Goal: Obtain resource: Download file/media

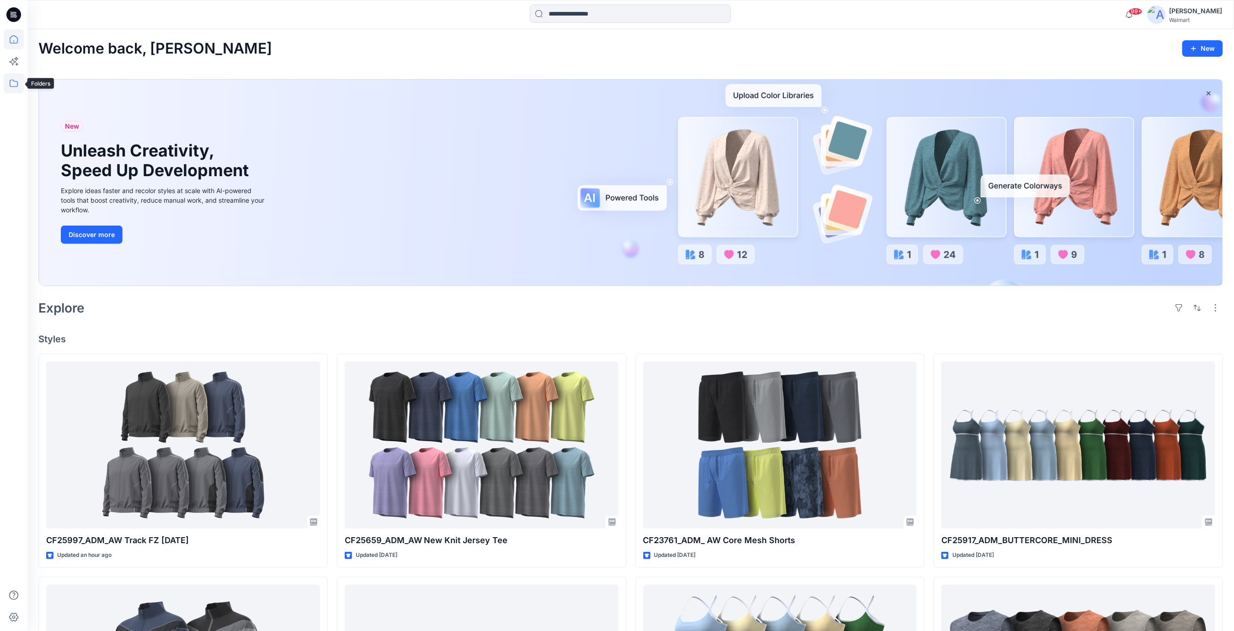
click at [10, 83] on icon at bounding box center [14, 83] width 20 height 20
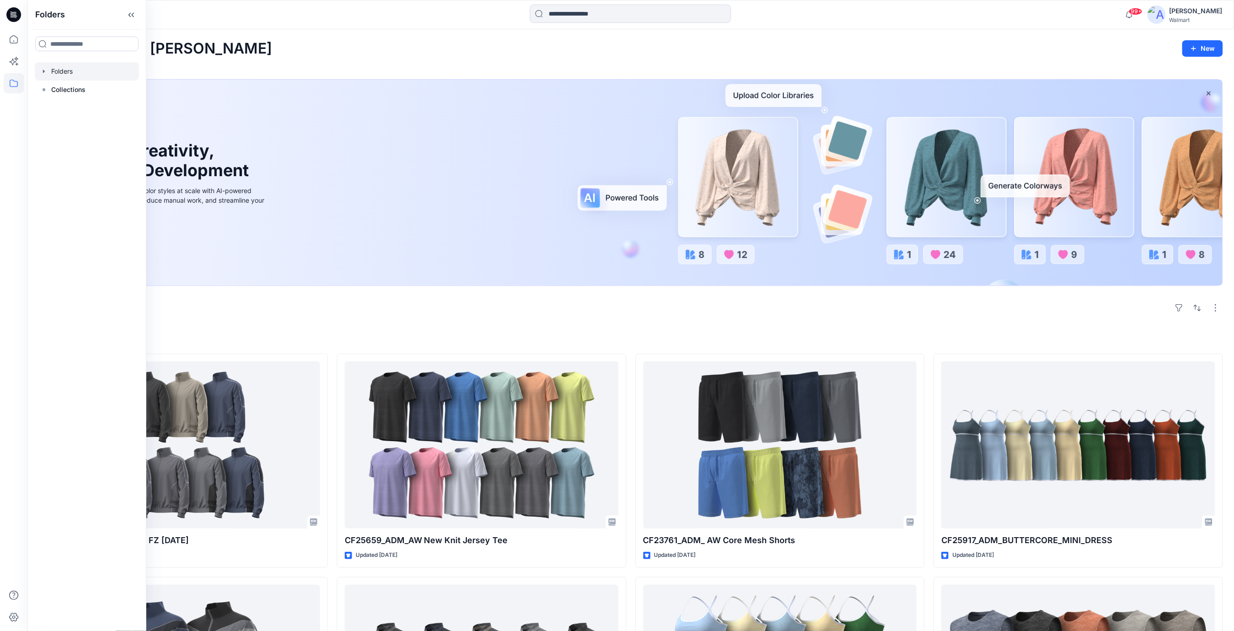
click at [44, 73] on icon "button" at bounding box center [43, 71] width 7 height 7
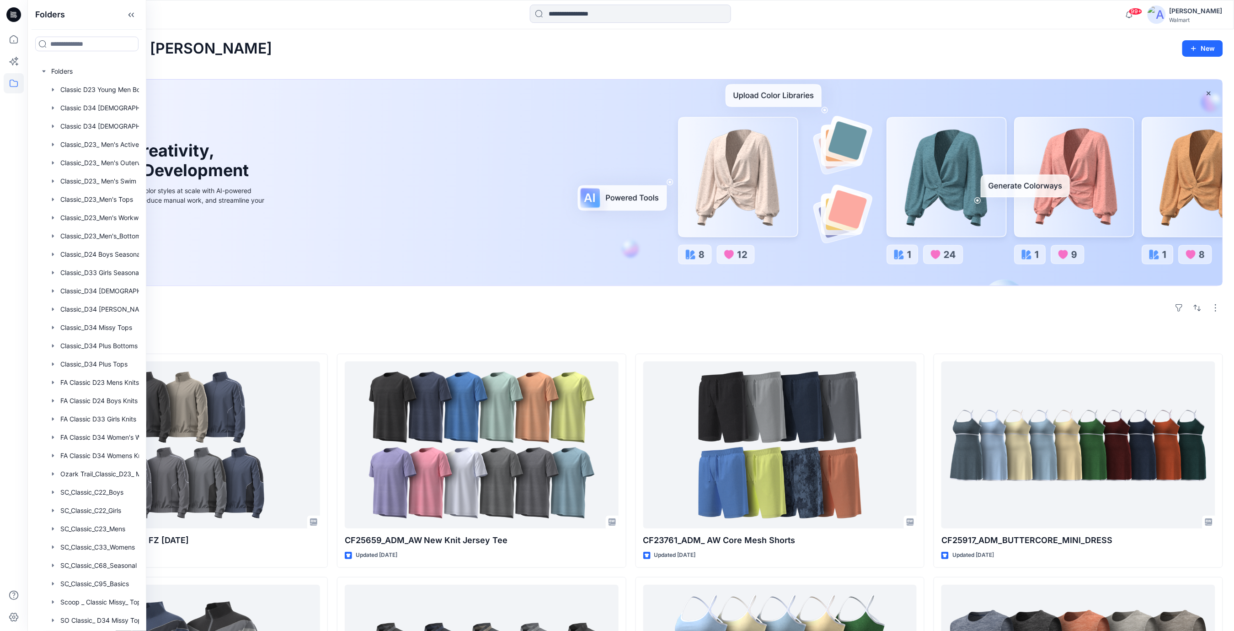
drag, startPoint x: 251, startPoint y: 56, endPoint x: 241, endPoint y: 62, distance: 11.5
click at [243, 62] on div "Welcome back, Rajesh New New Unleash Creativity, Speed Up Development Explore i…" at bounding box center [630, 543] width 1207 height 1029
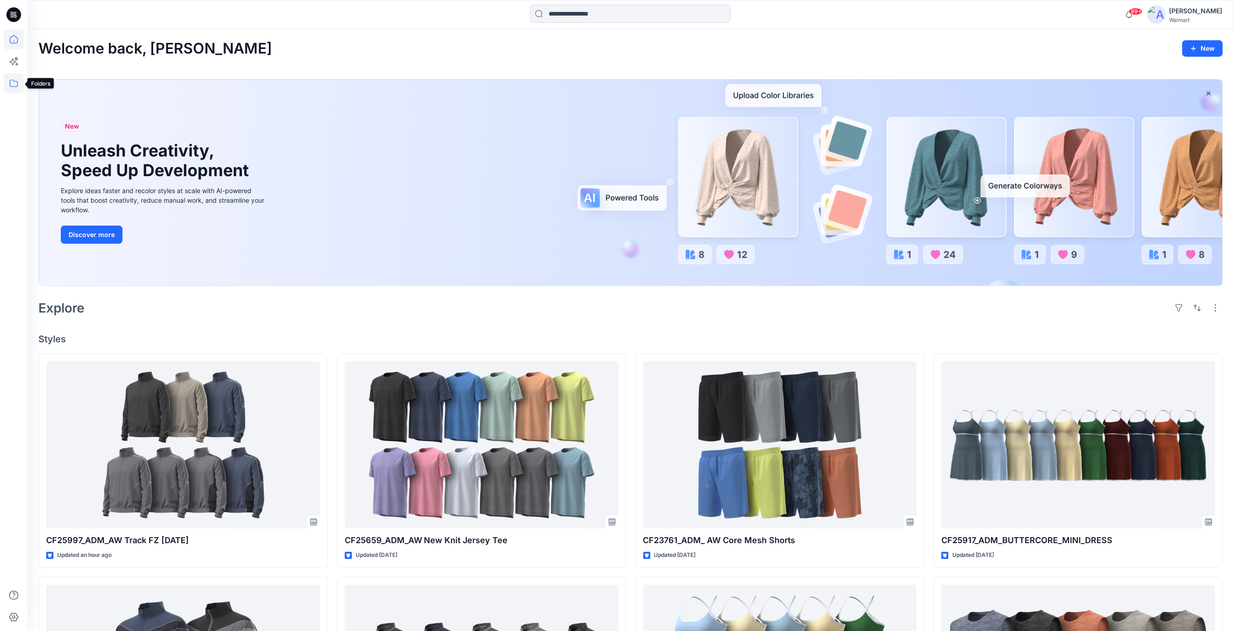
click at [14, 83] on icon at bounding box center [14, 83] width 20 height 20
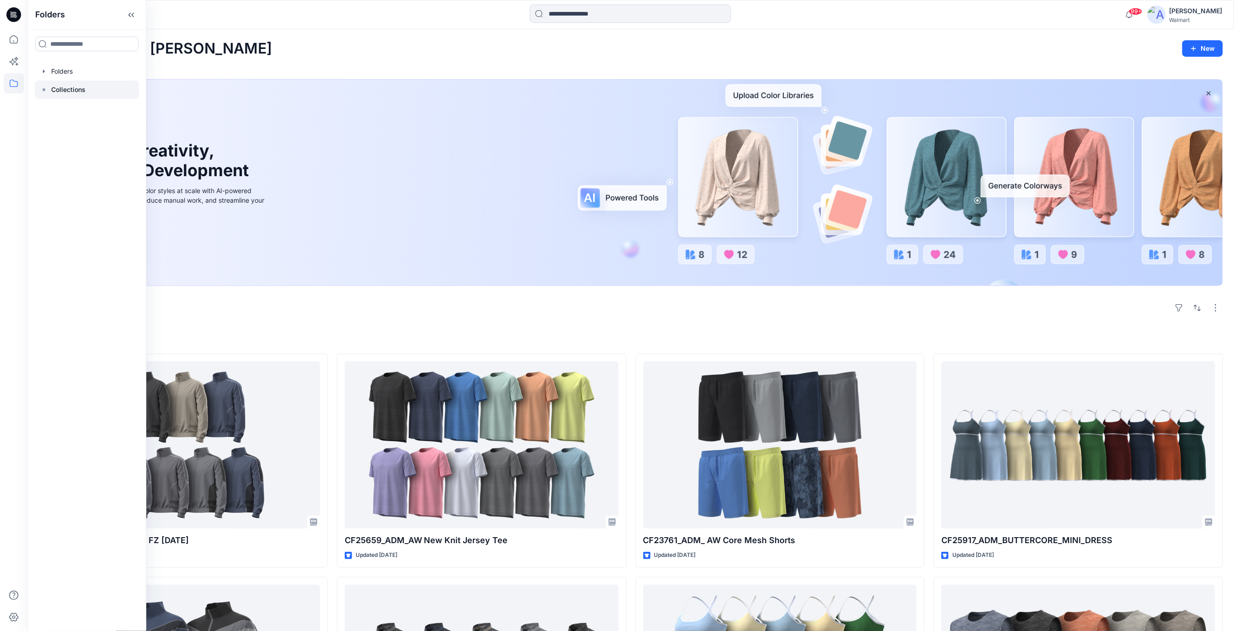
click at [66, 93] on p "Collections" at bounding box center [68, 89] width 34 height 11
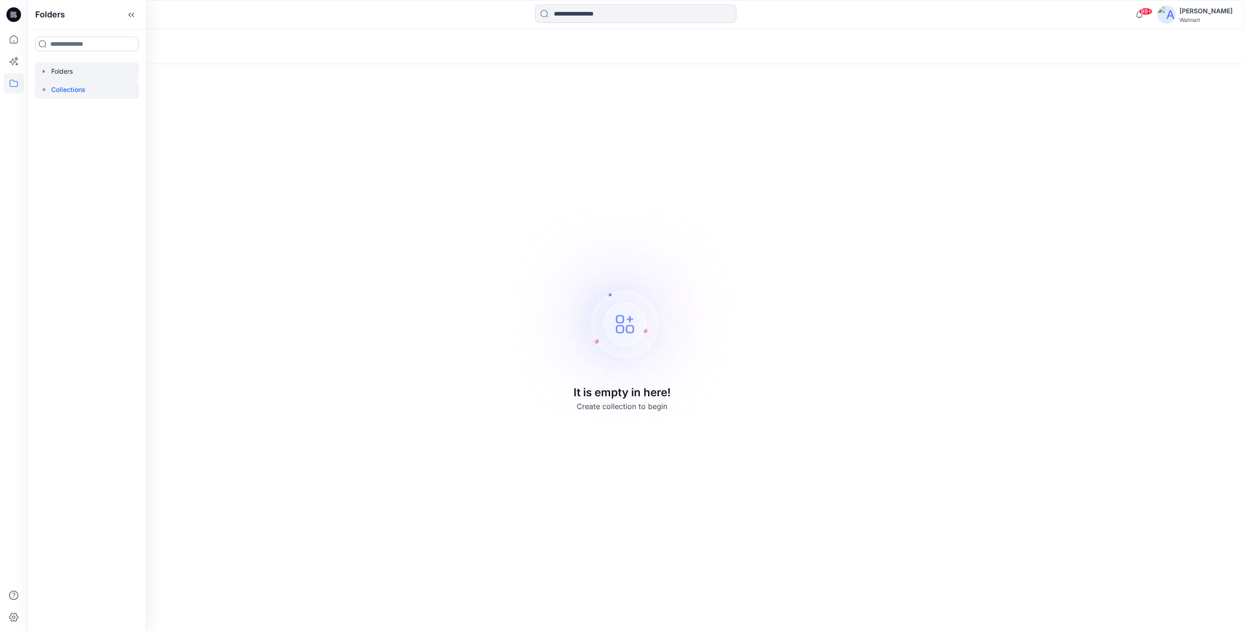
click at [75, 74] on div at bounding box center [87, 71] width 104 height 18
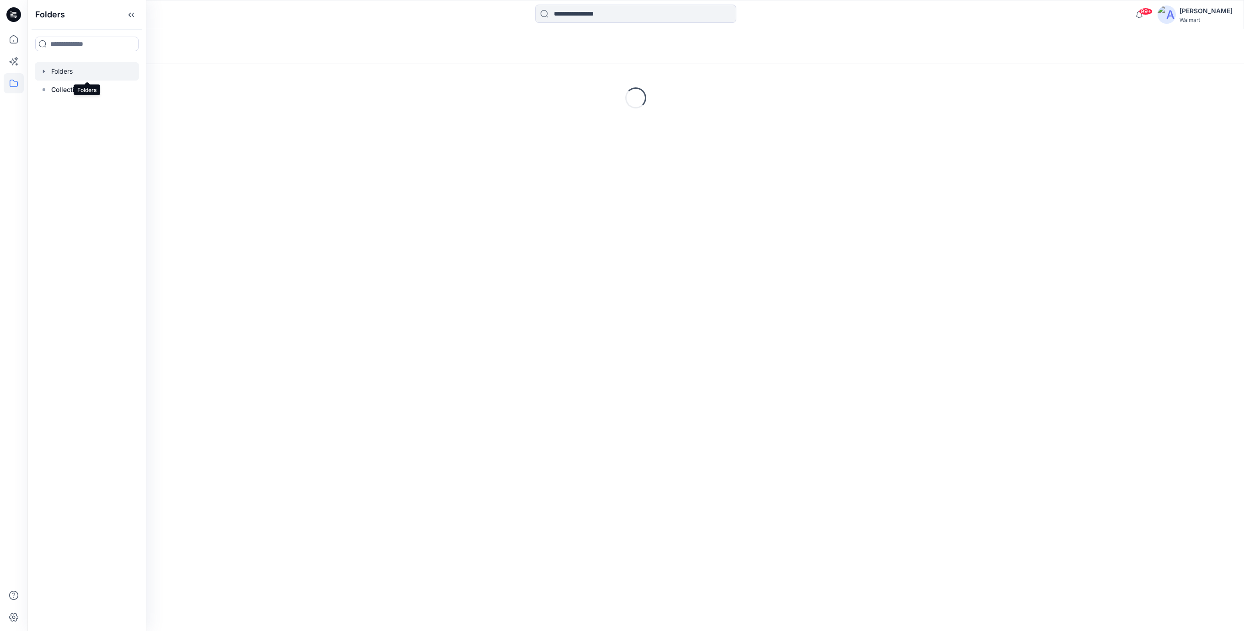
click at [64, 72] on div at bounding box center [87, 71] width 104 height 18
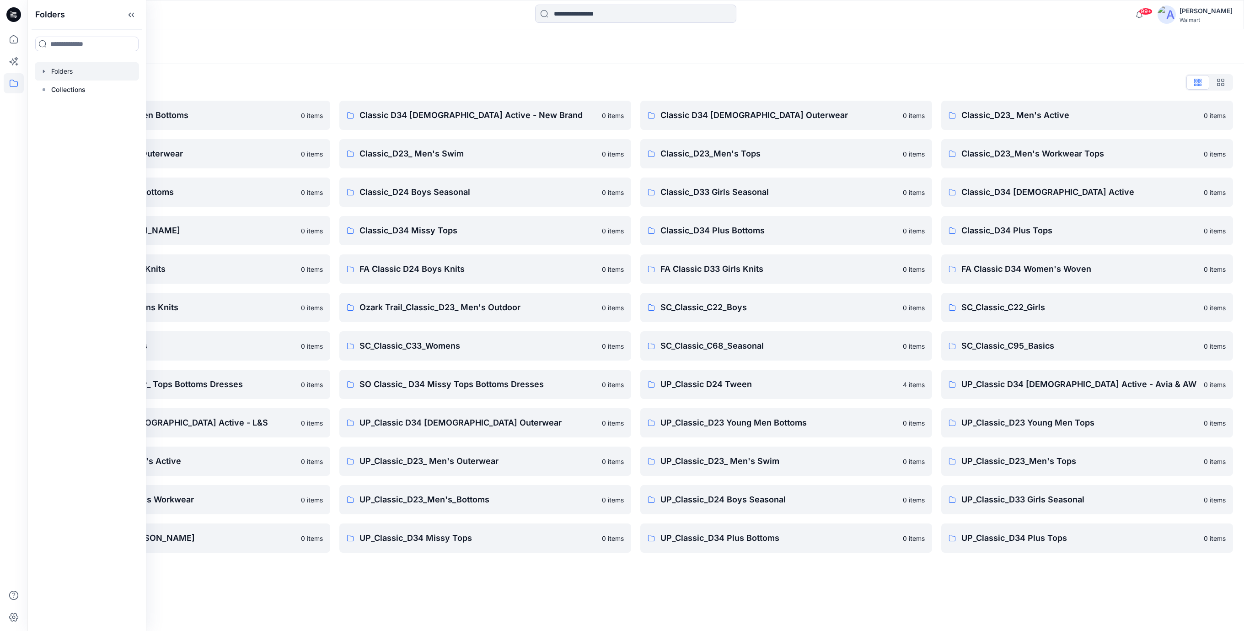
click at [331, 79] on div "Folders List" at bounding box center [635, 82] width 1194 height 15
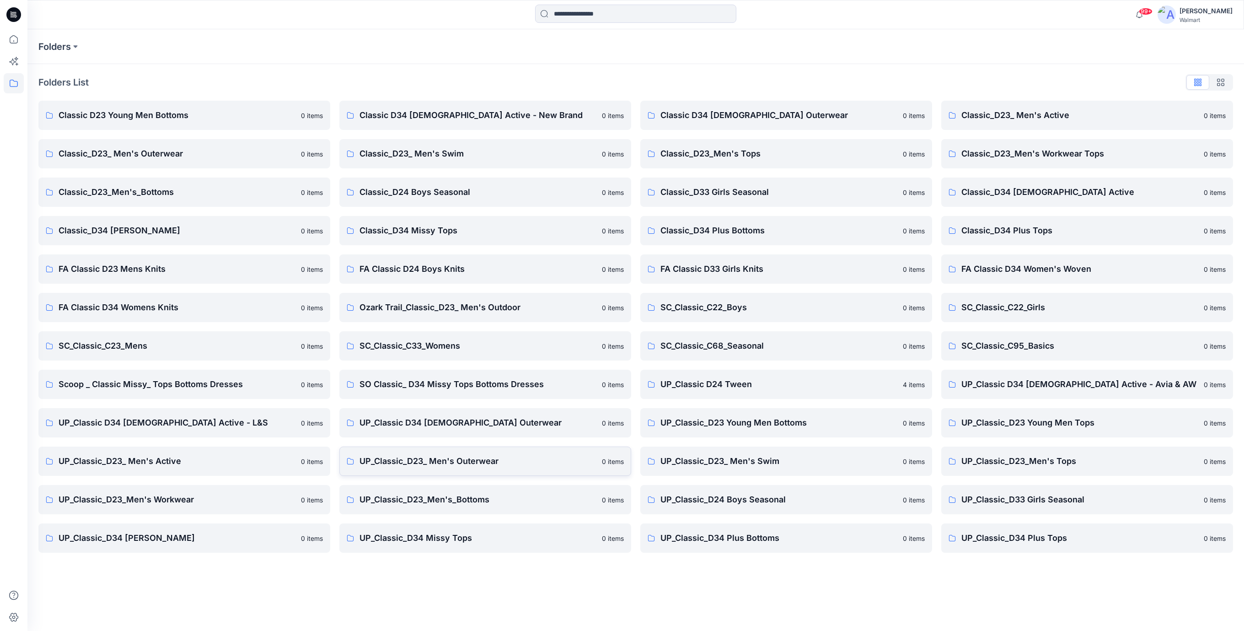
click at [470, 460] on p "UP_Classic_D23_ Men's Outerwear" at bounding box center [477, 460] width 237 height 13
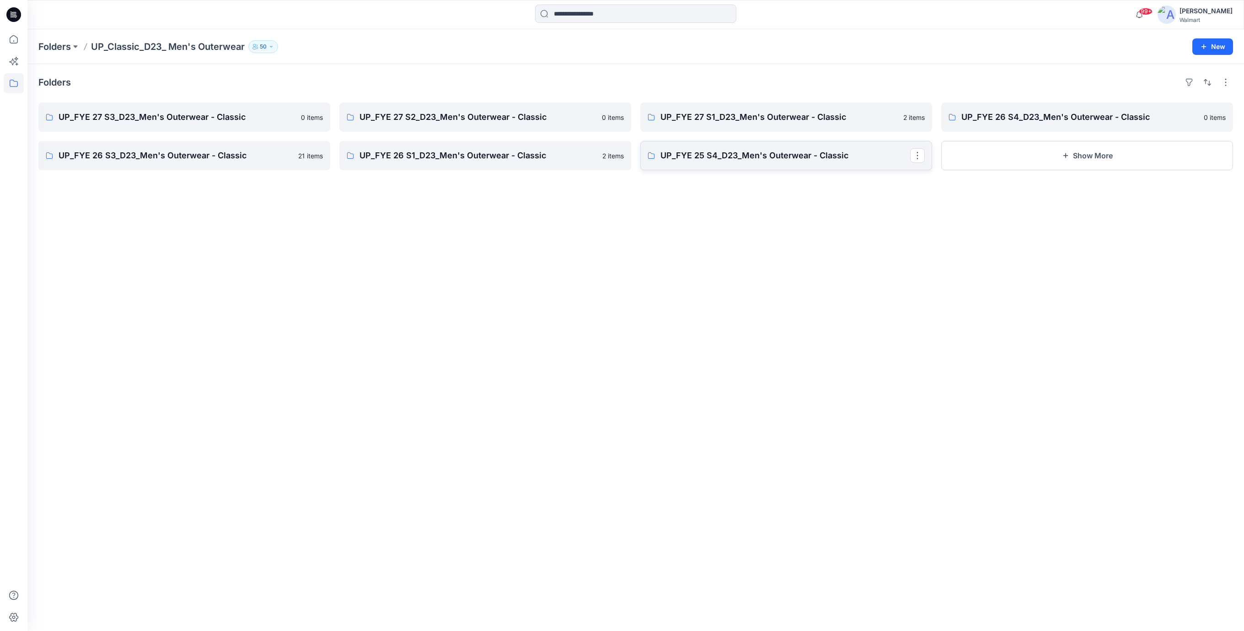
click at [700, 159] on p "UP_FYE 25 S4_D23_Men's Outerwear - Classic" at bounding box center [785, 155] width 250 height 13
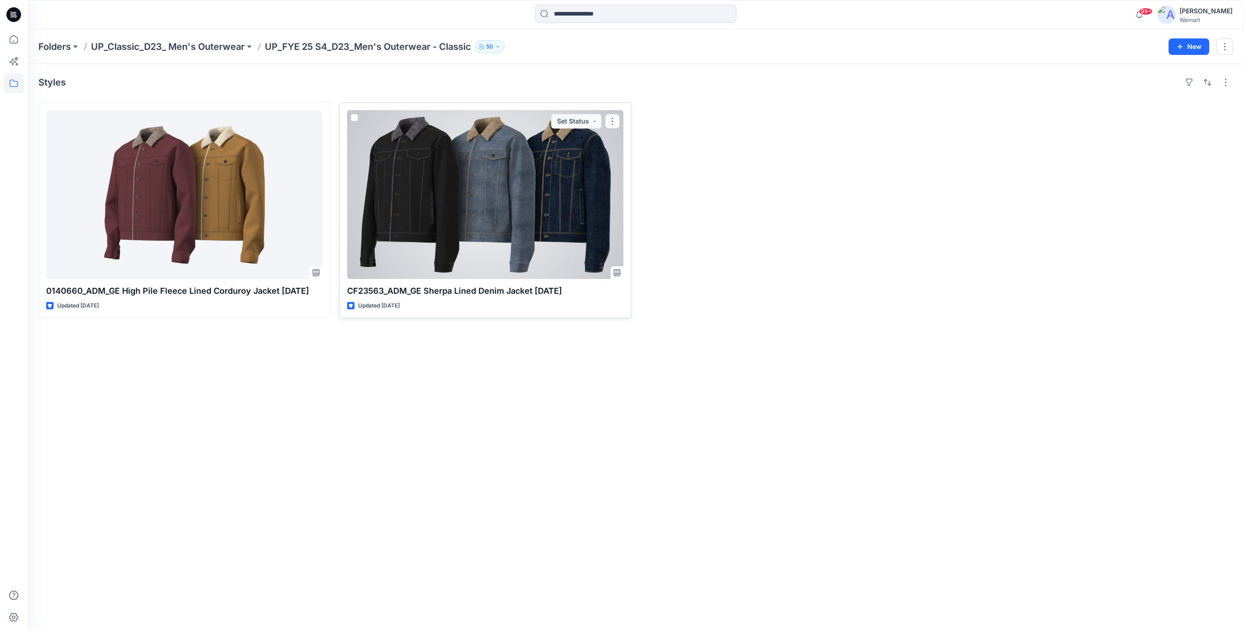
click at [484, 209] on div at bounding box center [485, 194] width 276 height 169
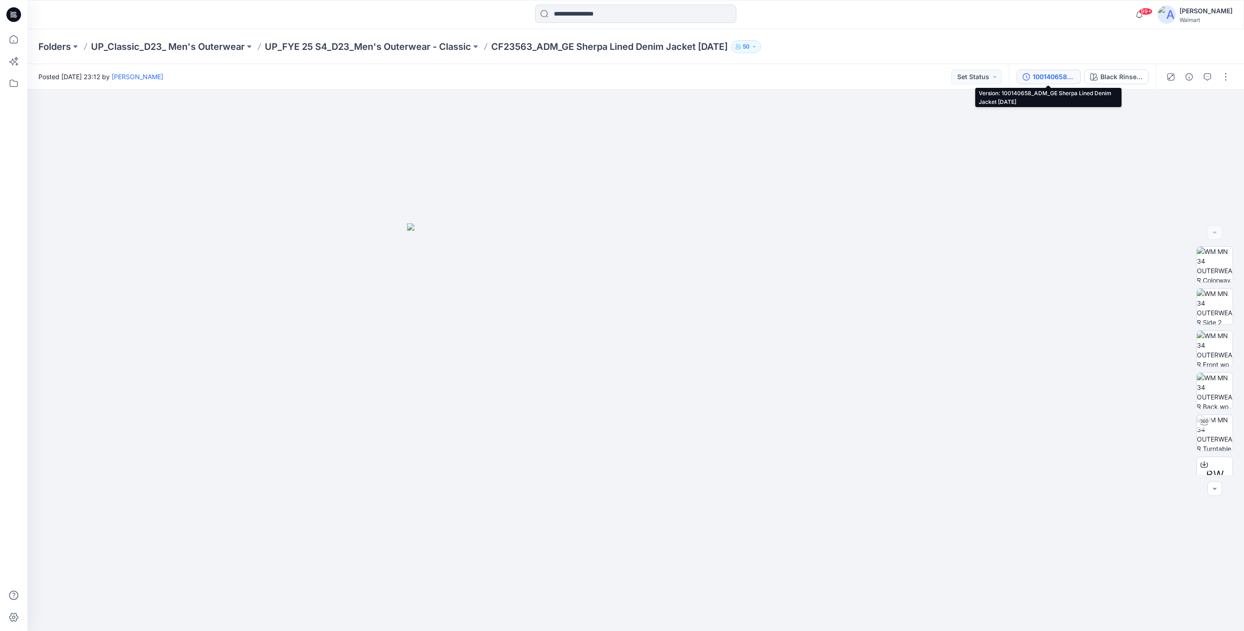
click at [1052, 75] on div "100140658_ADM_GE Sherpa Lined Denim Jacket 22DEC23" at bounding box center [1053, 77] width 42 height 10
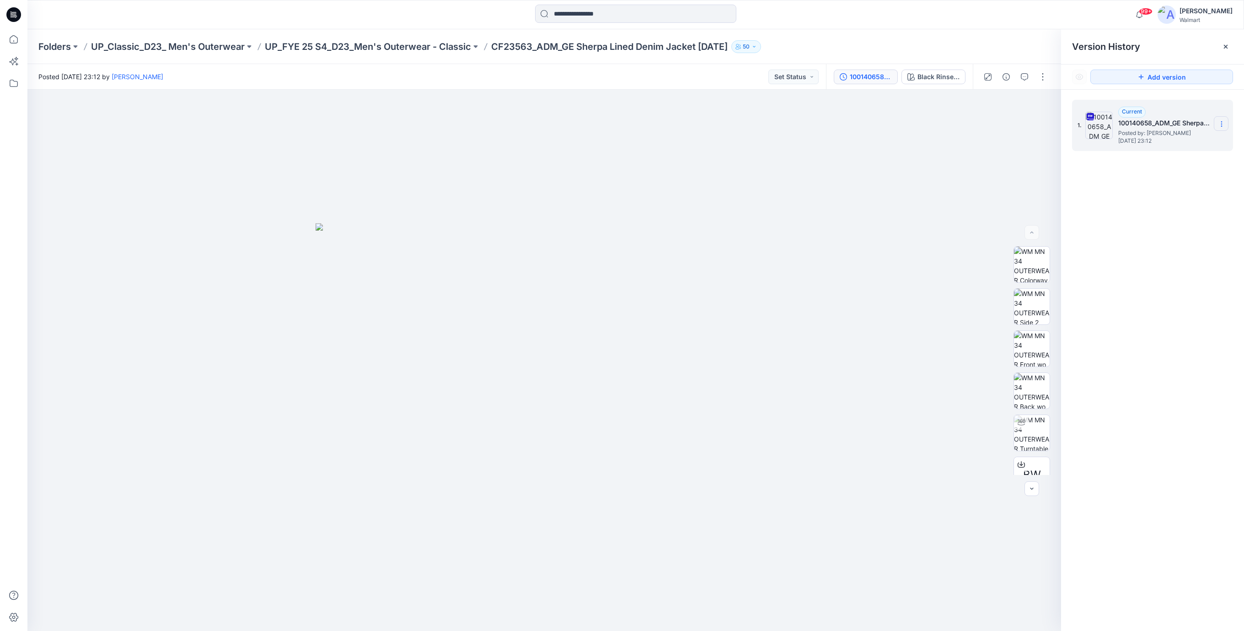
click at [1223, 127] on icon at bounding box center [1221, 123] width 7 height 7
click at [1176, 141] on span "Download Source BW File" at bounding box center [1175, 142] width 76 height 11
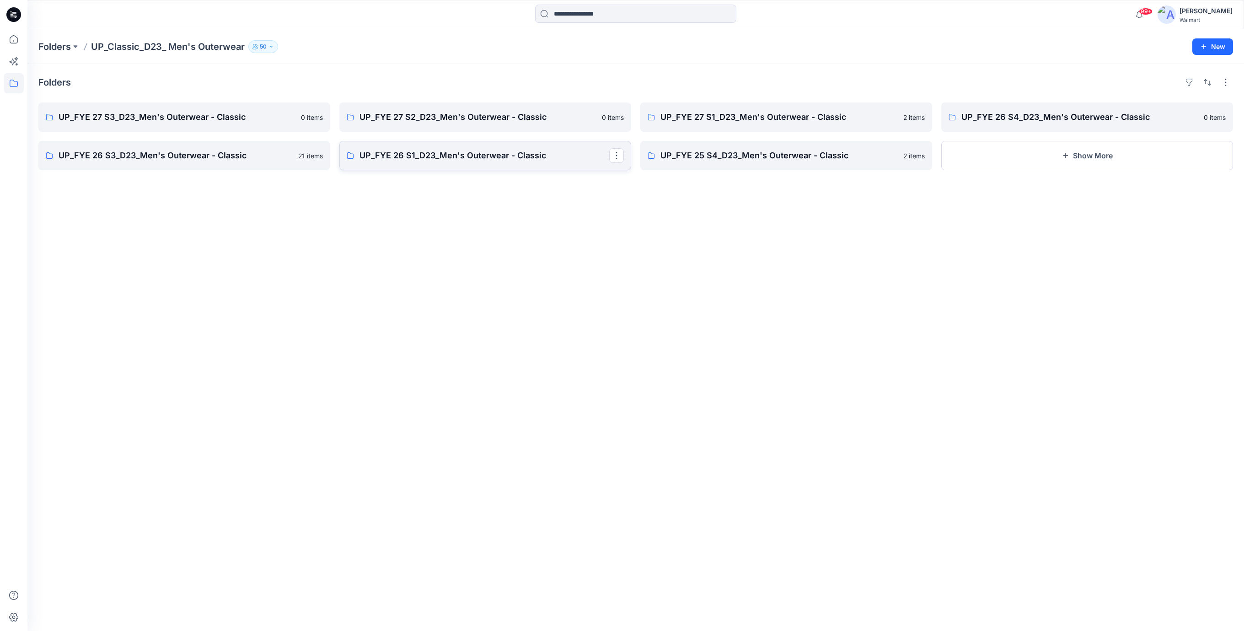
click at [463, 154] on p "UP_FYE 26 S1_D23_Men's Outerwear - Classic" at bounding box center [484, 155] width 250 height 13
click at [223, 154] on p "UP_FYE 26 S3_D23_Men's Outerwear - Classic" at bounding box center [184, 155] width 250 height 13
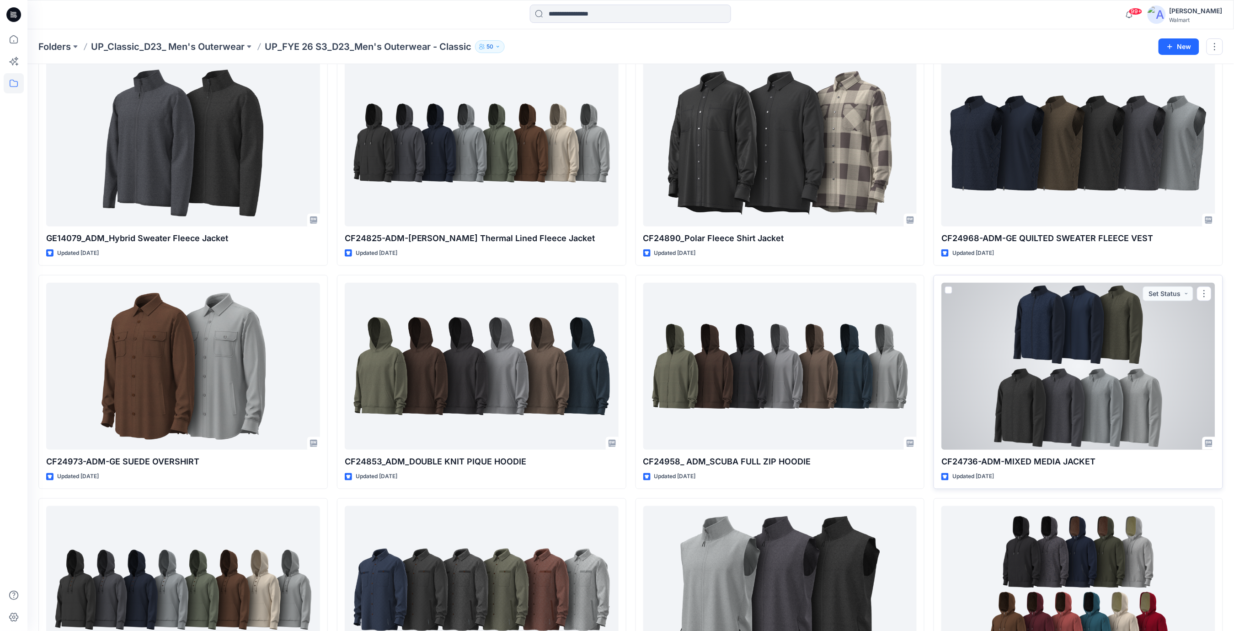
scroll to position [420, 0]
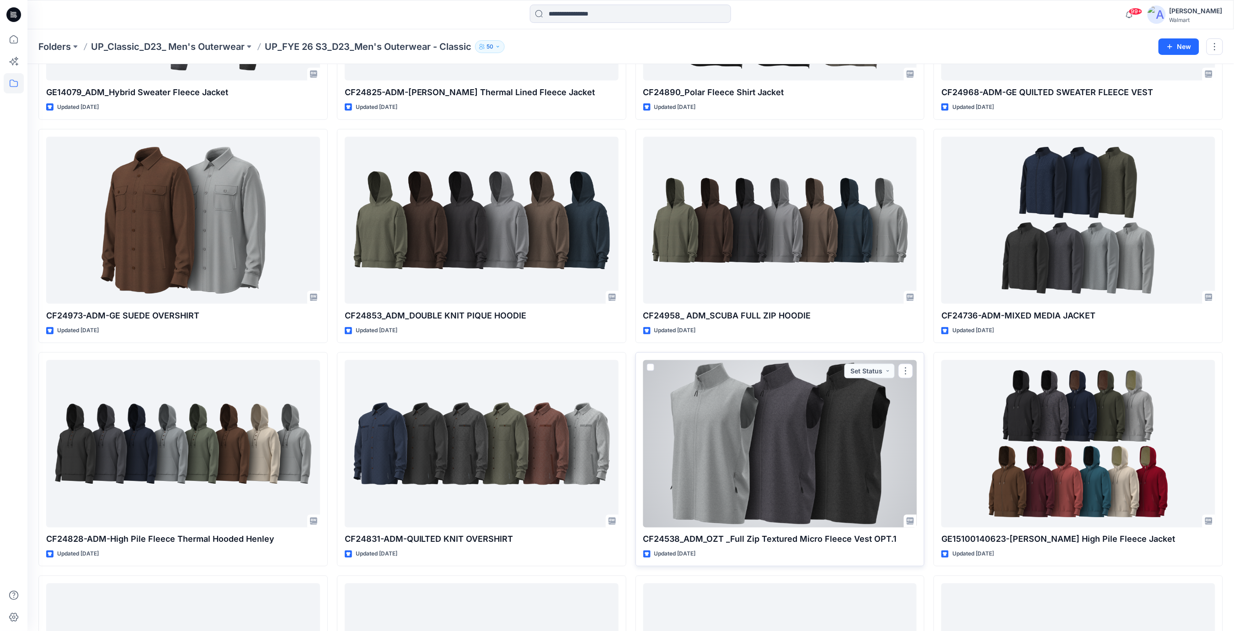
click at [790, 414] on div at bounding box center [780, 443] width 274 height 167
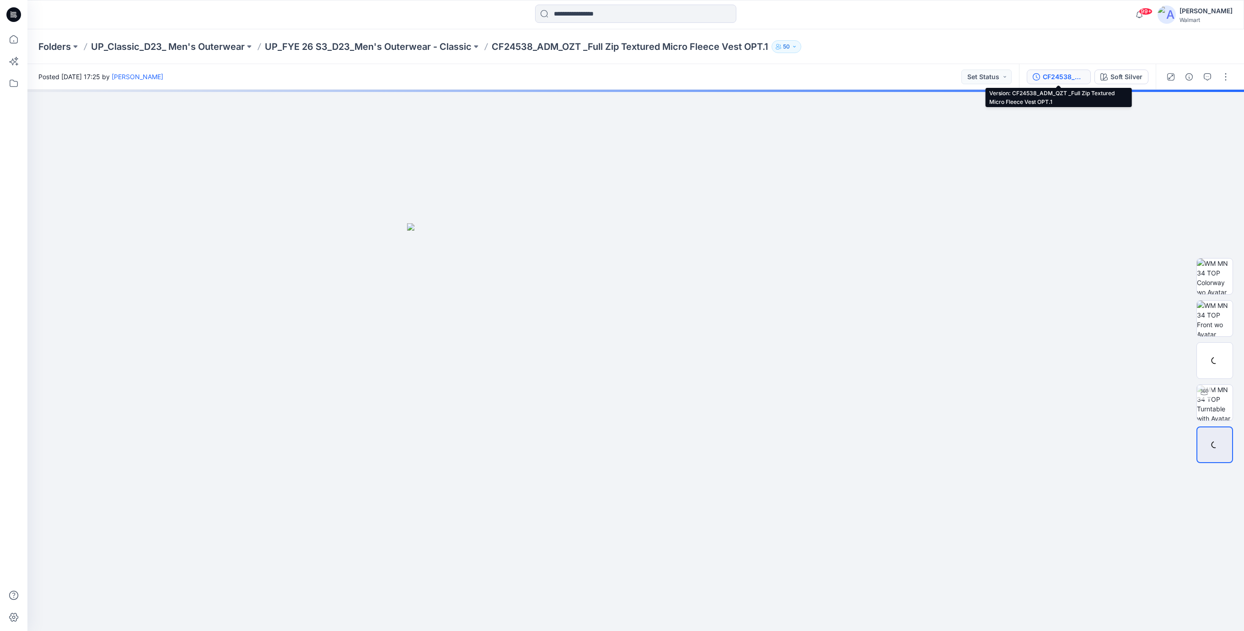
click at [1058, 80] on div "CF24538_ADM_QZT _Full Zip Textured Micro Fleece Vest OPT.1" at bounding box center [1064, 77] width 42 height 10
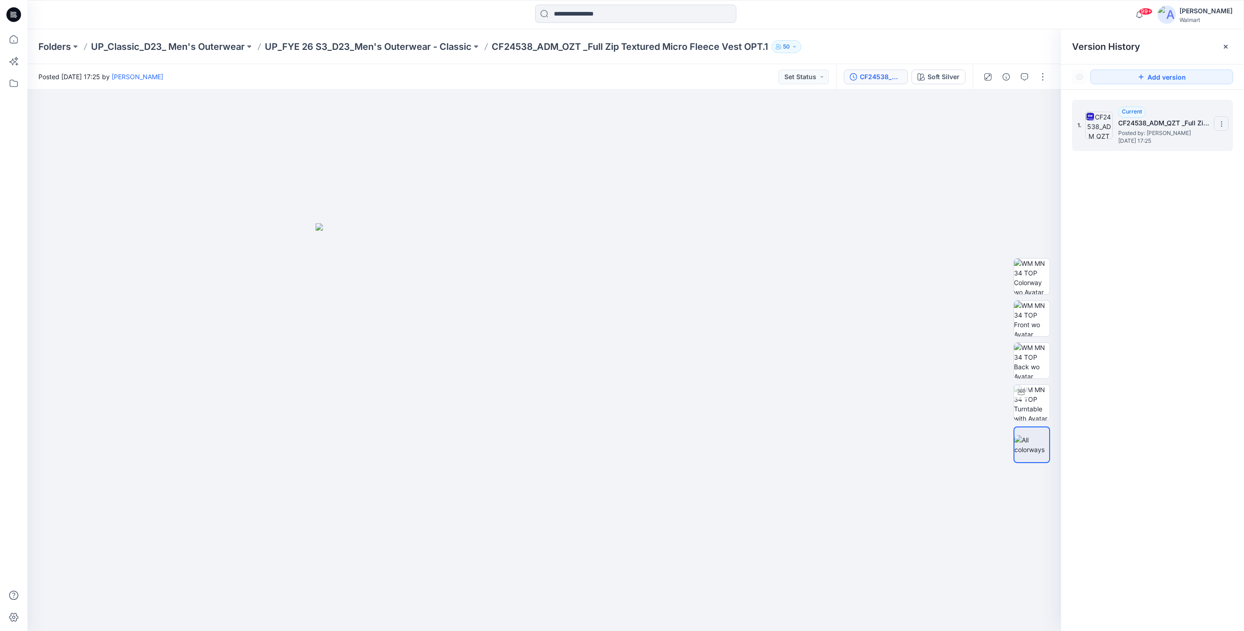
click at [1220, 125] on icon at bounding box center [1221, 123] width 7 height 7
click at [1157, 141] on span "Download Source BW File" at bounding box center [1175, 142] width 76 height 11
click at [1135, 267] on div "1. Current CF24538_ADM_QZT _Full Zip Textured Micro Fleece Vest OPT.1 Posted by…" at bounding box center [1152, 367] width 183 height 554
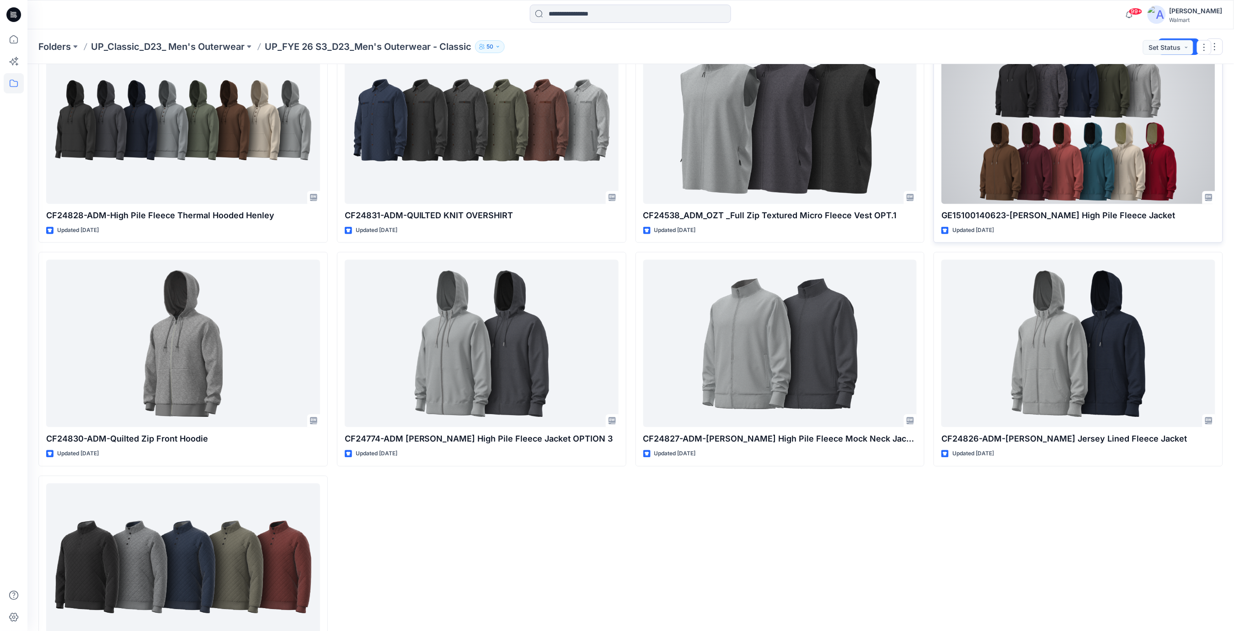
scroll to position [814, 0]
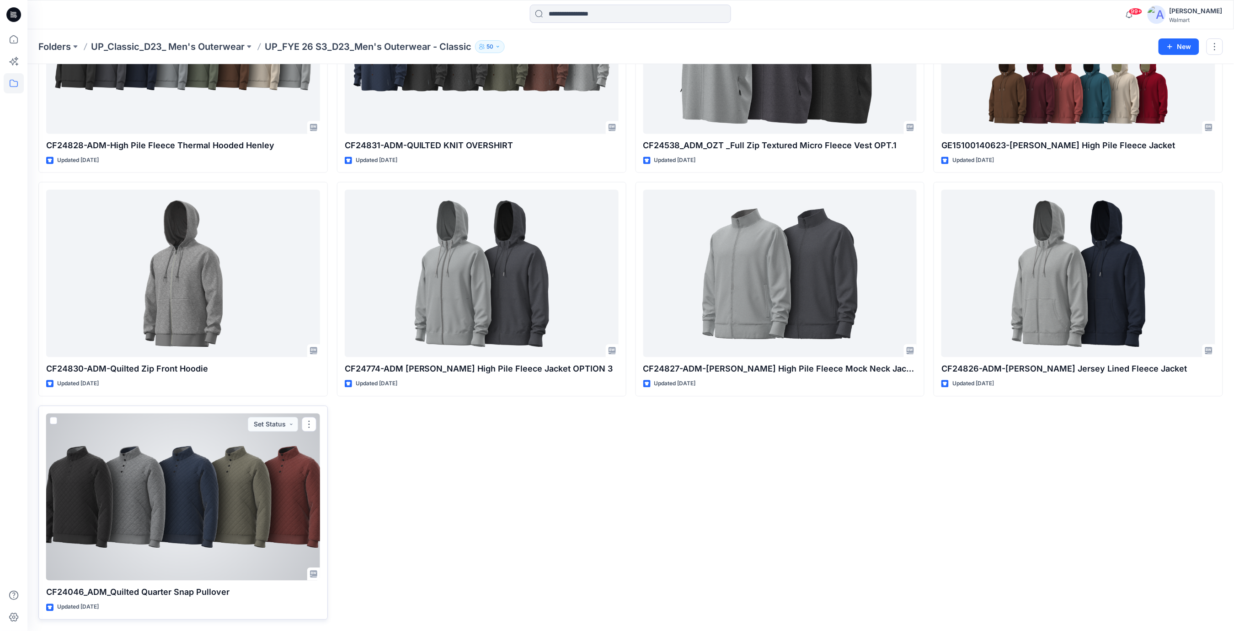
click at [267, 457] on div at bounding box center [183, 496] width 274 height 167
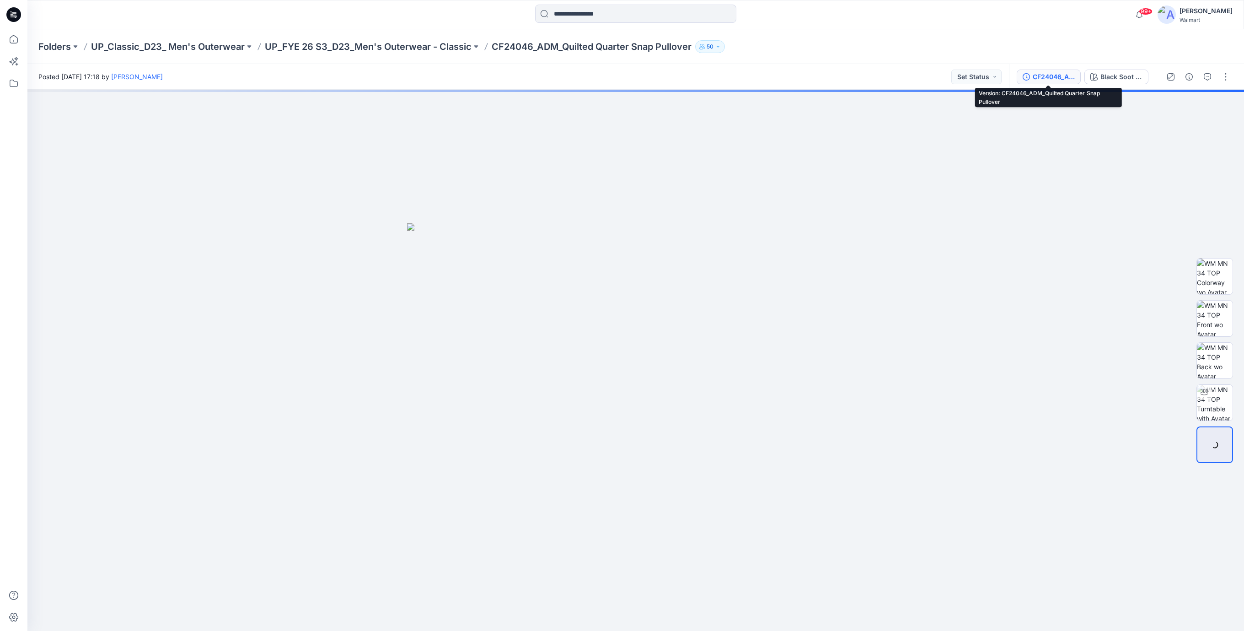
click at [1053, 73] on div "CF24046_ADM_Quilted Quarter Snap Pullover" at bounding box center [1053, 77] width 42 height 10
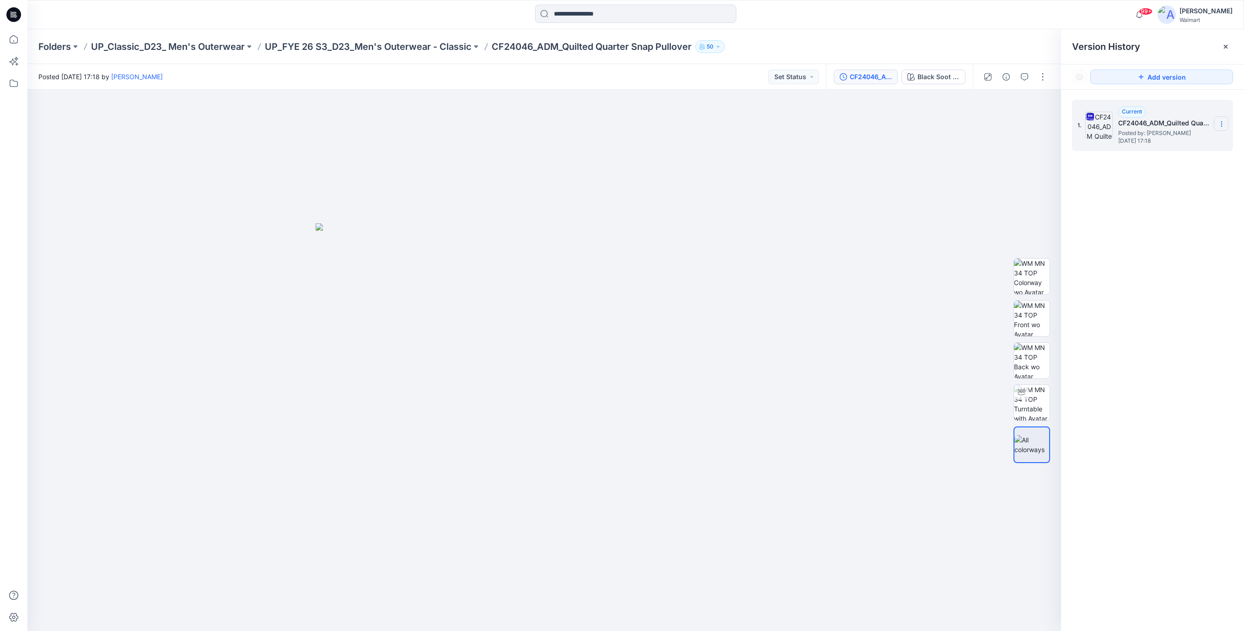
click at [1221, 126] on icon at bounding box center [1221, 126] width 0 height 0
click at [1176, 141] on span "Download Source BW File" at bounding box center [1175, 142] width 76 height 11
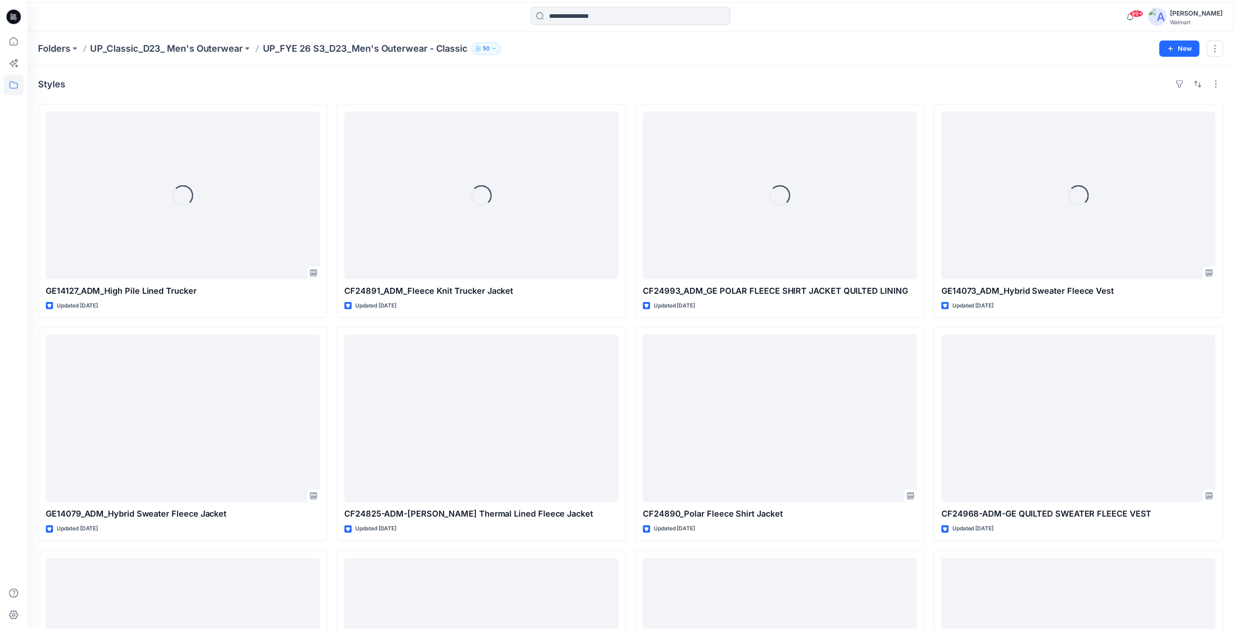
scroll to position [814, 0]
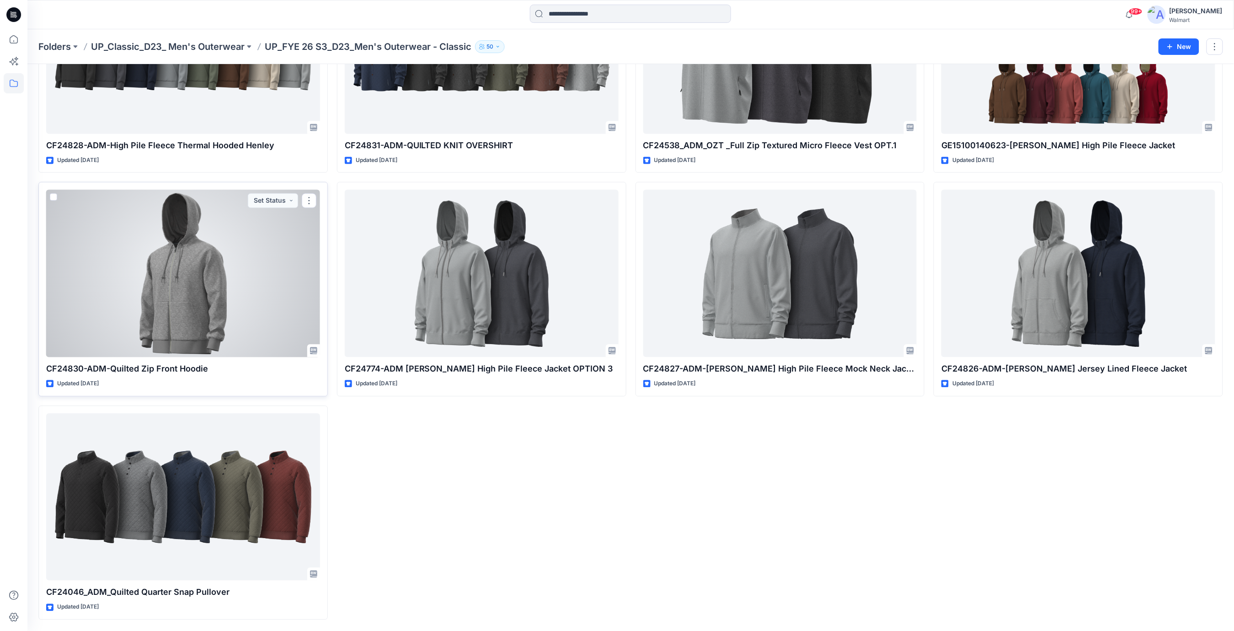
click at [182, 234] on div at bounding box center [183, 273] width 274 height 167
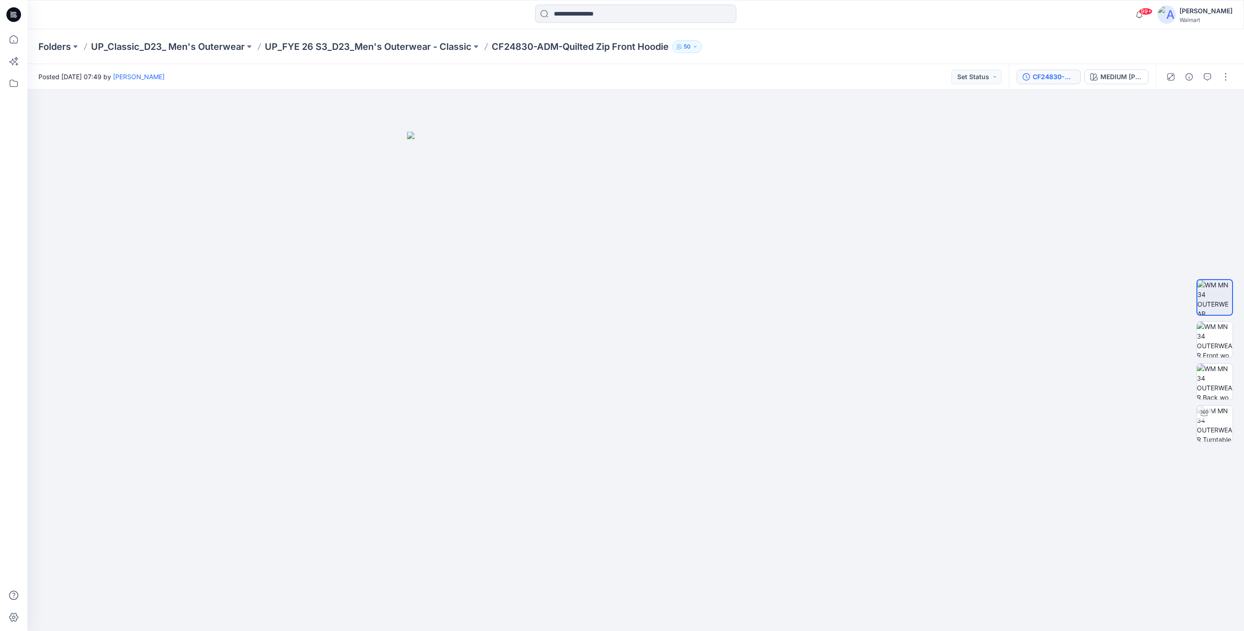
click at [1034, 82] on button "CF24830-ADM-Quilted Zip Front Hoodie-Rev-10-11-2024" at bounding box center [1048, 77] width 64 height 15
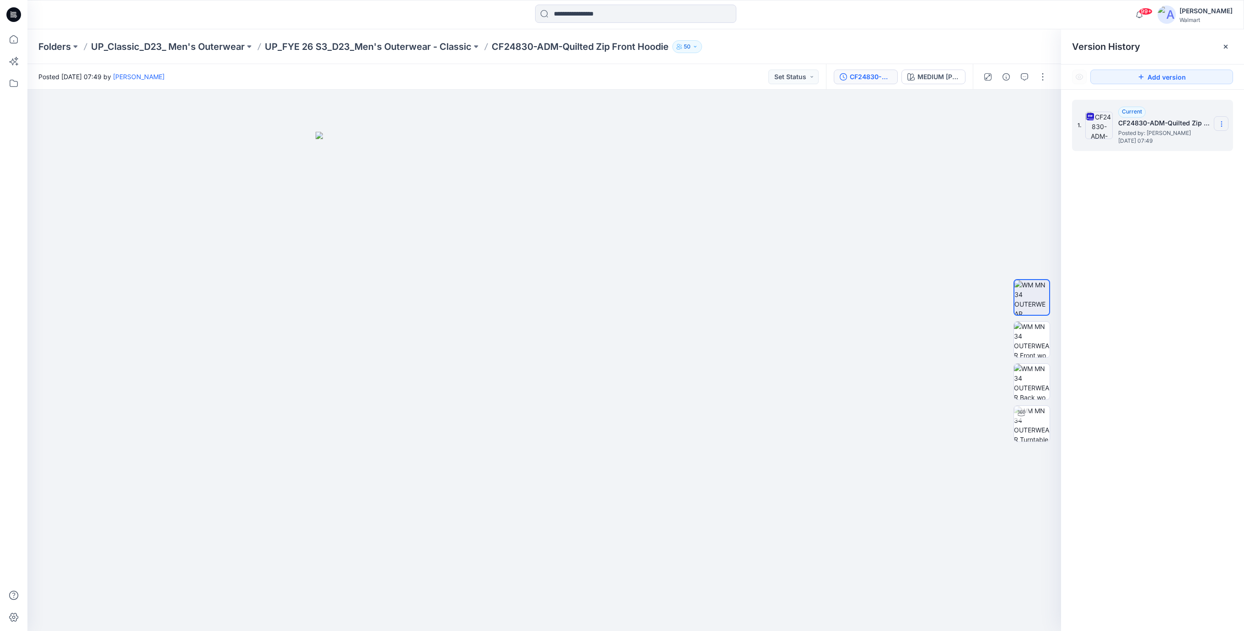
click at [1224, 125] on icon at bounding box center [1221, 123] width 7 height 7
click at [1176, 142] on span "Download Source BW File" at bounding box center [1175, 142] width 76 height 11
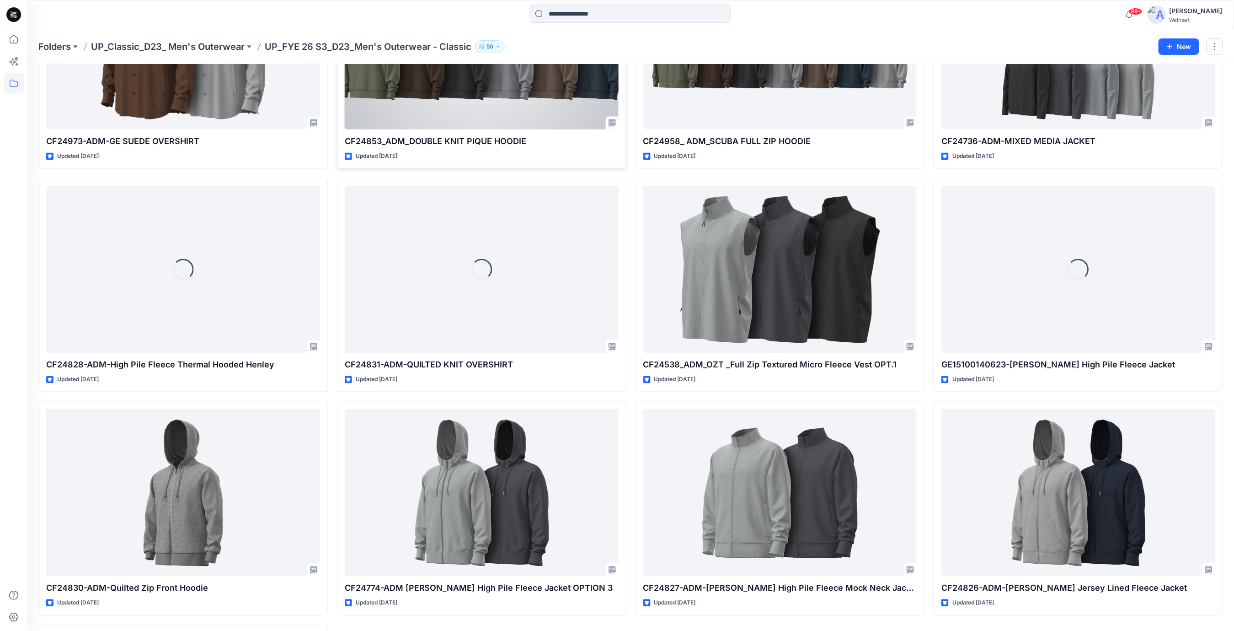
scroll to position [603, 0]
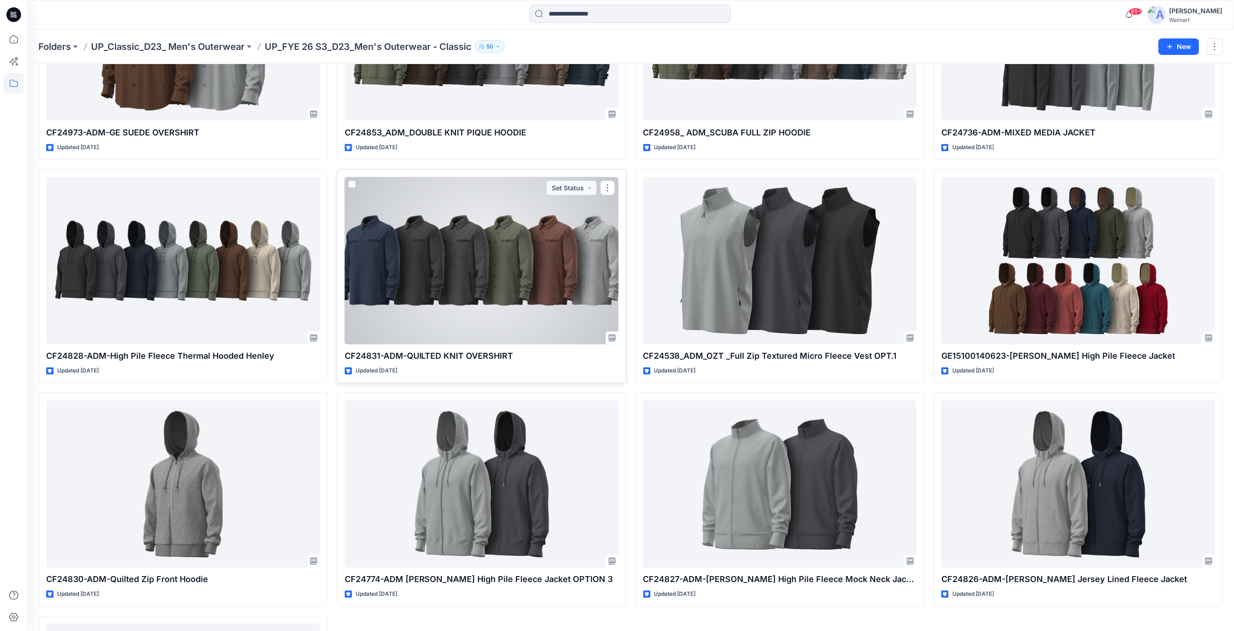
click at [485, 254] on div at bounding box center [482, 260] width 274 height 167
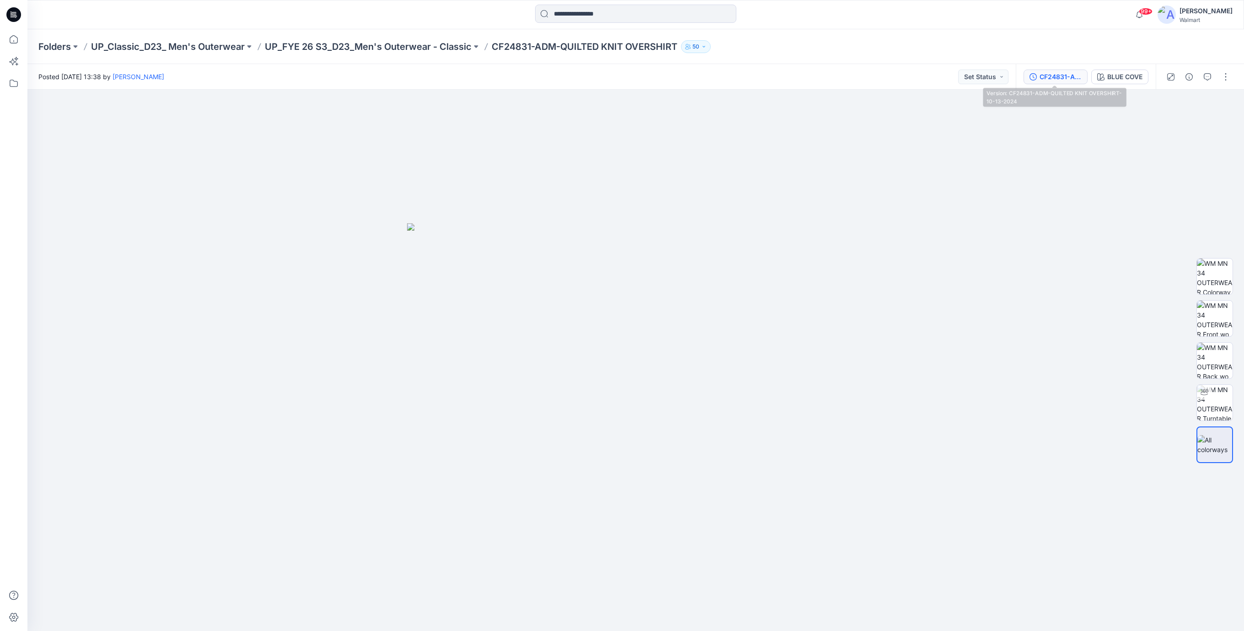
click at [1067, 78] on div "CF24831-ADM-QUILTED KNIT OVERSHIRT-10-13-2024" at bounding box center [1060, 77] width 42 height 10
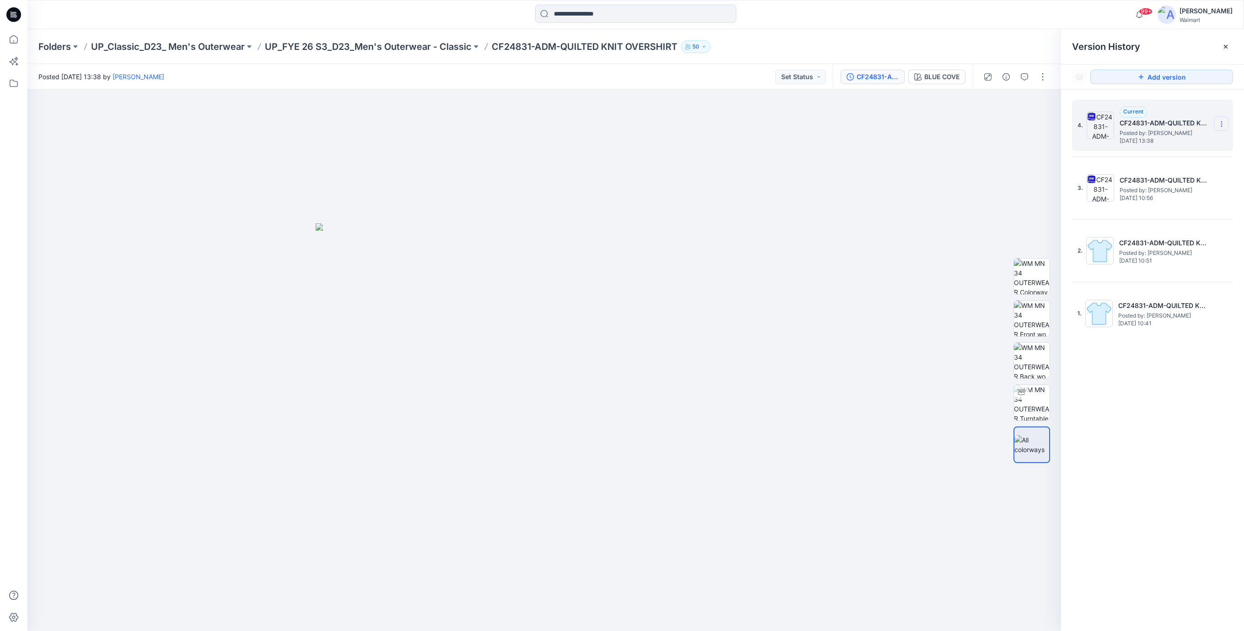
click at [1219, 126] on icon at bounding box center [1221, 123] width 7 height 7
click at [1181, 143] on span "Download Source BW File" at bounding box center [1175, 142] width 76 height 11
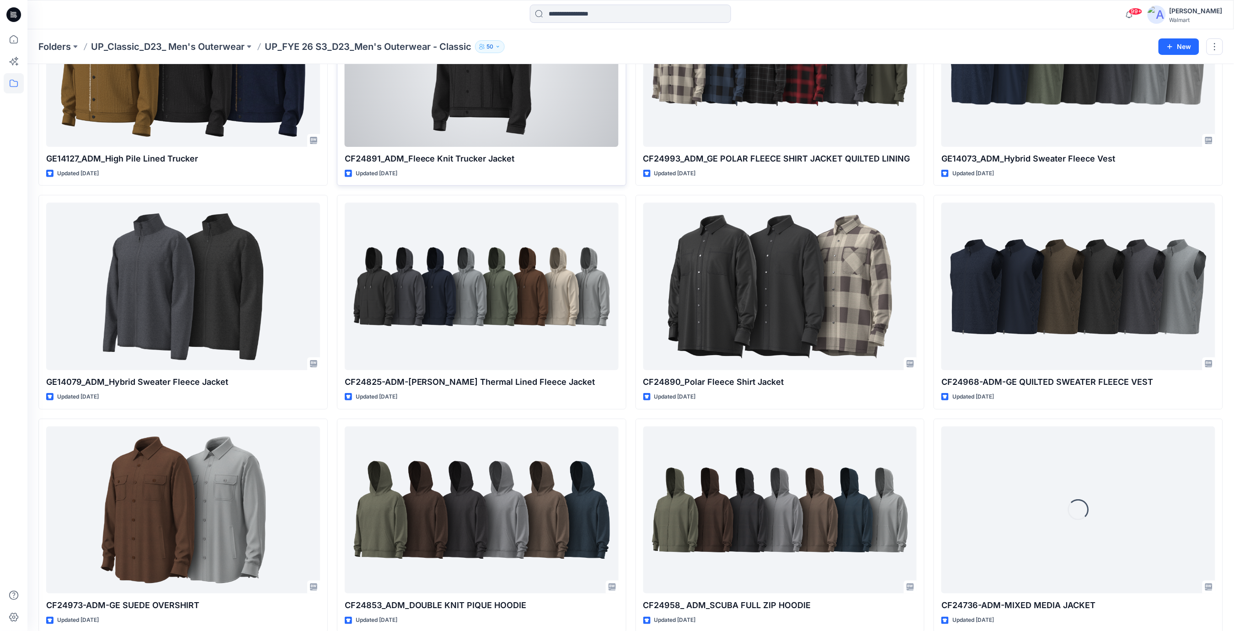
scroll to position [176, 0]
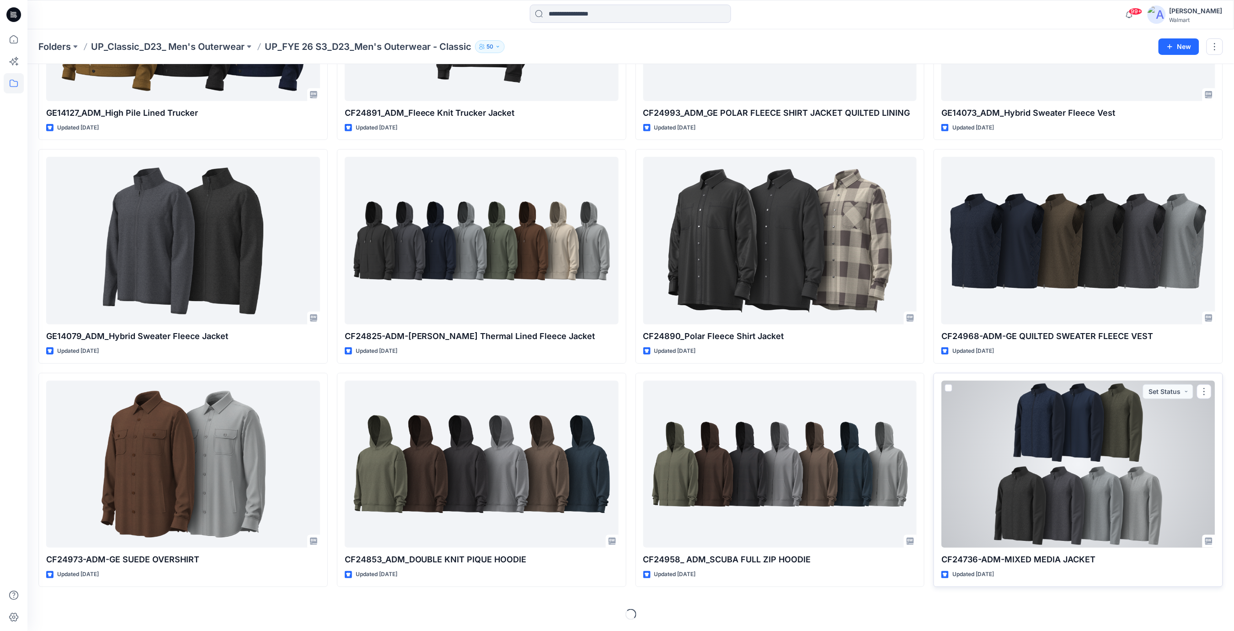
click at [1050, 467] on div at bounding box center [1078, 463] width 274 height 167
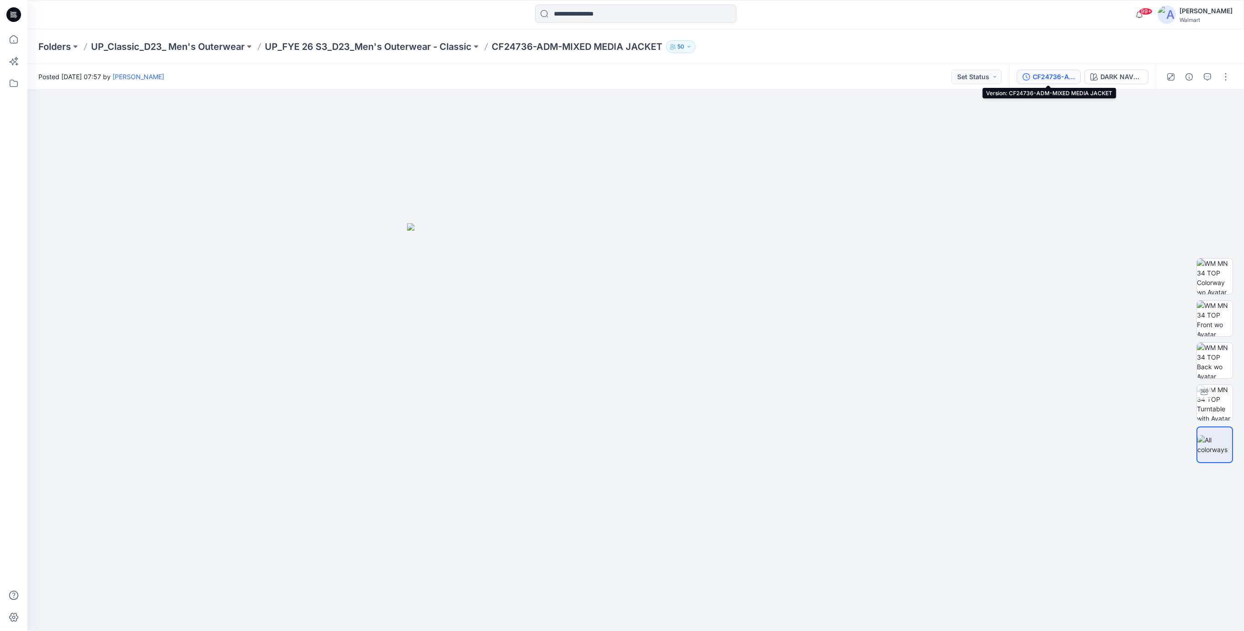
click at [1047, 77] on div "CF24736-ADM-MIXED MEDIA JACKET" at bounding box center [1053, 77] width 42 height 10
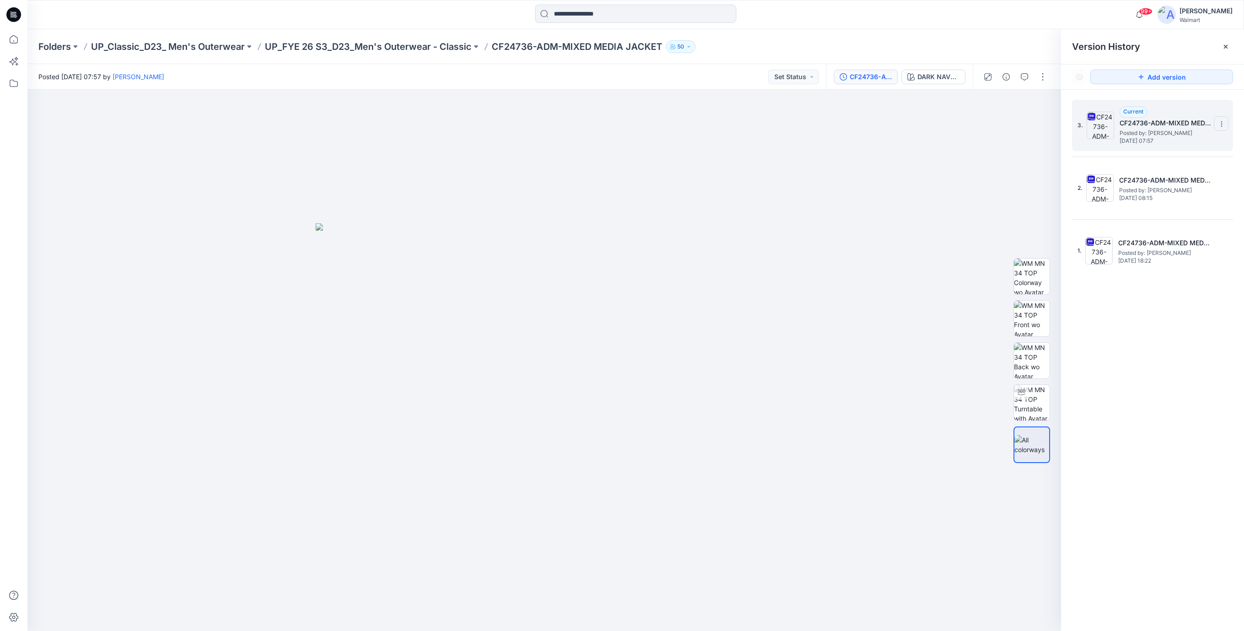
click at [1222, 125] on icon at bounding box center [1221, 123] width 7 height 7
click at [1155, 143] on span "Download Source BW File" at bounding box center [1175, 142] width 76 height 11
click at [321, 397] on img at bounding box center [543, 427] width 457 height 408
click at [12, 14] on icon at bounding box center [12, 14] width 3 height 0
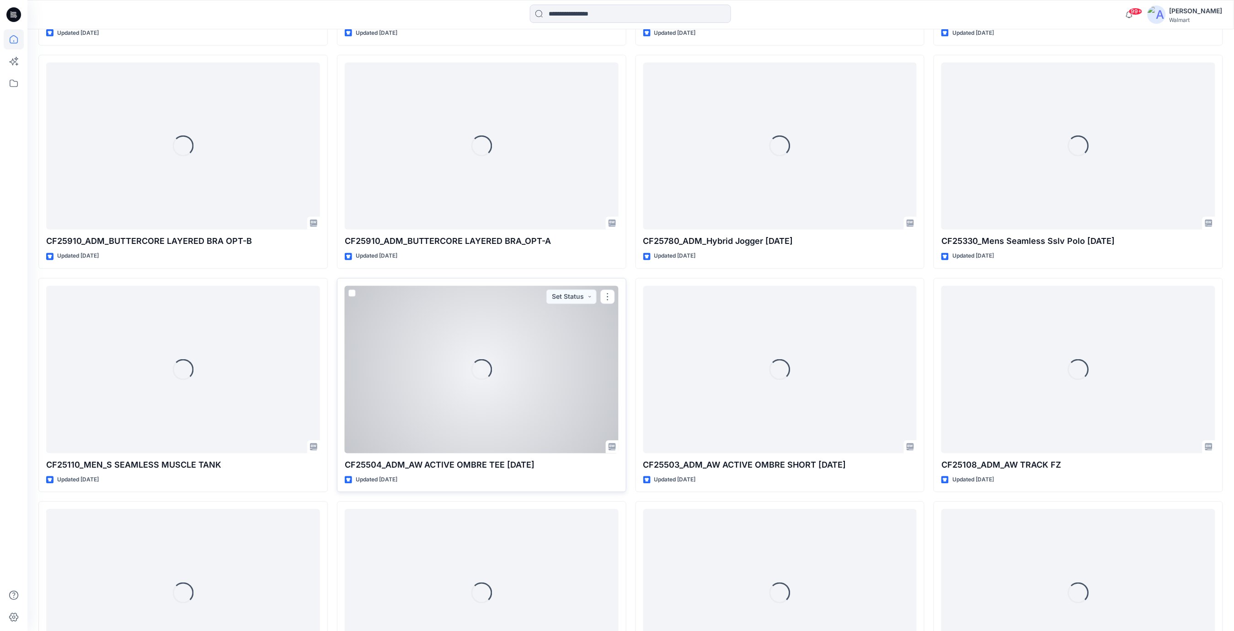
scroll to position [2256, 0]
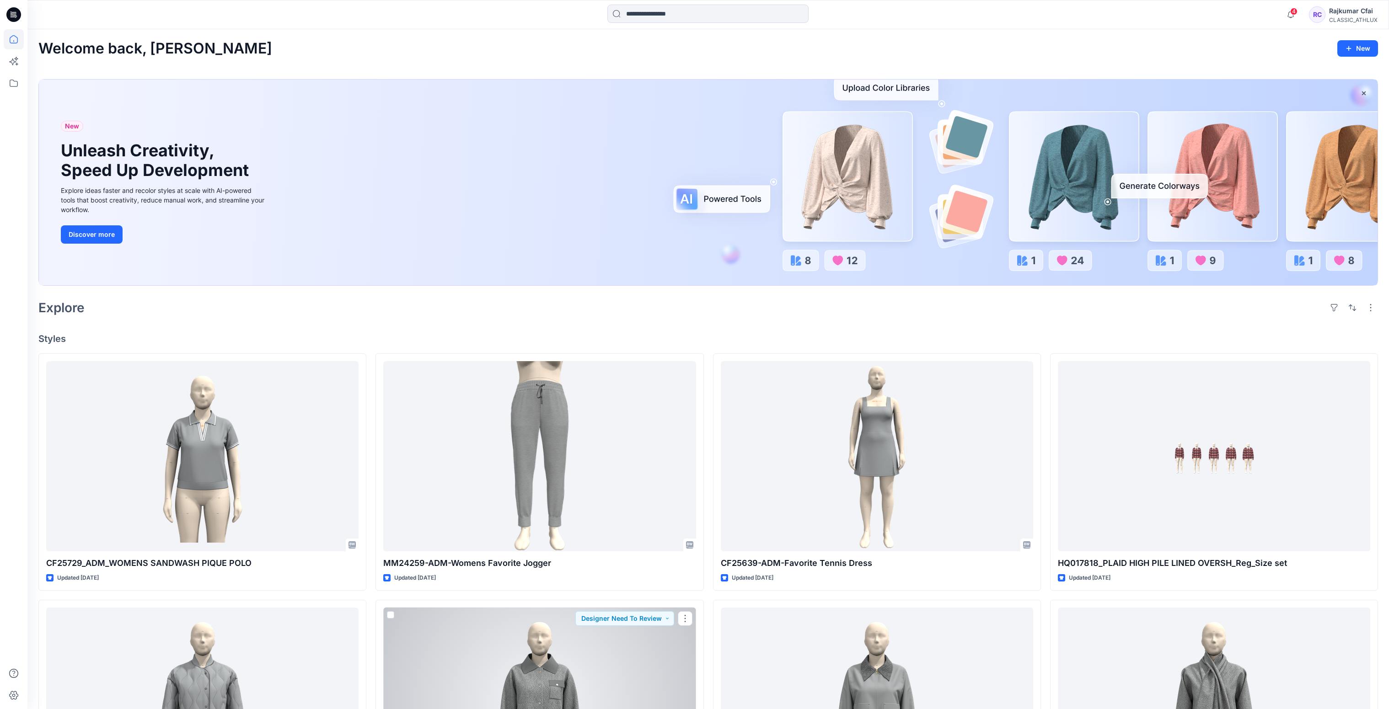
scroll to position [206, 0]
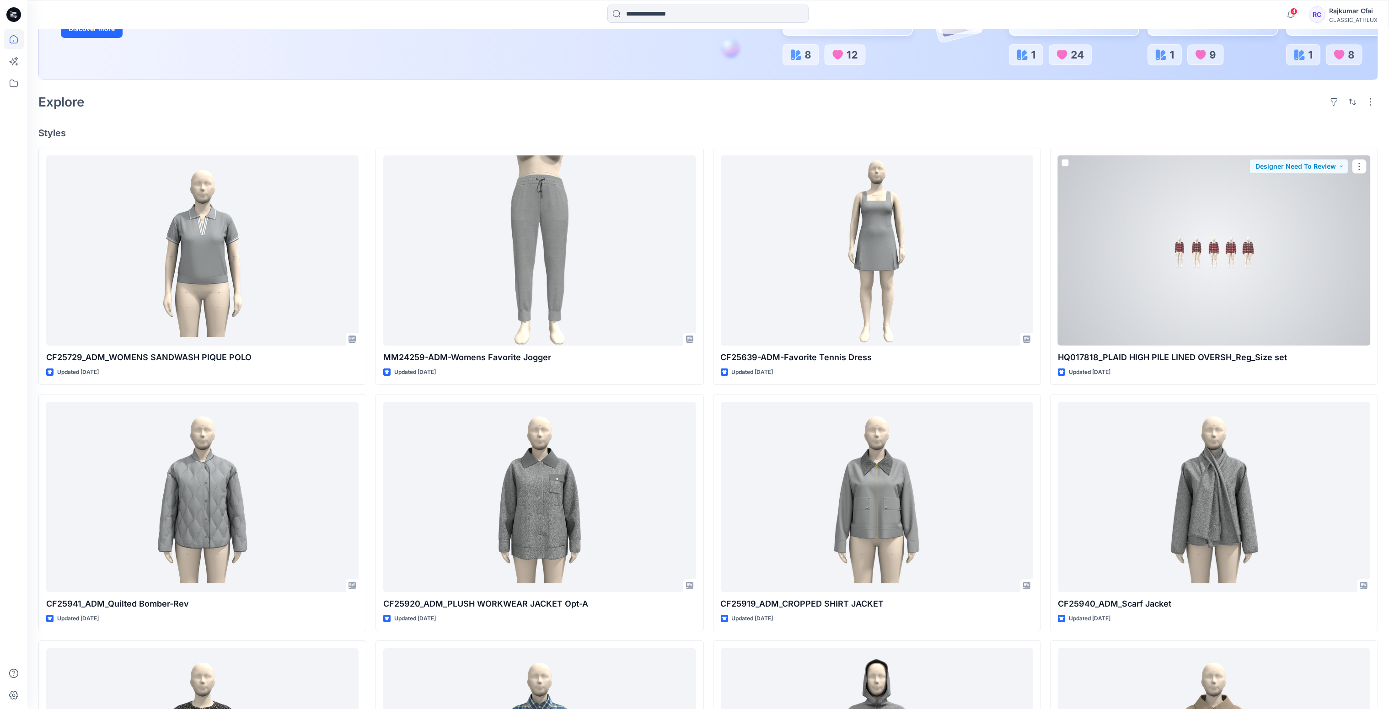
click at [1198, 246] on div at bounding box center [1214, 250] width 312 height 191
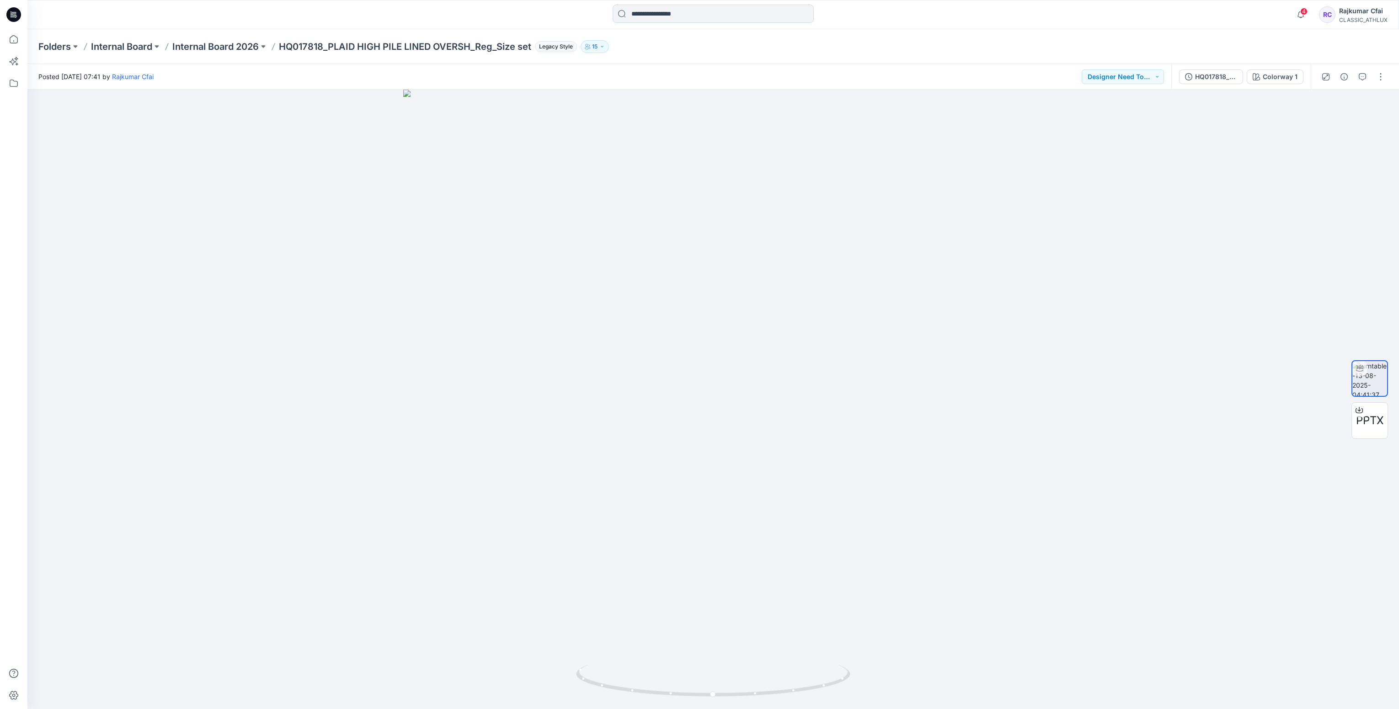
click at [12, 14] on icon at bounding box center [12, 14] width 3 height 0
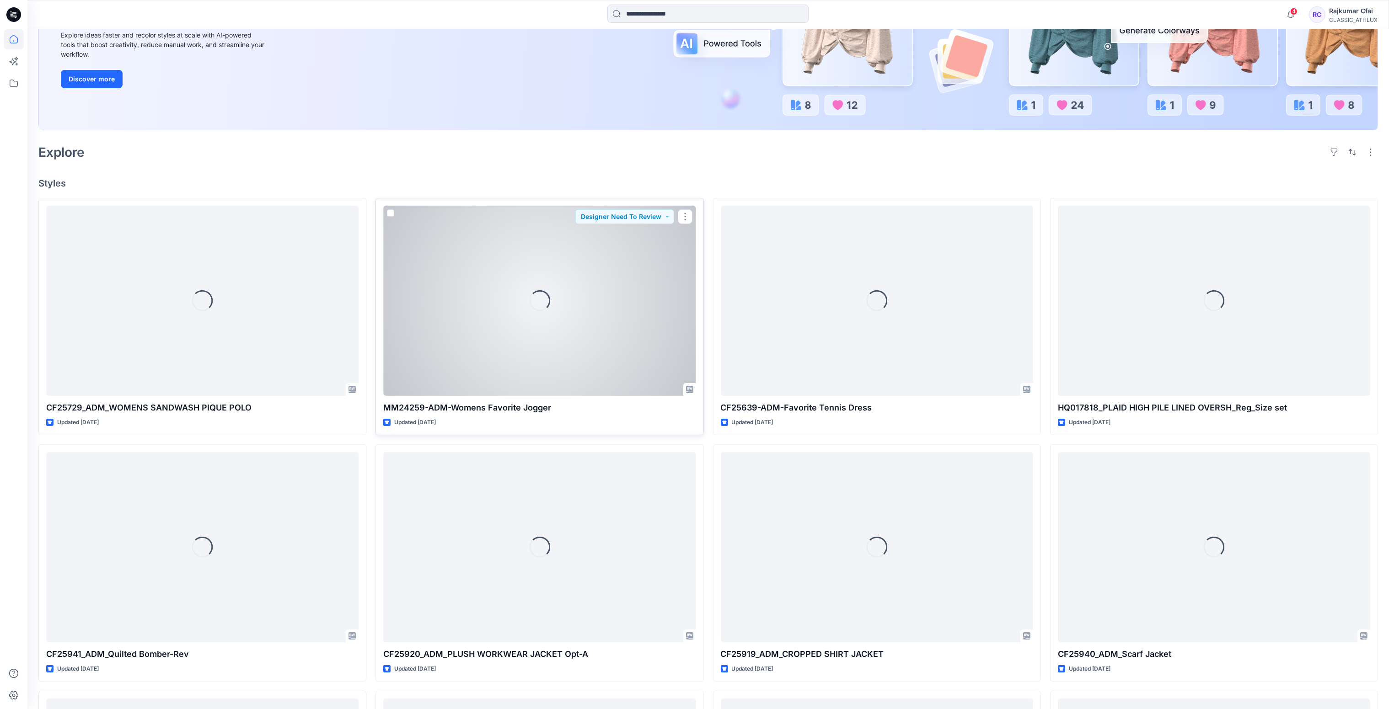
scroll to position [206, 0]
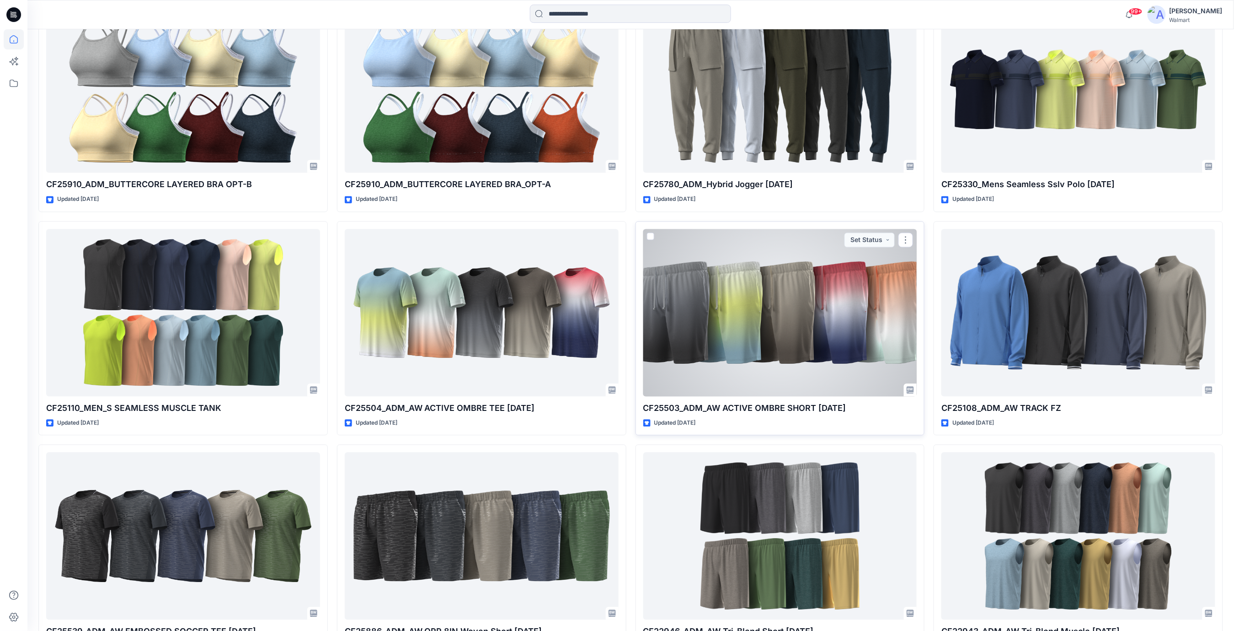
scroll to position [2438, 0]
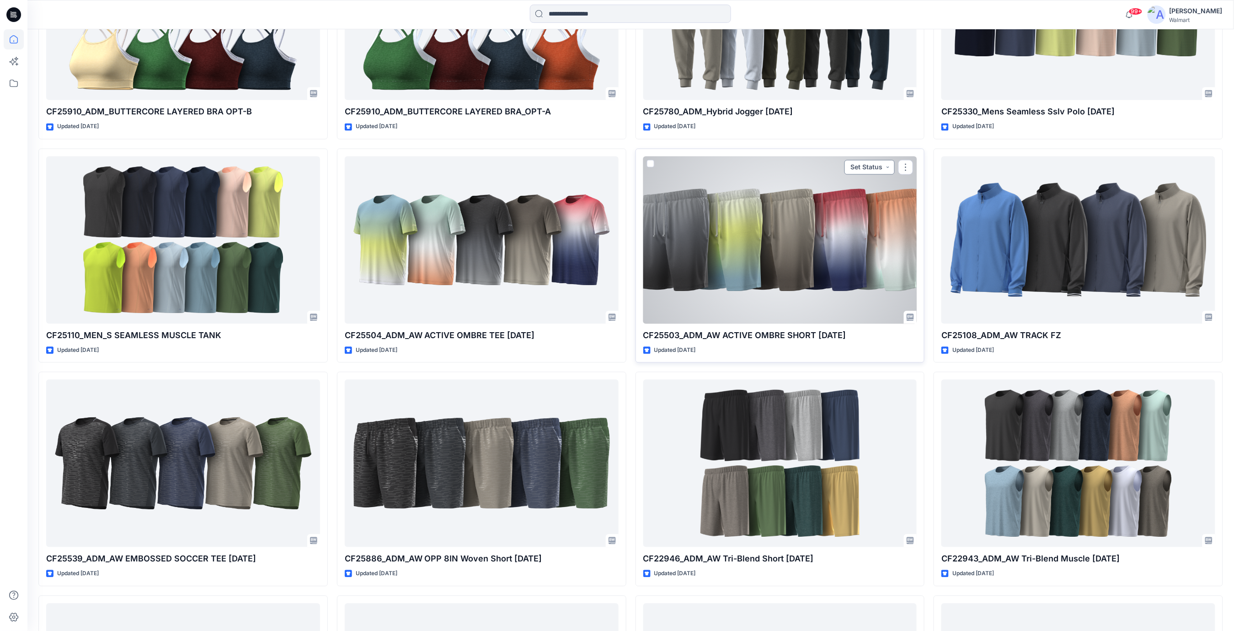
click at [888, 167] on button "Set Status" at bounding box center [870, 167] width 50 height 15
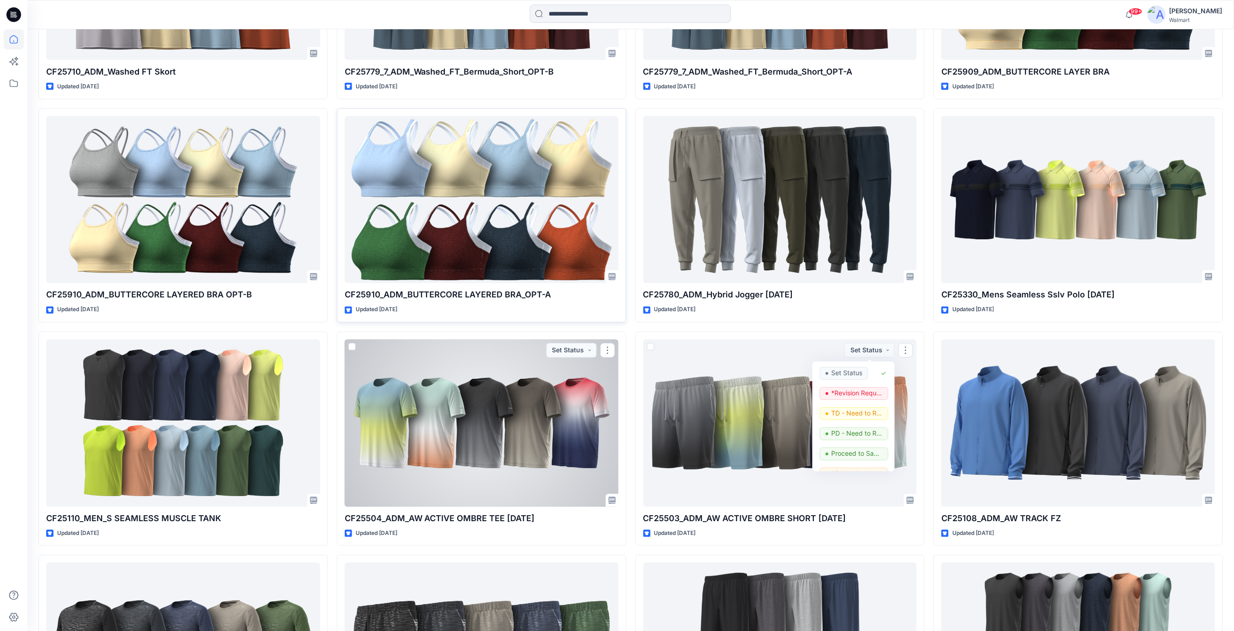
scroll to position [2072, 0]
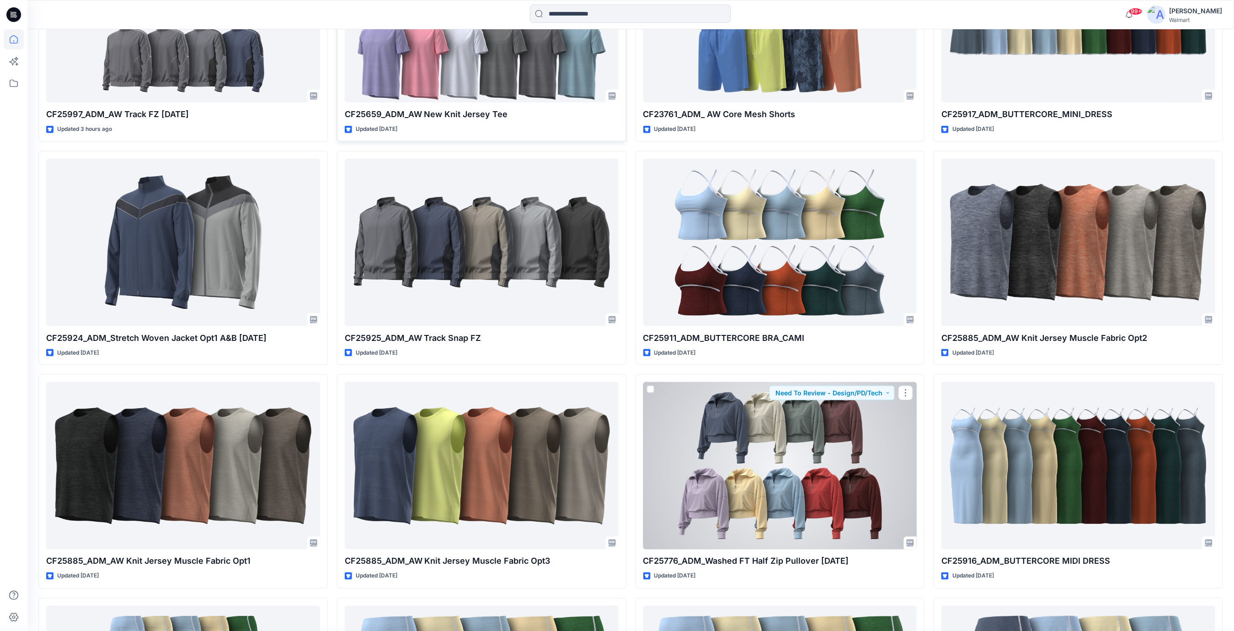
scroll to position [182, 0]
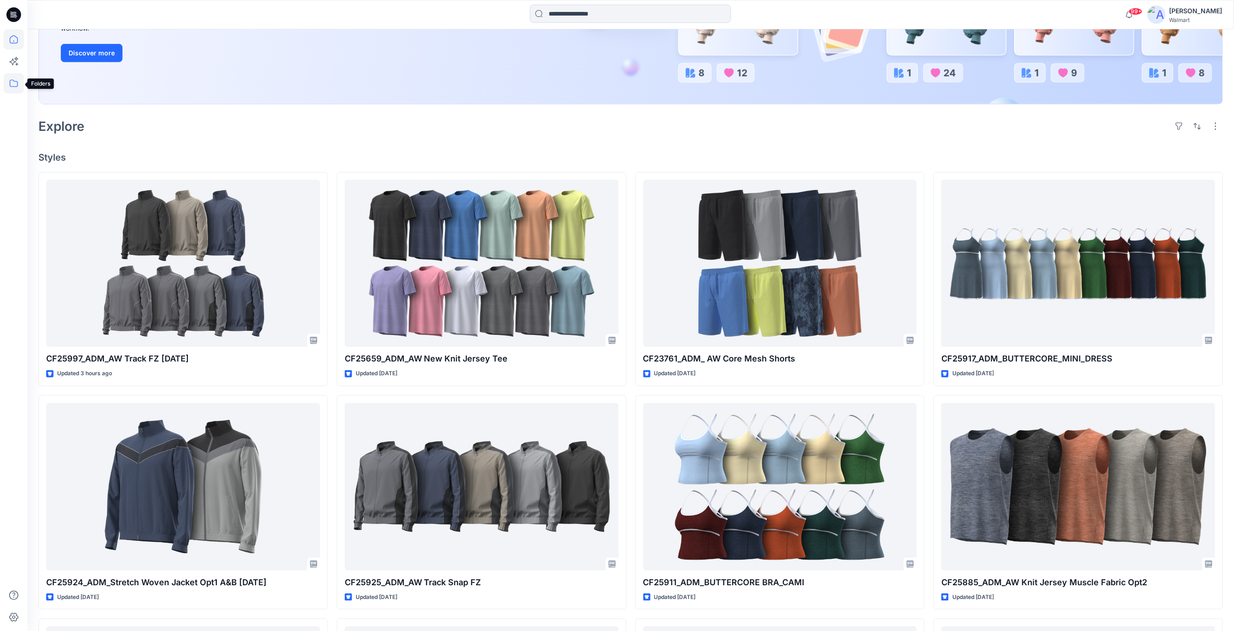
click at [16, 81] on icon at bounding box center [14, 83] width 8 height 7
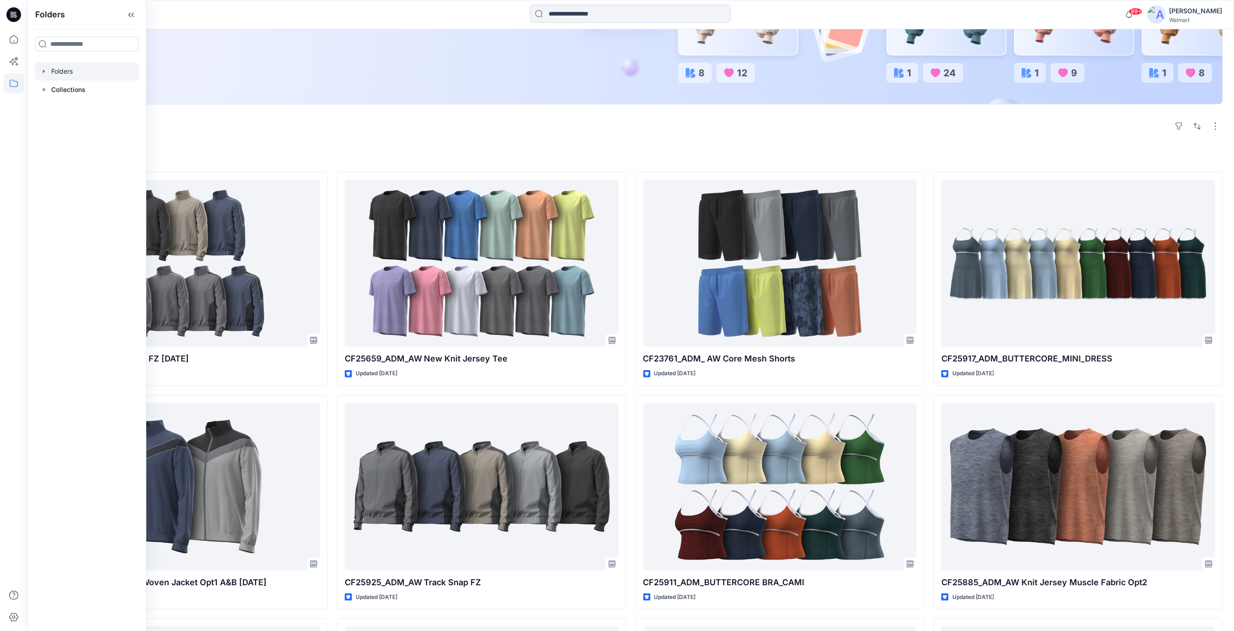
click at [57, 74] on div at bounding box center [87, 71] width 104 height 18
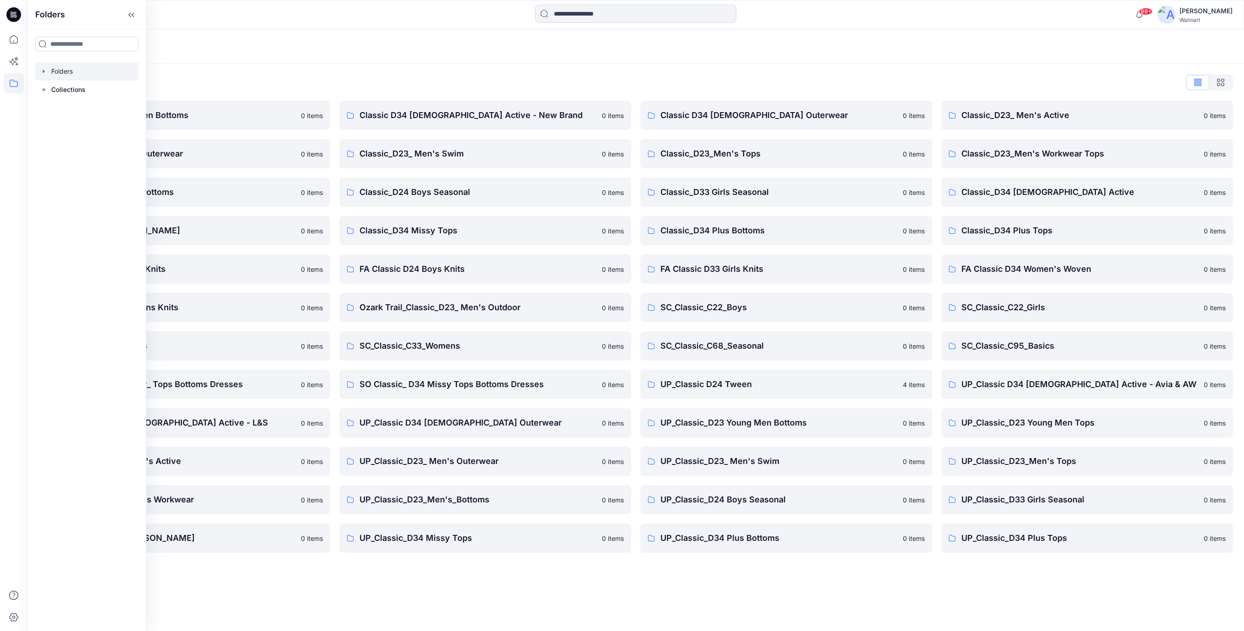
click at [230, 78] on div "Folders List" at bounding box center [635, 82] width 1194 height 15
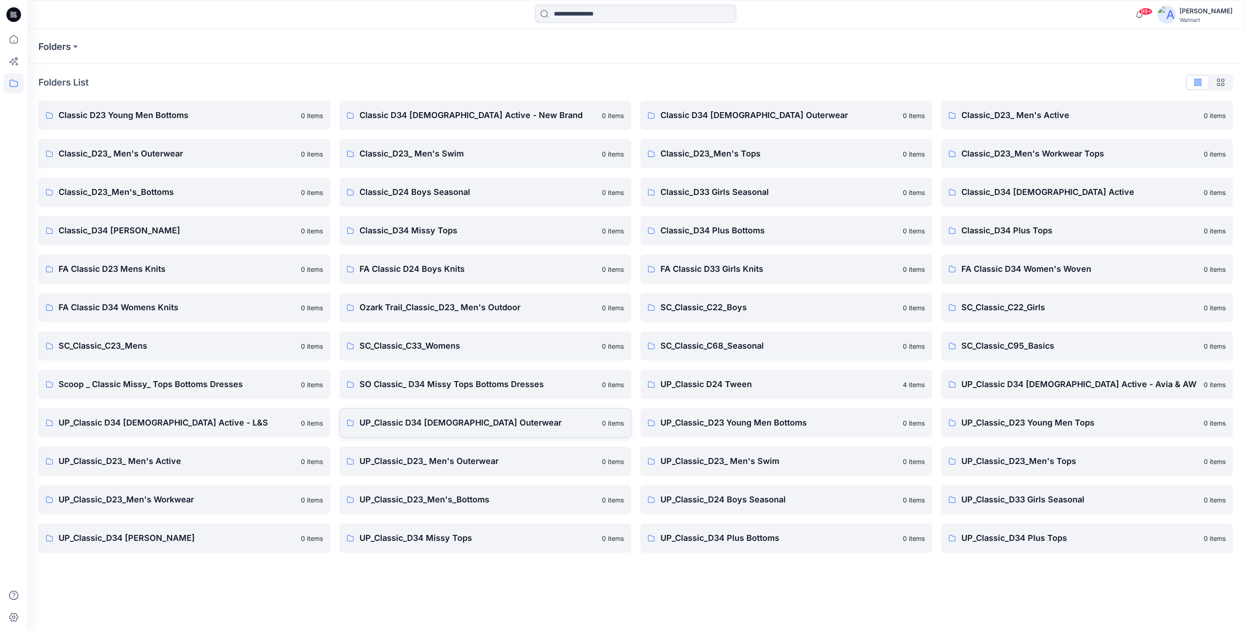
click at [470, 424] on p "UP_Classic D34 [DEMOGRAPHIC_DATA] Outerwear" at bounding box center [477, 422] width 237 height 13
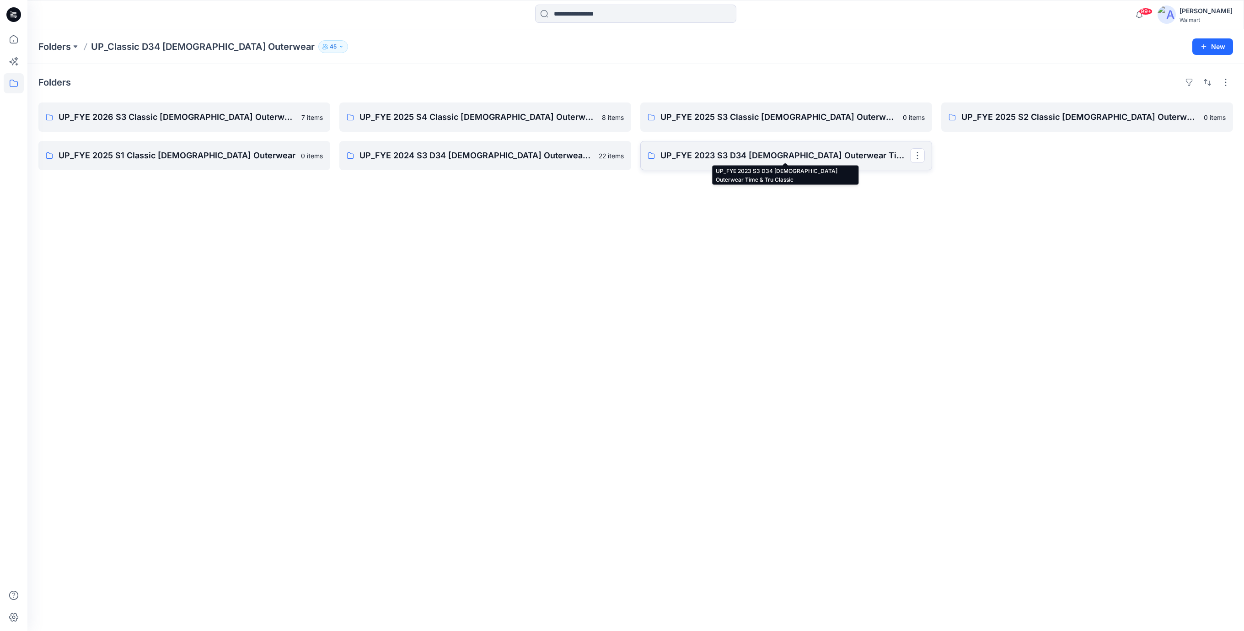
click at [835, 158] on p "UP_FYE 2023 S3 D34 [DEMOGRAPHIC_DATA] Outerwear Time & Tru Classic" at bounding box center [785, 155] width 250 height 13
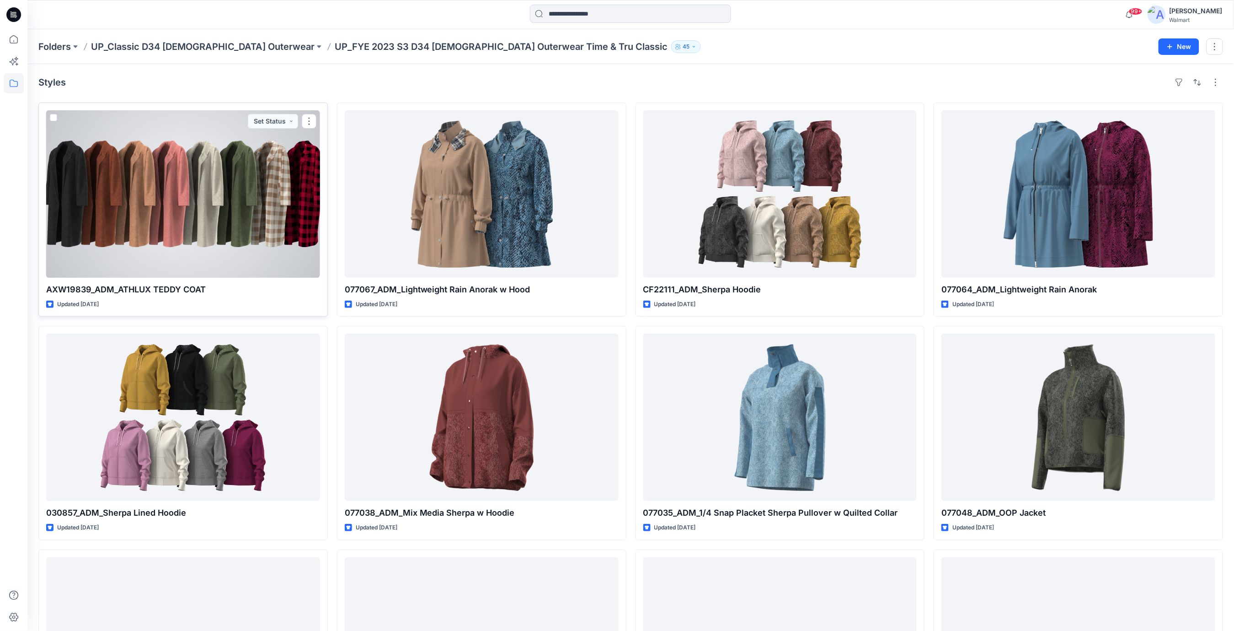
click at [187, 167] on div at bounding box center [183, 193] width 274 height 167
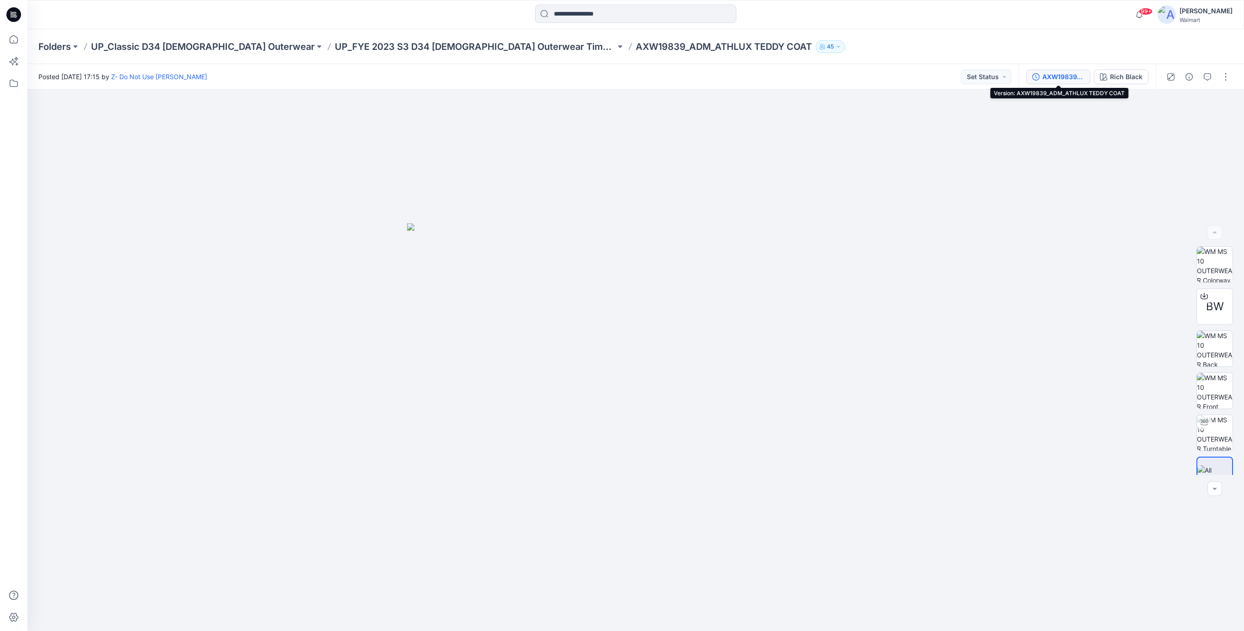
click at [1051, 79] on div "AXW19839_ADM_ATHLUX TEDDY COAT" at bounding box center [1063, 77] width 42 height 10
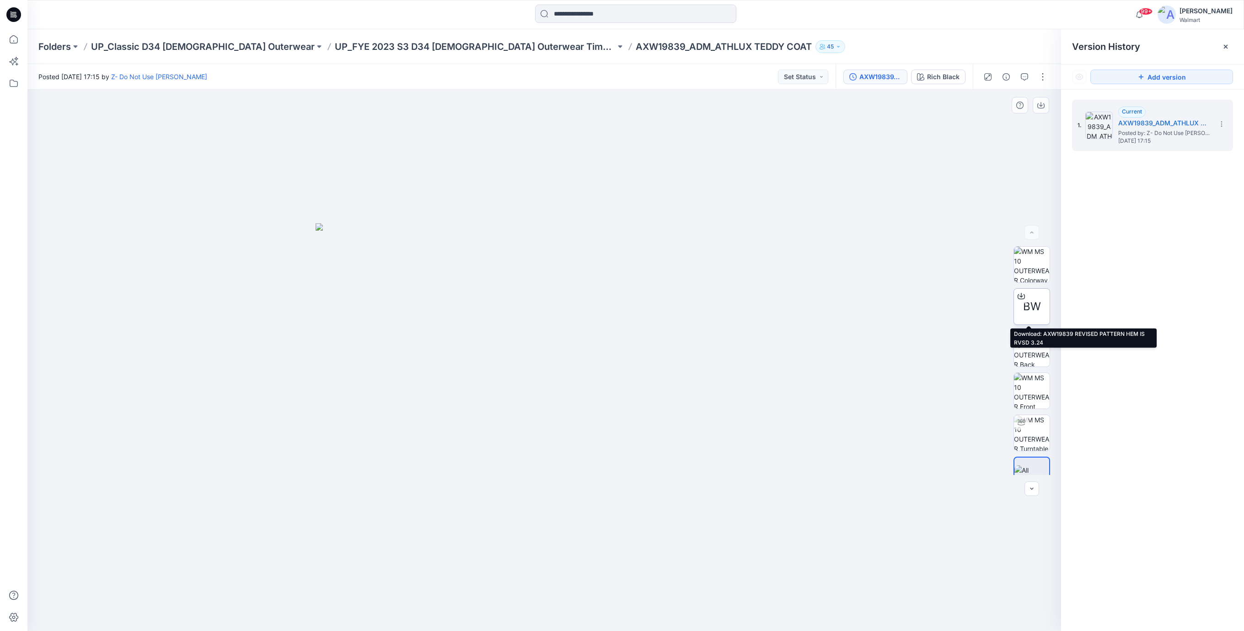
click at [1032, 304] on span "BW" at bounding box center [1032, 306] width 18 height 16
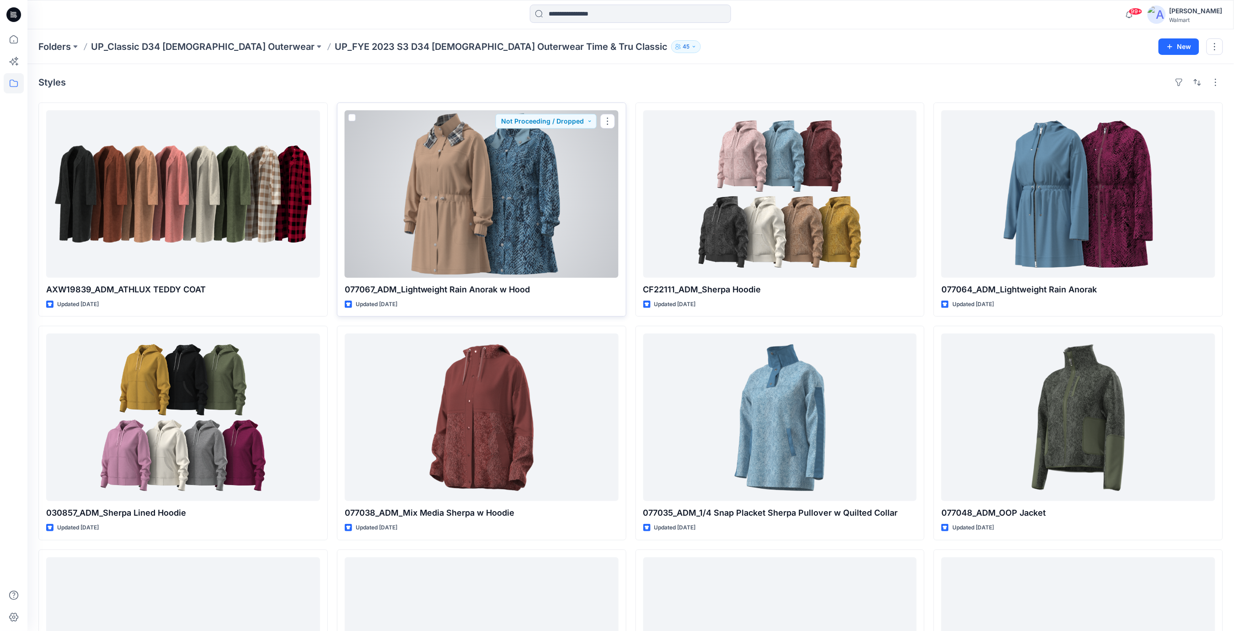
click at [431, 195] on div at bounding box center [482, 193] width 274 height 167
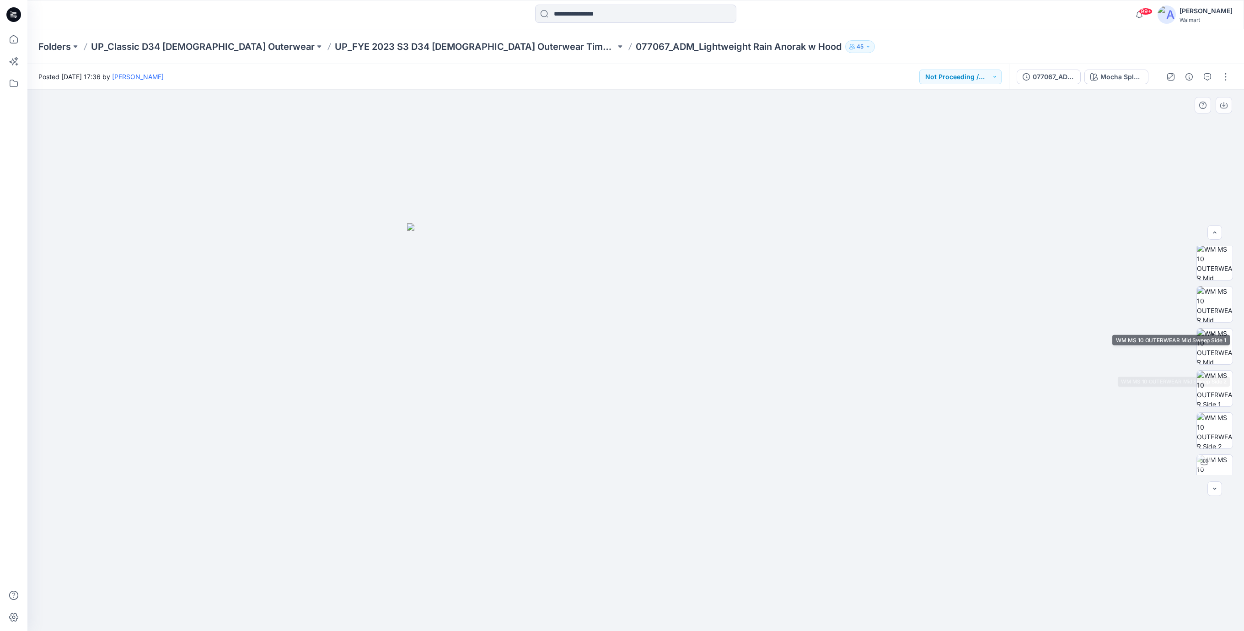
scroll to position [691, 0]
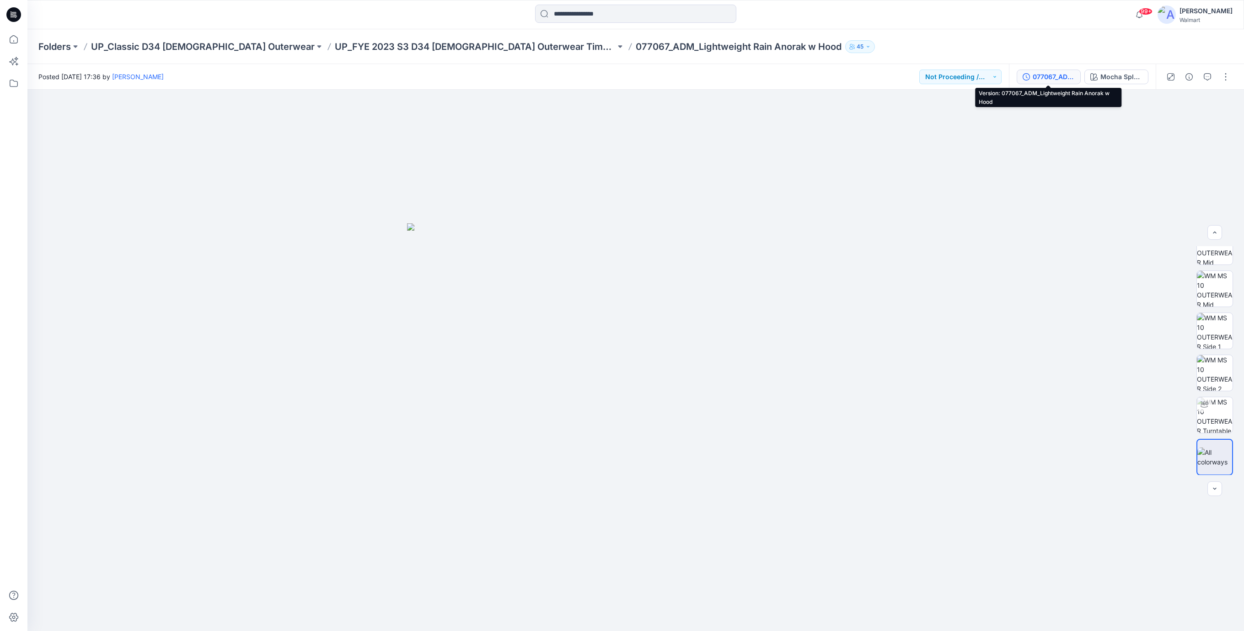
click at [1068, 80] on div "077067_ADM_Lightweight Rain Anorak w Hood" at bounding box center [1053, 77] width 42 height 10
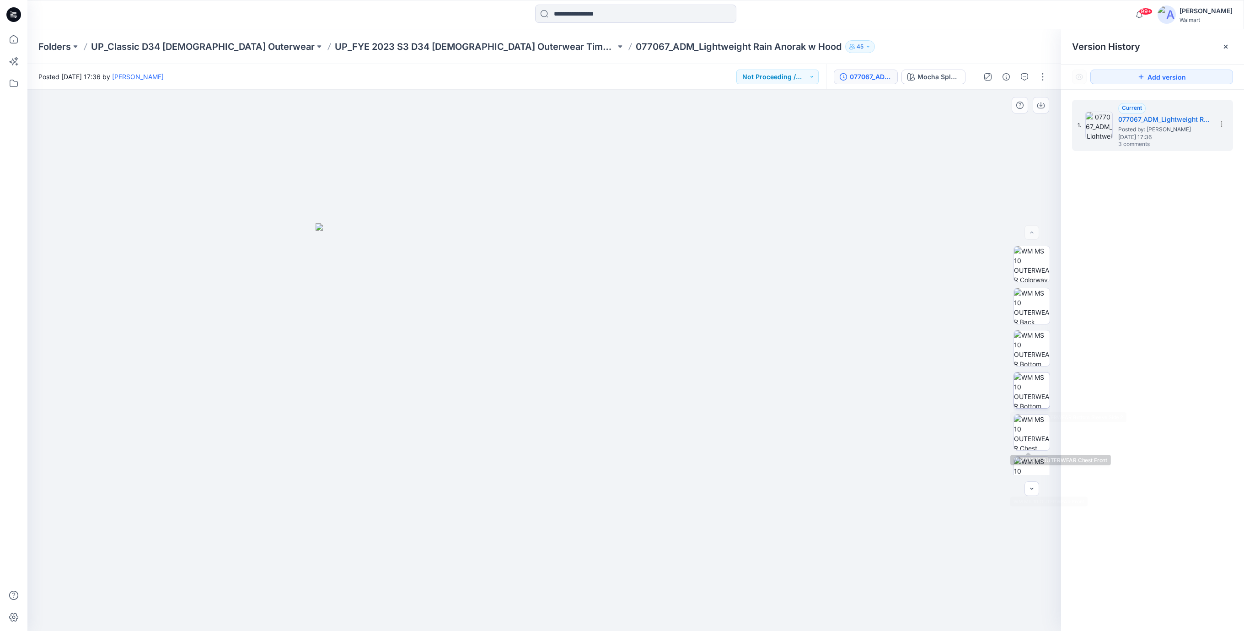
scroll to position [0, 0]
drag, startPoint x: 1027, startPoint y: 267, endPoint x: 1027, endPoint y: 278, distance: 11.0
click at [1027, 268] on img at bounding box center [1032, 264] width 36 height 36
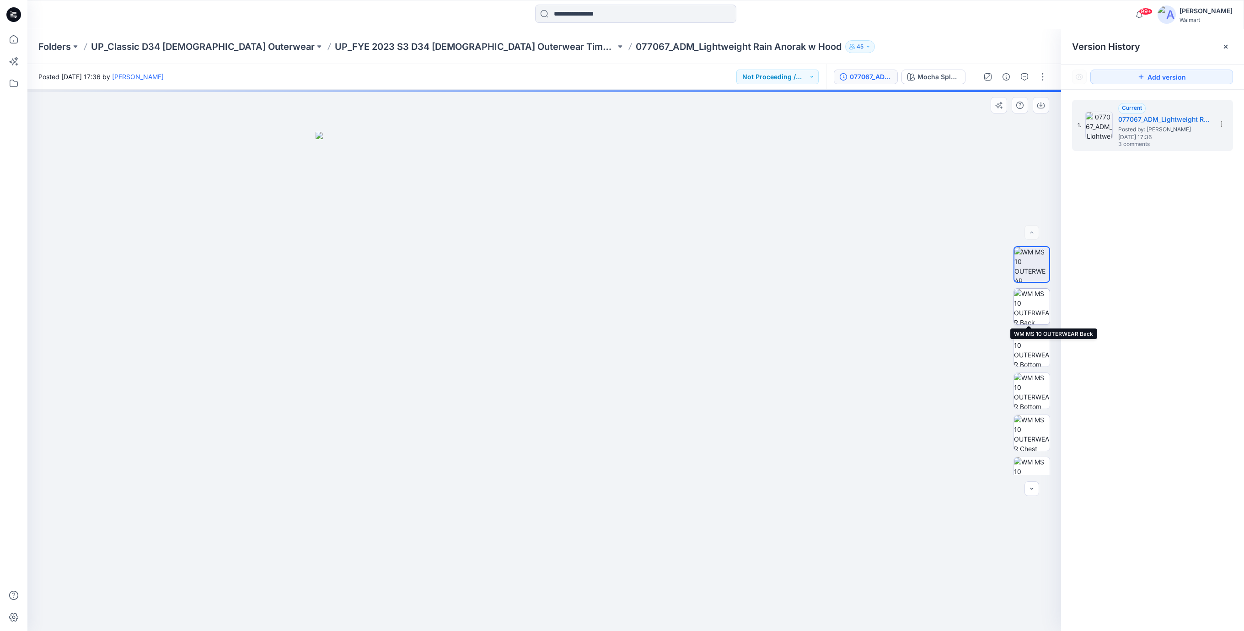
drag, startPoint x: 1030, startPoint y: 298, endPoint x: 1028, endPoint y: 324, distance: 25.6
click at [1030, 300] on img at bounding box center [1032, 307] width 36 height 36
drag, startPoint x: 1026, startPoint y: 351, endPoint x: 1028, endPoint y: 377, distance: 25.7
click at [1026, 353] on img at bounding box center [1032, 349] width 36 height 36
drag, startPoint x: 1029, startPoint y: 399, endPoint x: 1034, endPoint y: 428, distance: 29.6
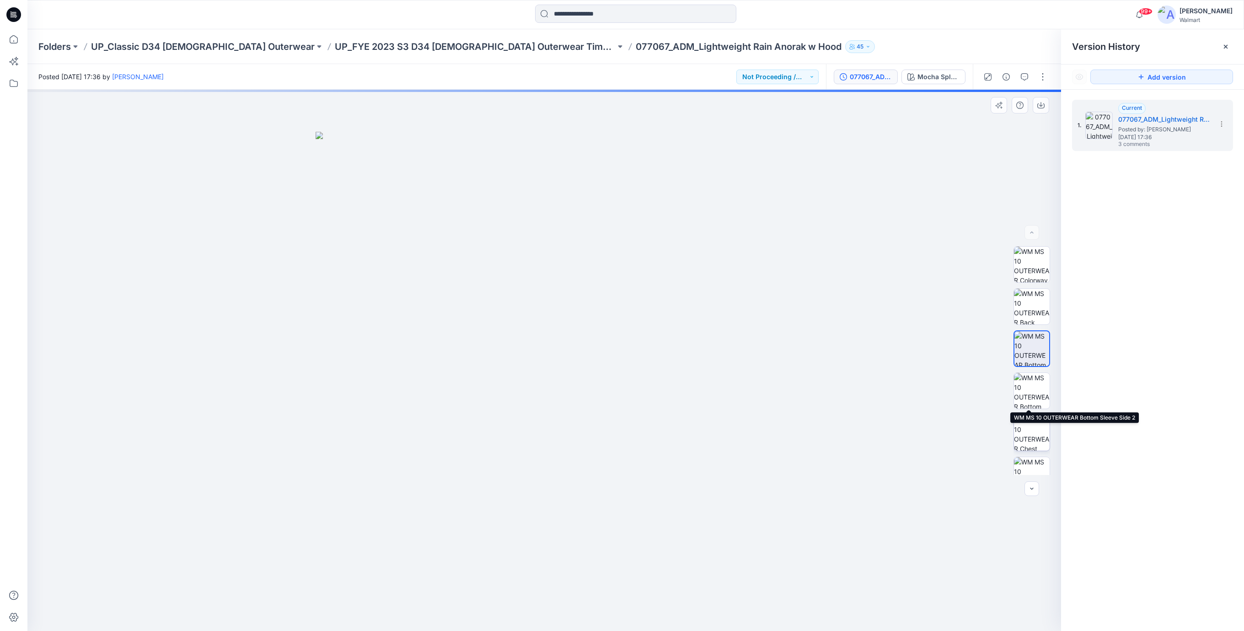
click at [1029, 401] on img at bounding box center [1032, 391] width 36 height 36
click at [1035, 441] on img at bounding box center [1032, 433] width 36 height 36
click at [1027, 292] on img at bounding box center [1032, 292] width 36 height 36
drag, startPoint x: 1028, startPoint y: 337, endPoint x: 1029, endPoint y: 371, distance: 33.8
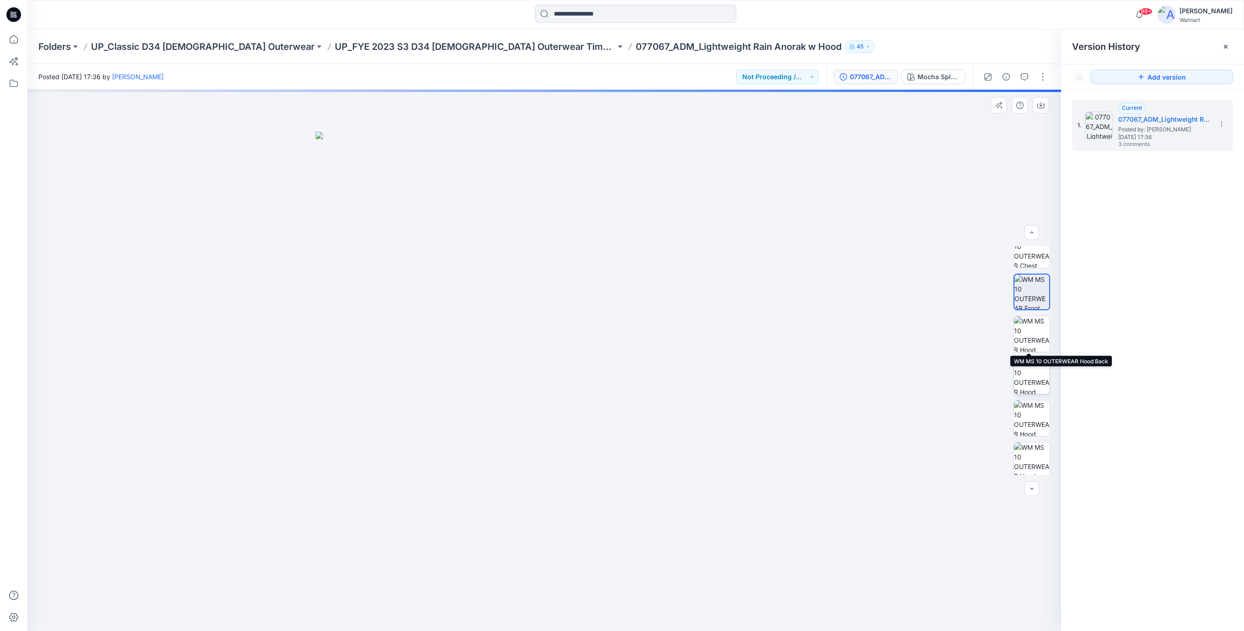
click at [1028, 338] on img at bounding box center [1032, 334] width 36 height 36
drag, startPoint x: 1027, startPoint y: 384, endPoint x: 1027, endPoint y: 409, distance: 25.1
click at [1027, 385] on img at bounding box center [1032, 376] width 36 height 36
drag, startPoint x: 1028, startPoint y: 433, endPoint x: 1028, endPoint y: 452, distance: 19.2
click at [1028, 435] on img at bounding box center [1032, 418] width 36 height 36
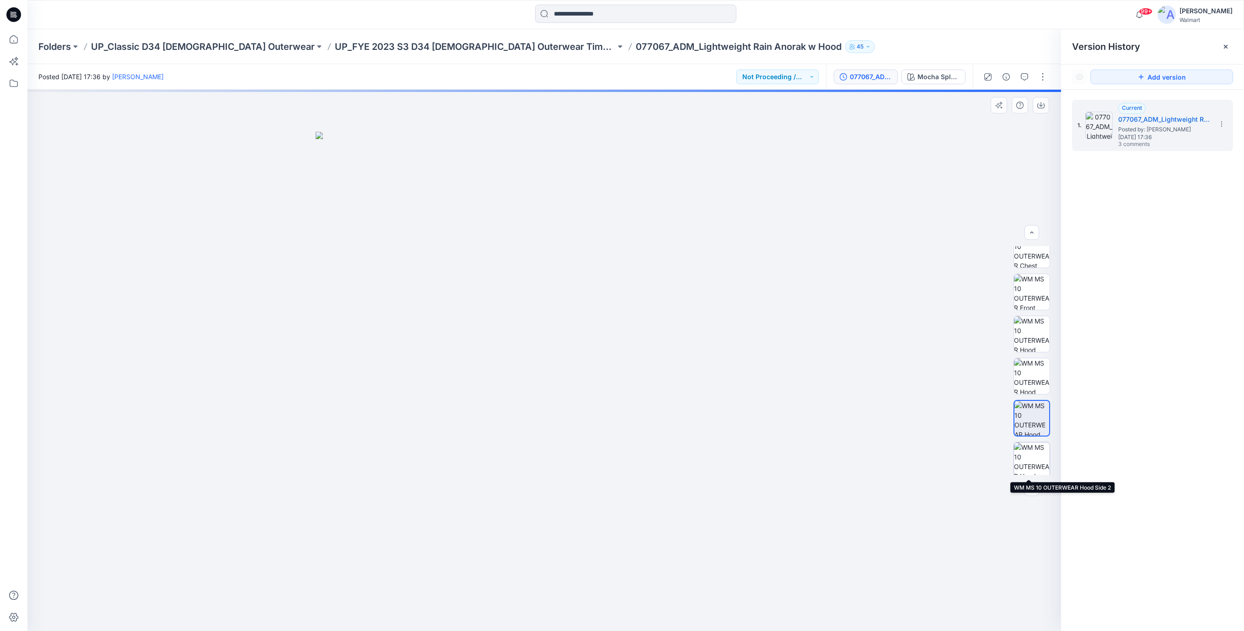
click at [1029, 465] on img at bounding box center [1032, 460] width 36 height 36
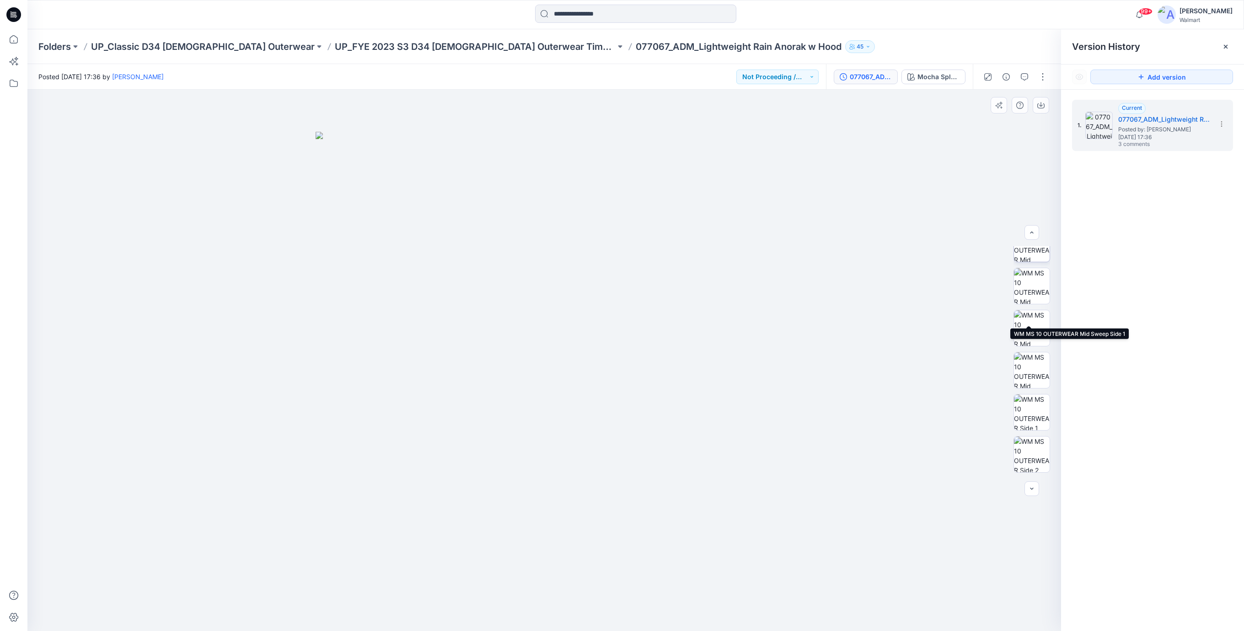
scroll to position [691, 0]
click at [1025, 458] on img at bounding box center [1032, 456] width 36 height 19
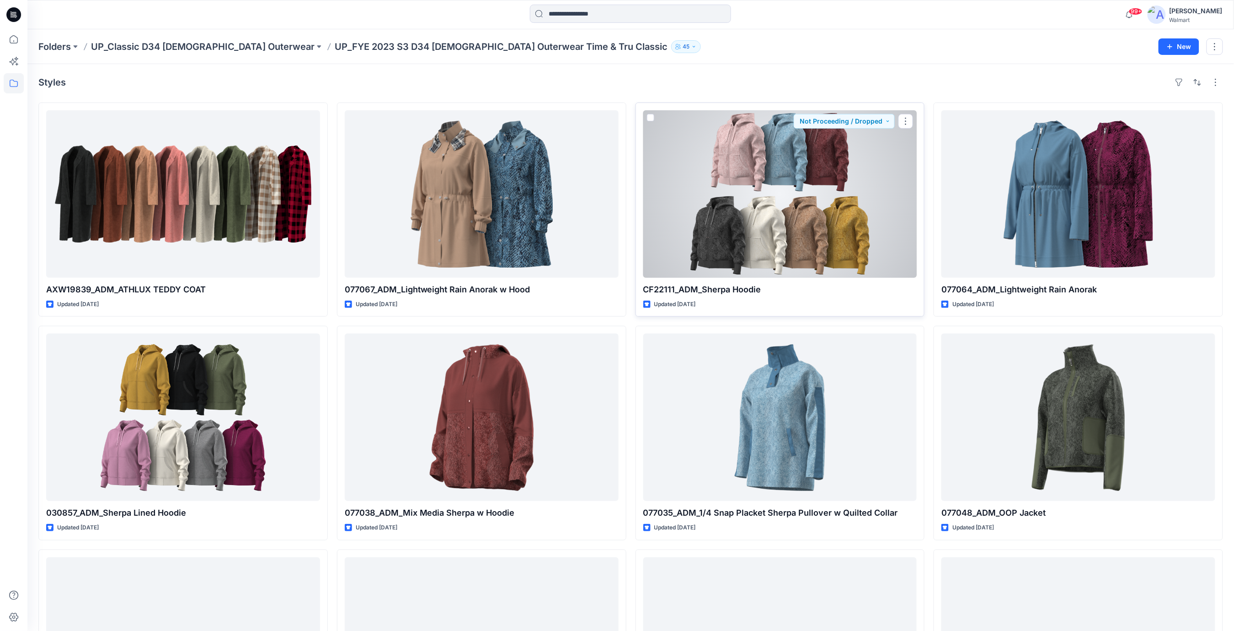
click at [783, 225] on div at bounding box center [780, 193] width 274 height 167
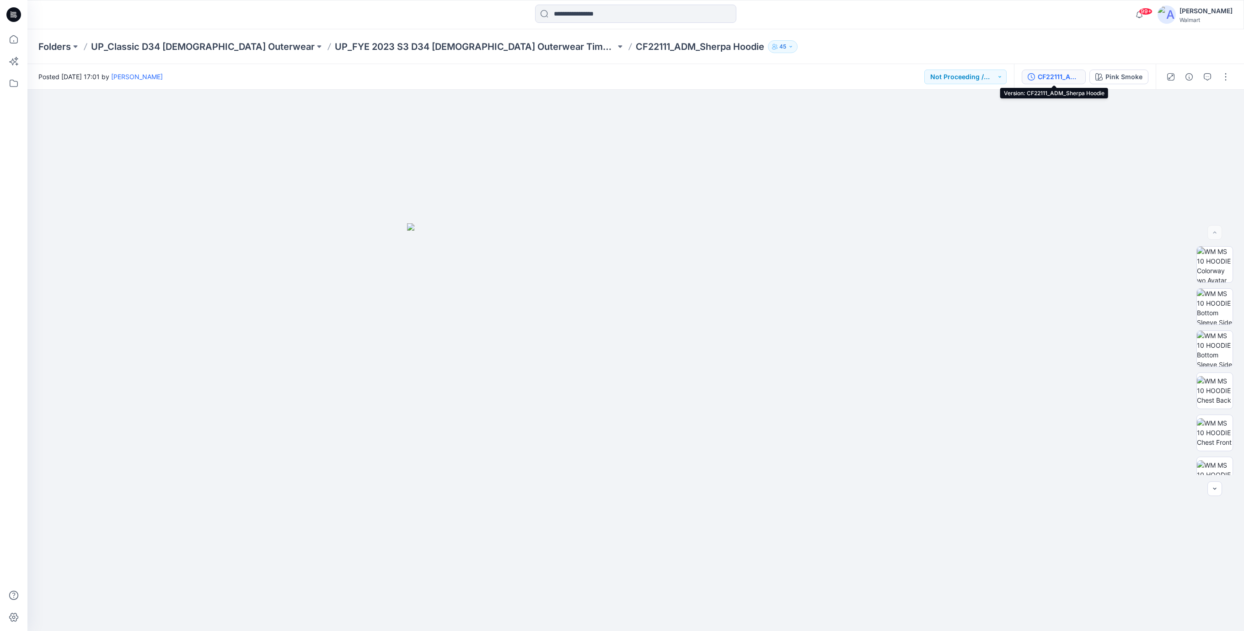
click at [1059, 79] on div "CF22111_ADM_Sherpa Hoodie" at bounding box center [1058, 77] width 42 height 10
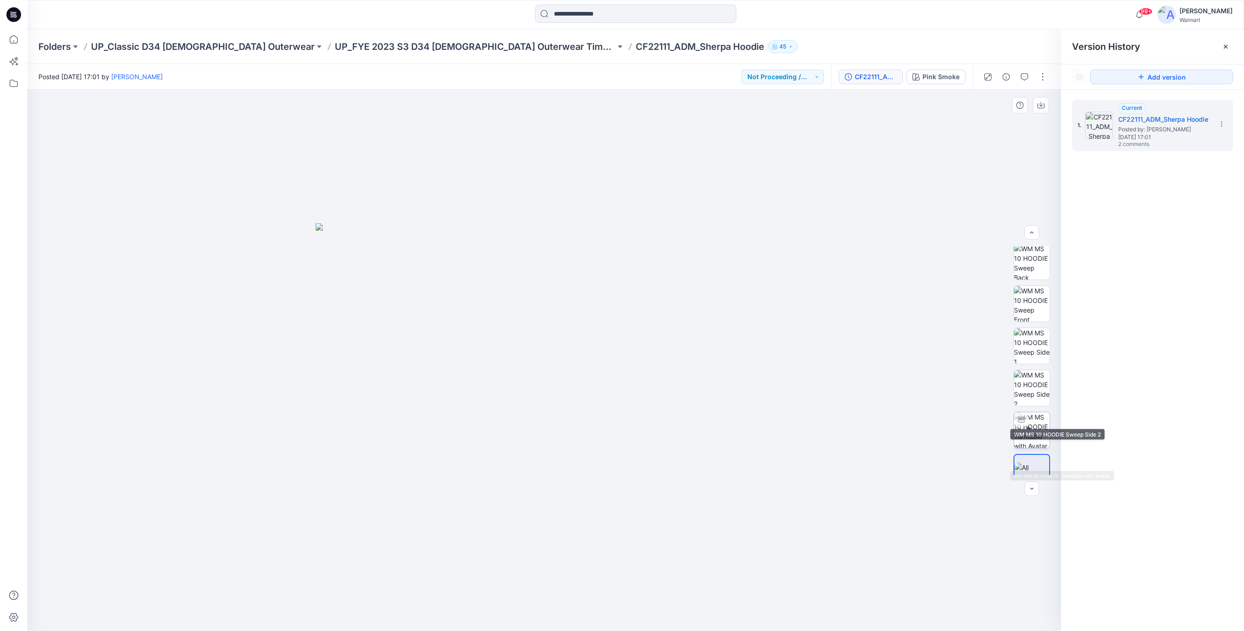
scroll to position [396, 0]
click at [1223, 125] on icon at bounding box center [1221, 123] width 7 height 7
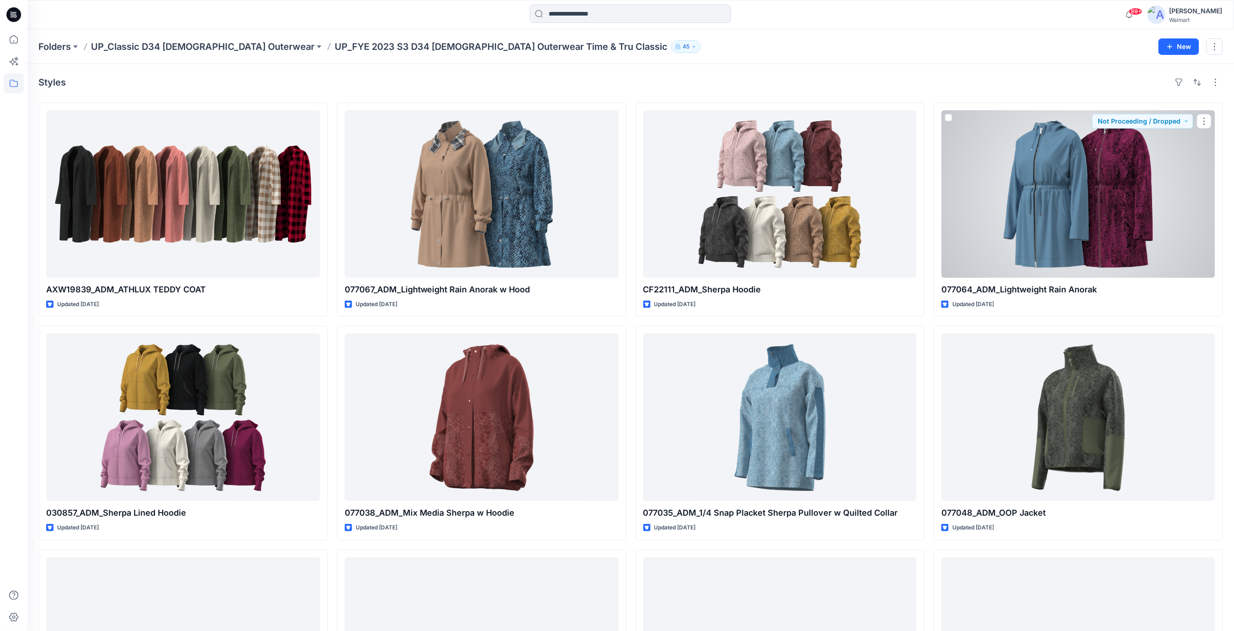
click at [1065, 215] on div at bounding box center [1078, 193] width 274 height 167
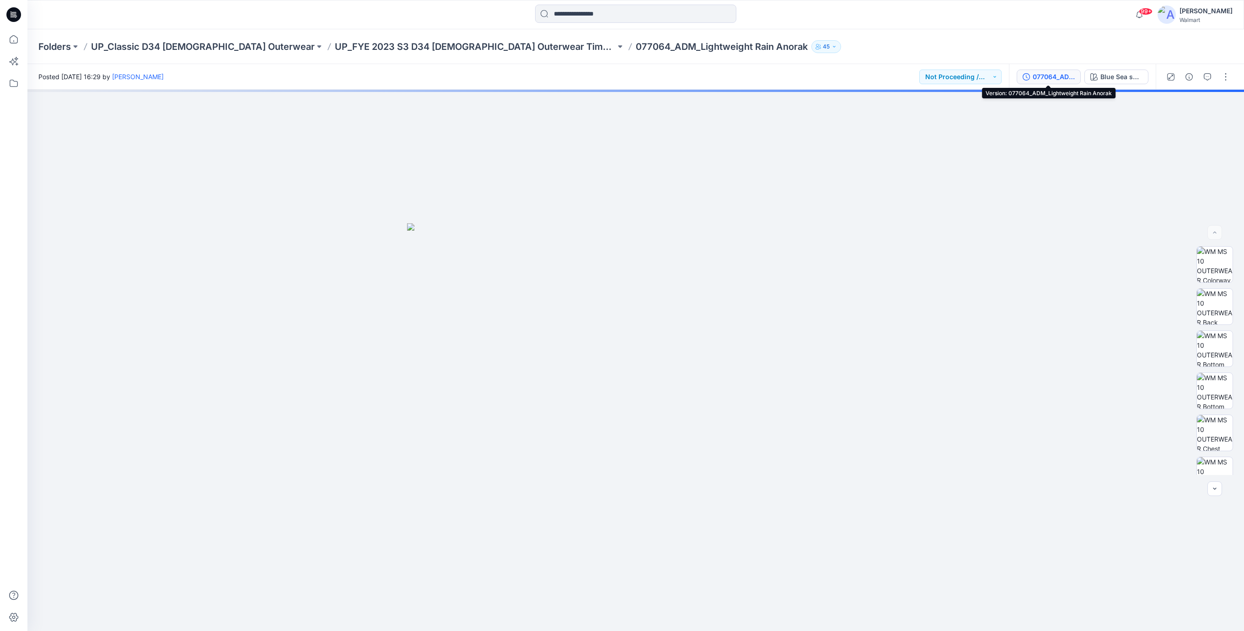
click at [1061, 76] on div "077064_ADM_Lightweight Rain Anorak" at bounding box center [1053, 77] width 42 height 10
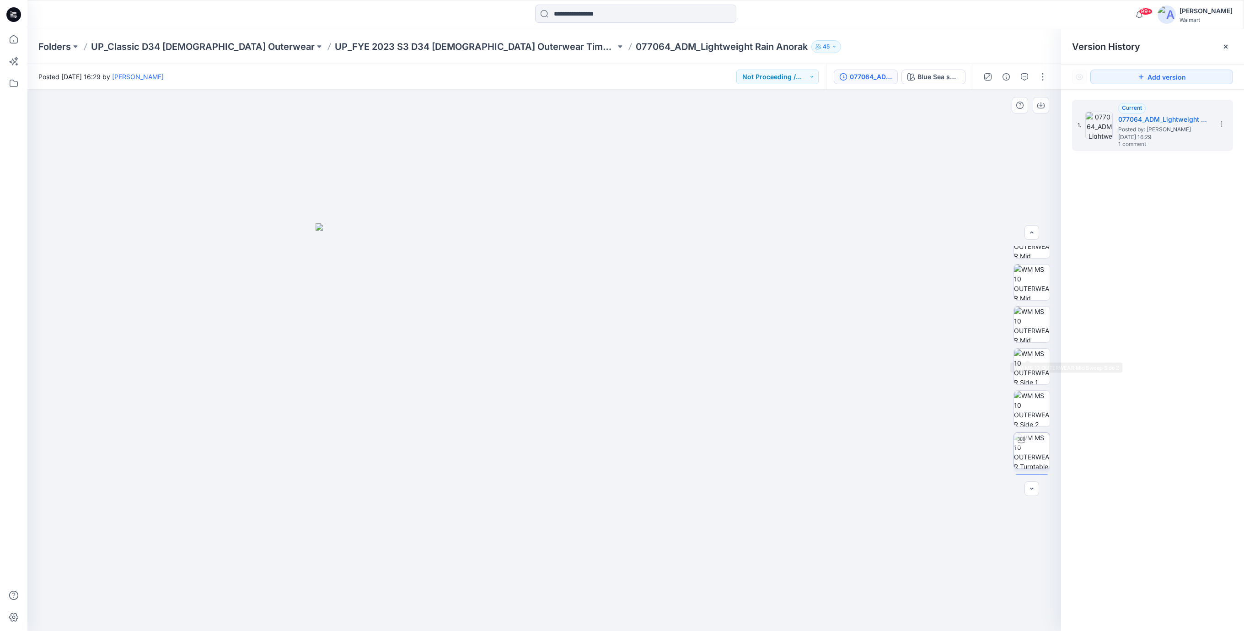
scroll to position [691, 0]
click at [1032, 489] on icon "button" at bounding box center [1031, 488] width 7 height 7
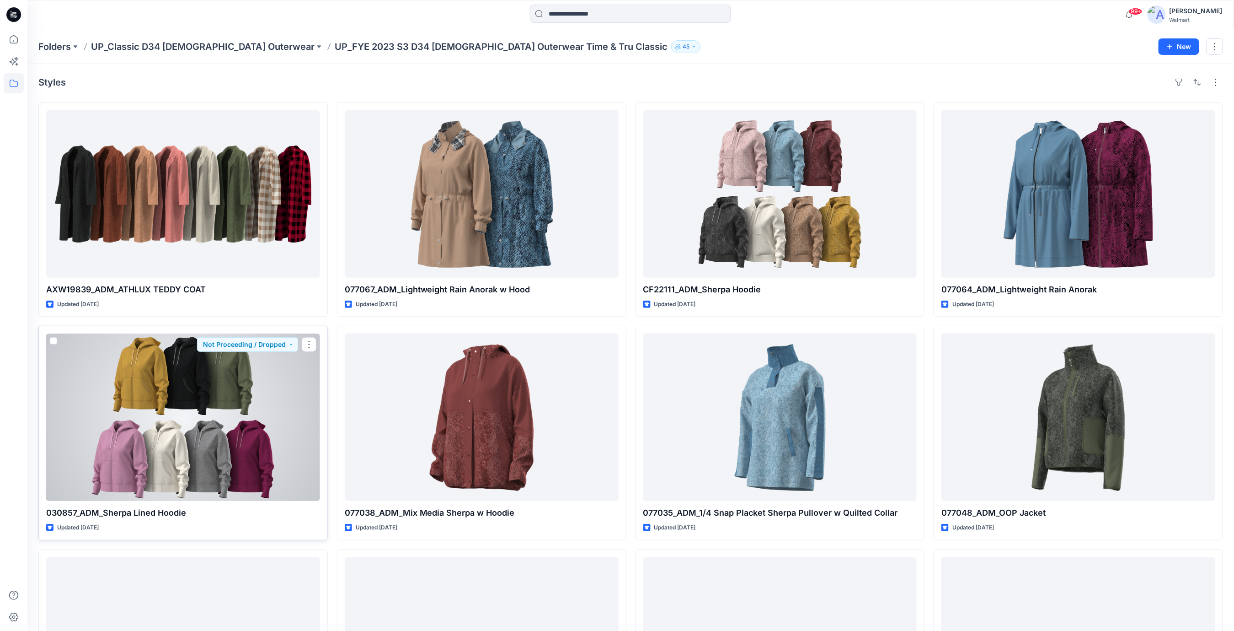
click at [199, 416] on div at bounding box center [183, 416] width 274 height 167
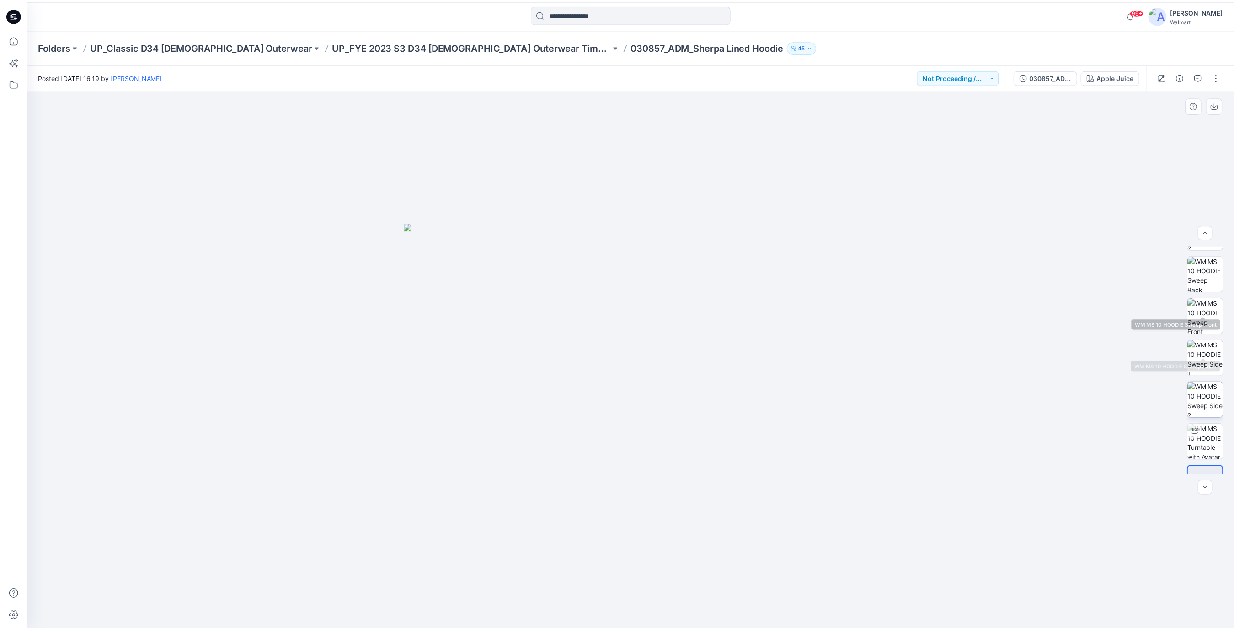
scroll to position [396, 0]
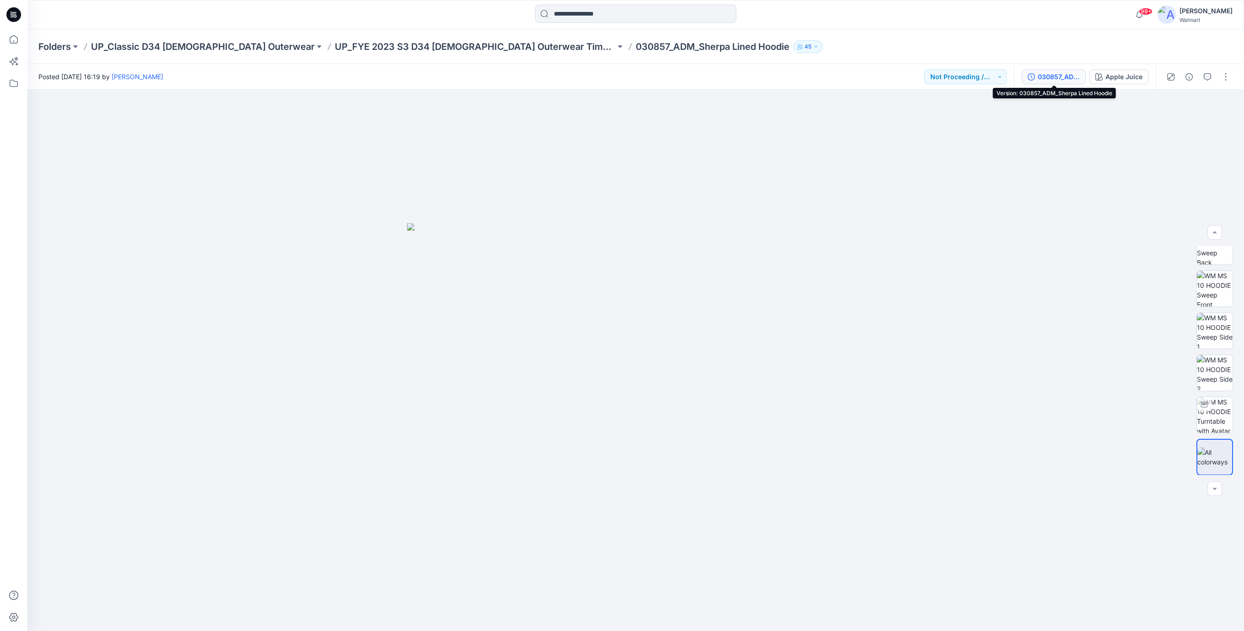
click at [1055, 81] on div "030857_ADM_Sherpa Lined Hoodie" at bounding box center [1058, 77] width 42 height 10
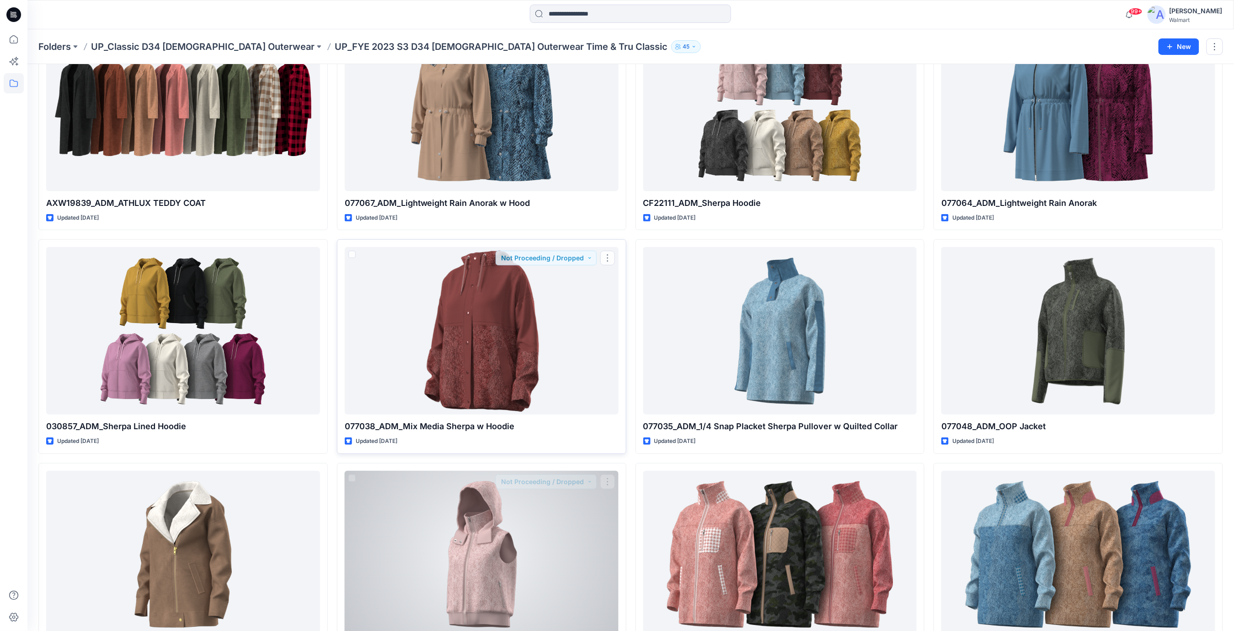
scroll to position [176, 0]
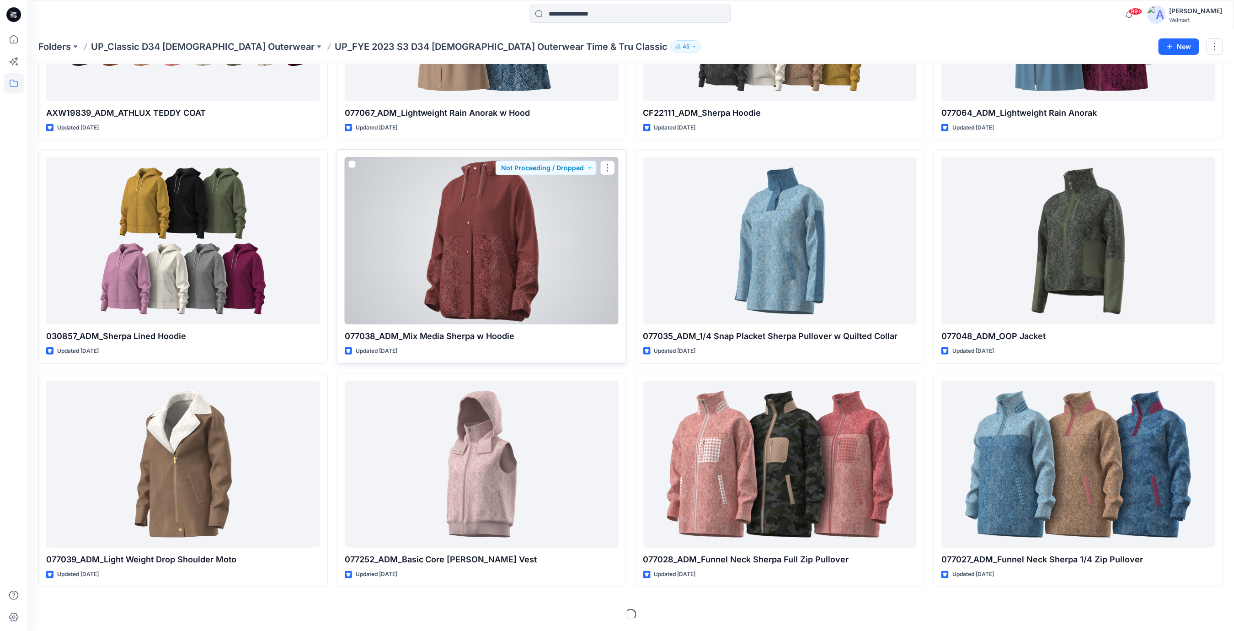
click at [482, 264] on div at bounding box center [482, 240] width 274 height 167
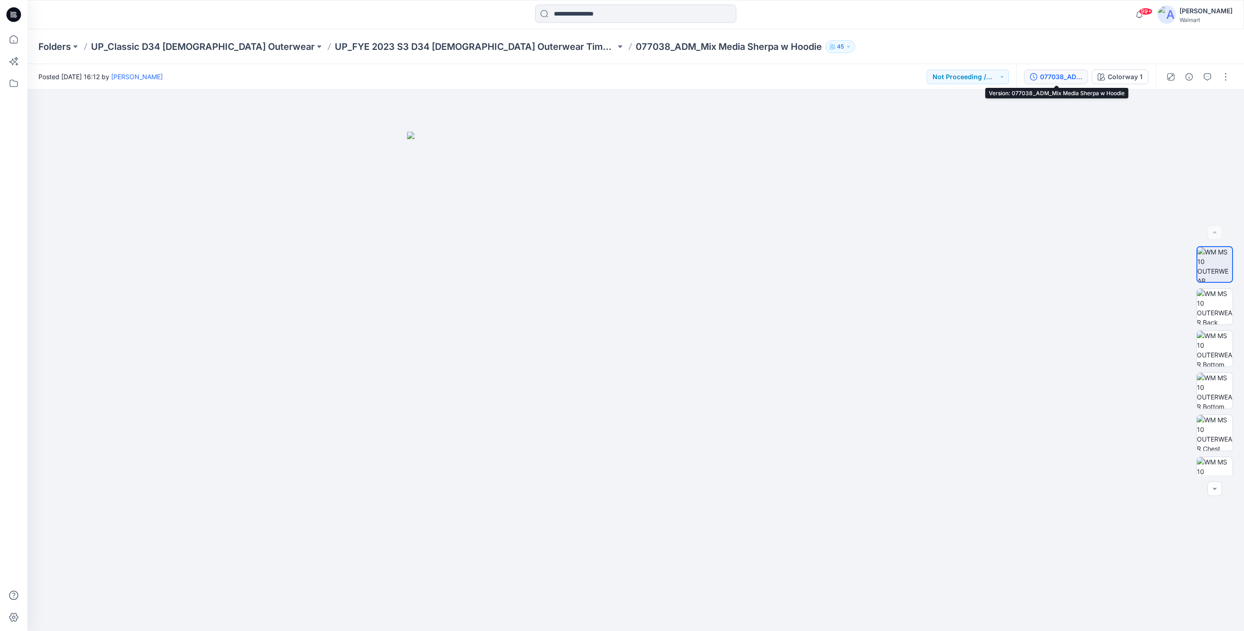
click at [1063, 79] on div "077038_ADM_Mix Media Sherpa w Hoodie" at bounding box center [1061, 77] width 42 height 10
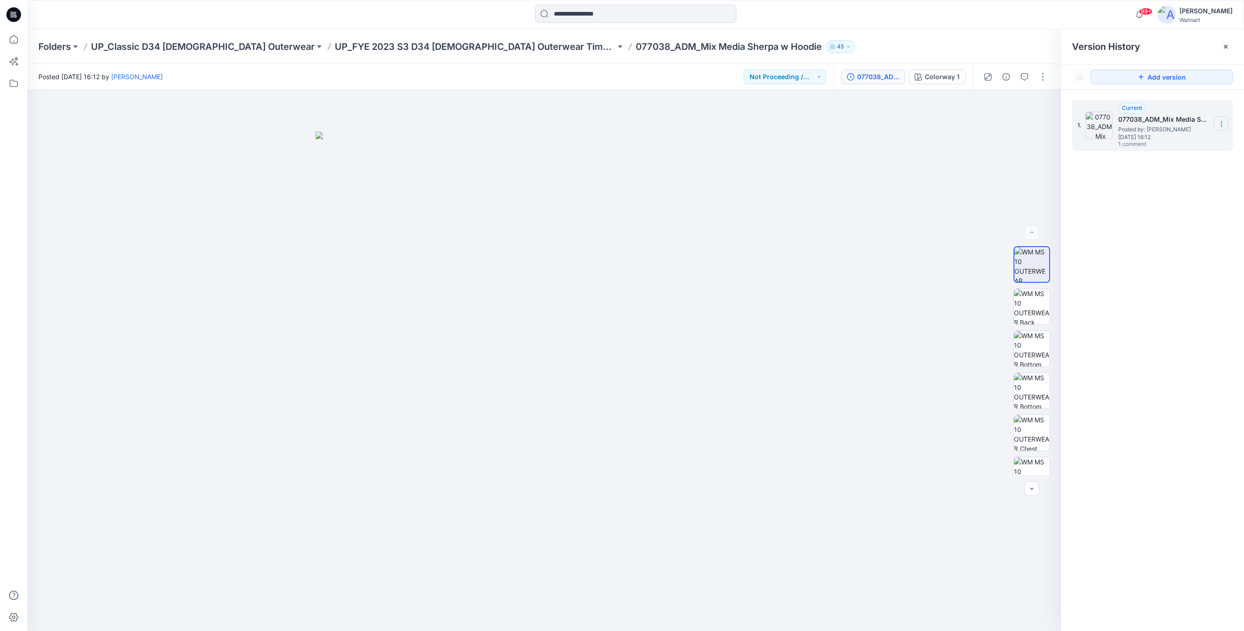
click at [1219, 127] on icon at bounding box center [1221, 123] width 7 height 7
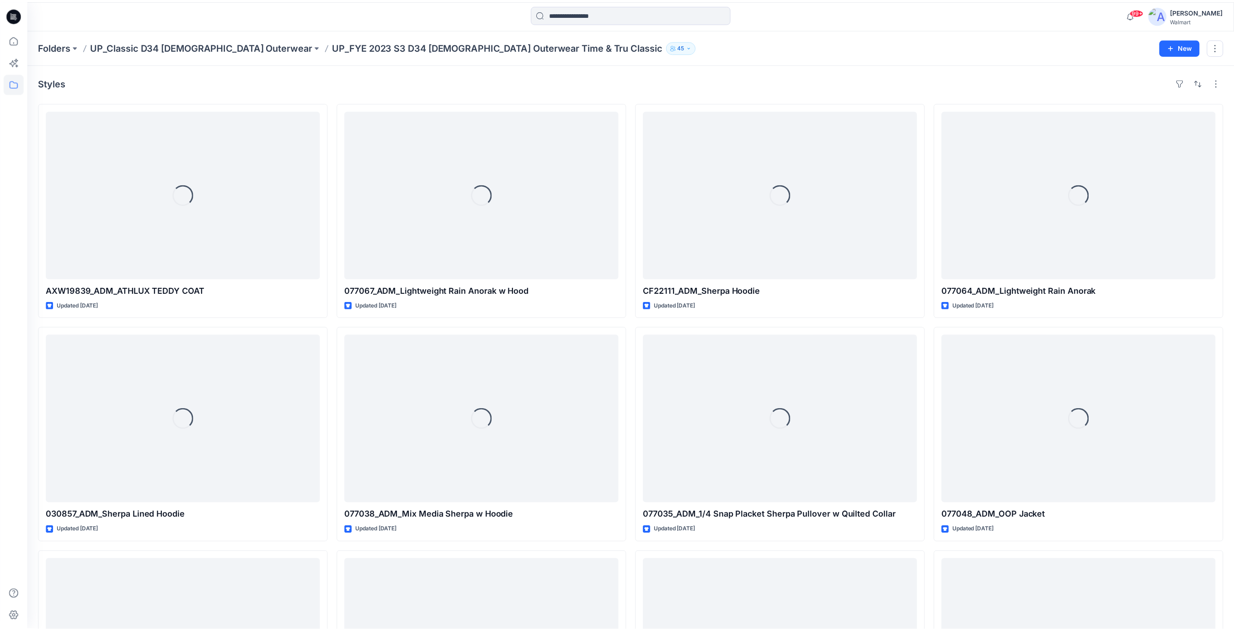
scroll to position [176, 0]
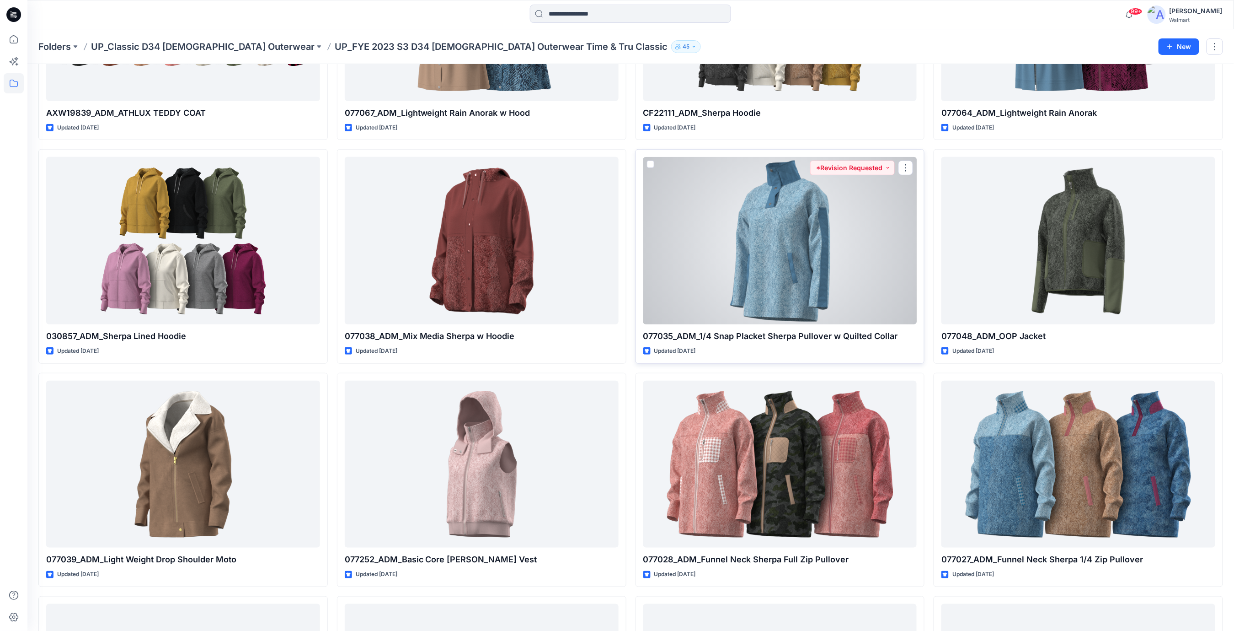
click at [807, 252] on div at bounding box center [780, 240] width 274 height 167
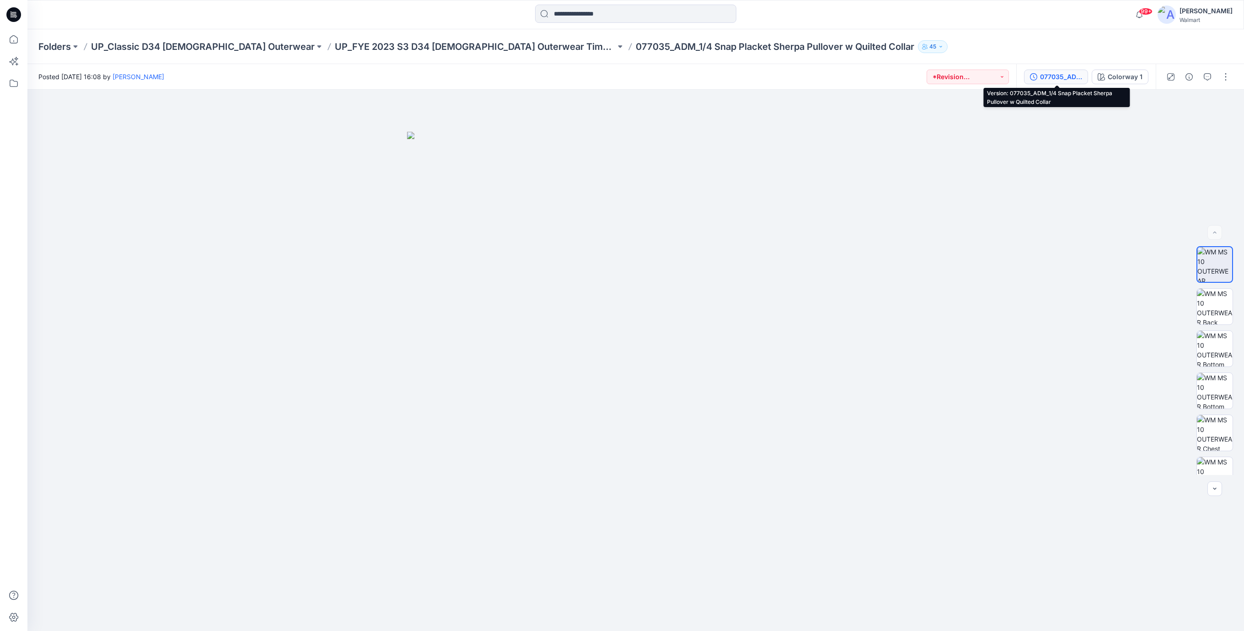
click at [1046, 81] on div "077035_ADM_1/4 Snap Placket Sherpa Pullover w Quilted Collar" at bounding box center [1061, 77] width 42 height 10
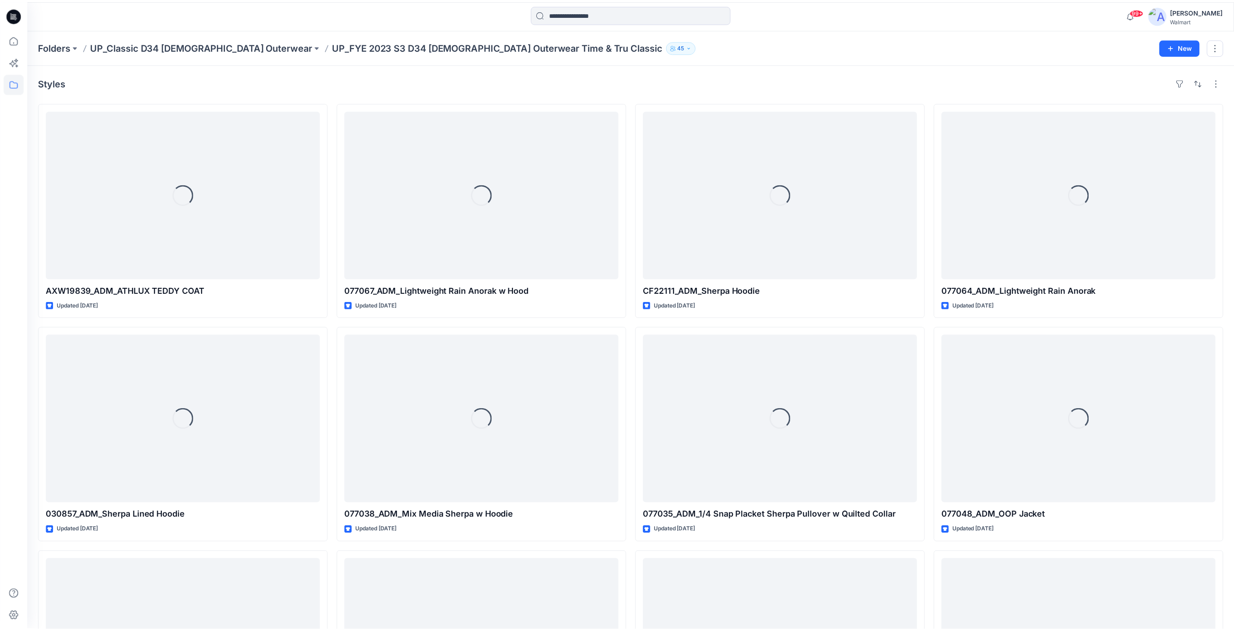
scroll to position [176, 0]
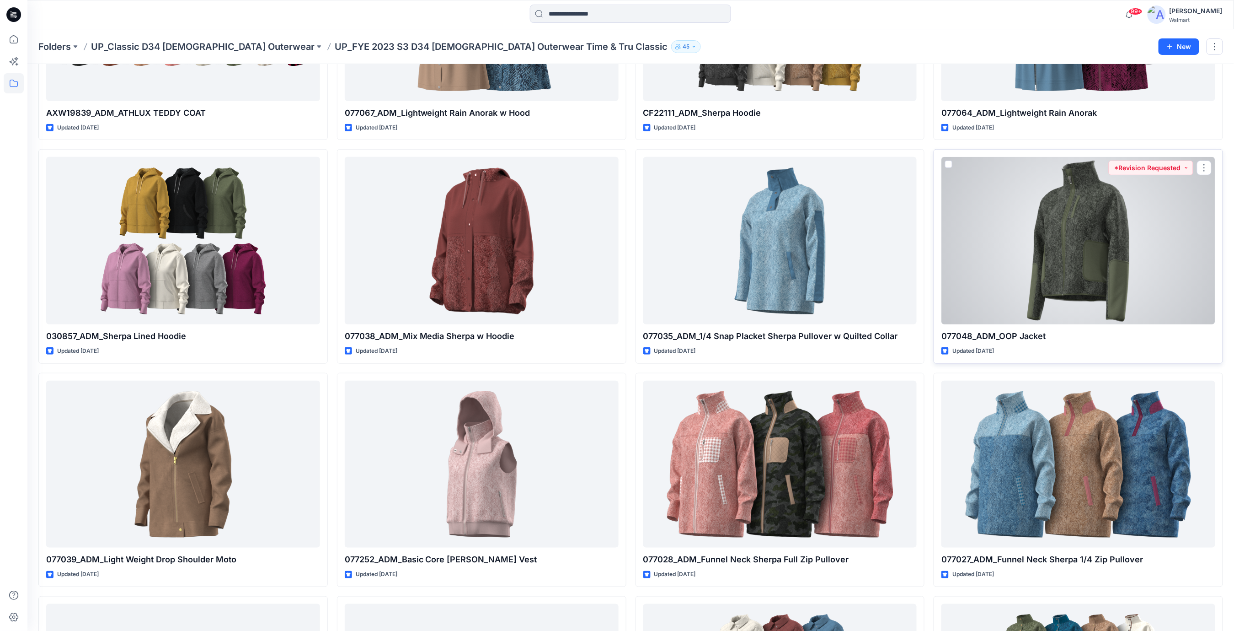
click at [1110, 272] on div at bounding box center [1078, 240] width 274 height 167
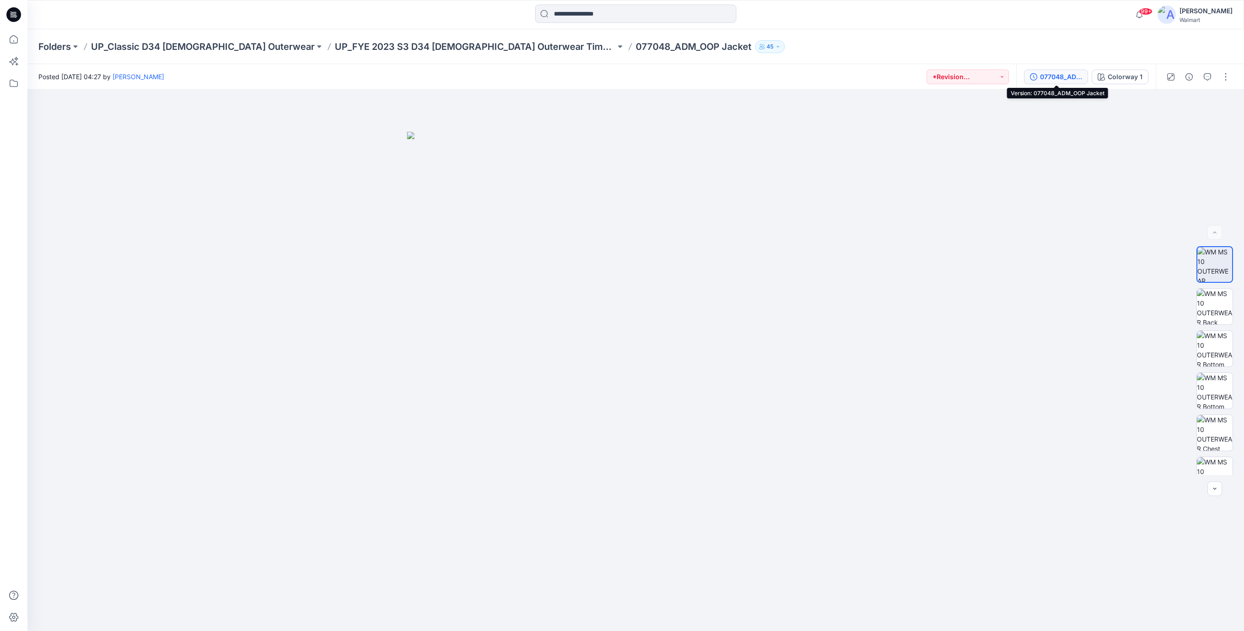
click at [1050, 77] on div "077048_ADM_OOP Jacket" at bounding box center [1061, 77] width 42 height 10
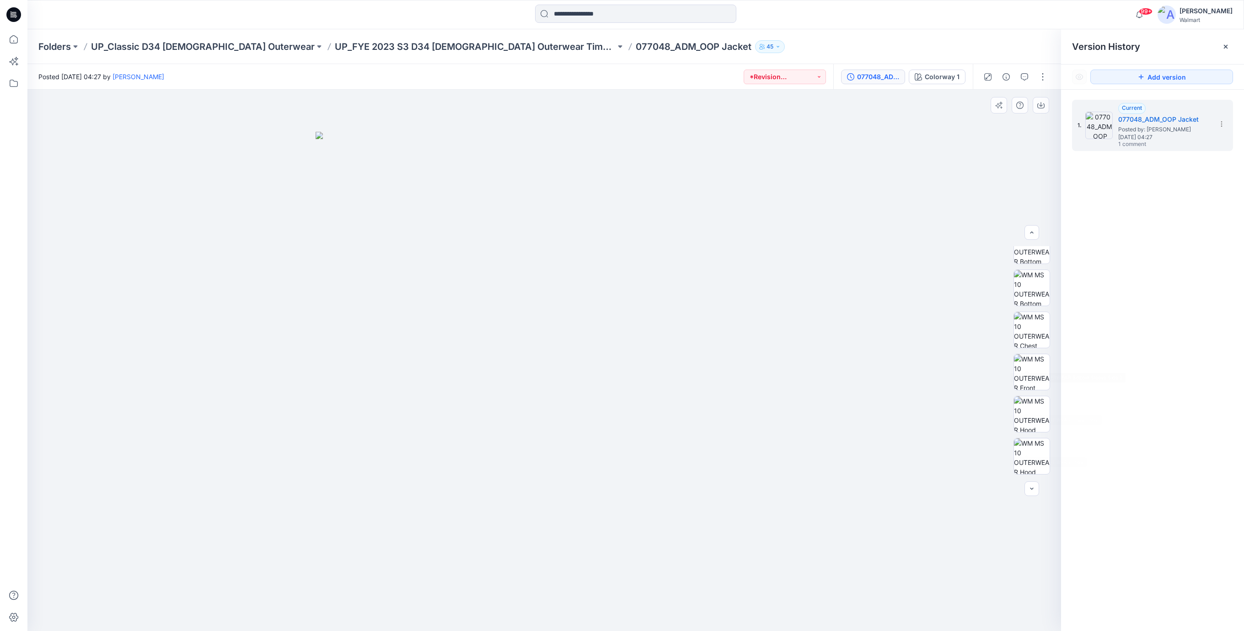
scroll to position [39, 0]
click at [1223, 123] on icon at bounding box center [1221, 123] width 7 height 7
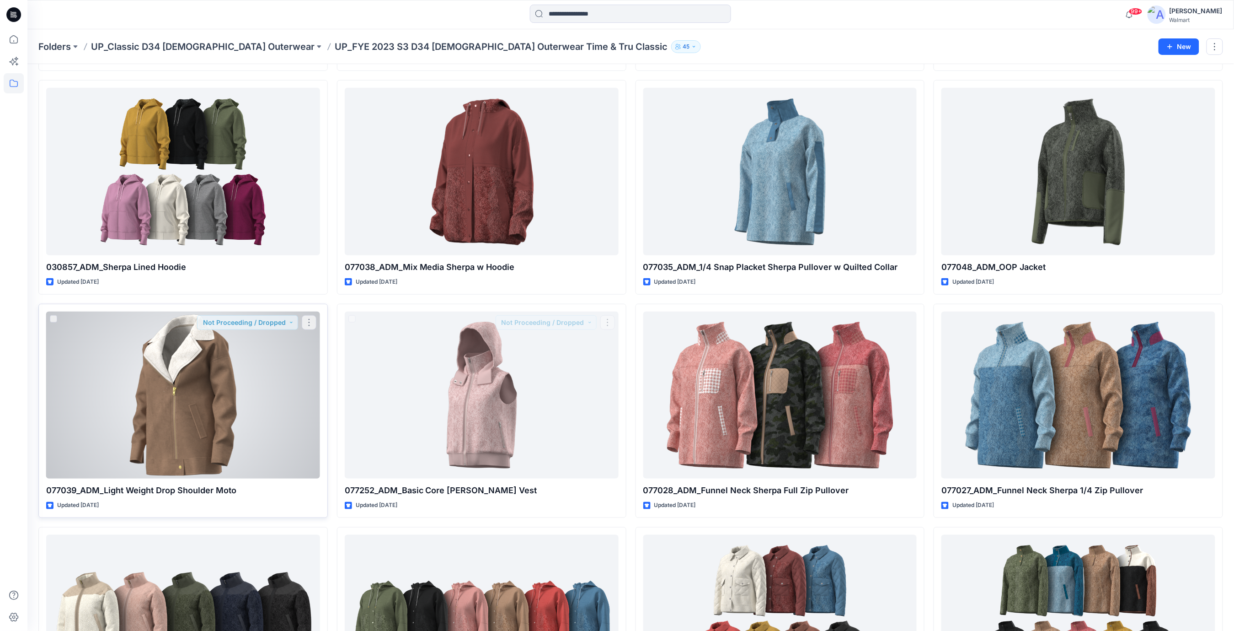
scroll to position [298, 0]
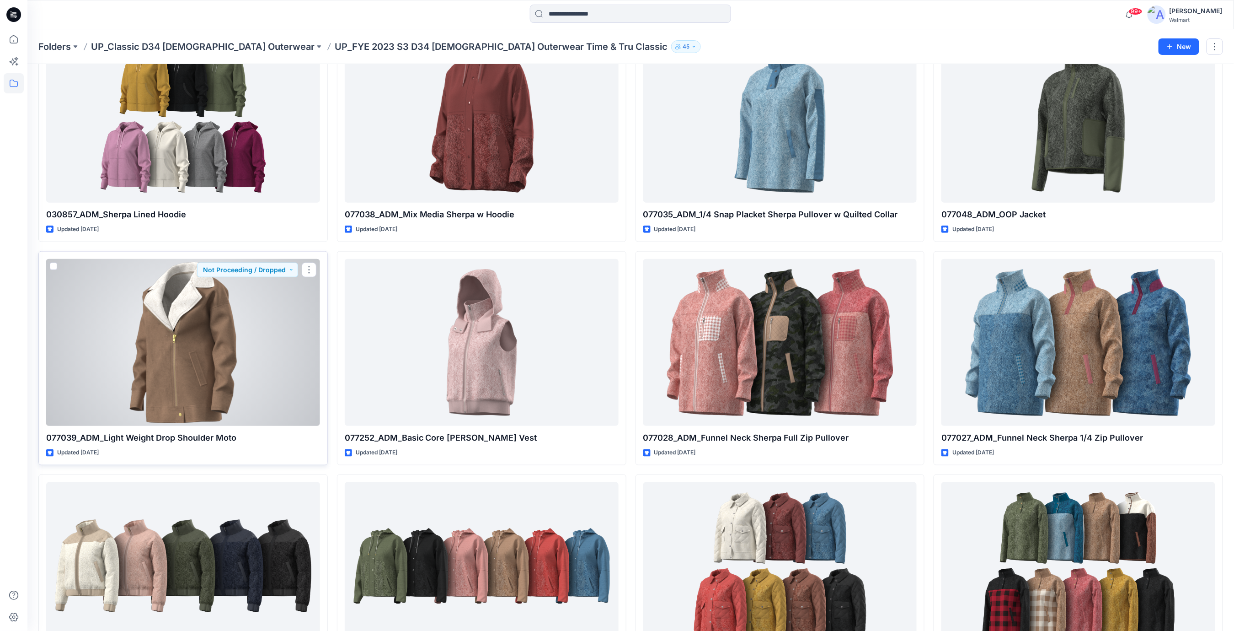
click at [145, 360] on div at bounding box center [183, 342] width 274 height 167
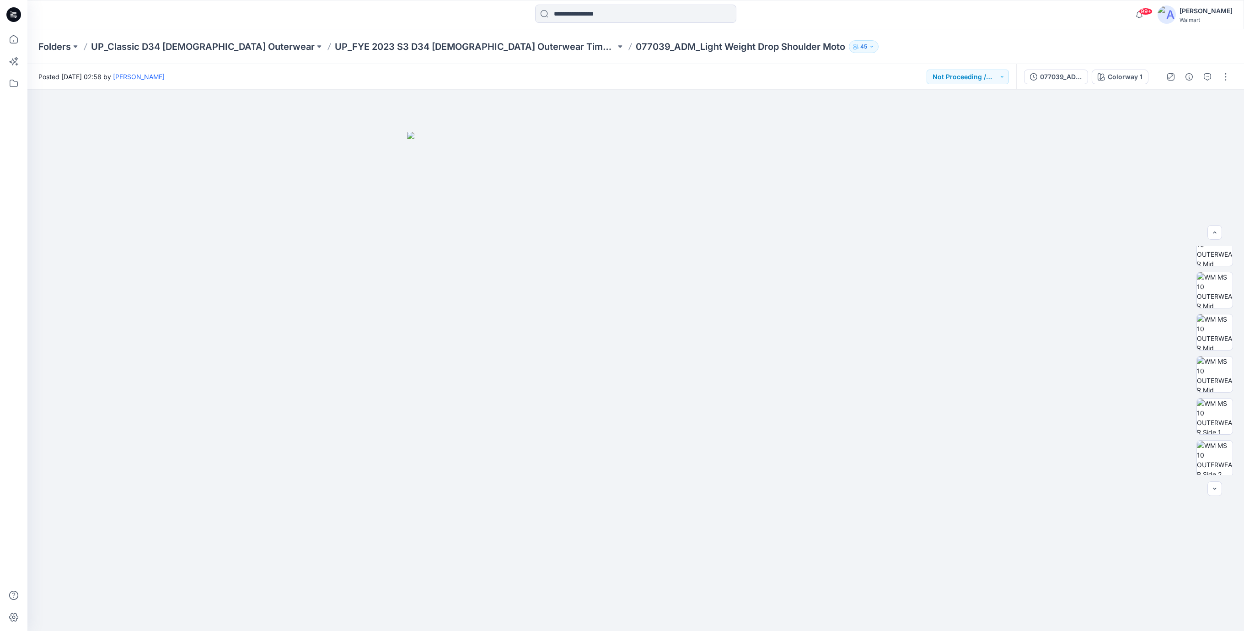
scroll to position [588, 0]
click at [1043, 79] on div "077039_ADM_Light Weight Drop Shoulder Moto" at bounding box center [1061, 77] width 42 height 10
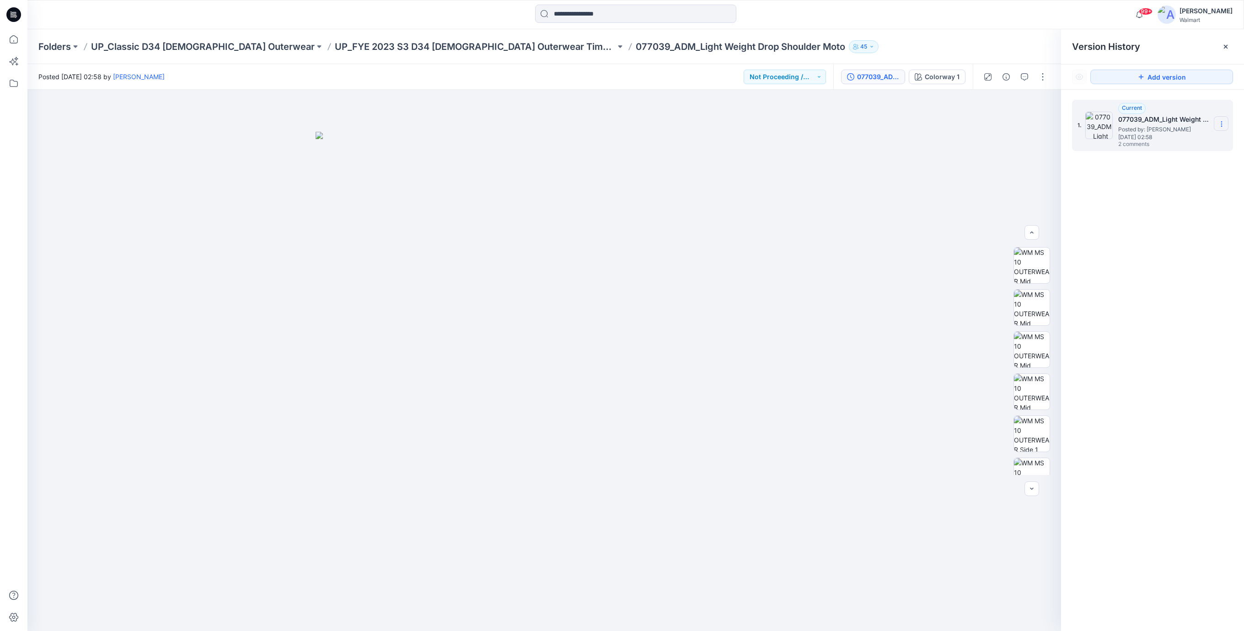
click at [1218, 123] on icon at bounding box center [1221, 123] width 7 height 7
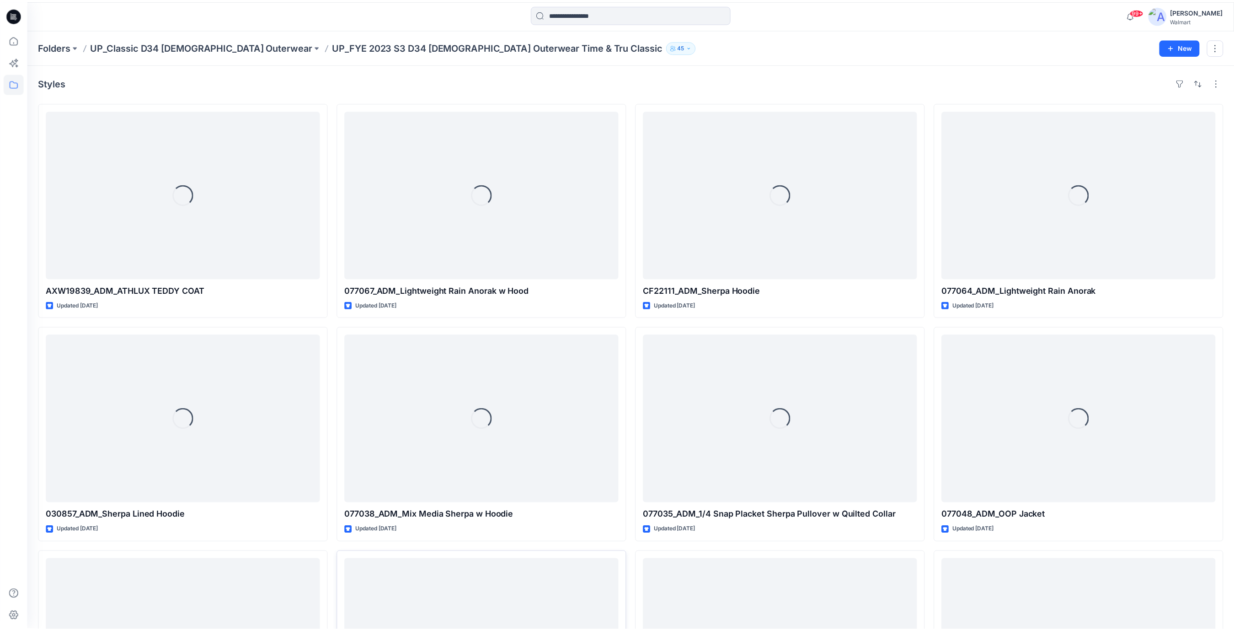
scroll to position [298, 0]
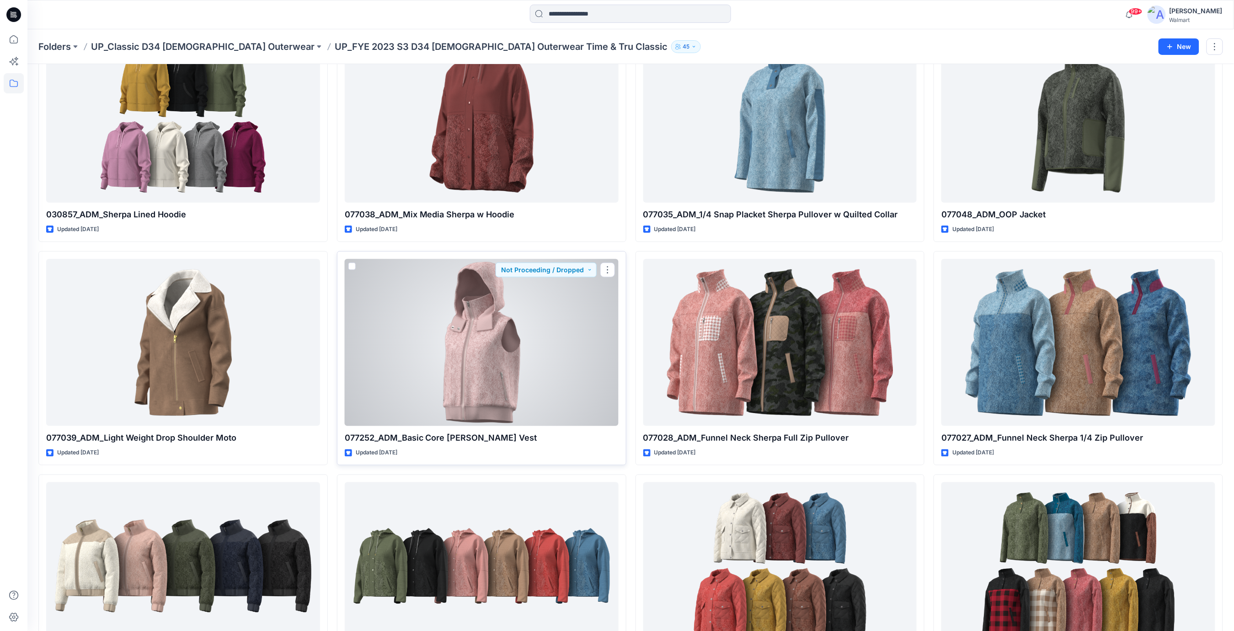
click at [466, 346] on div at bounding box center [482, 342] width 274 height 167
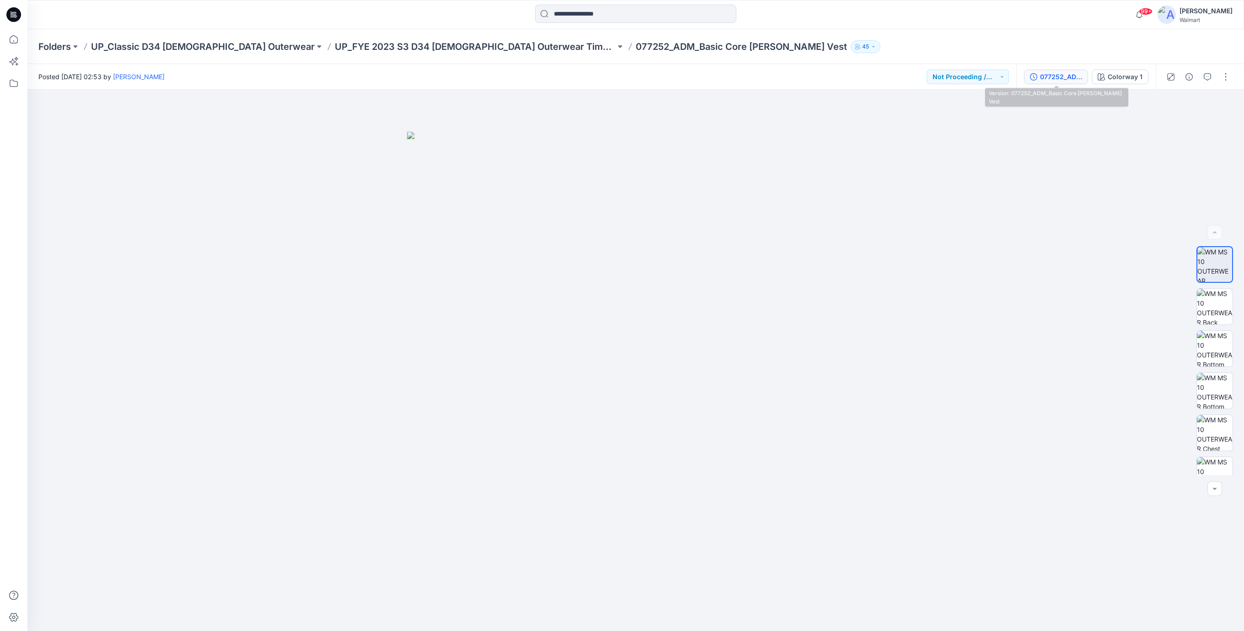
click at [1045, 80] on div "077252_ADM_Basic Core [PERSON_NAME] Vest" at bounding box center [1061, 77] width 42 height 10
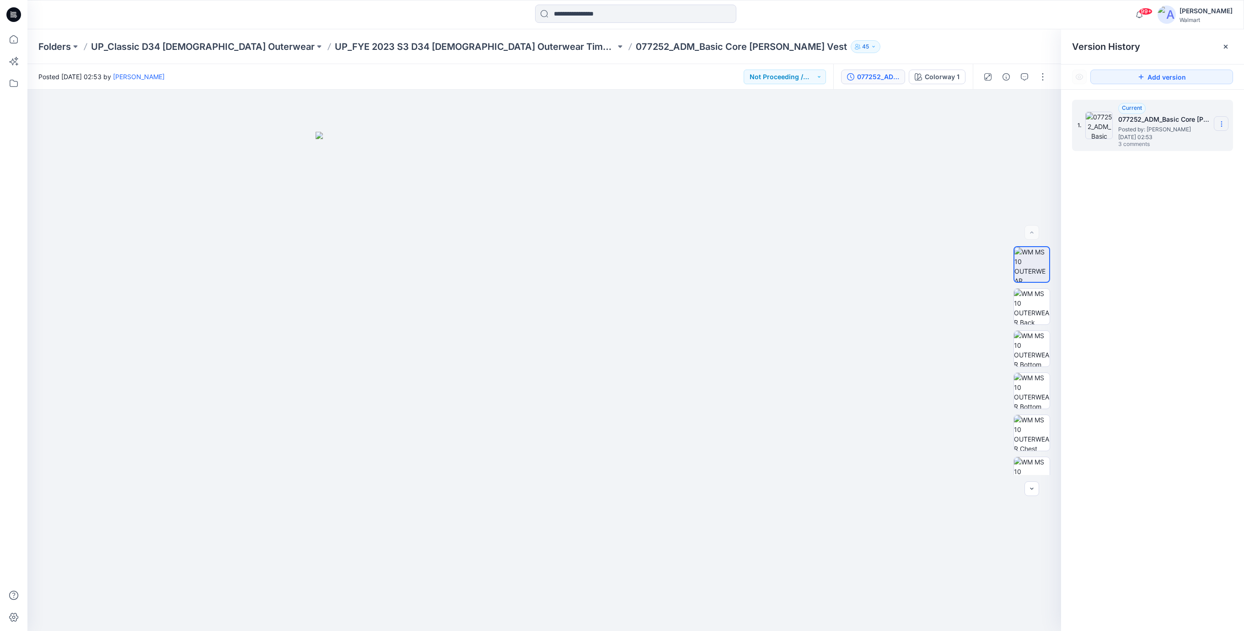
click at [1219, 123] on icon at bounding box center [1221, 123] width 7 height 7
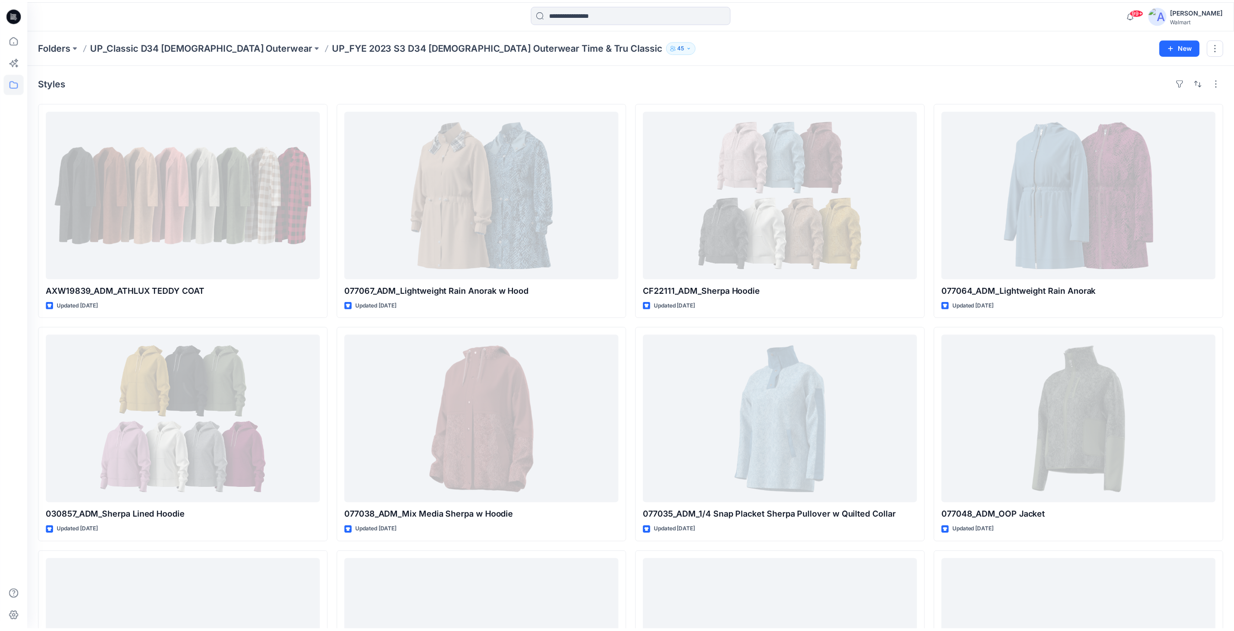
scroll to position [298, 0]
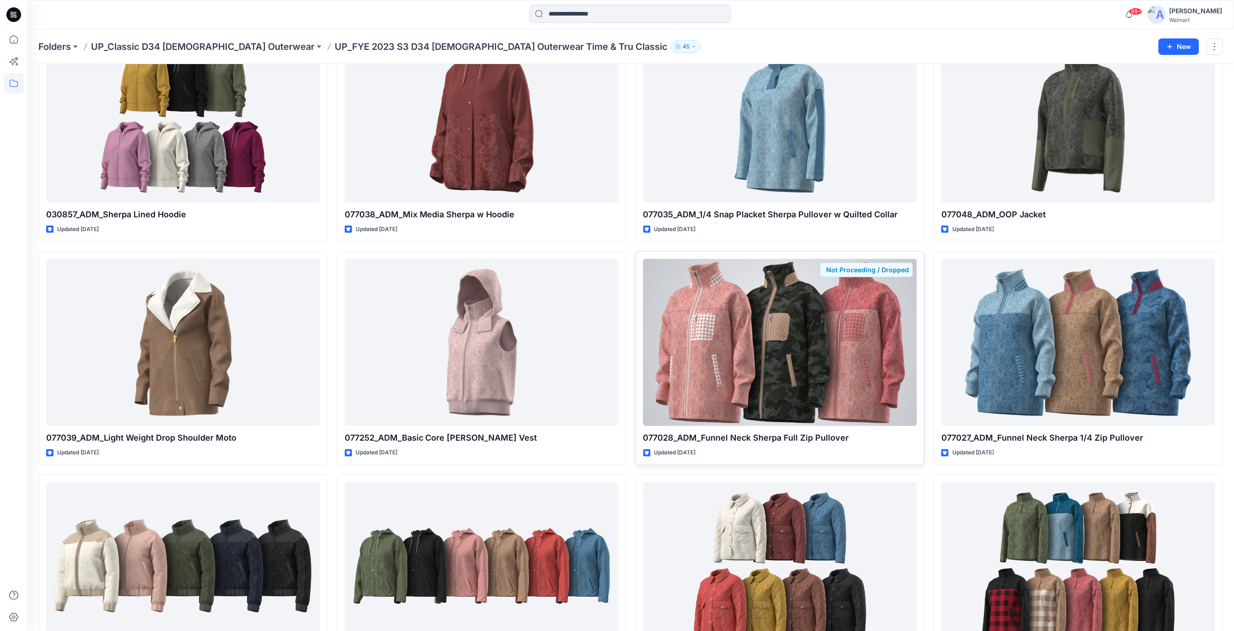
click at [787, 378] on div at bounding box center [780, 342] width 274 height 167
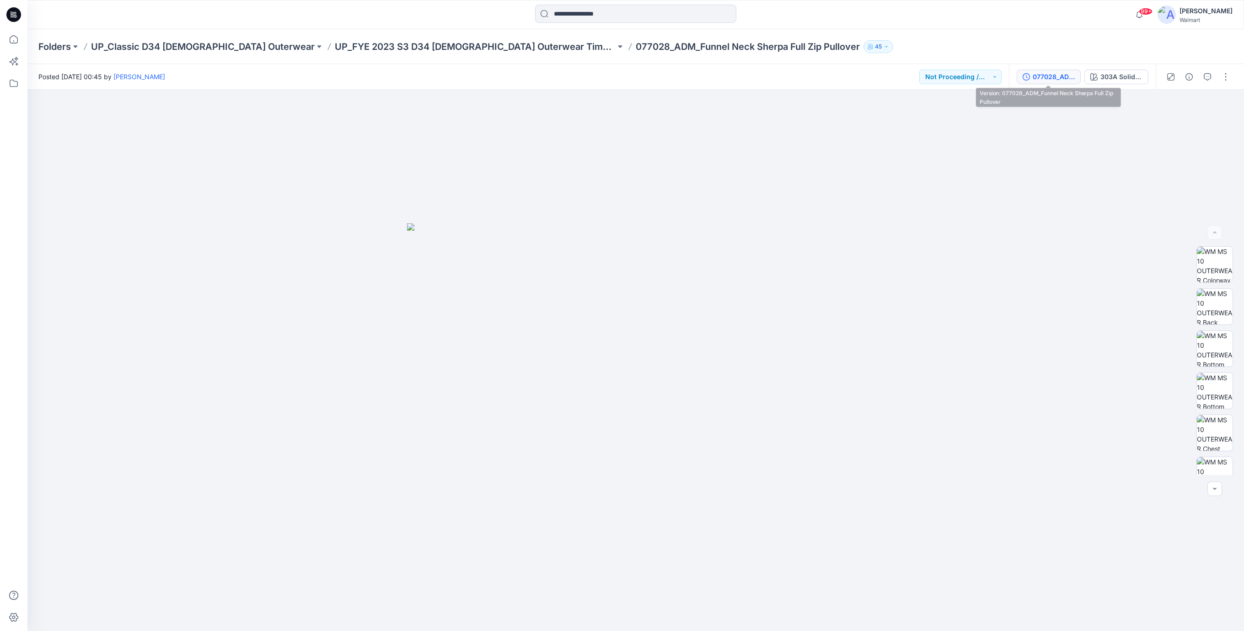
click at [1052, 80] on div "077028_ADM_Funnel Neck Sherpa Full Zip Pullover" at bounding box center [1053, 77] width 42 height 10
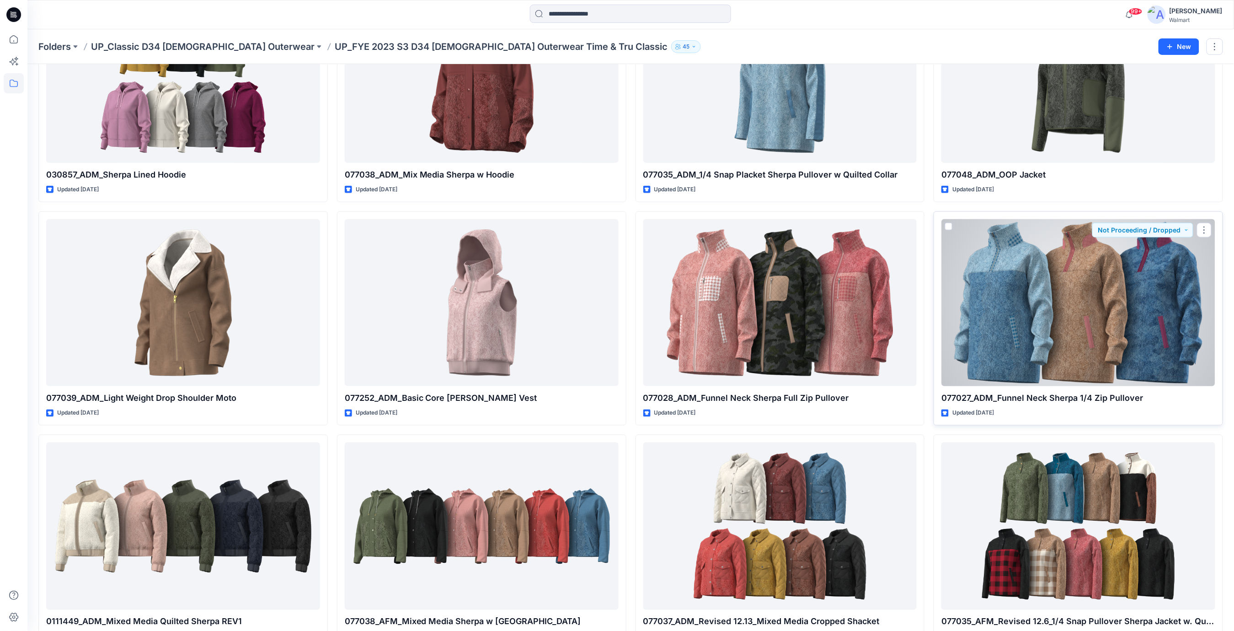
scroll to position [359, 0]
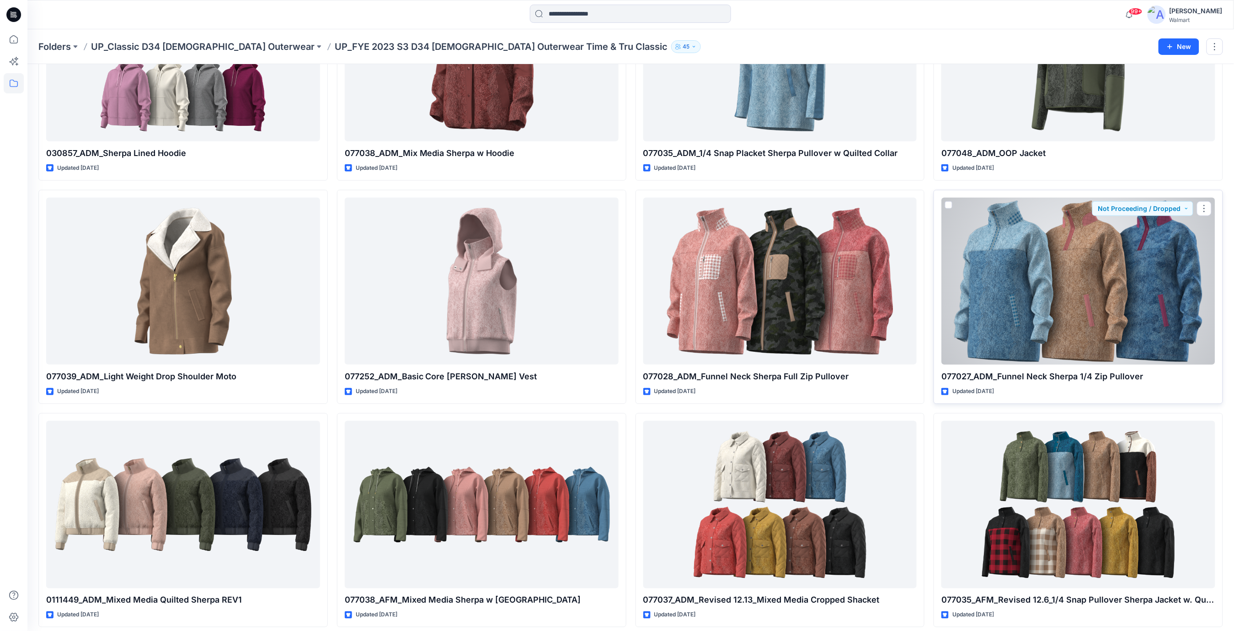
click at [1077, 305] on div at bounding box center [1078, 281] width 274 height 167
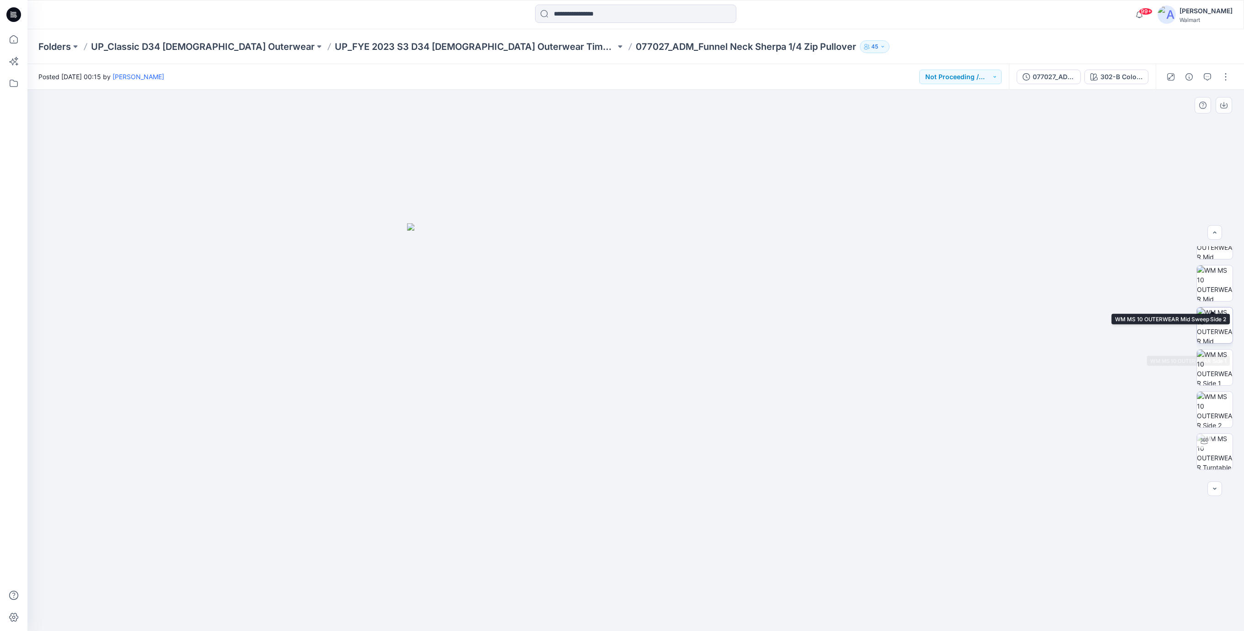
scroll to position [691, 0]
click at [1056, 77] on div "077027_ADM_Funnel Neck Sherpa 1/4 Zip Pullover" at bounding box center [1053, 77] width 42 height 10
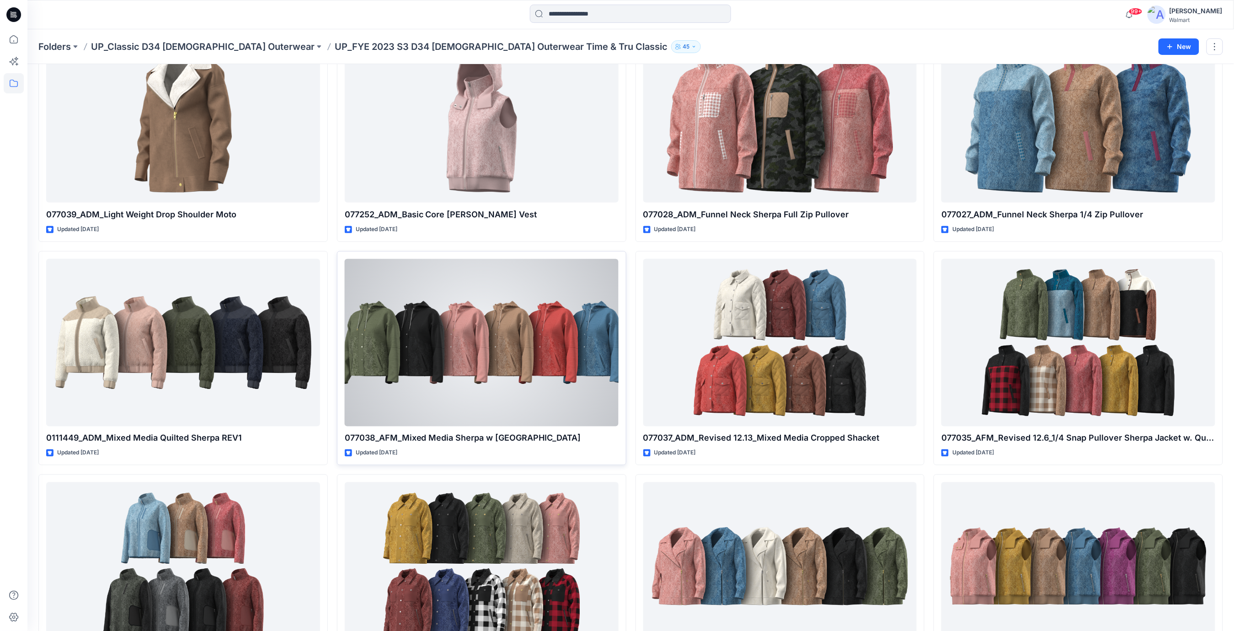
scroll to position [542, 0]
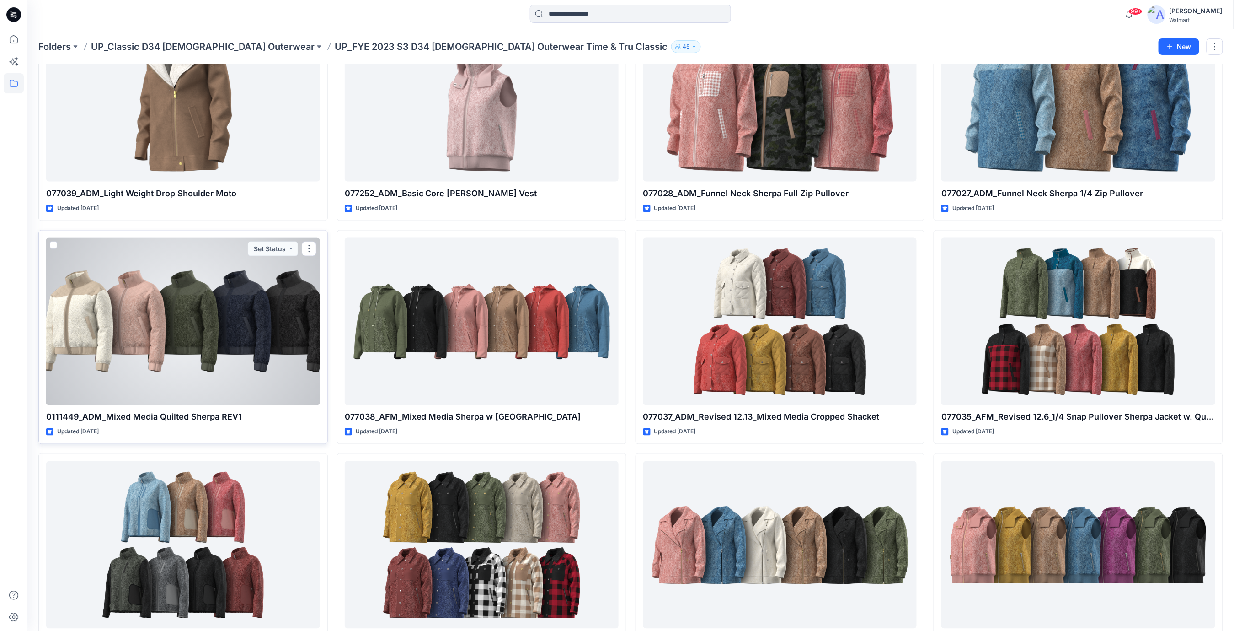
click at [182, 321] on div at bounding box center [183, 321] width 274 height 167
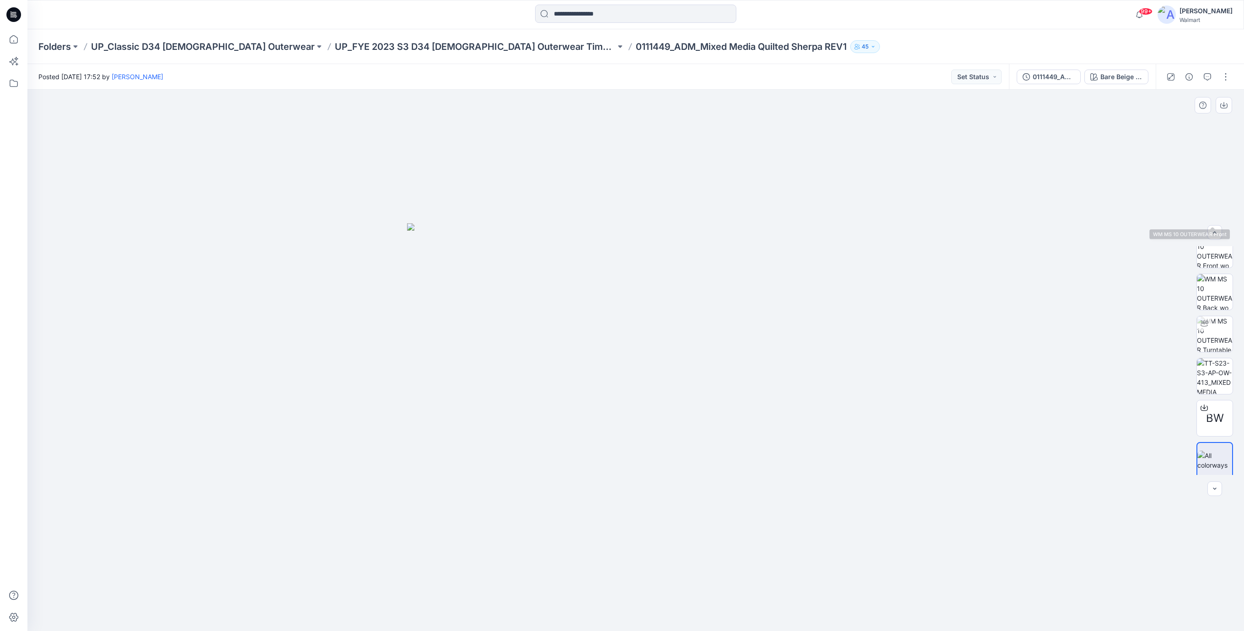
scroll to position [186, 0]
click at [1214, 411] on span "BW" at bounding box center [1215, 414] width 18 height 16
click at [882, 177] on div at bounding box center [635, 360] width 1216 height 541
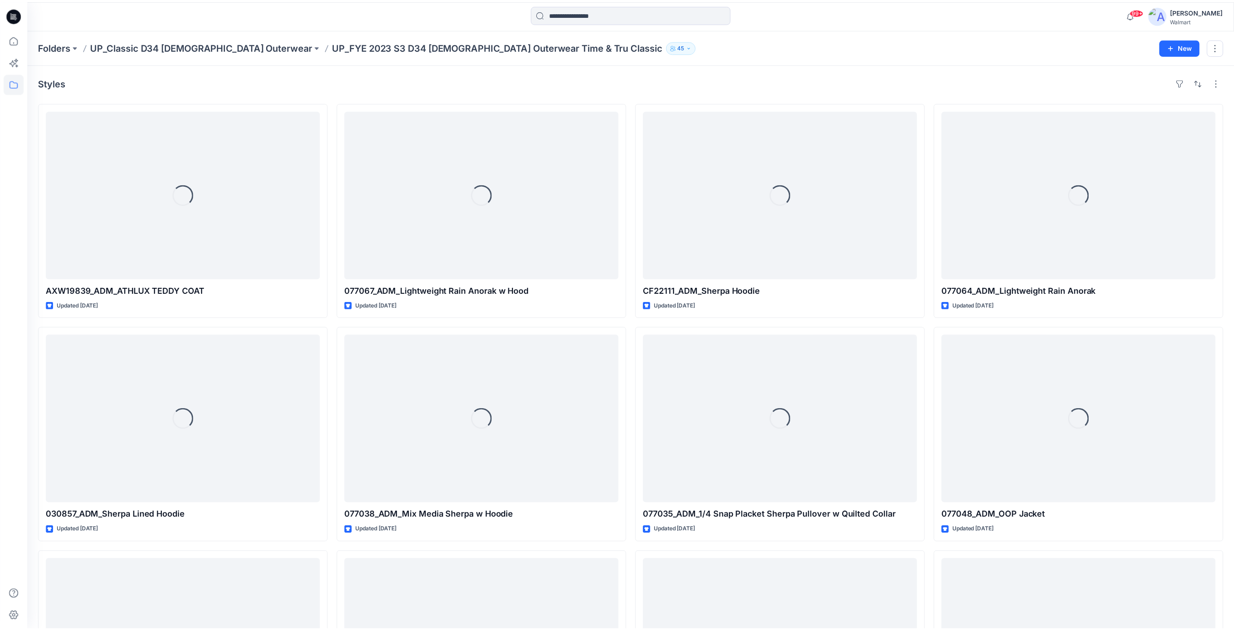
scroll to position [542, 0]
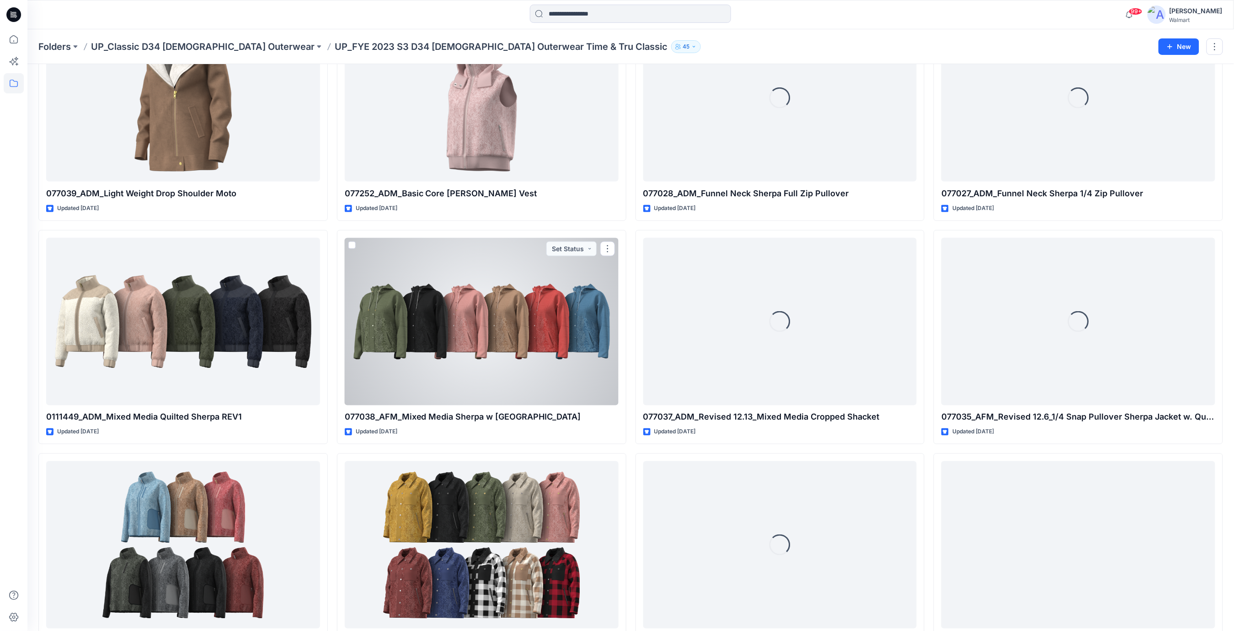
click at [513, 311] on div at bounding box center [482, 321] width 274 height 167
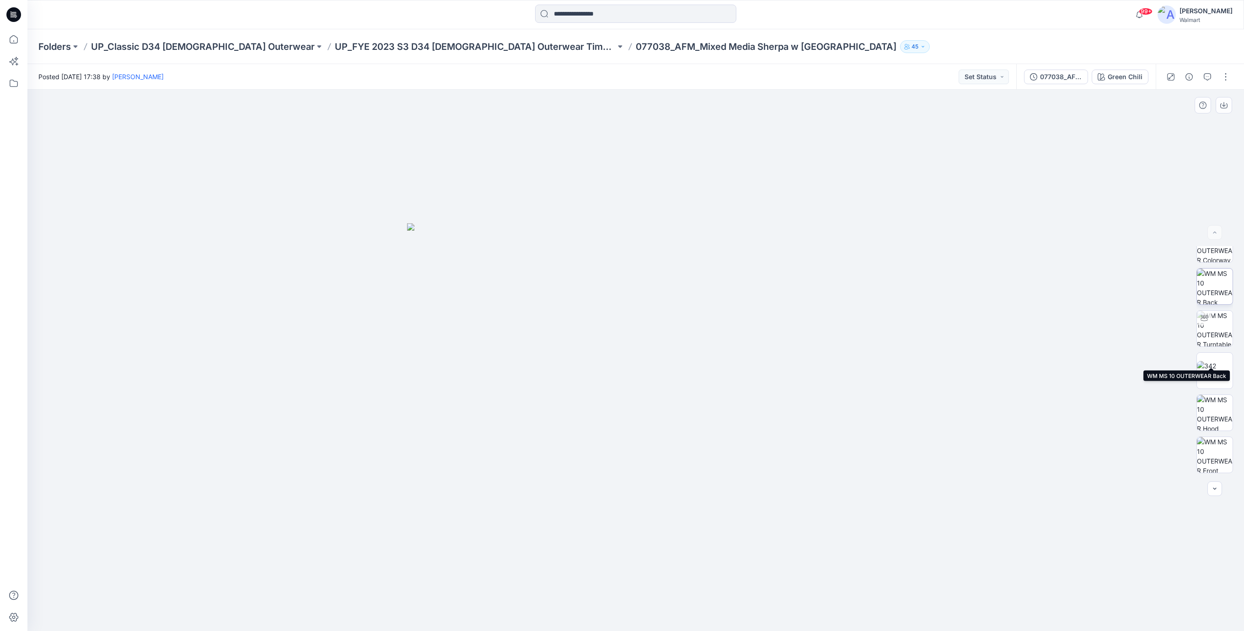
scroll to position [102, 0]
click at [1051, 74] on div "077038_AFM_Mixed Media Sherpa w [GEOGRAPHIC_DATA]" at bounding box center [1061, 77] width 42 height 10
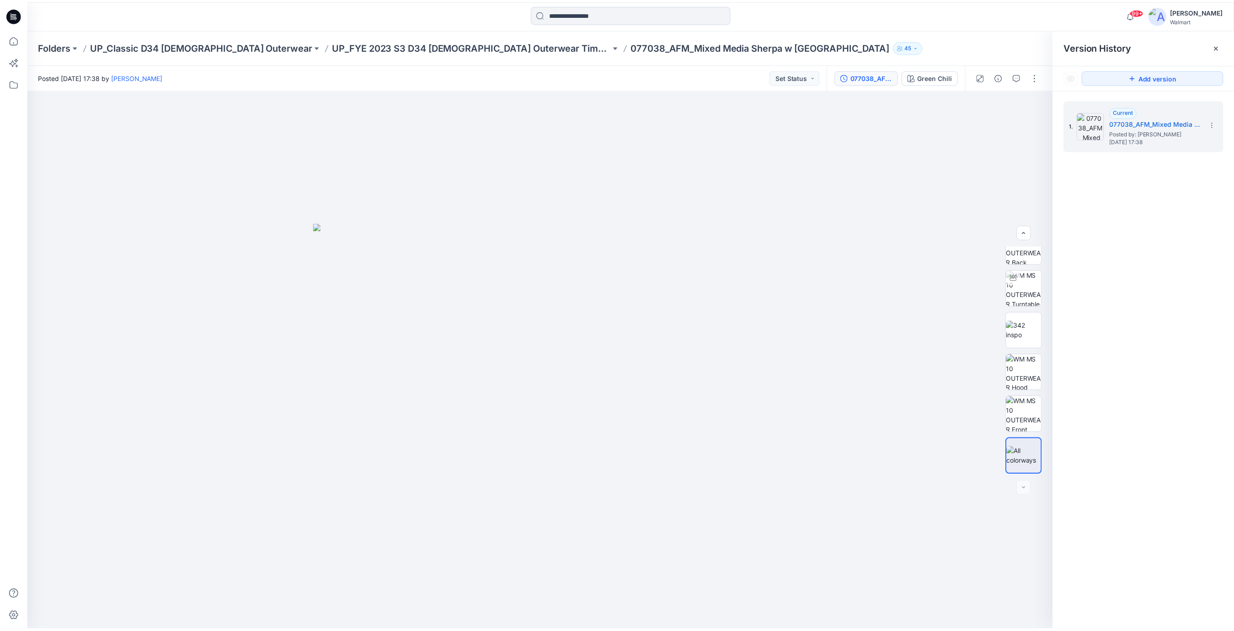
scroll to position [542, 0]
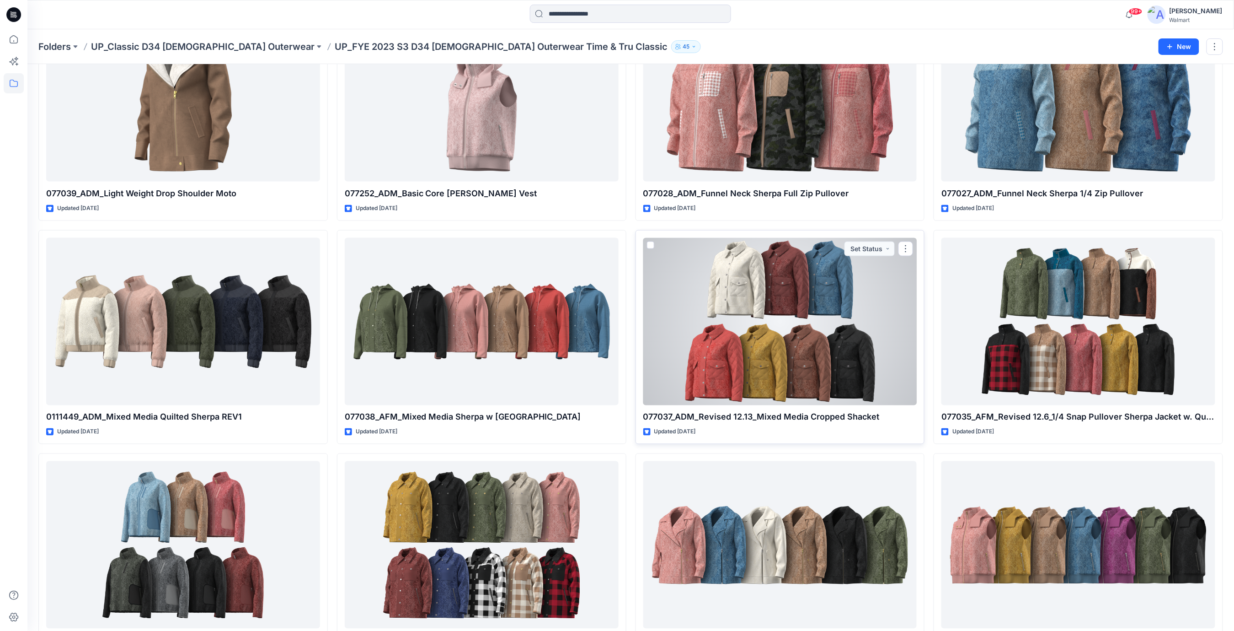
click at [792, 339] on div at bounding box center [780, 321] width 274 height 167
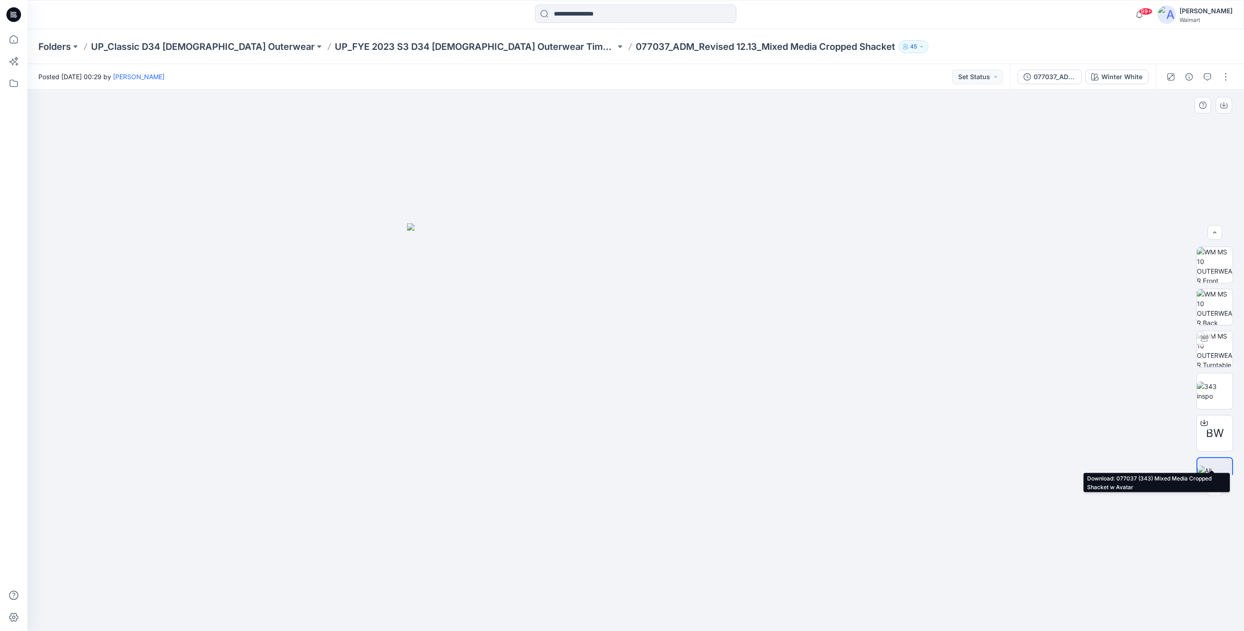
scroll to position [60, 0]
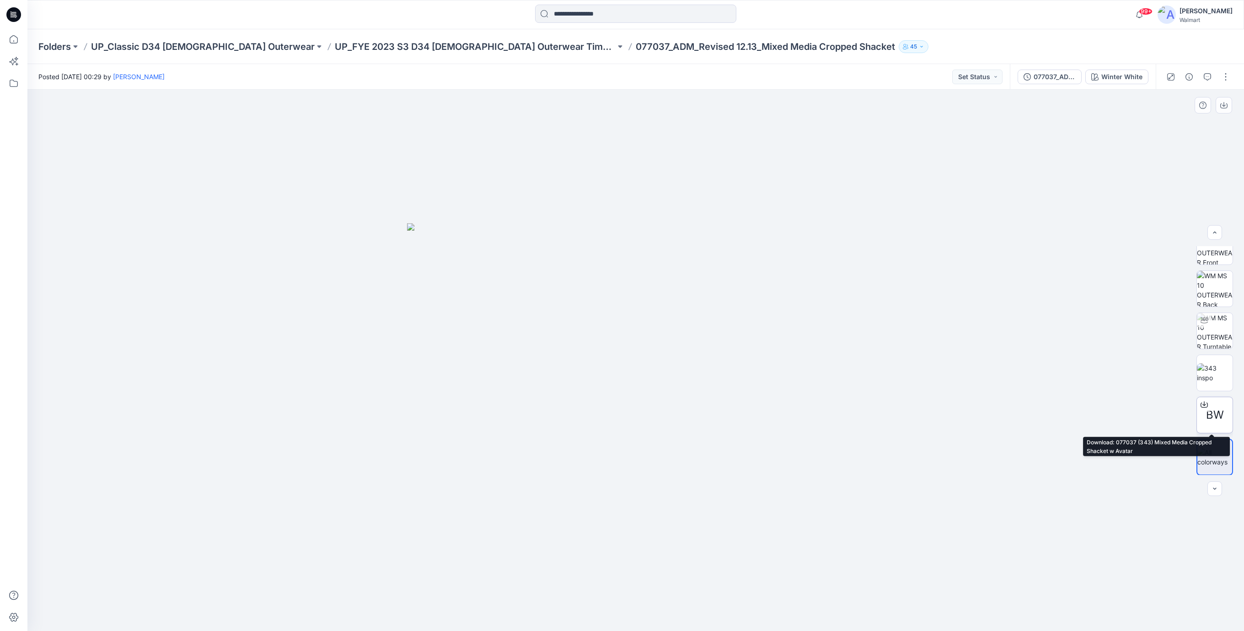
click at [1211, 418] on span "BW" at bounding box center [1215, 414] width 18 height 16
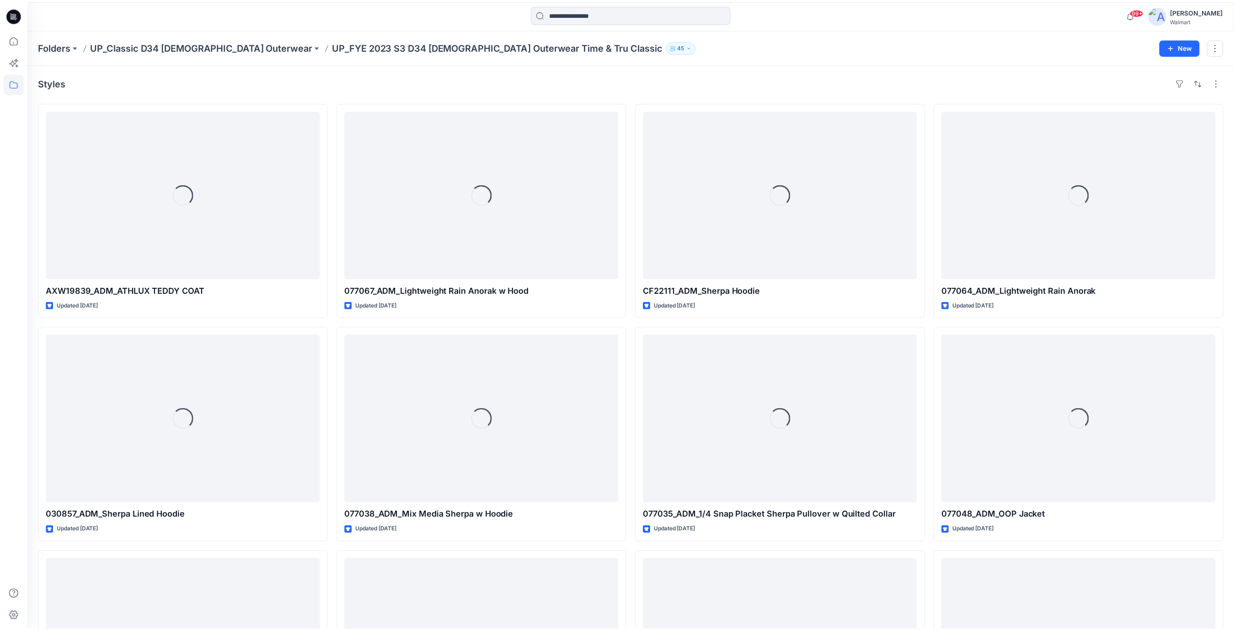
scroll to position [542, 0]
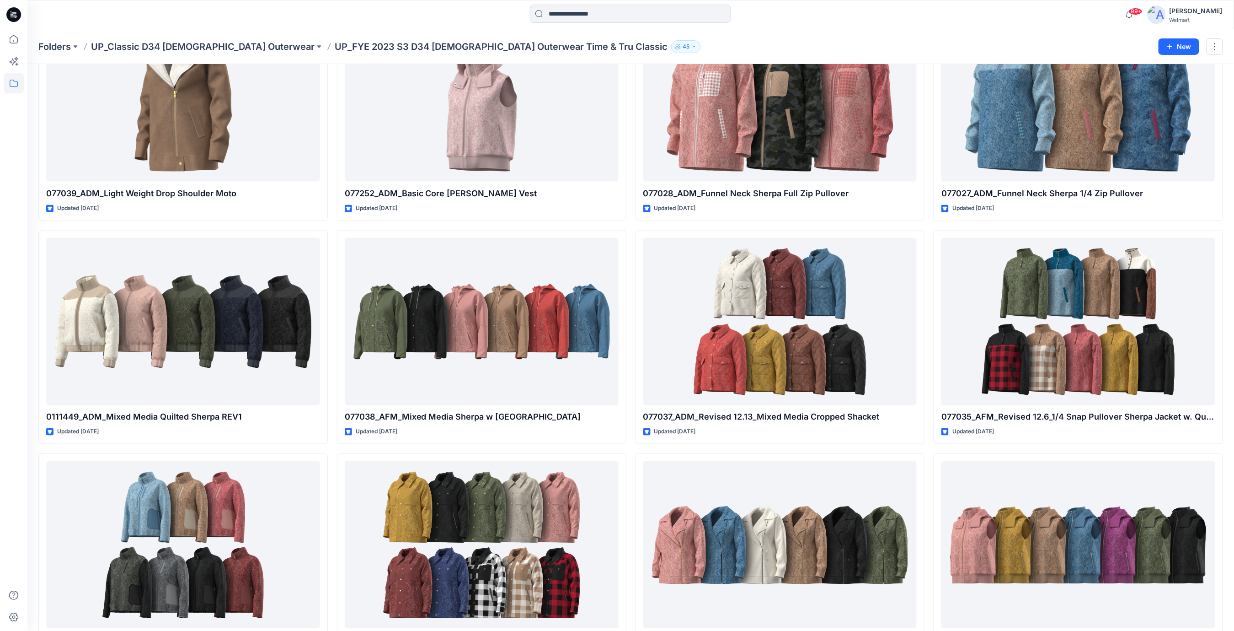
click at [627, 225] on div "AXW19839_ADM_ATHLUX TEDDY COAT Updated [DATE] 030857_ADM_Sherpa Lined Hoodie Up…" at bounding box center [630, 225] width 1185 height 1331
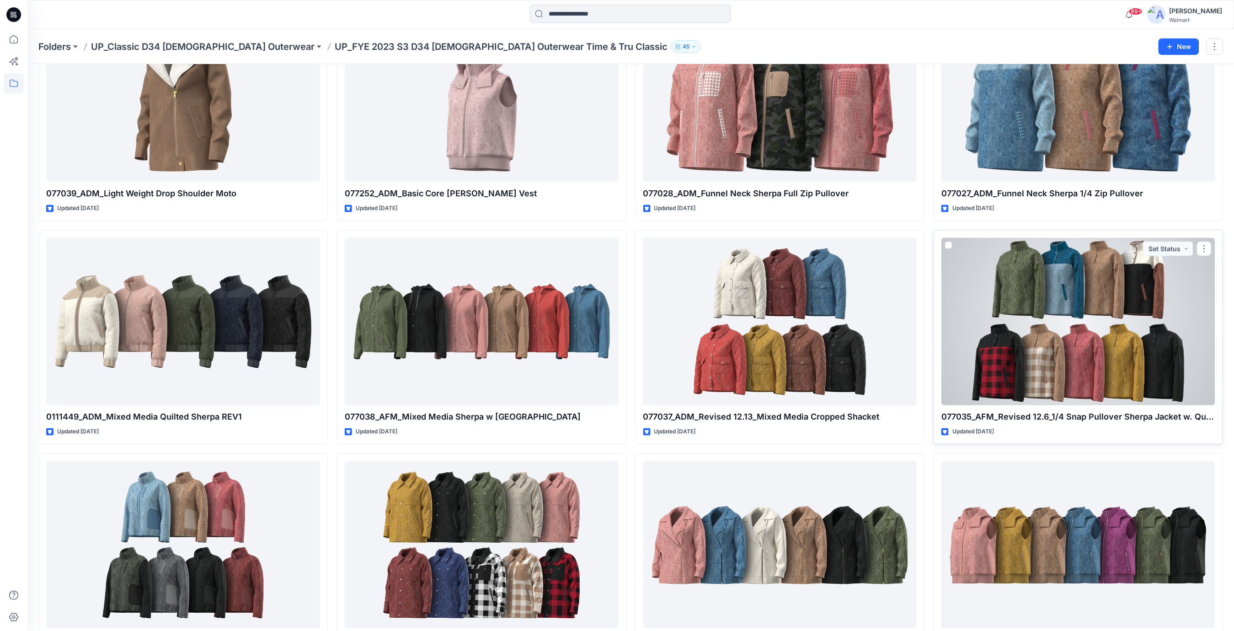
click at [1110, 311] on div at bounding box center [1078, 321] width 274 height 167
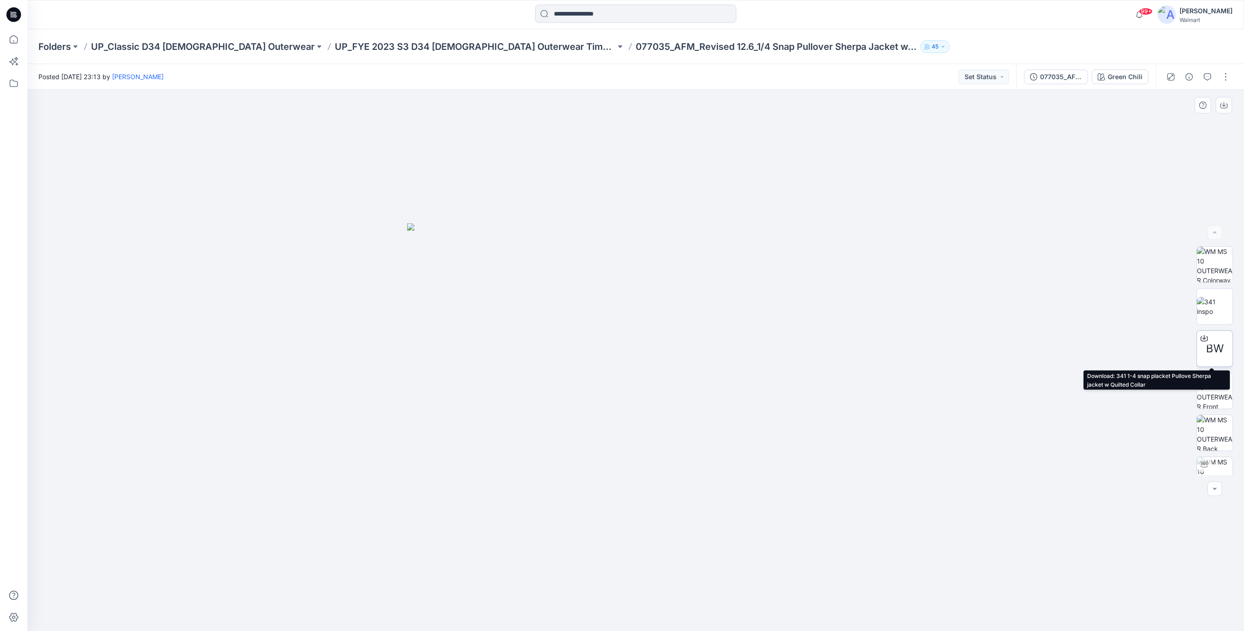
click at [1203, 340] on icon at bounding box center [1203, 338] width 7 height 5
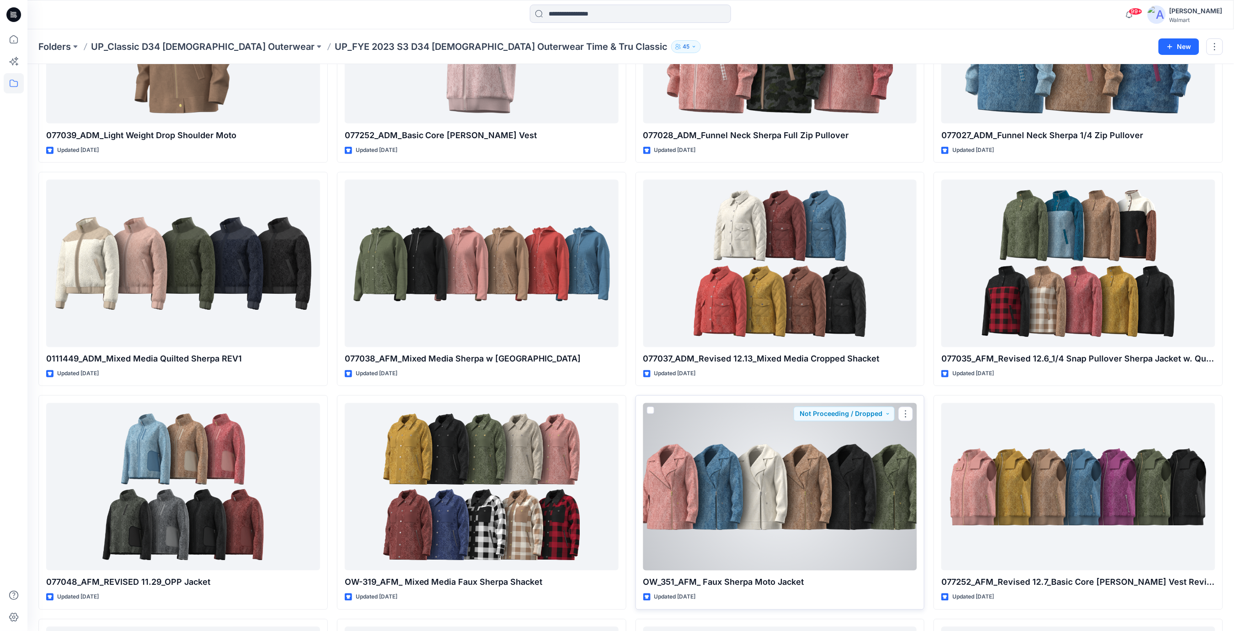
scroll to position [725, 0]
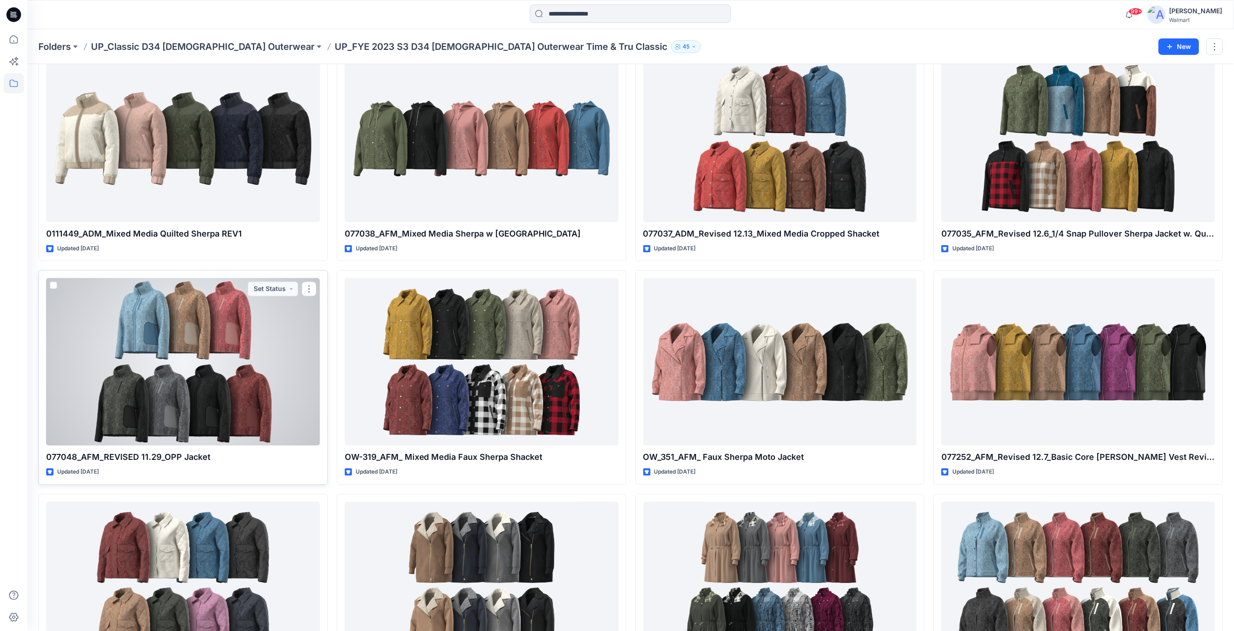
click at [235, 351] on div at bounding box center [183, 361] width 274 height 167
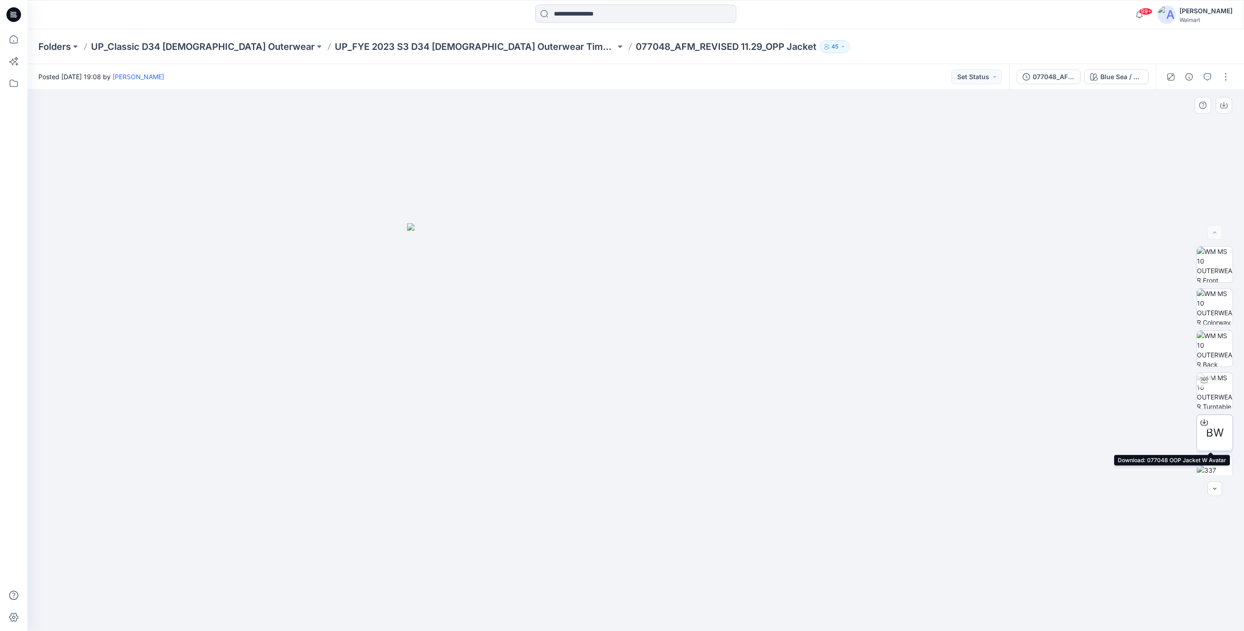
click at [1208, 427] on span "BW" at bounding box center [1215, 432] width 18 height 16
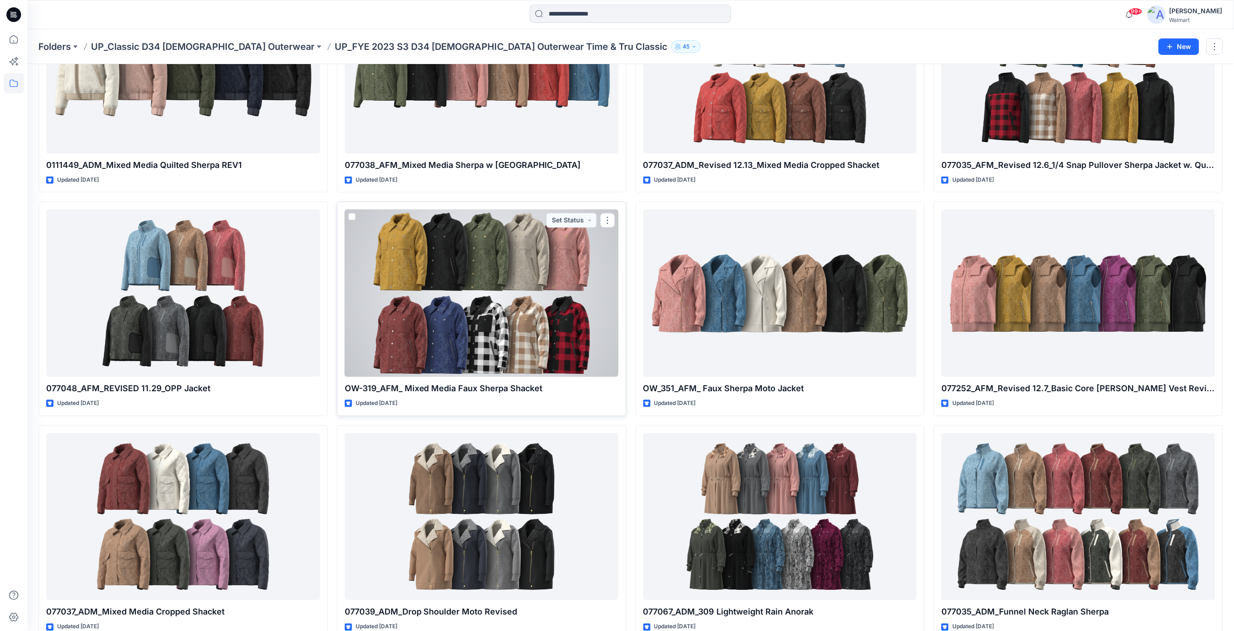
scroll to position [846, 0]
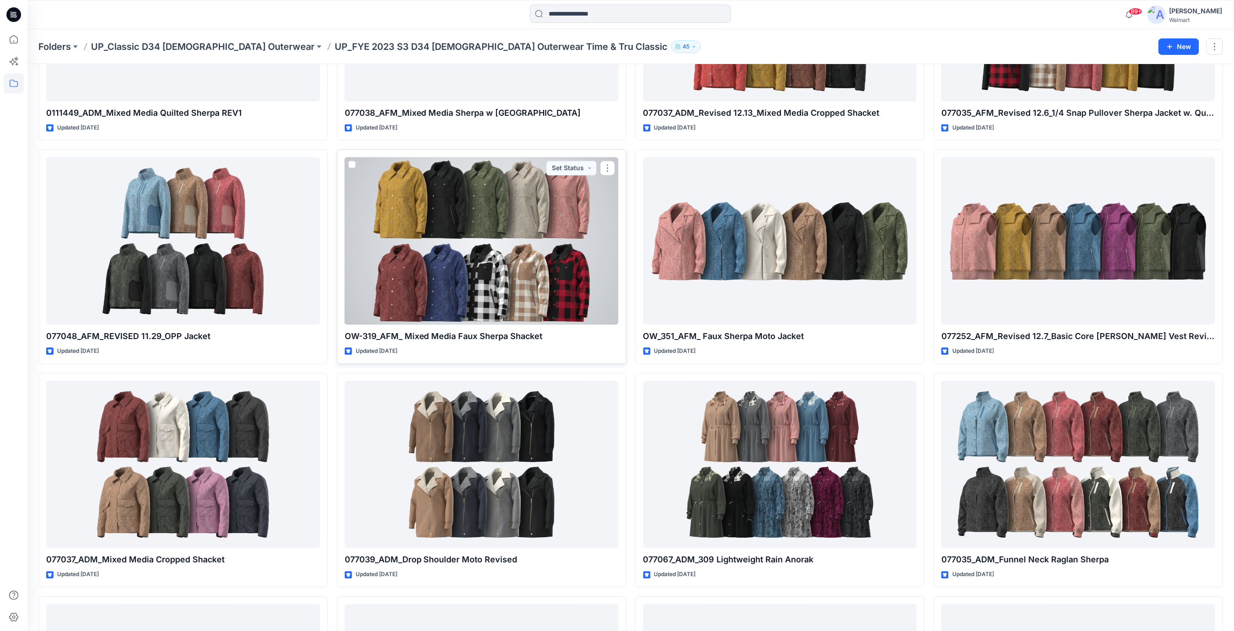
click at [526, 240] on div at bounding box center [482, 240] width 274 height 167
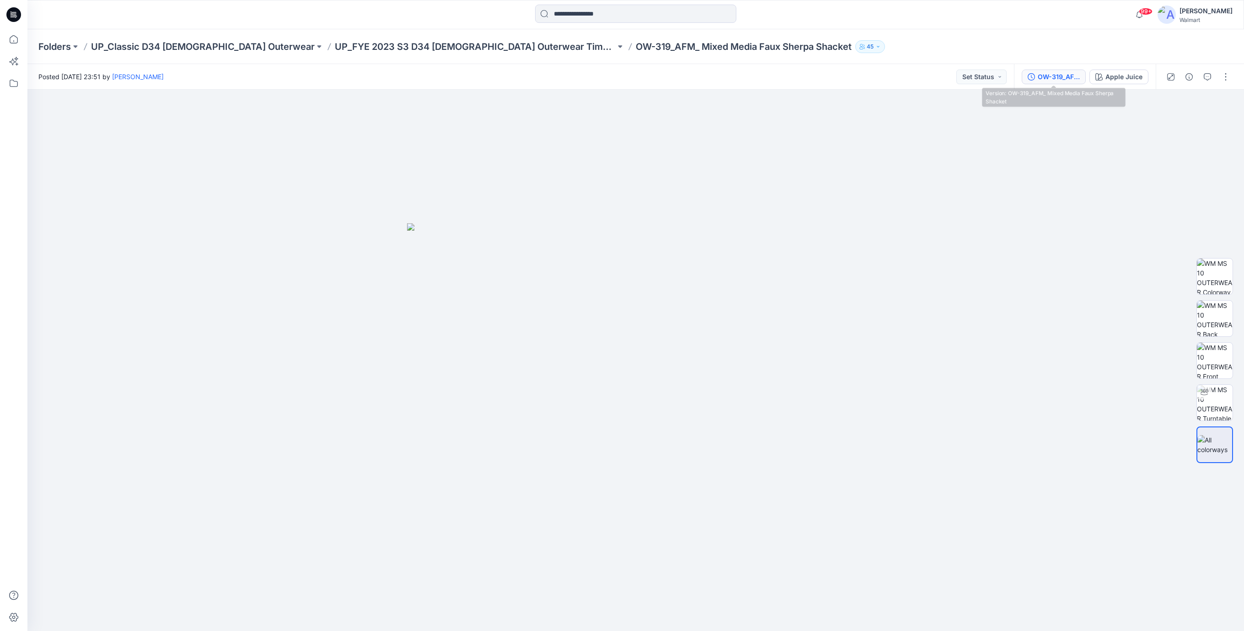
click at [1055, 75] on div "OW-319_AFM_ Mixed Media Faux Sherpa Shacket" at bounding box center [1058, 77] width 42 height 10
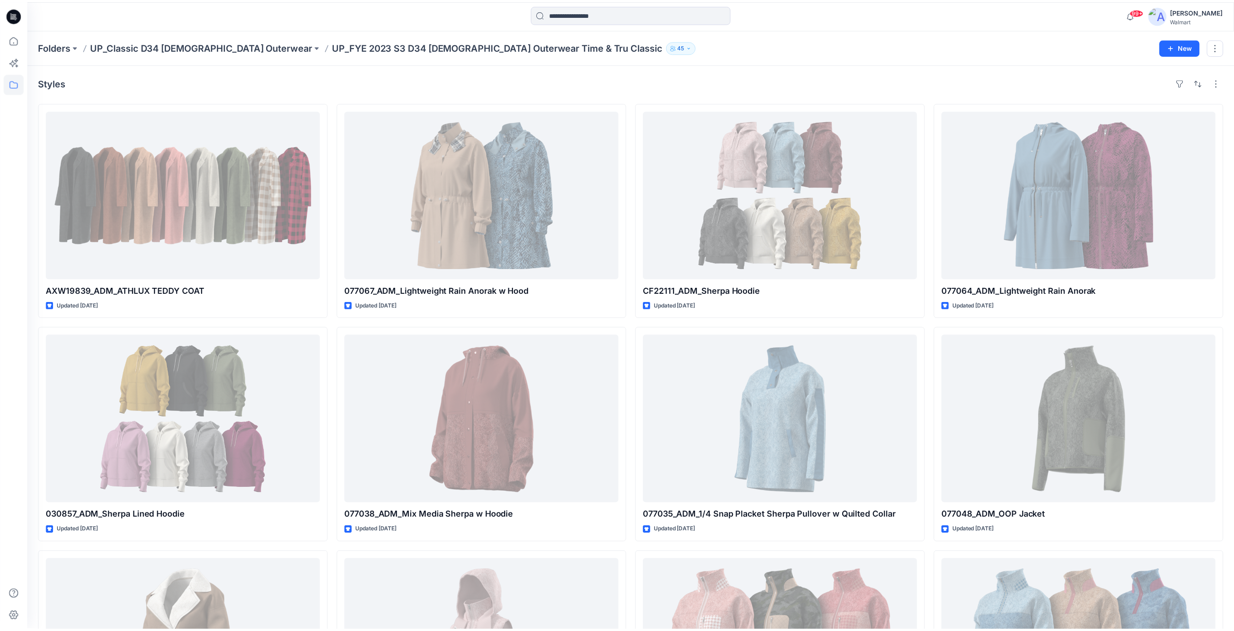
scroll to position [846, 0]
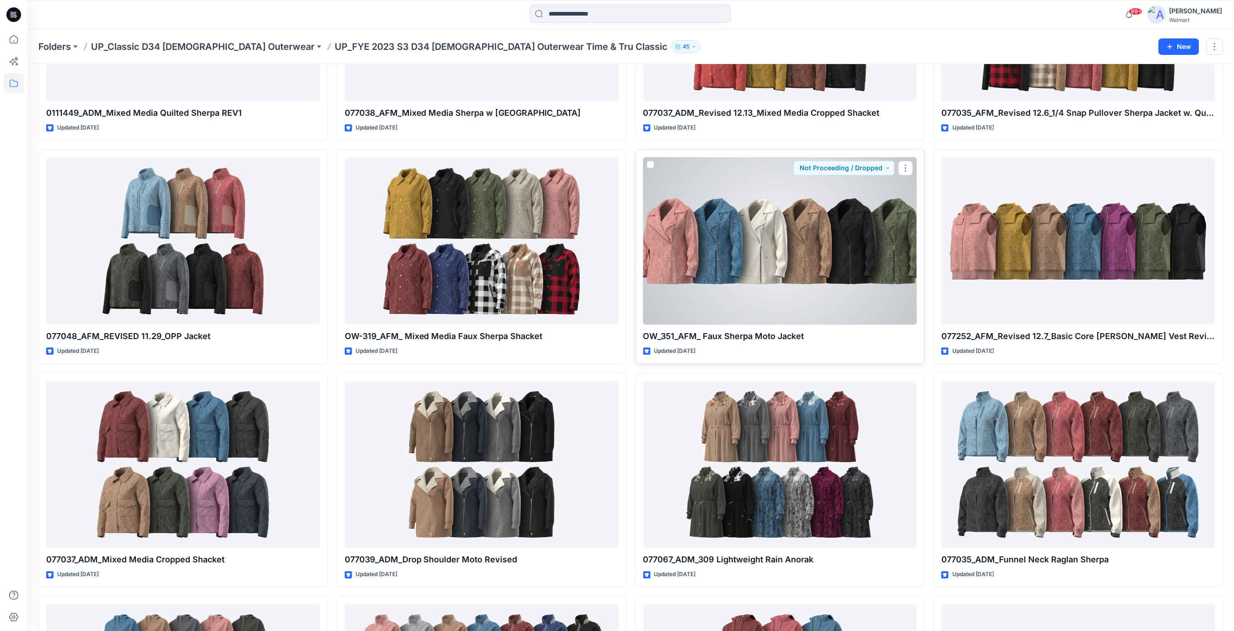
click at [792, 245] on div at bounding box center [780, 240] width 274 height 167
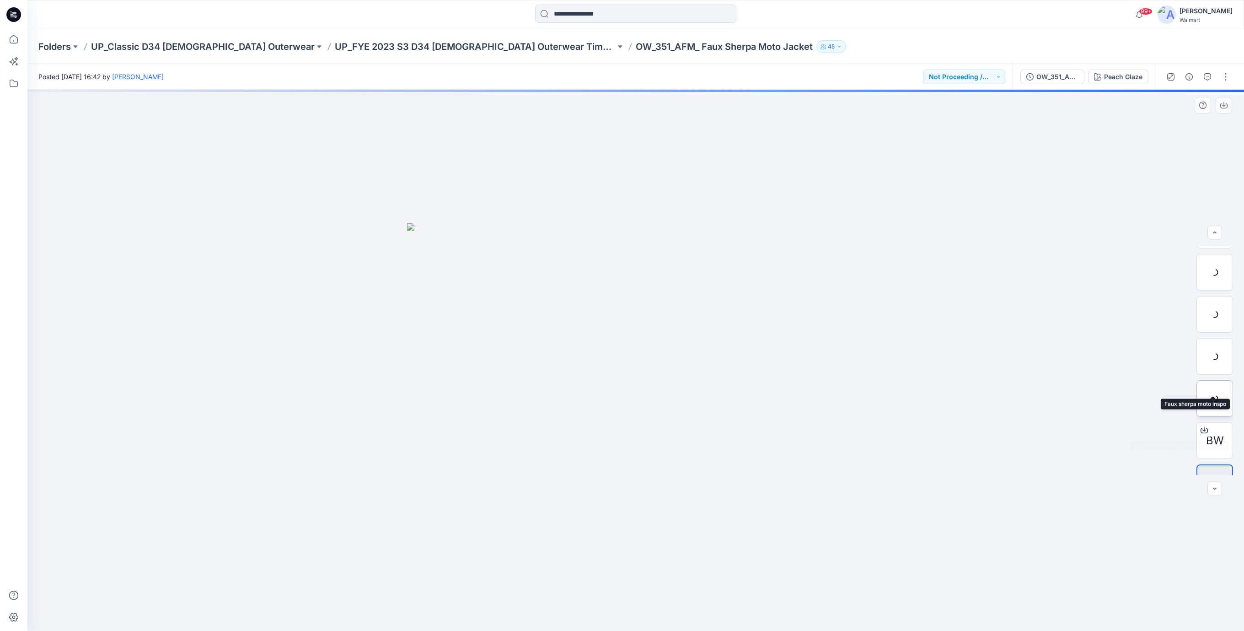
scroll to position [60, 0]
click at [1208, 423] on div "BW" at bounding box center [1214, 414] width 37 height 37
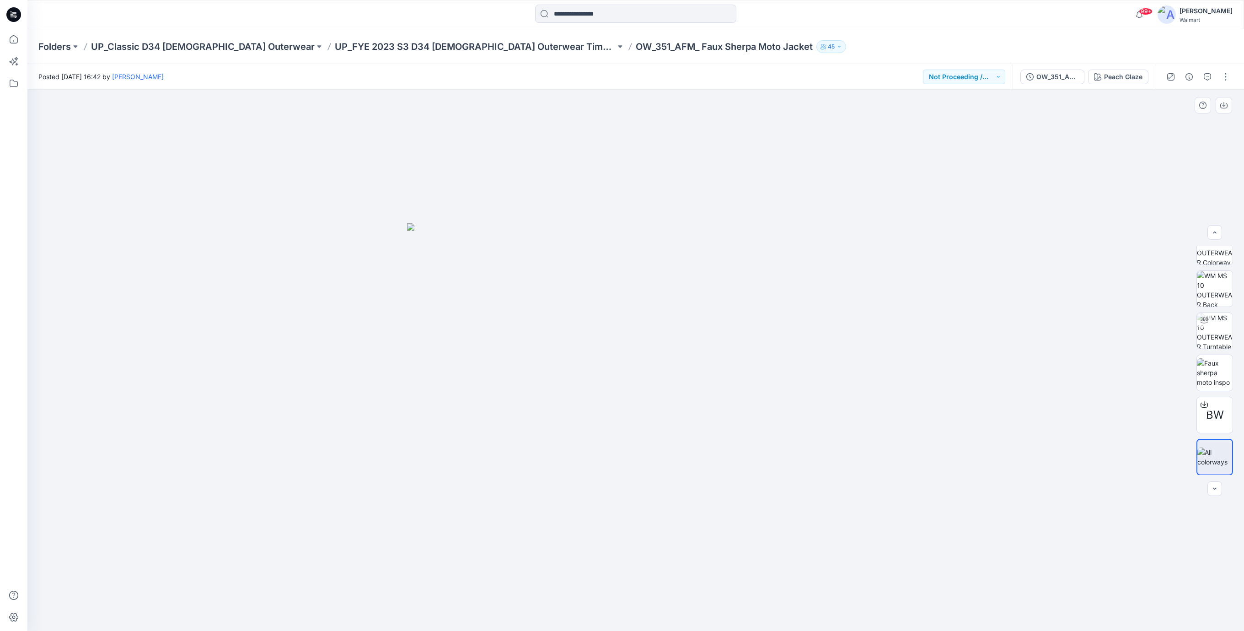
click at [837, 111] on div at bounding box center [635, 360] width 1216 height 541
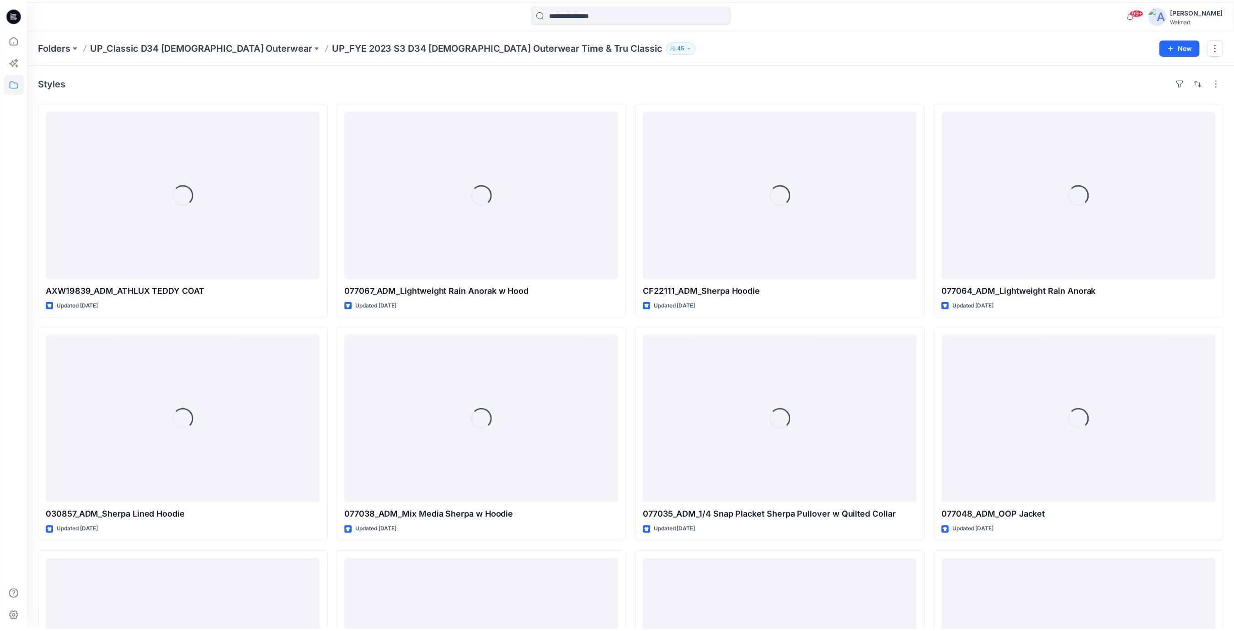
scroll to position [846, 0]
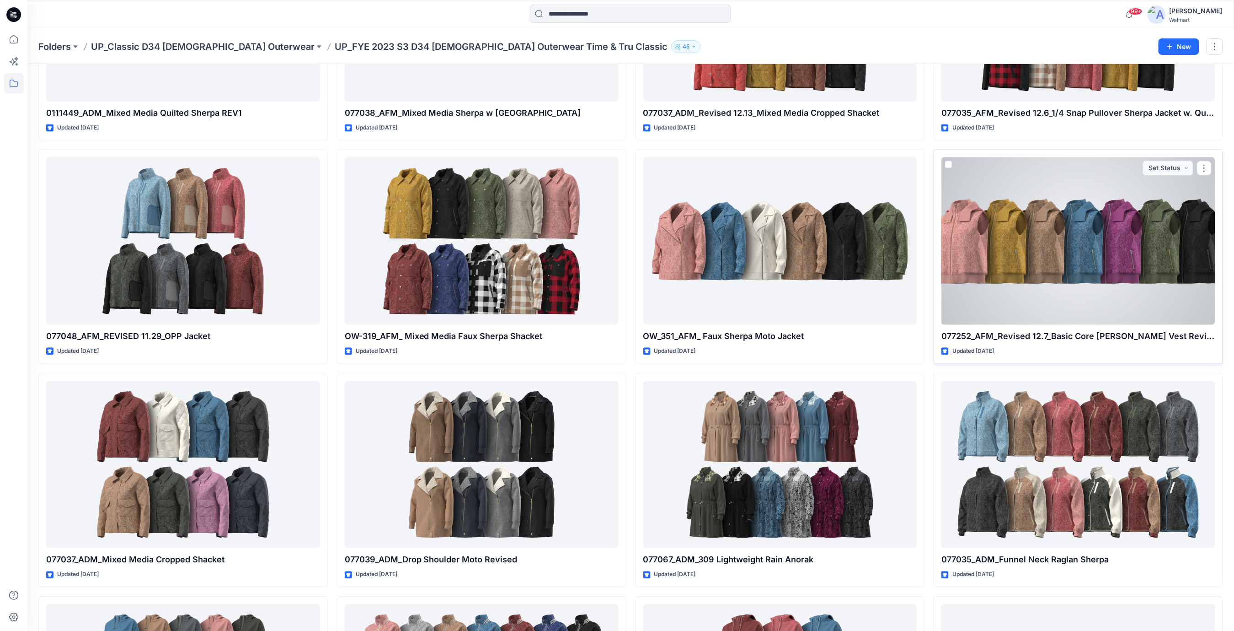
click at [1036, 261] on div at bounding box center [1078, 240] width 274 height 167
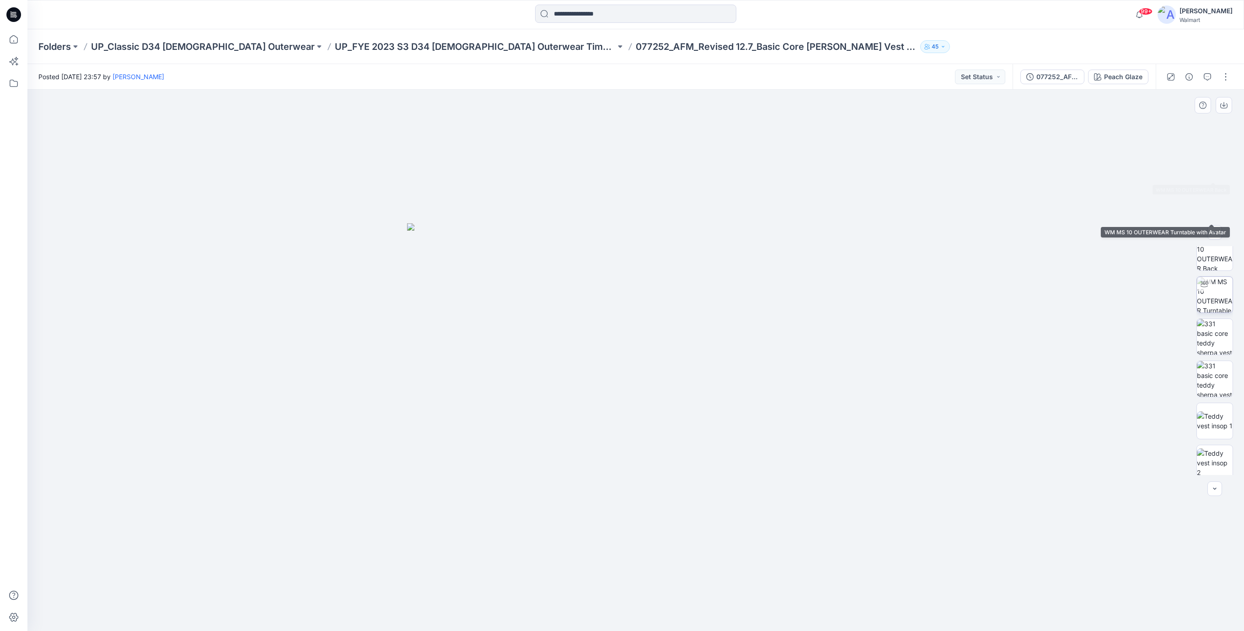
scroll to position [186, 0]
click at [1215, 414] on span "BW" at bounding box center [1215, 414] width 18 height 16
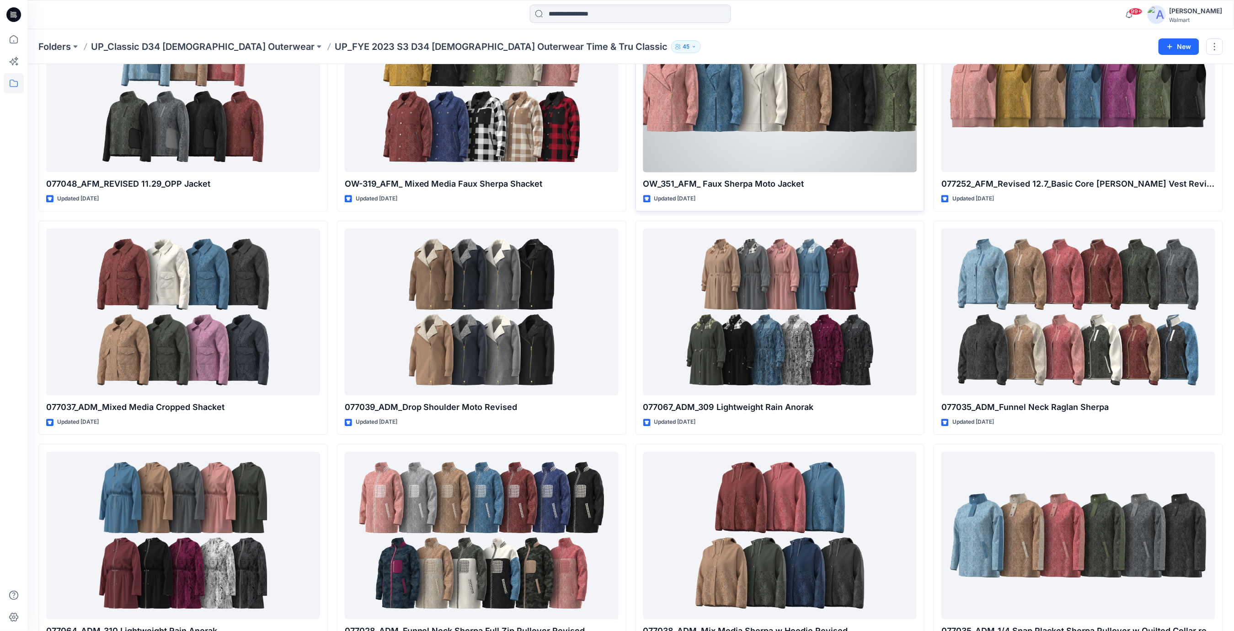
scroll to position [1029, 0]
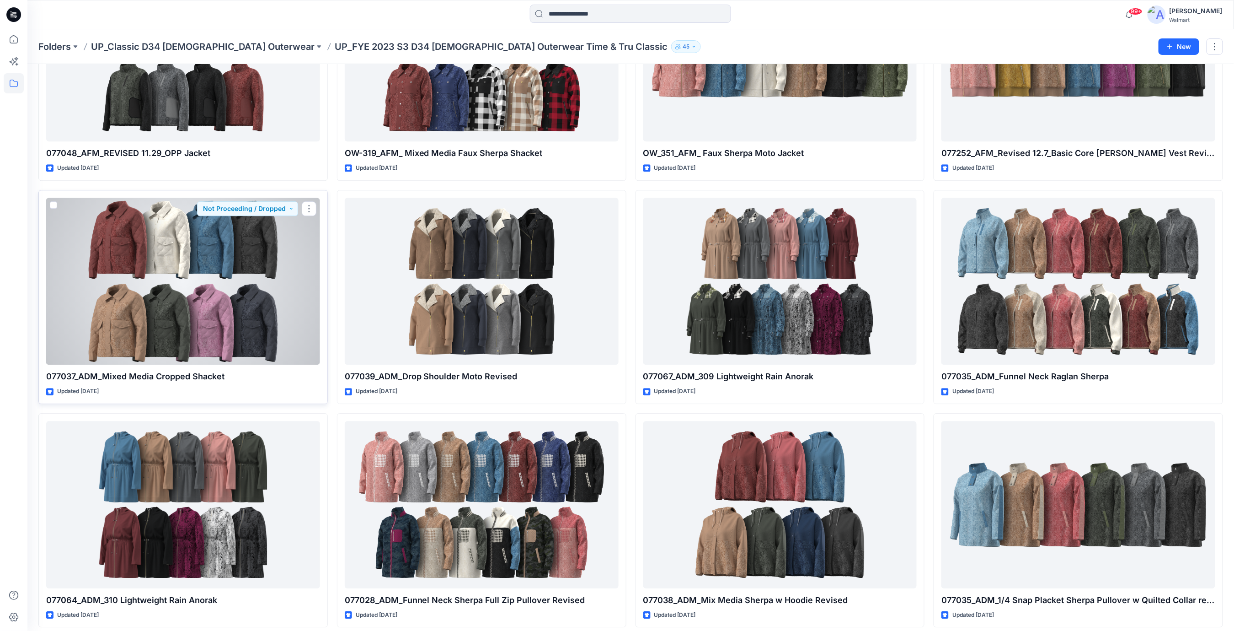
click at [160, 287] on div at bounding box center [183, 281] width 274 height 167
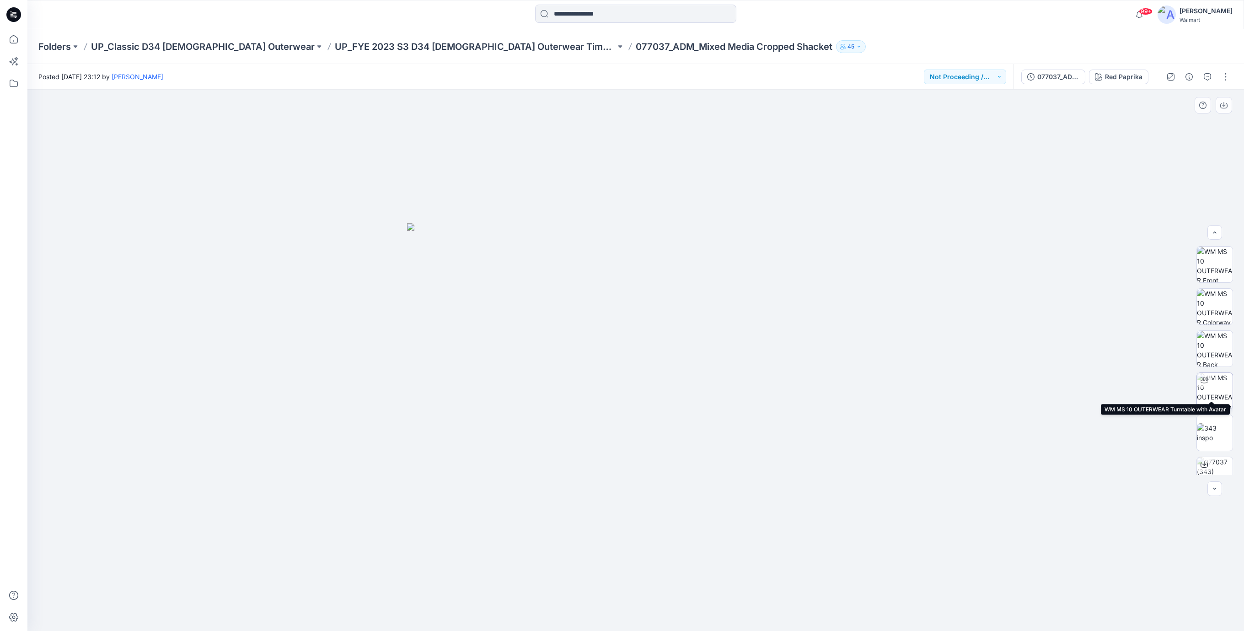
scroll to position [60, 0]
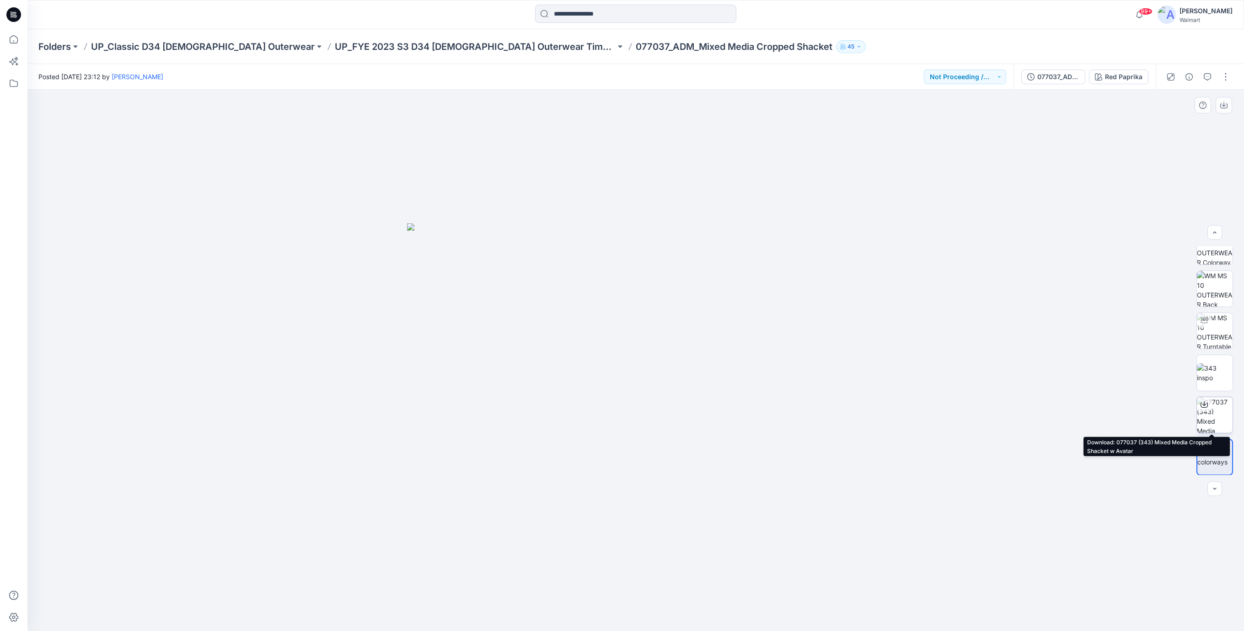
click at [1206, 405] on div at bounding box center [1204, 404] width 15 height 15
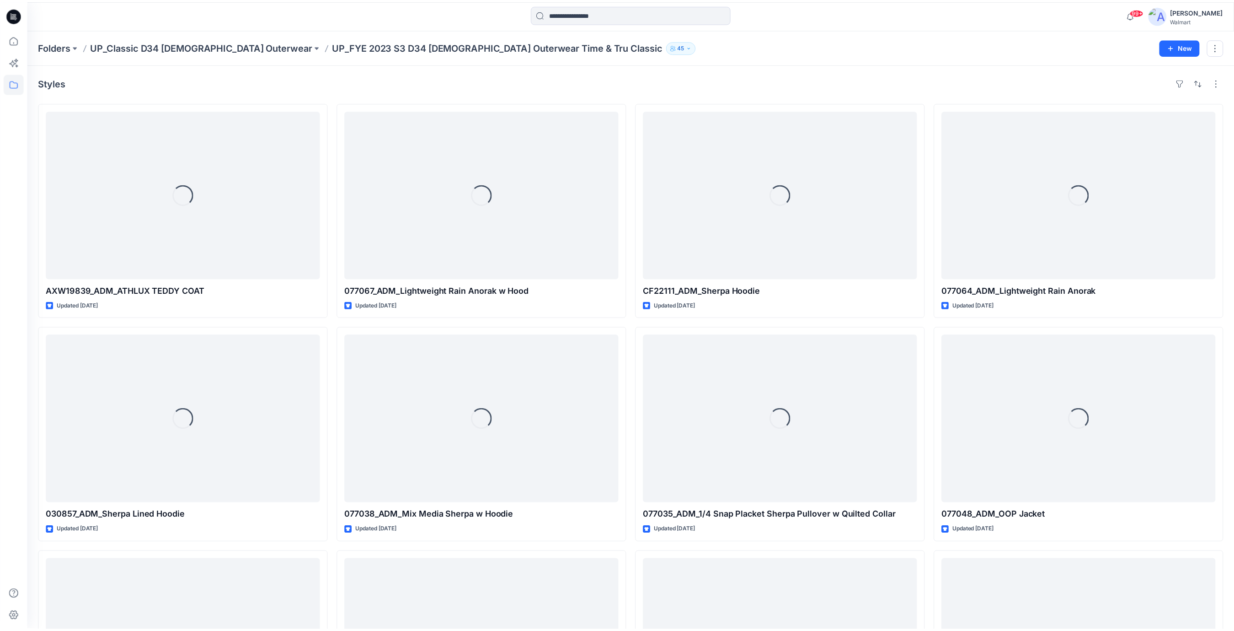
scroll to position [1029, 0]
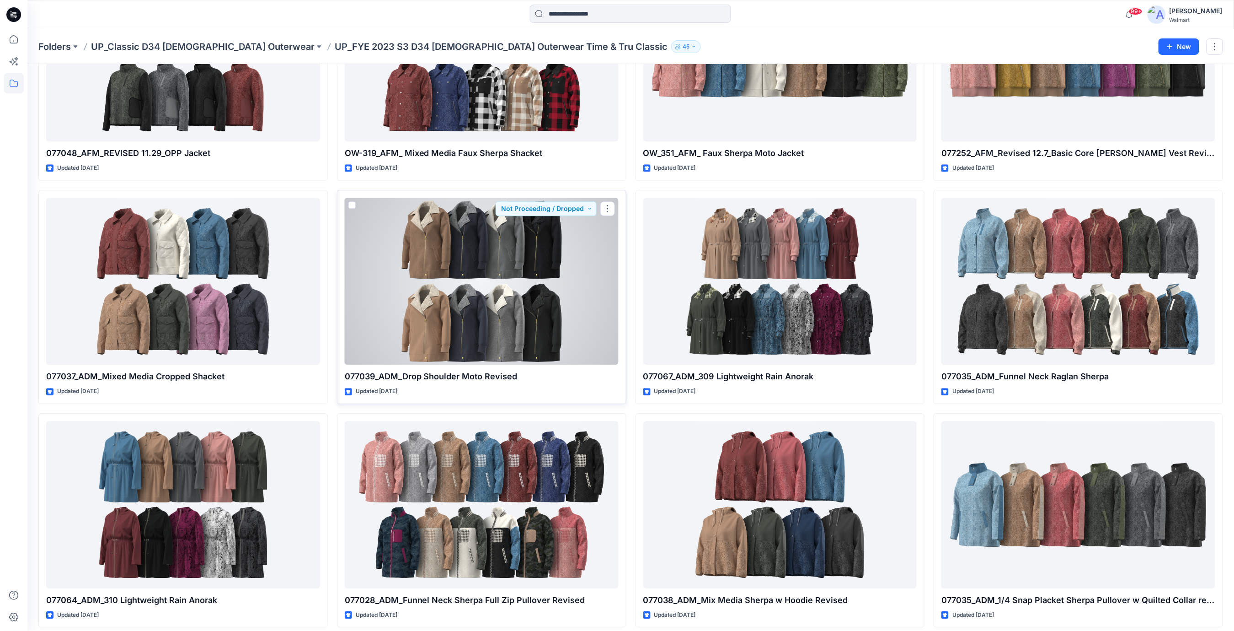
click at [499, 314] on div at bounding box center [482, 281] width 274 height 167
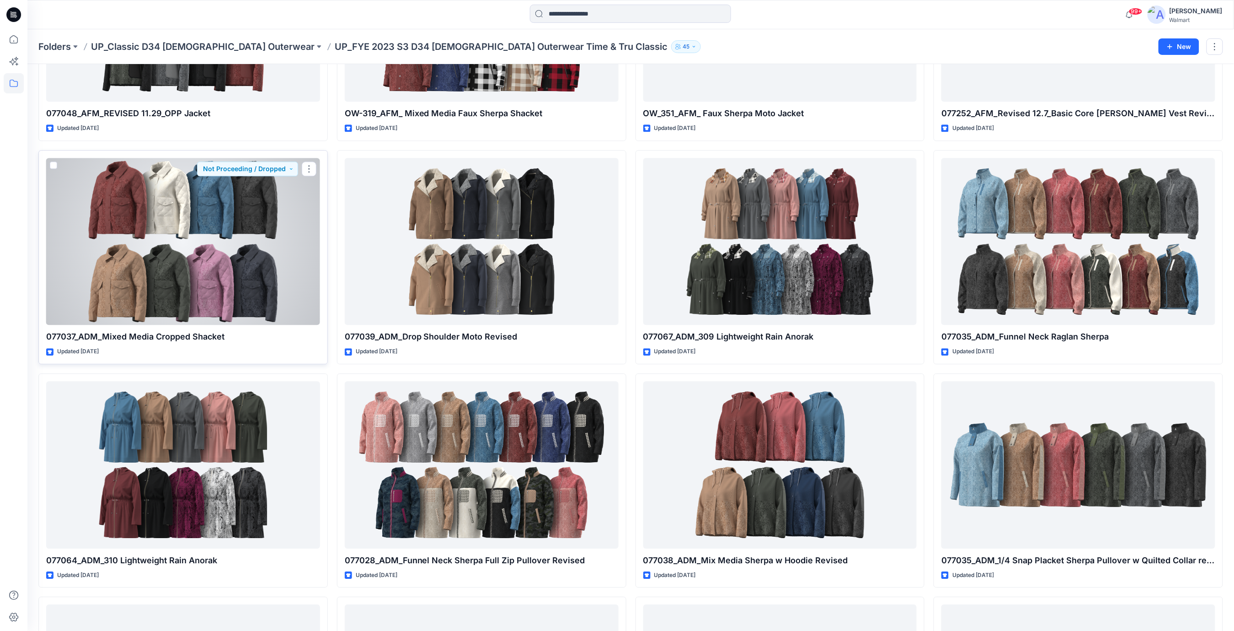
scroll to position [1091, 0]
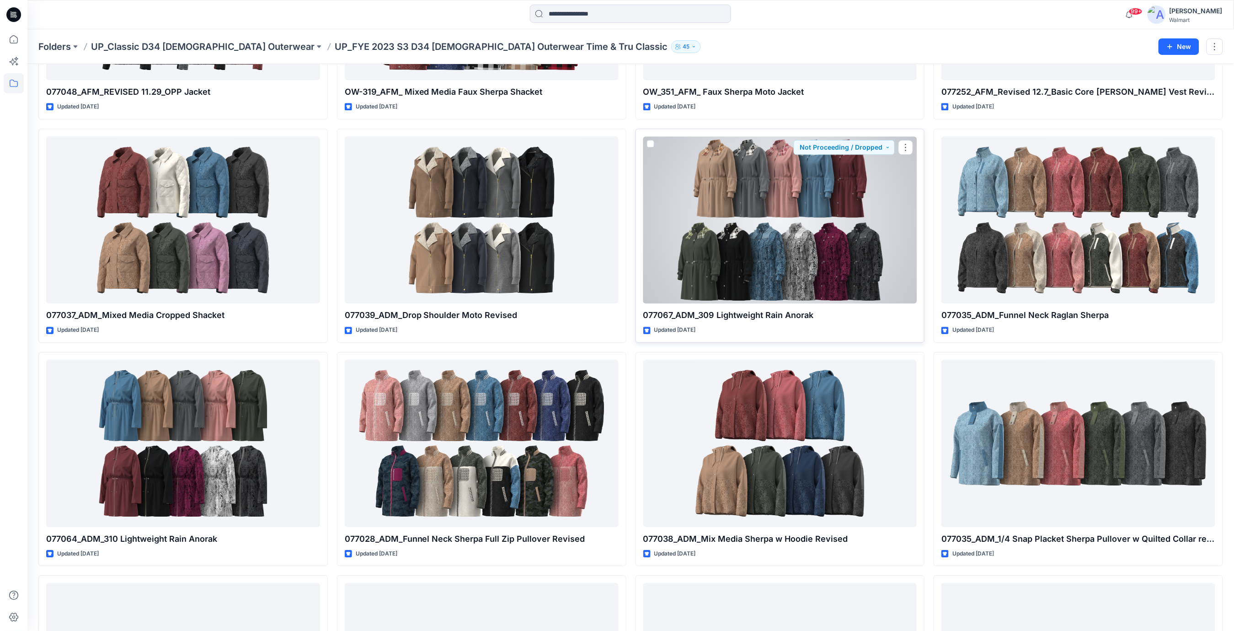
click at [794, 226] on div at bounding box center [780, 219] width 274 height 167
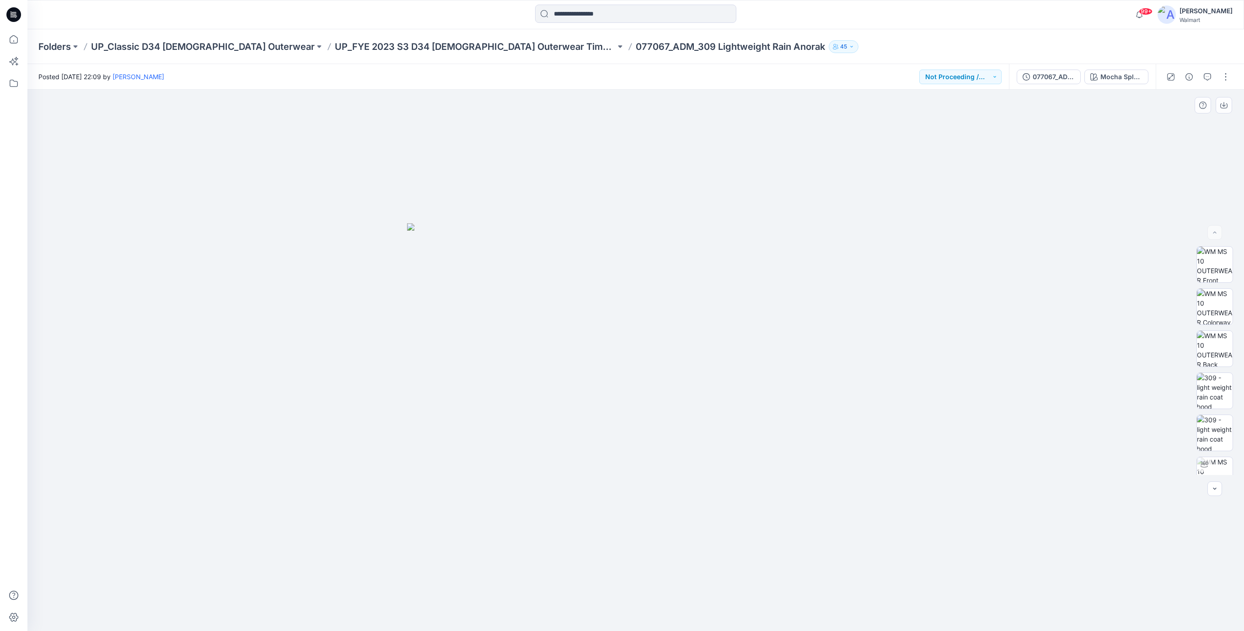
drag, startPoint x: 891, startPoint y: 394, endPoint x: 925, endPoint y: 405, distance: 35.6
click at [906, 401] on div at bounding box center [635, 360] width 1216 height 541
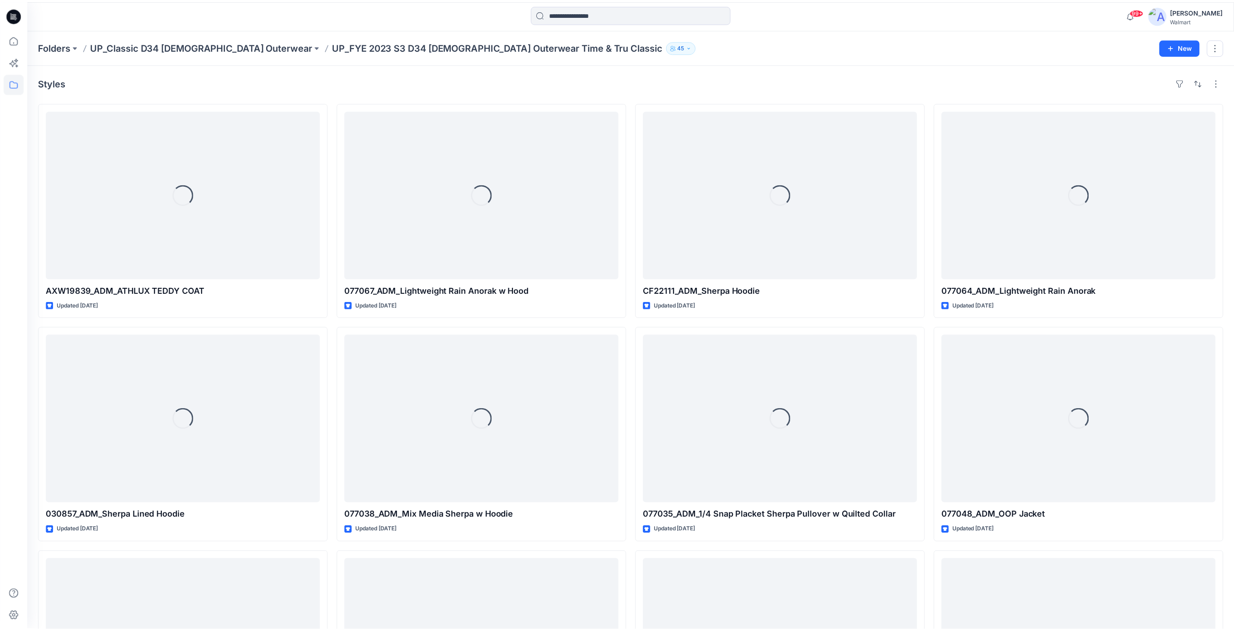
scroll to position [1091, 0]
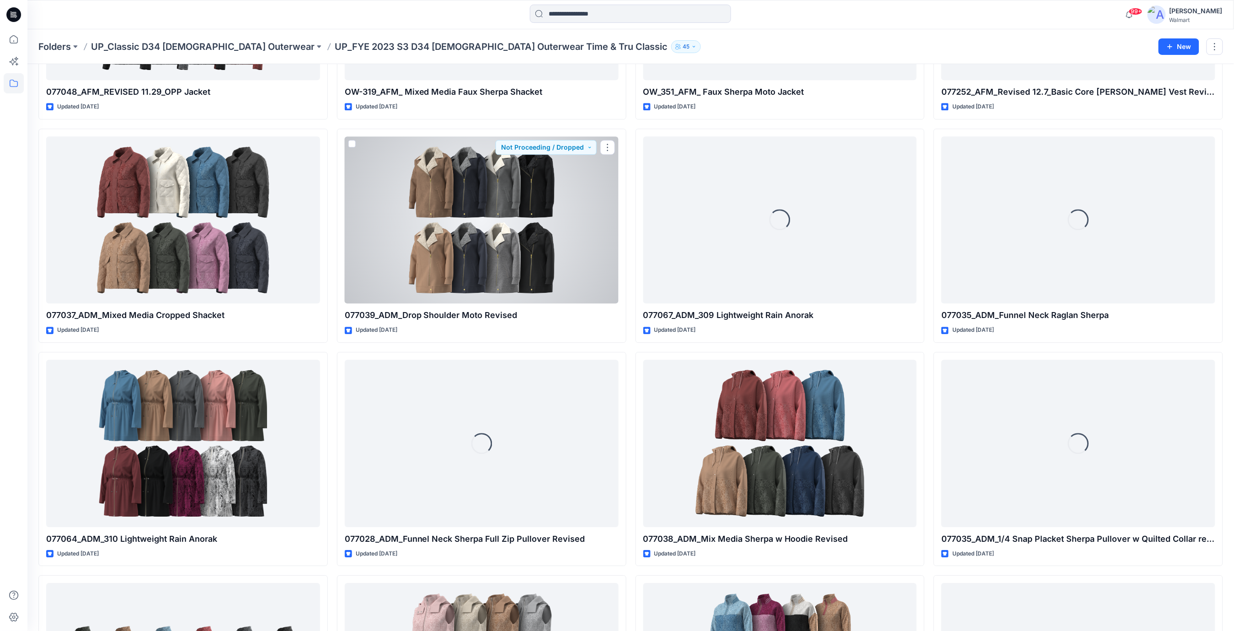
click at [482, 242] on div at bounding box center [482, 219] width 274 height 167
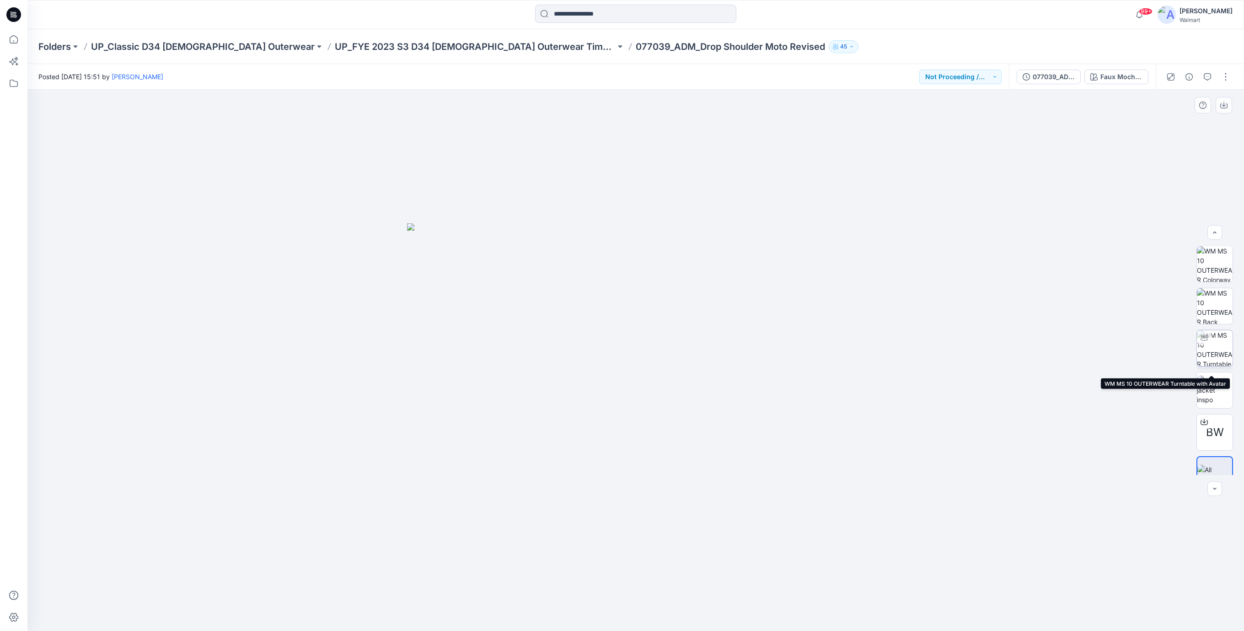
scroll to position [60, 0]
click at [1208, 407] on div at bounding box center [1204, 404] width 15 height 15
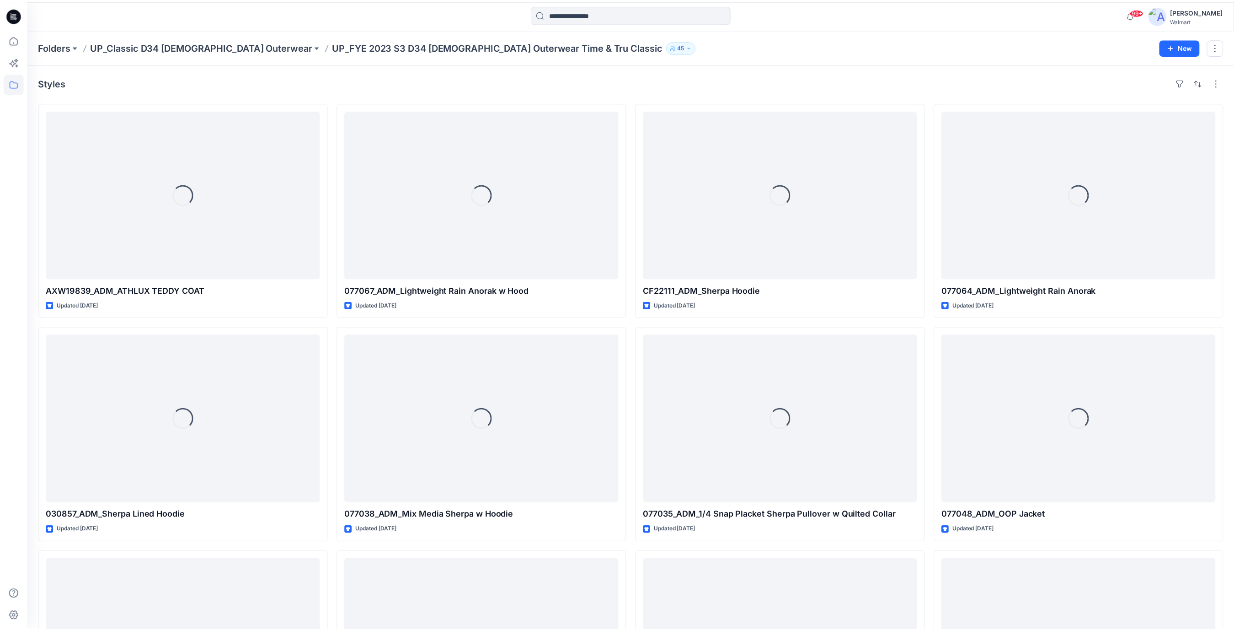
scroll to position [1091, 0]
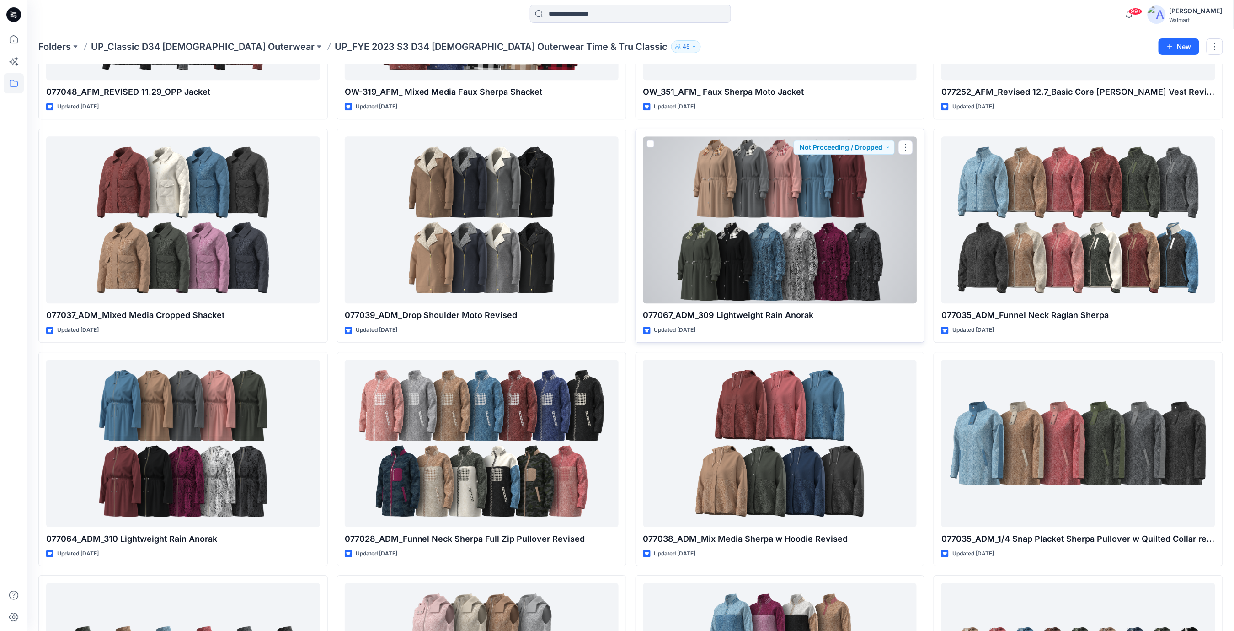
click at [814, 213] on div at bounding box center [780, 219] width 274 height 167
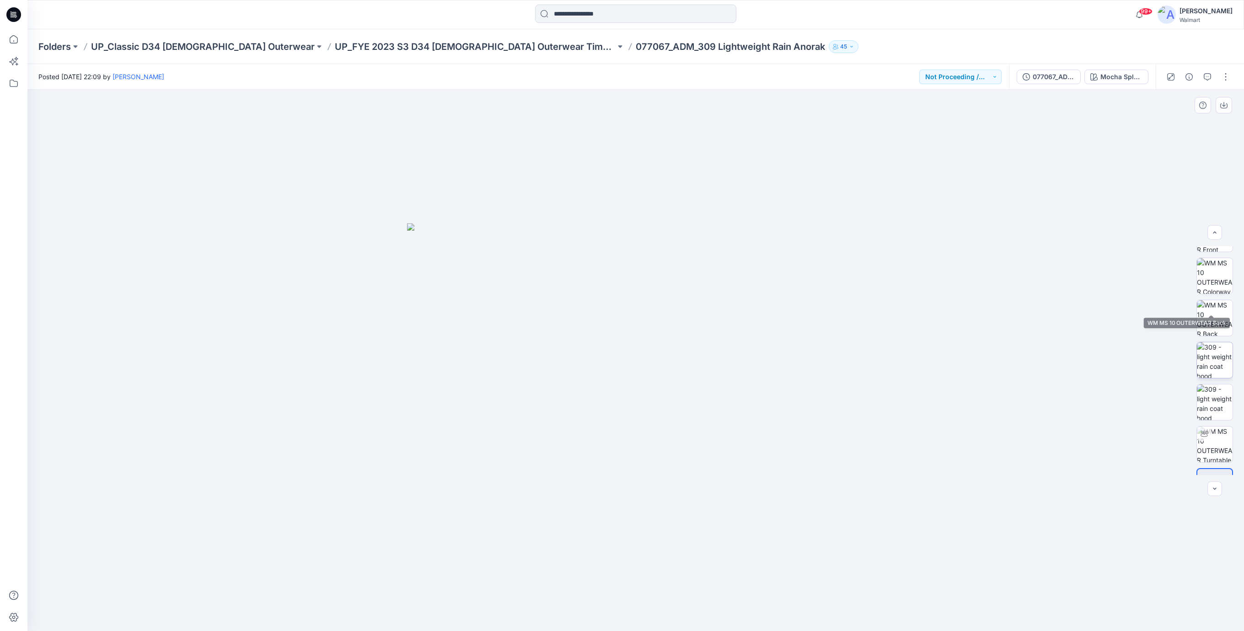
scroll to position [60, 0]
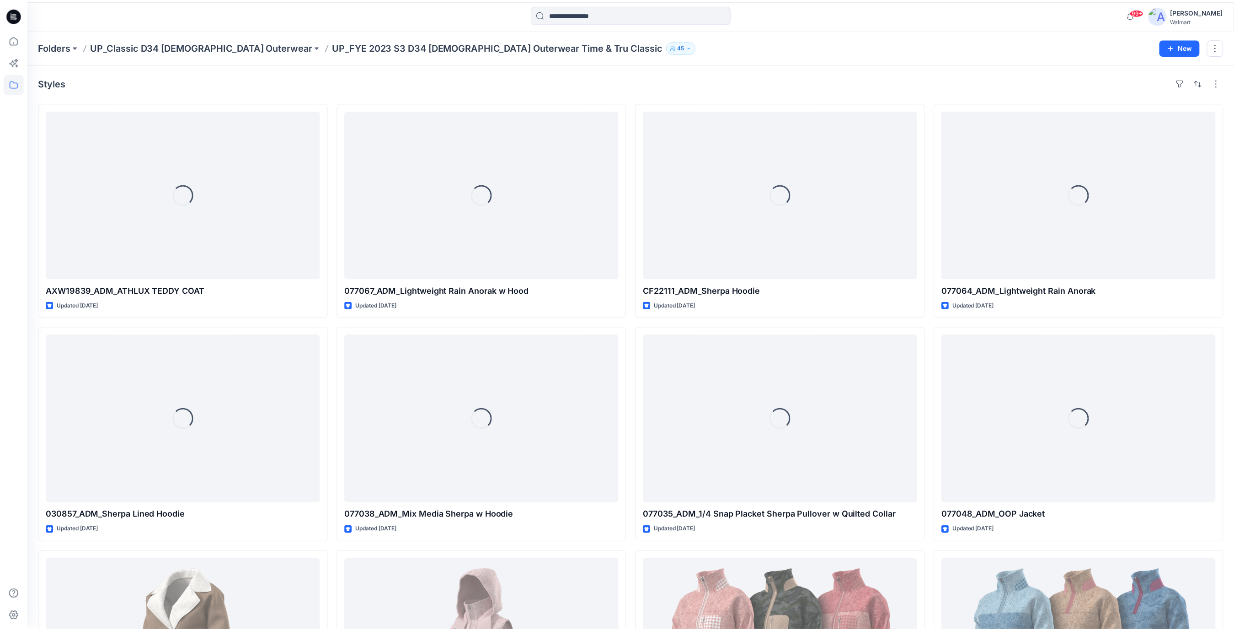
scroll to position [1091, 0]
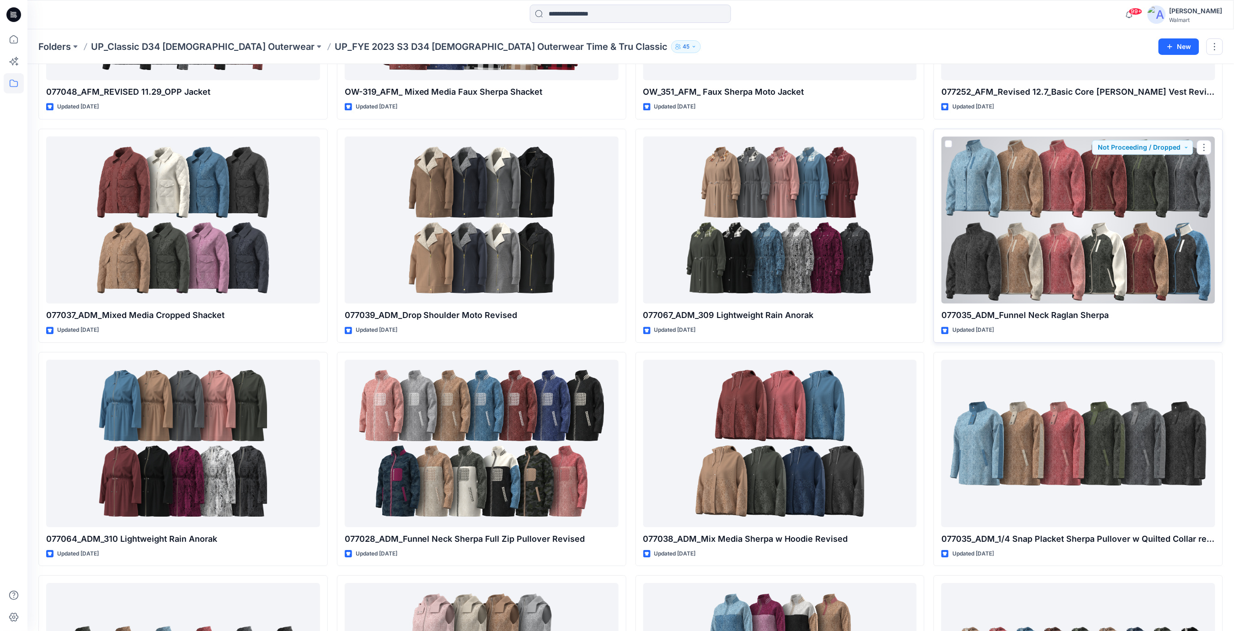
click at [1048, 220] on div at bounding box center [1078, 219] width 274 height 167
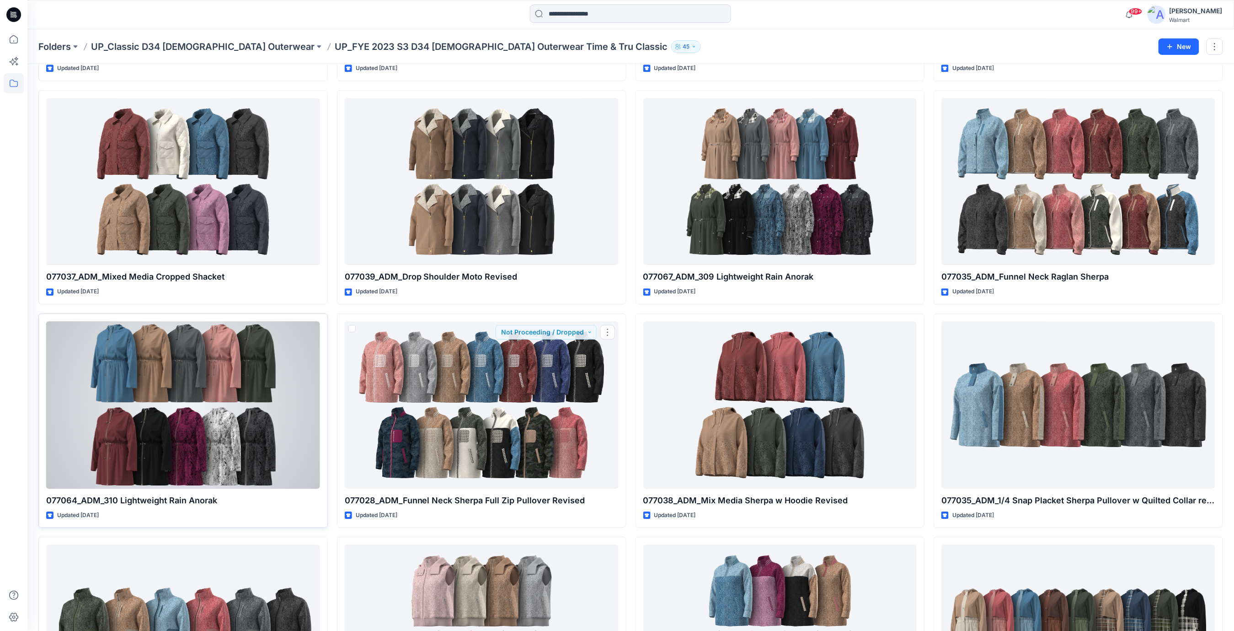
scroll to position [1261, 0]
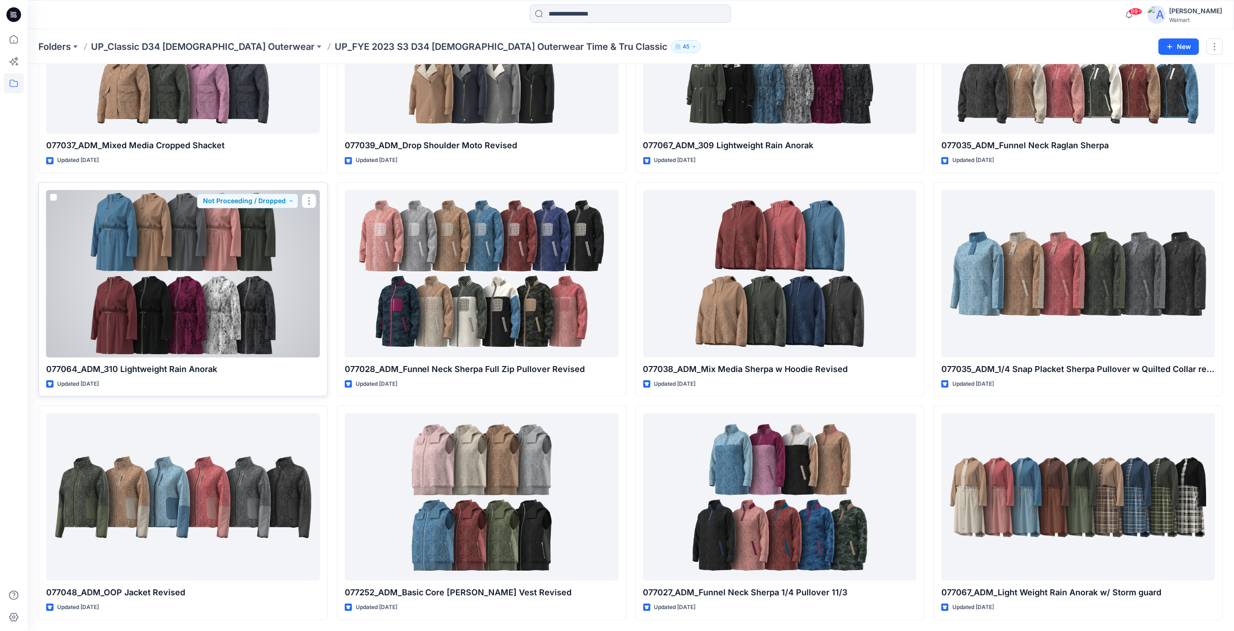
click at [175, 268] on div at bounding box center [183, 273] width 274 height 167
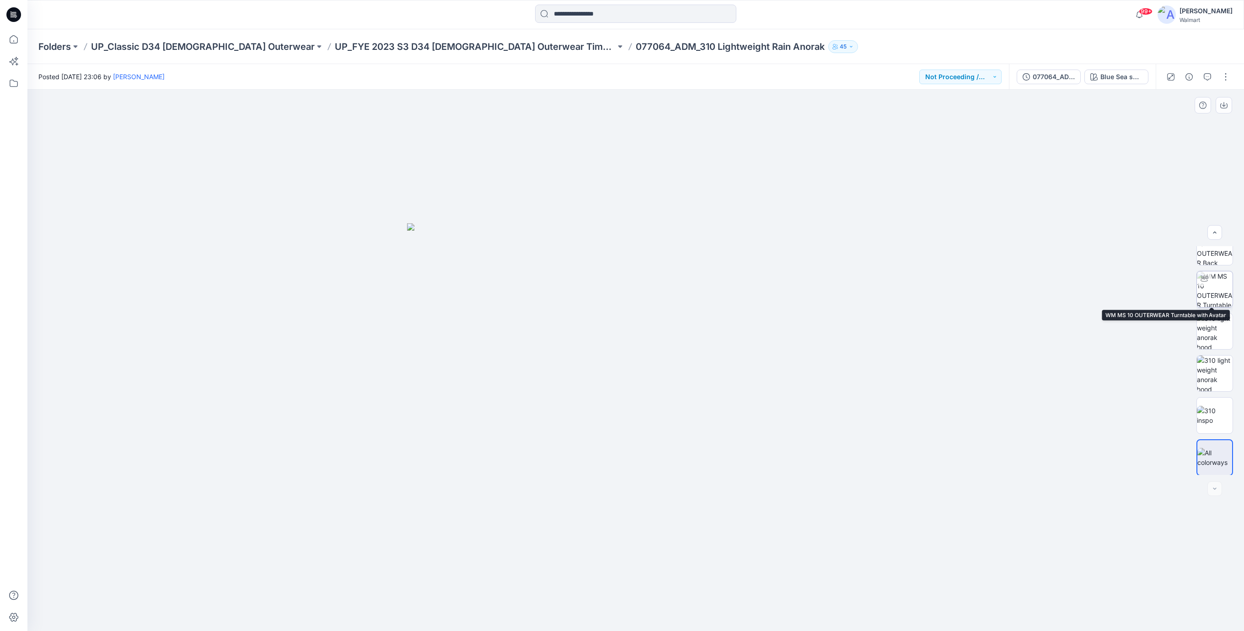
scroll to position [102, 0]
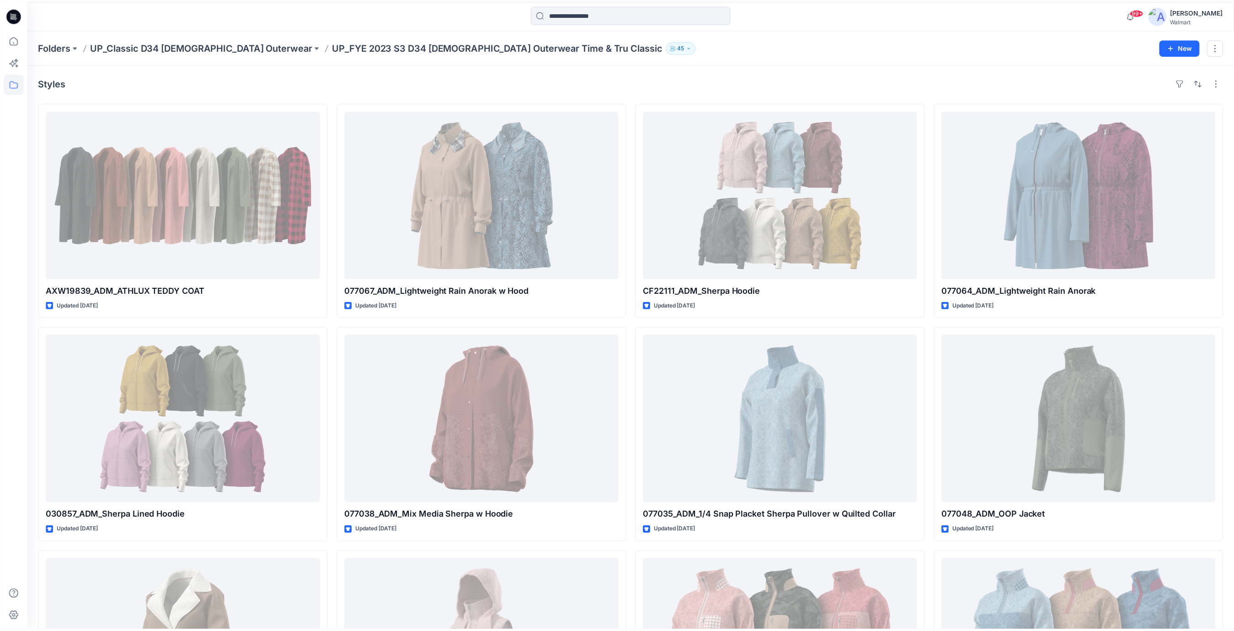
scroll to position [1261, 0]
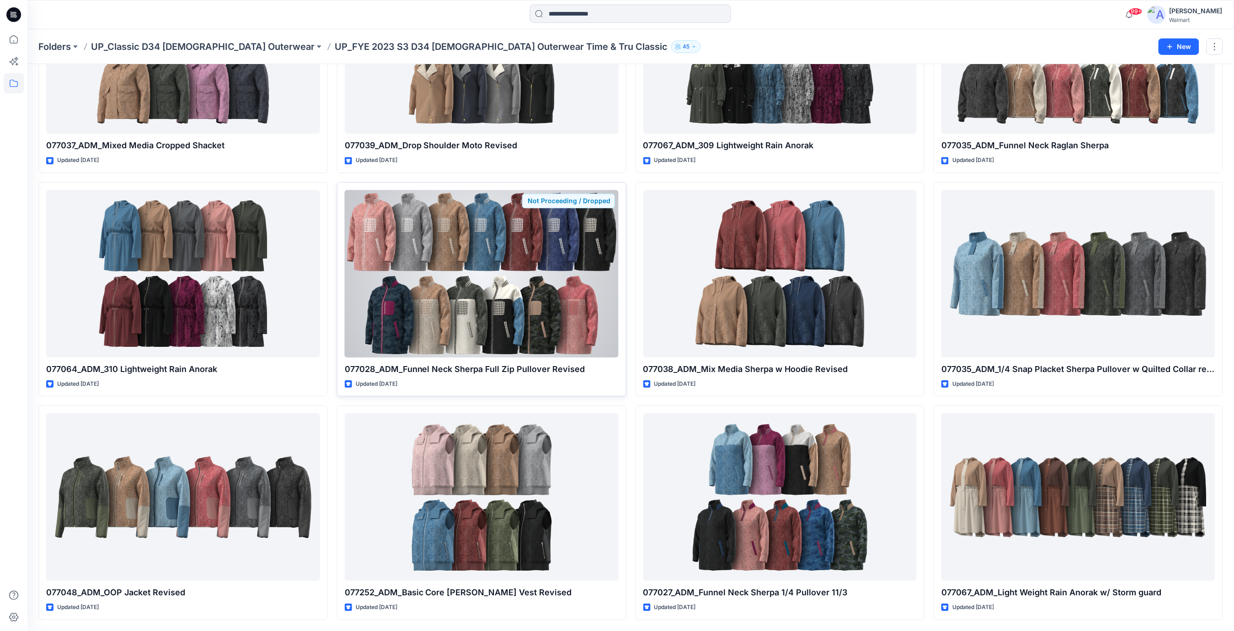
click at [457, 274] on div at bounding box center [482, 273] width 274 height 167
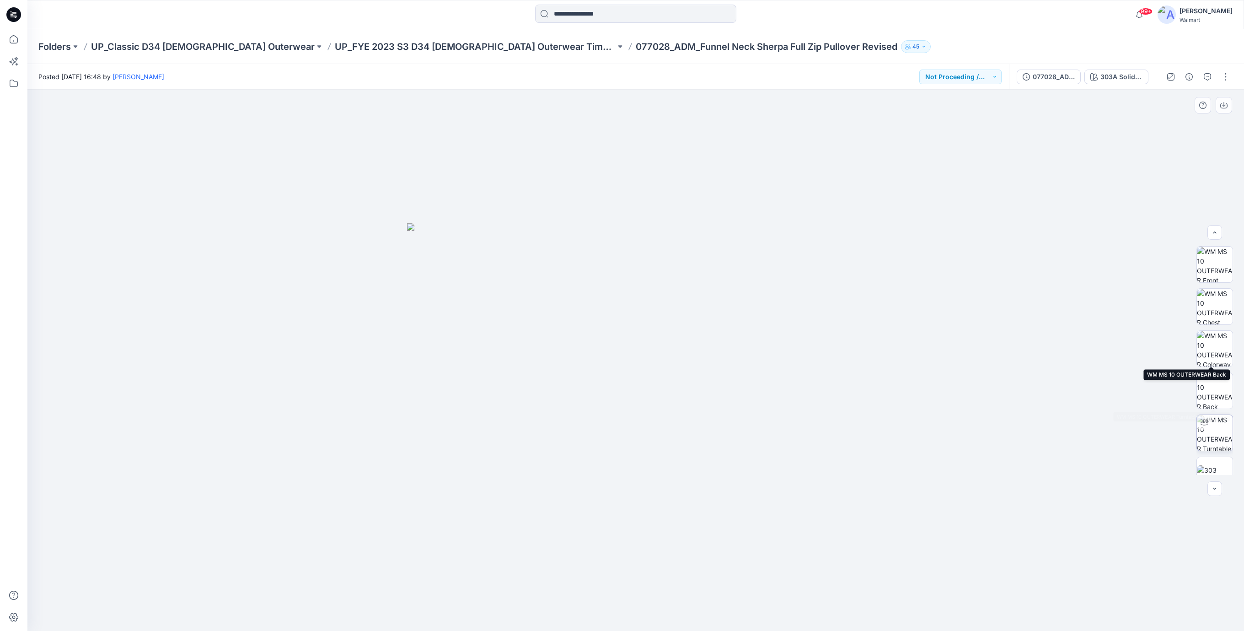
scroll to position [60, 0]
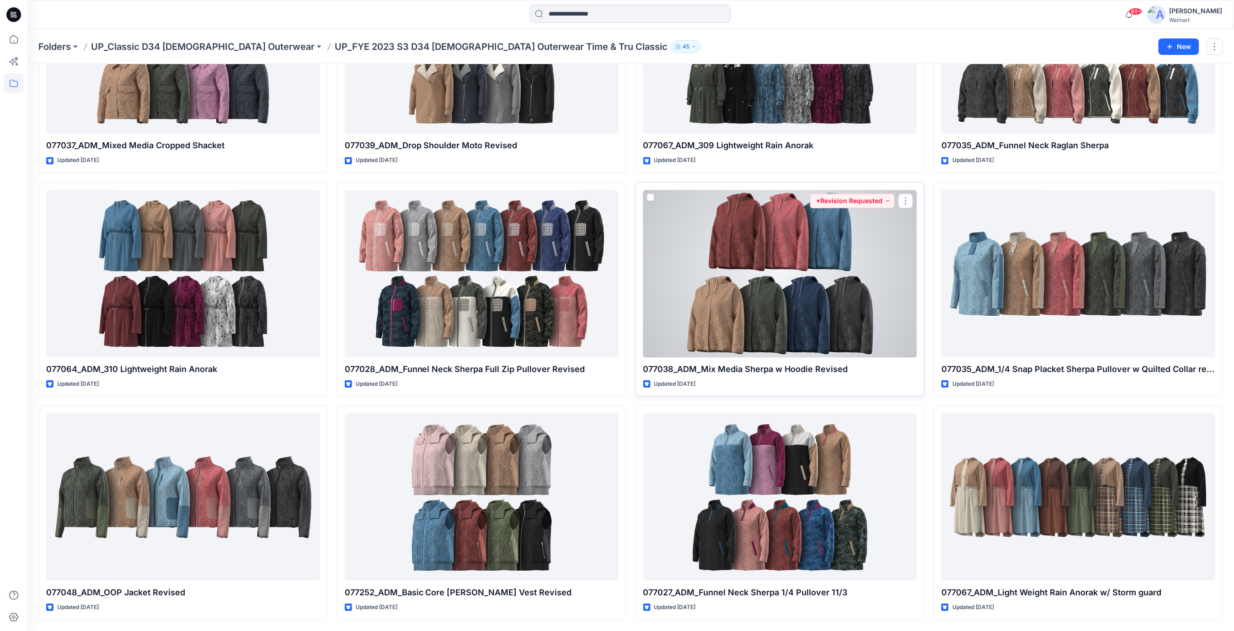
click at [754, 288] on div at bounding box center [780, 273] width 274 height 167
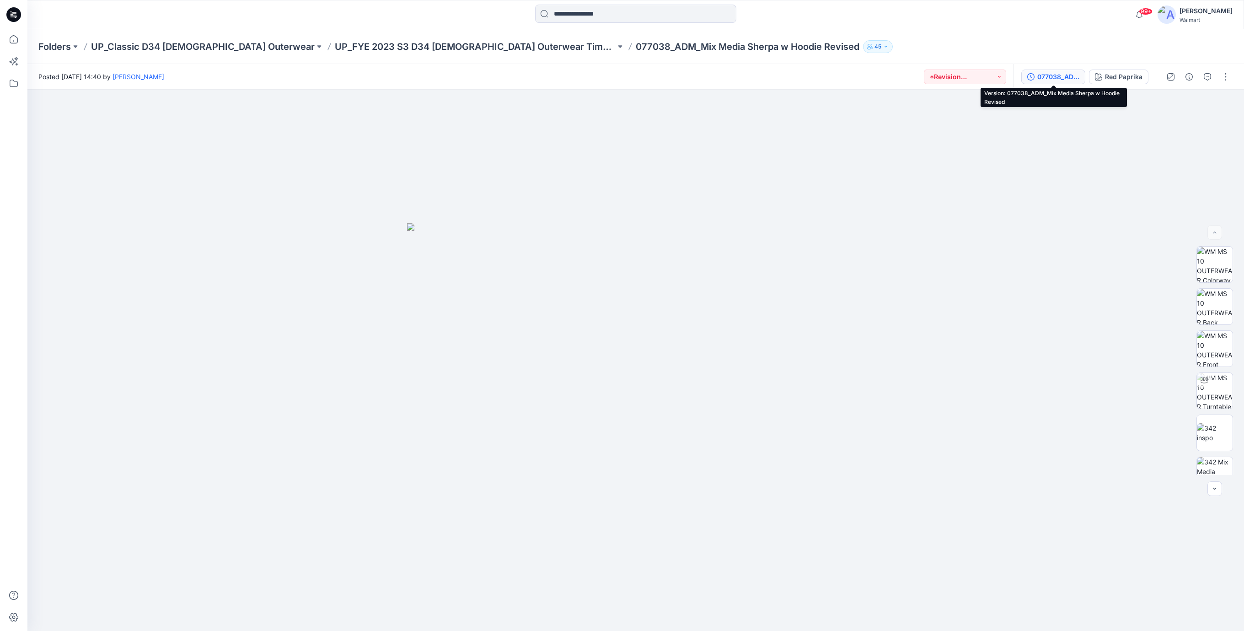
click at [1064, 80] on div "077038_ADM_Mix Media Sherpa w Hoodie Revised" at bounding box center [1058, 77] width 42 height 10
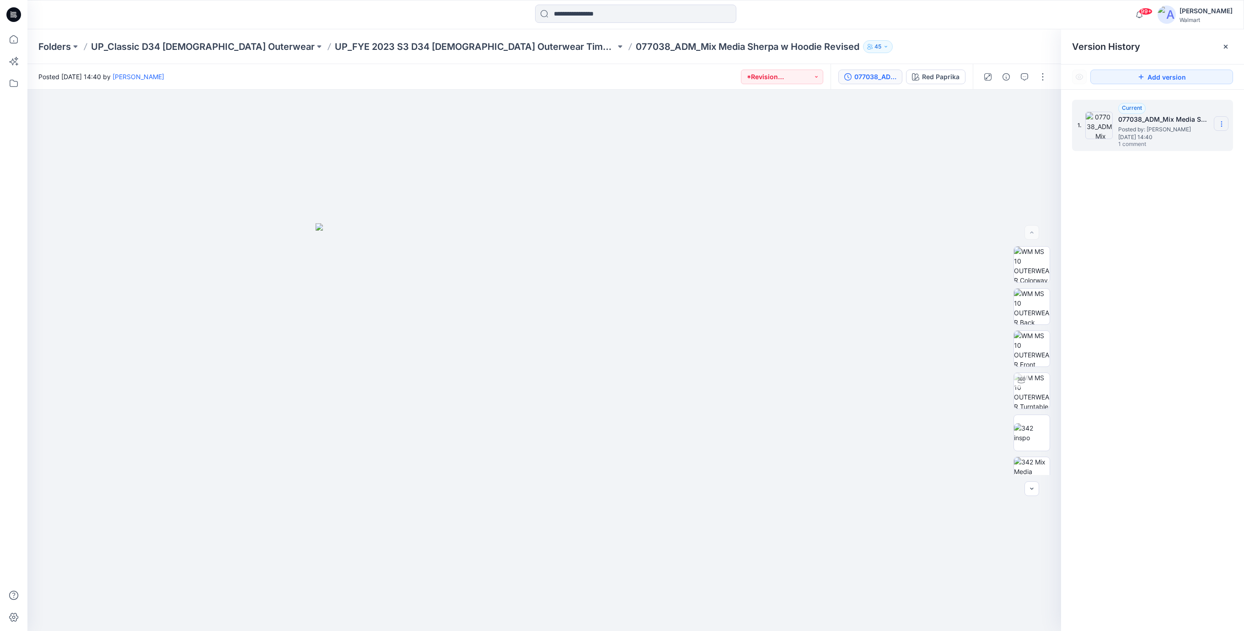
click at [1224, 124] on icon at bounding box center [1221, 123] width 7 height 7
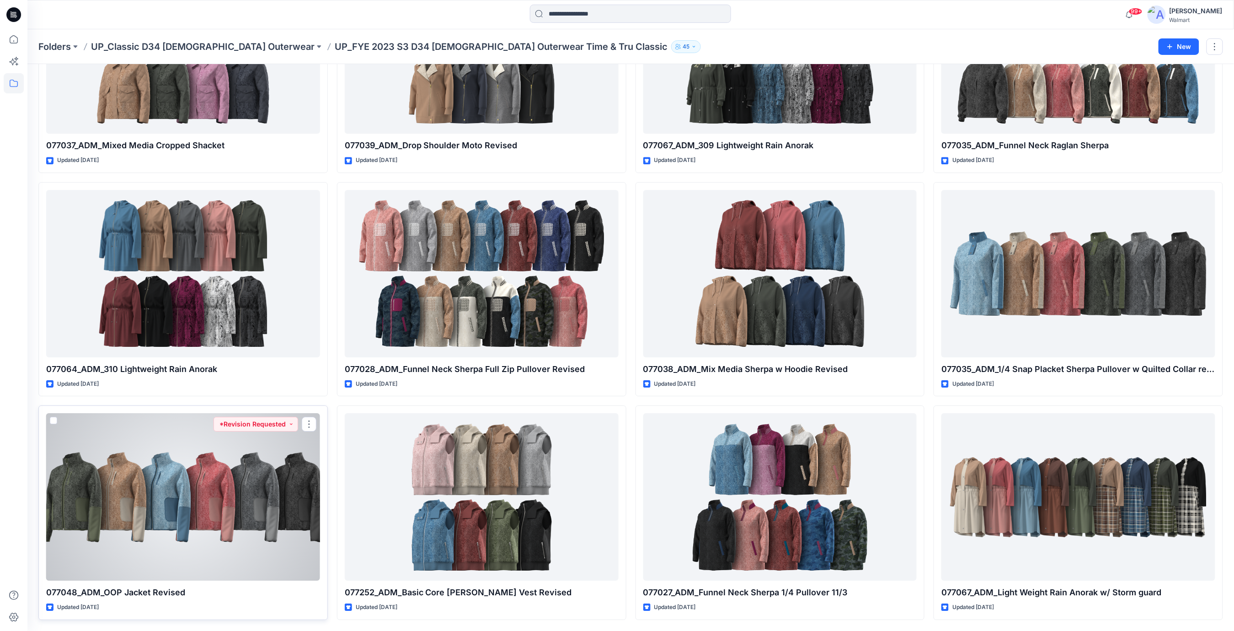
click at [225, 497] on div at bounding box center [183, 496] width 274 height 167
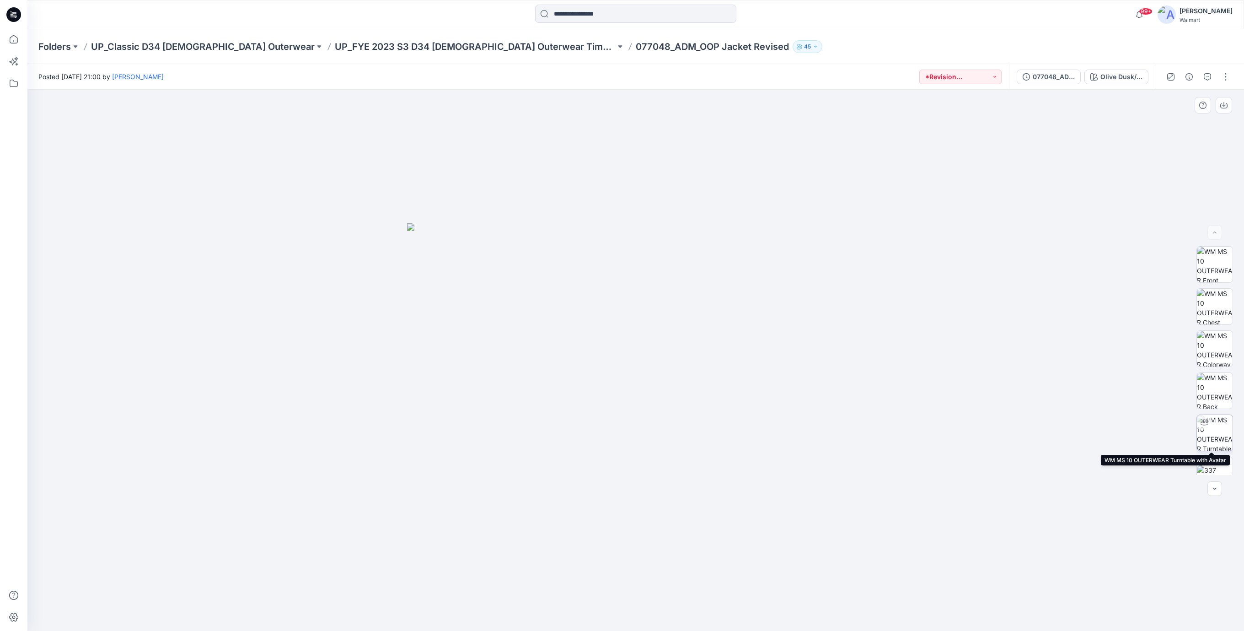
scroll to position [60, 0]
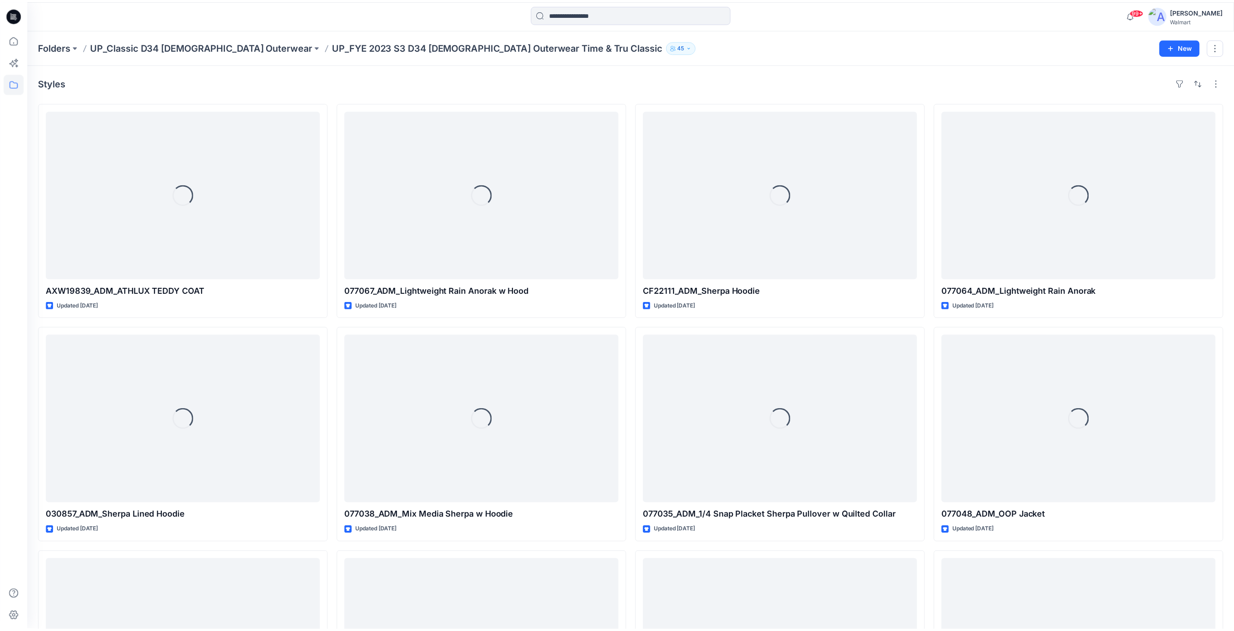
scroll to position [1261, 0]
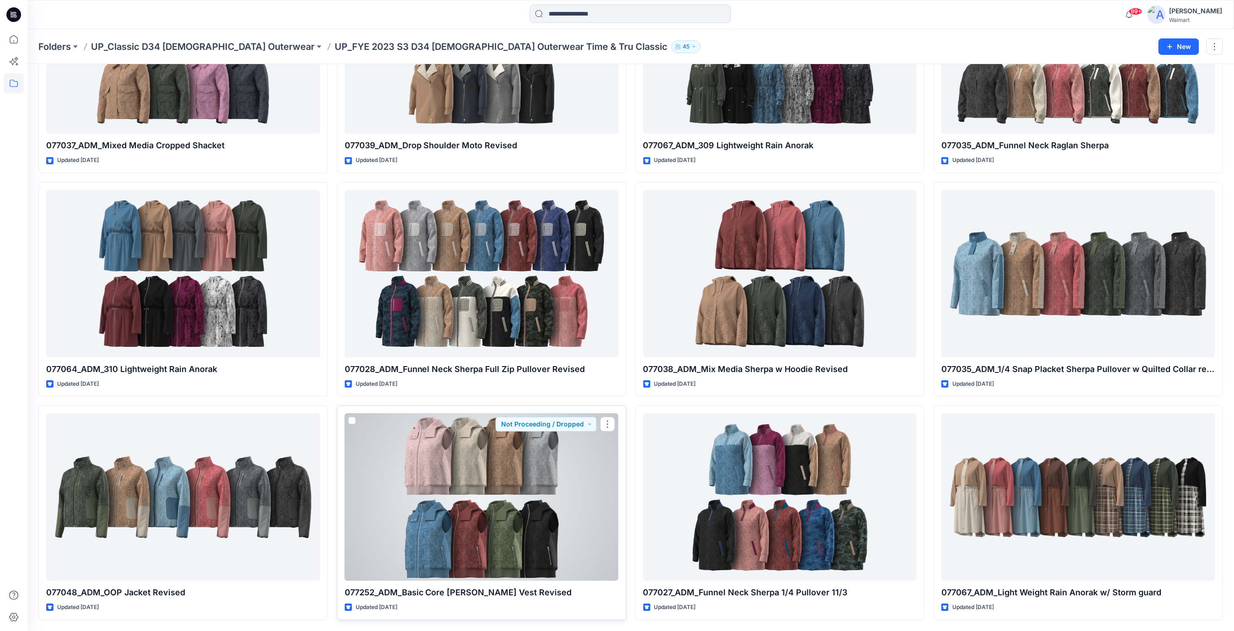
click at [491, 491] on div at bounding box center [482, 496] width 274 height 167
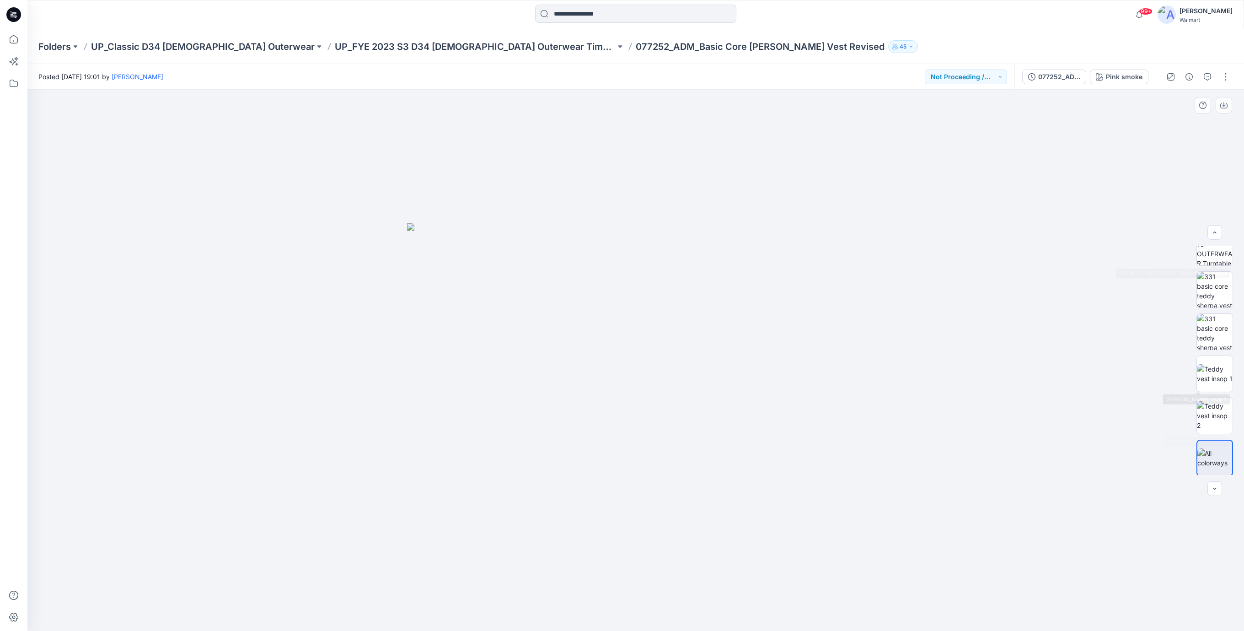
scroll to position [186, 0]
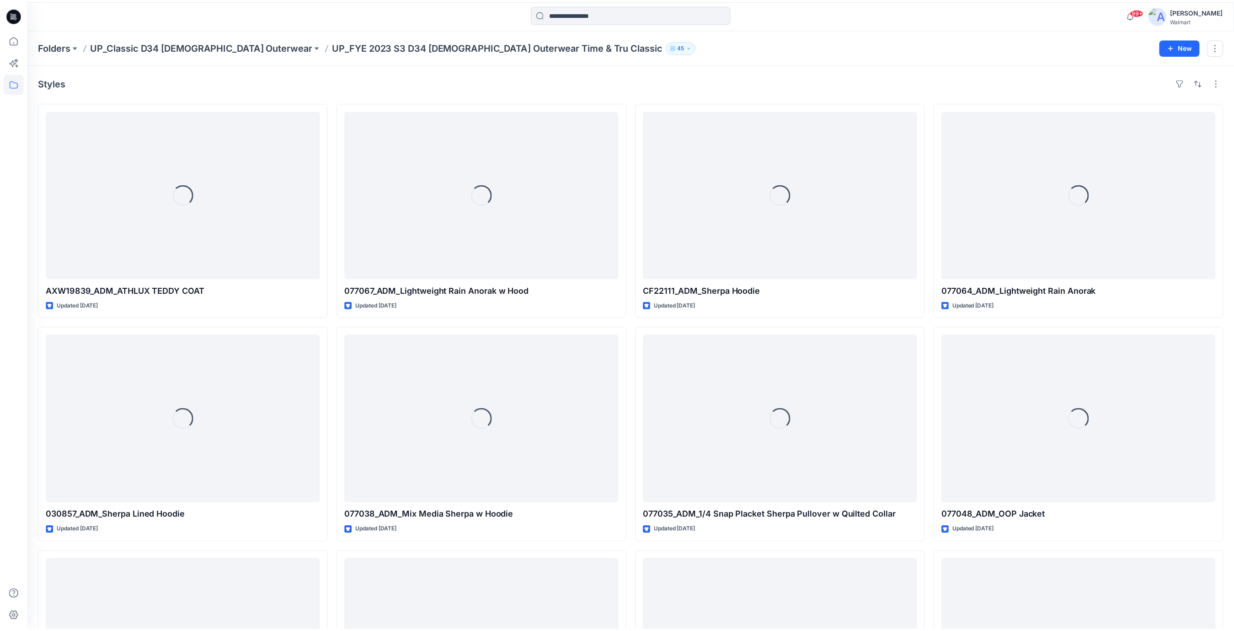
scroll to position [1261, 0]
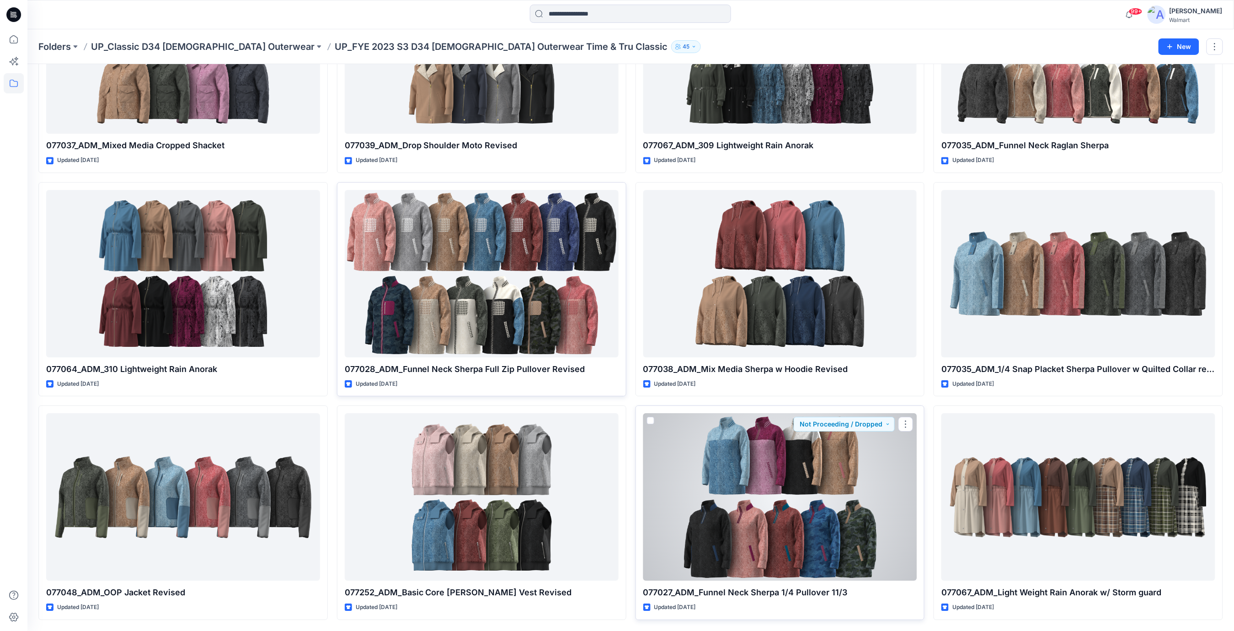
click at [779, 474] on div at bounding box center [780, 496] width 274 height 167
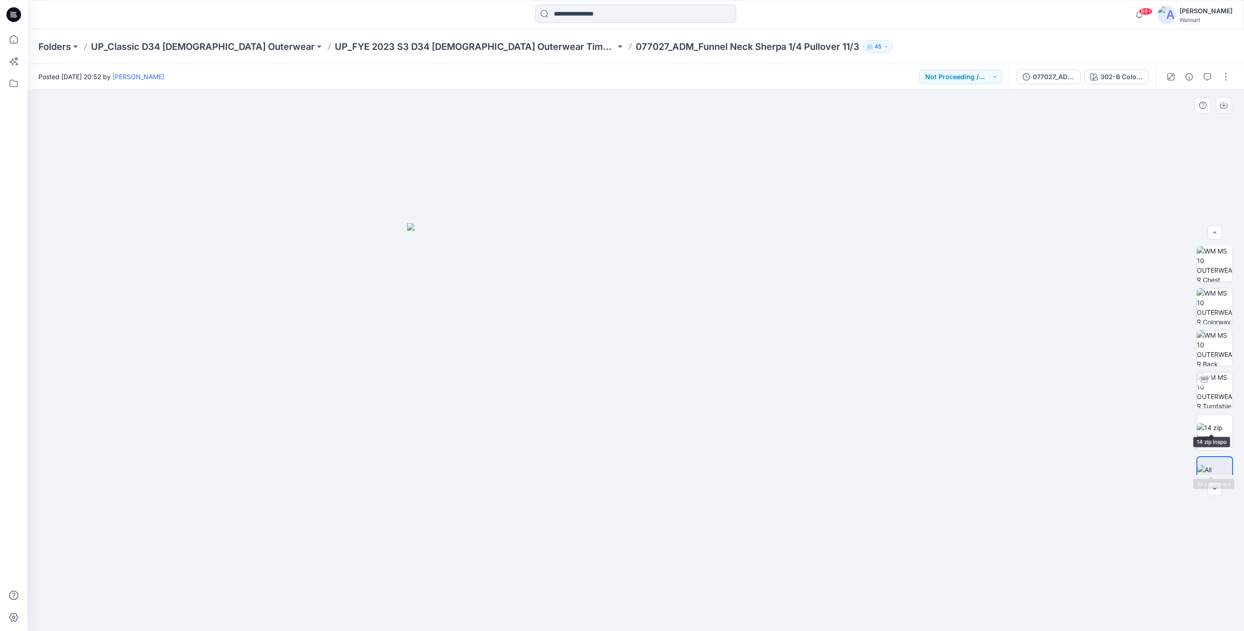
scroll to position [60, 0]
click at [1056, 74] on div "077027_ADM_Funnel Neck Sherpa 1/4 Pullover 11/3" at bounding box center [1053, 77] width 42 height 10
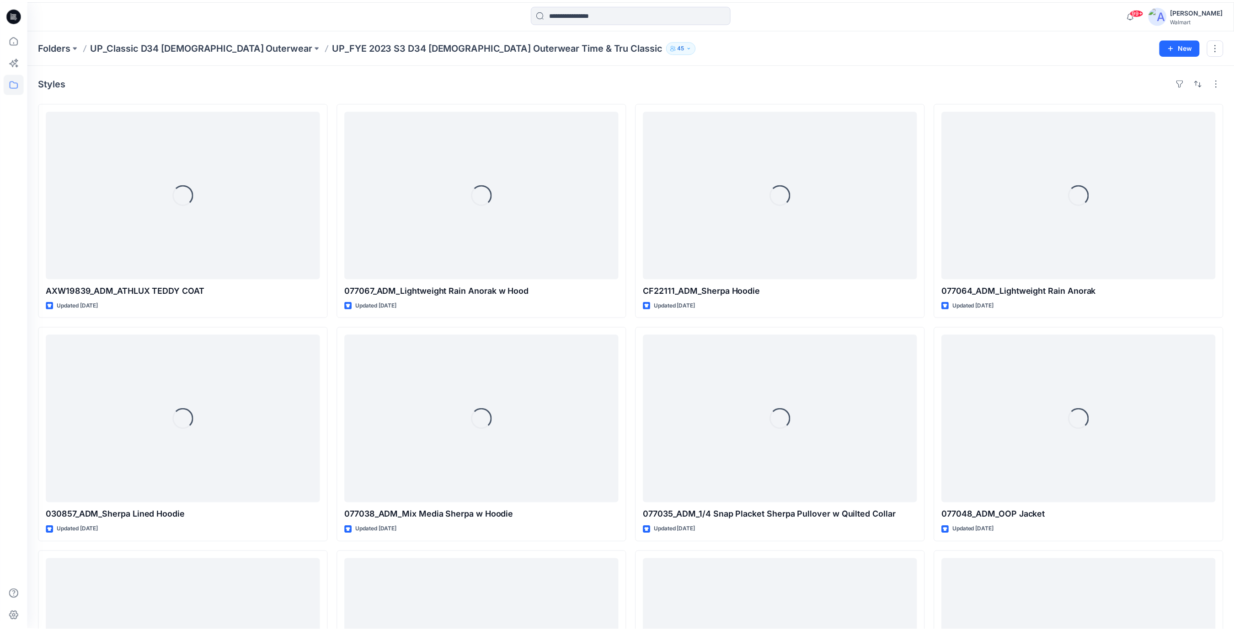
scroll to position [1261, 0]
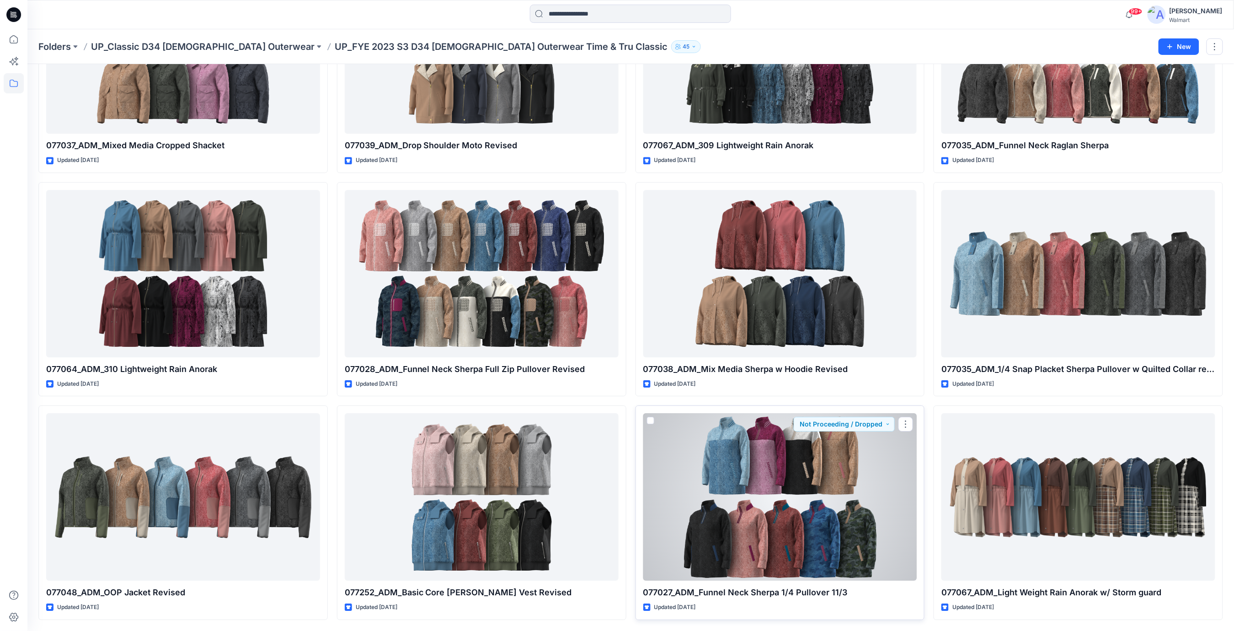
click at [766, 492] on div at bounding box center [780, 496] width 274 height 167
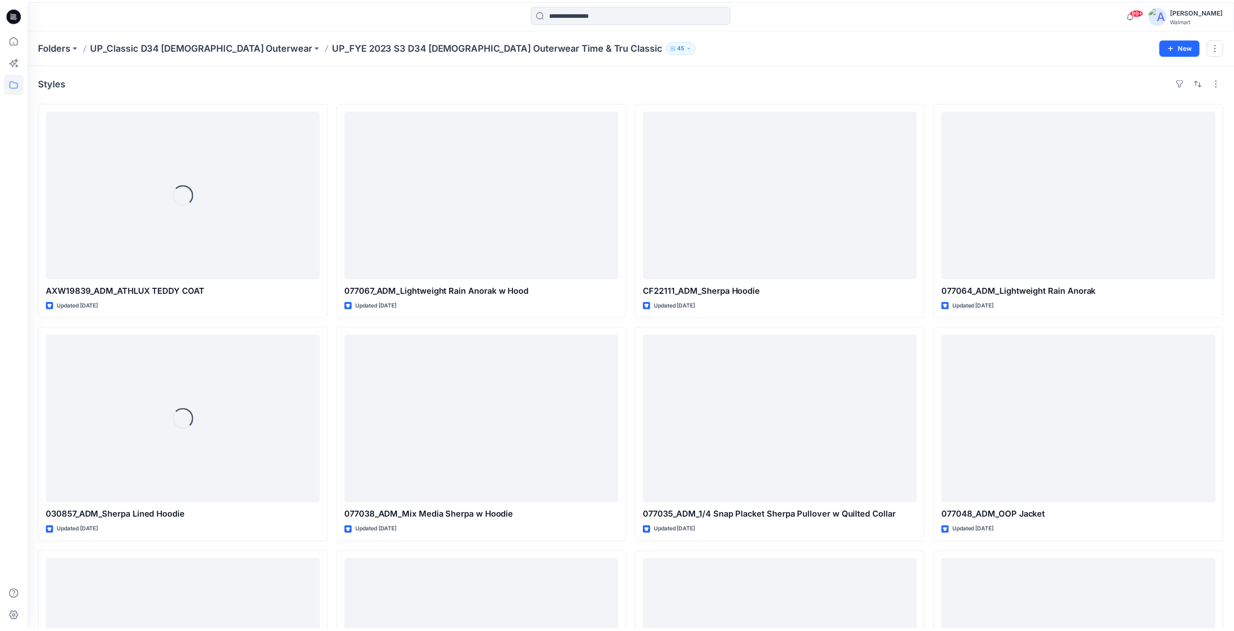
scroll to position [1261, 0]
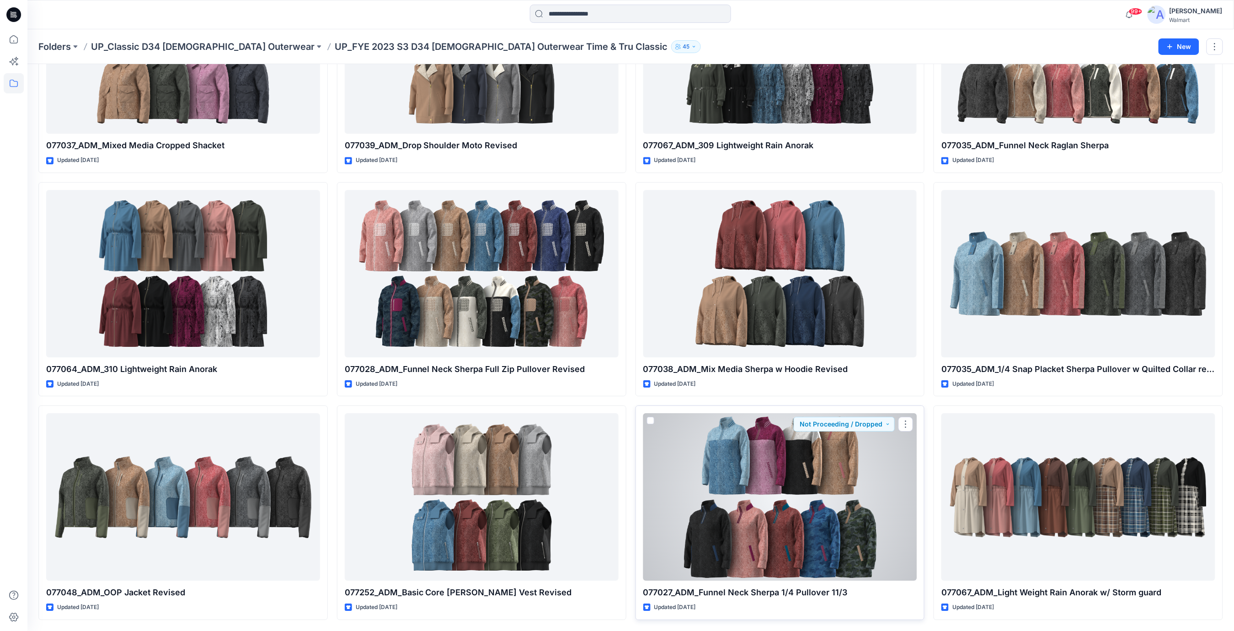
click at [796, 464] on div at bounding box center [780, 496] width 274 height 167
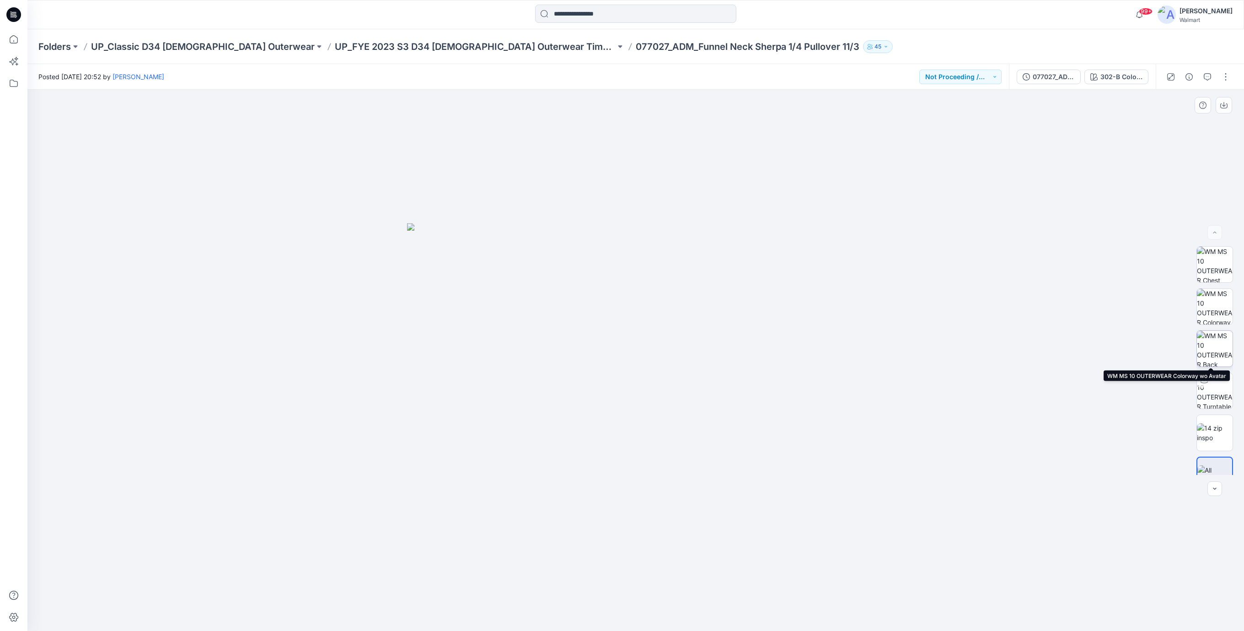
scroll to position [60, 0]
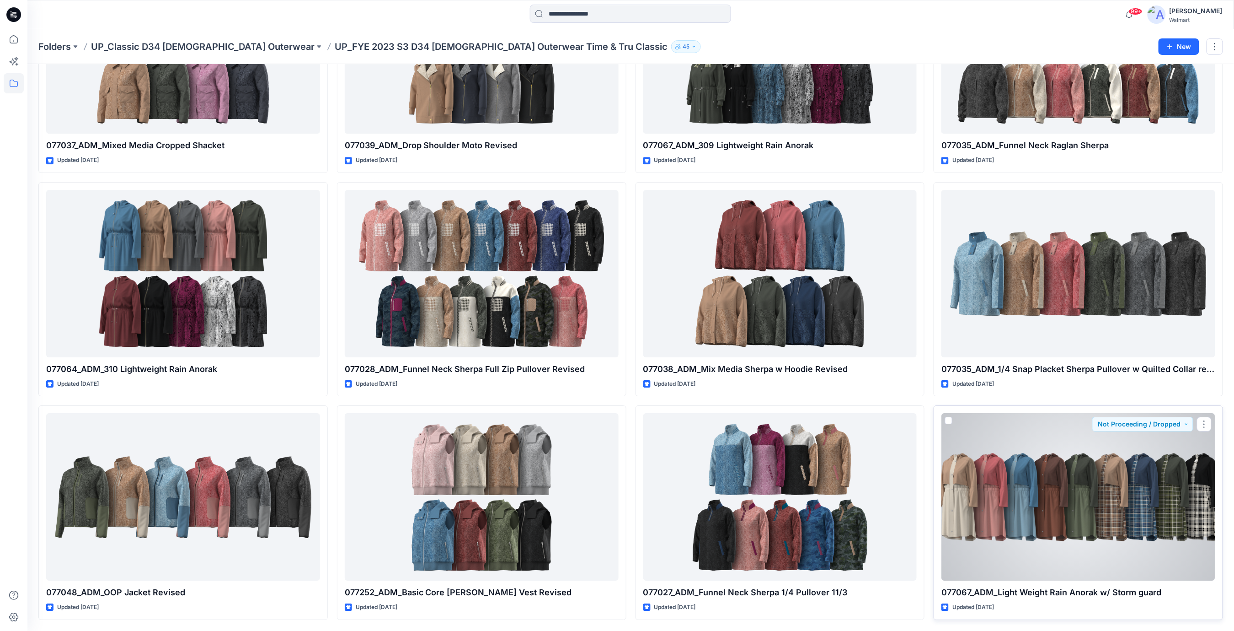
click at [1067, 469] on div at bounding box center [1078, 496] width 274 height 167
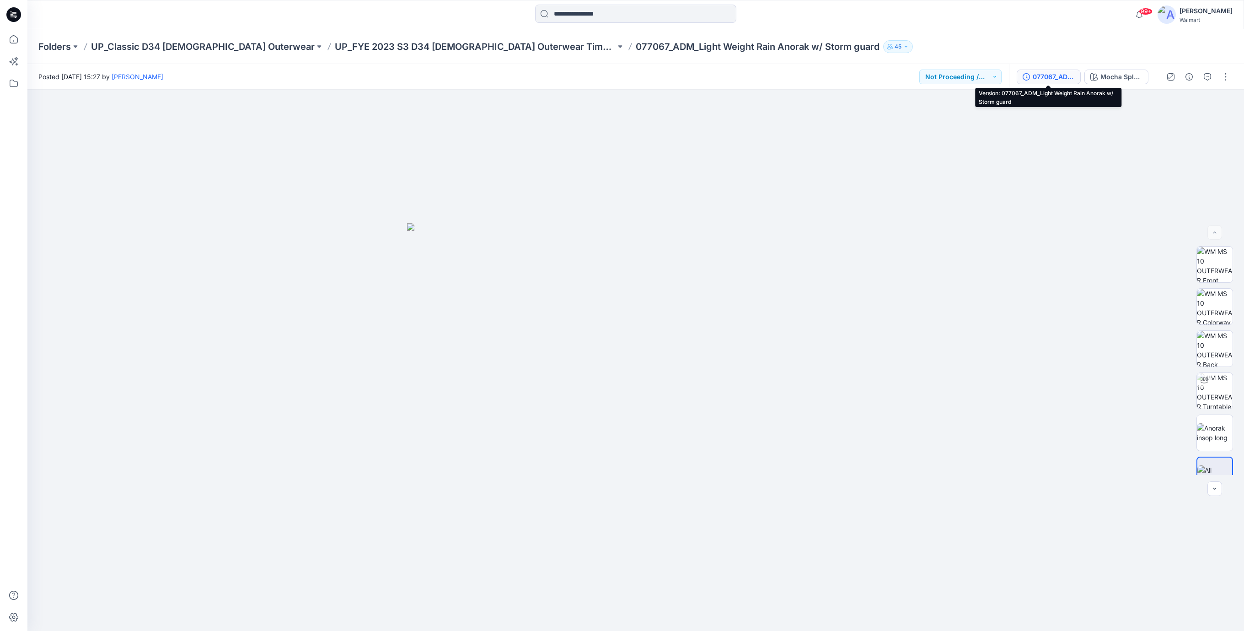
click at [1062, 75] on div "077067_ADM_Light Weight Rain Anorak w/ Storm guard" at bounding box center [1053, 77] width 42 height 10
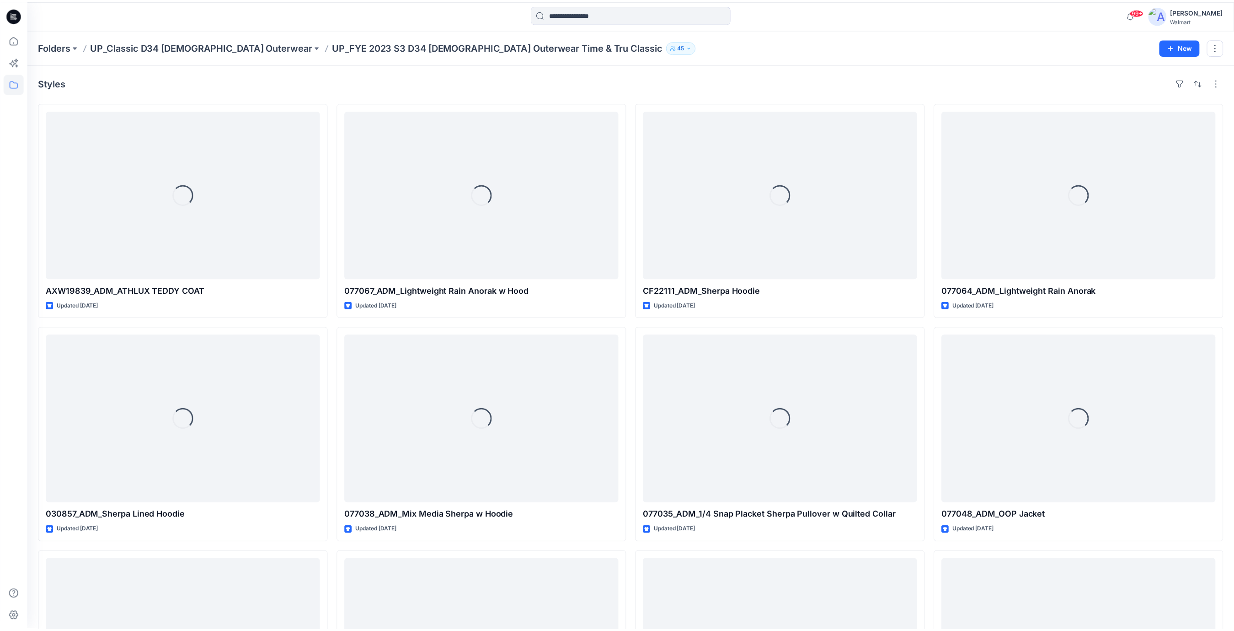
scroll to position [1261, 0]
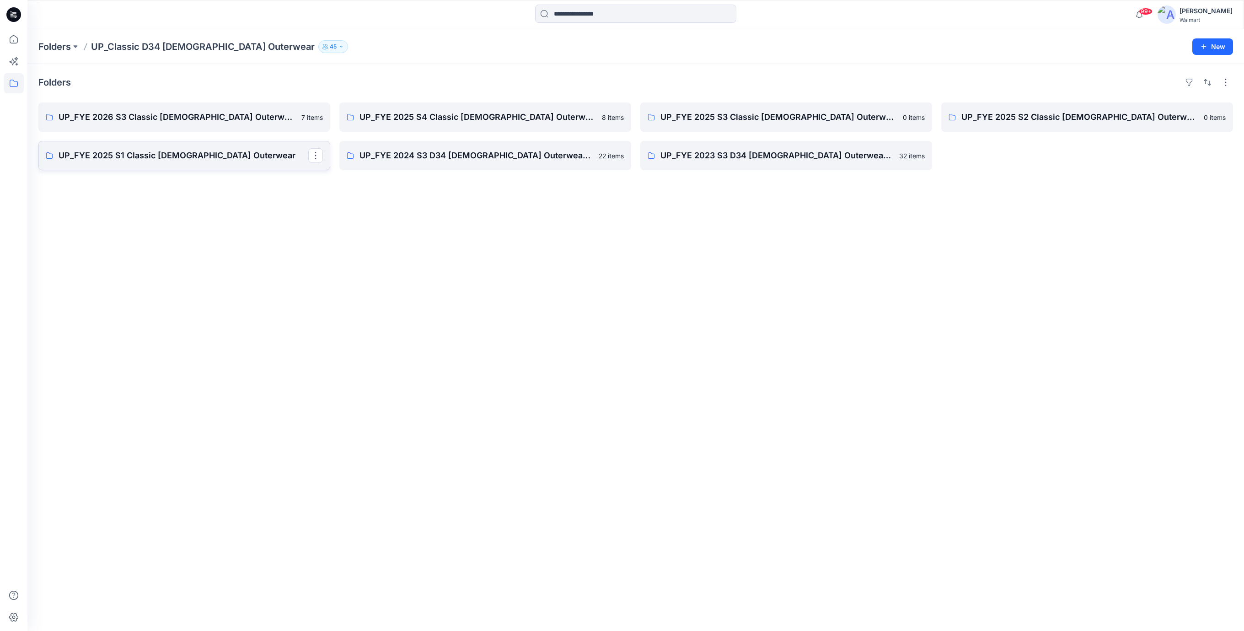
click at [192, 155] on p "UP_FYE 2025 S1 Classic [DEMOGRAPHIC_DATA] Outerwear" at bounding box center [184, 155] width 250 height 13
click at [1025, 117] on p "UP_FYE 2025 S2 Classic [DEMOGRAPHIC_DATA] Outerwear" at bounding box center [1086, 117] width 250 height 13
click at [729, 119] on p "UP_FYE 2025 S3 Classic [DEMOGRAPHIC_DATA] Outerwear" at bounding box center [785, 117] width 250 height 13
click at [439, 119] on p "UP_FYE 2025 S4 Classic [DEMOGRAPHIC_DATA] Outerwear" at bounding box center [484, 117] width 250 height 13
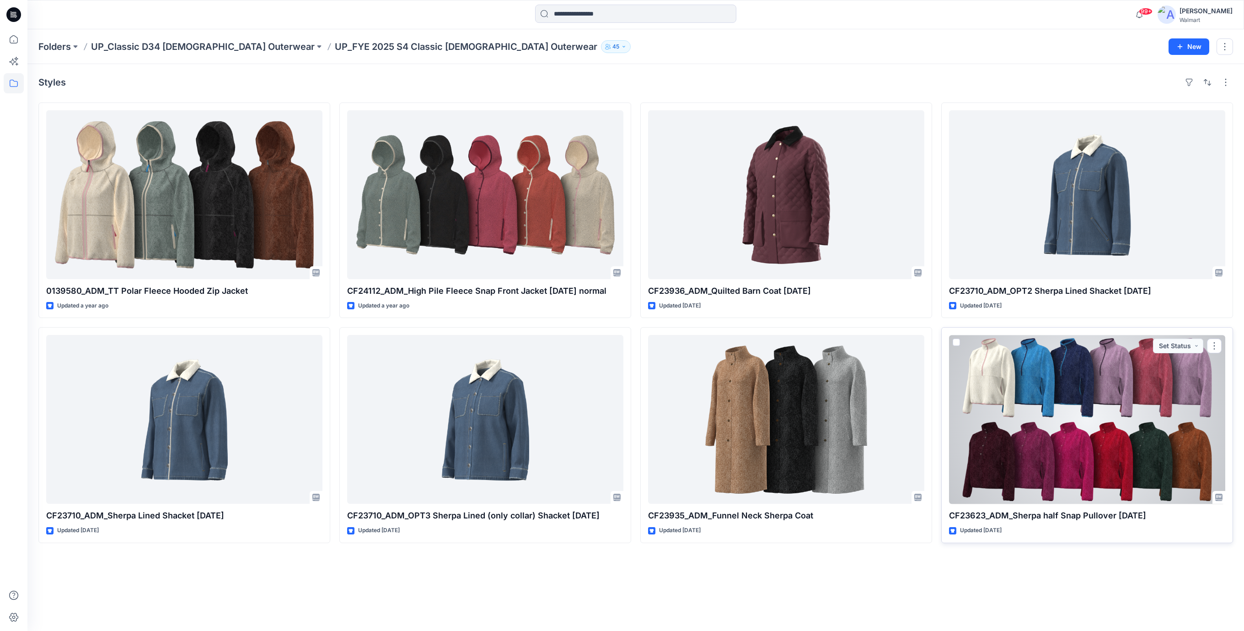
click at [1059, 407] on div at bounding box center [1087, 419] width 276 height 169
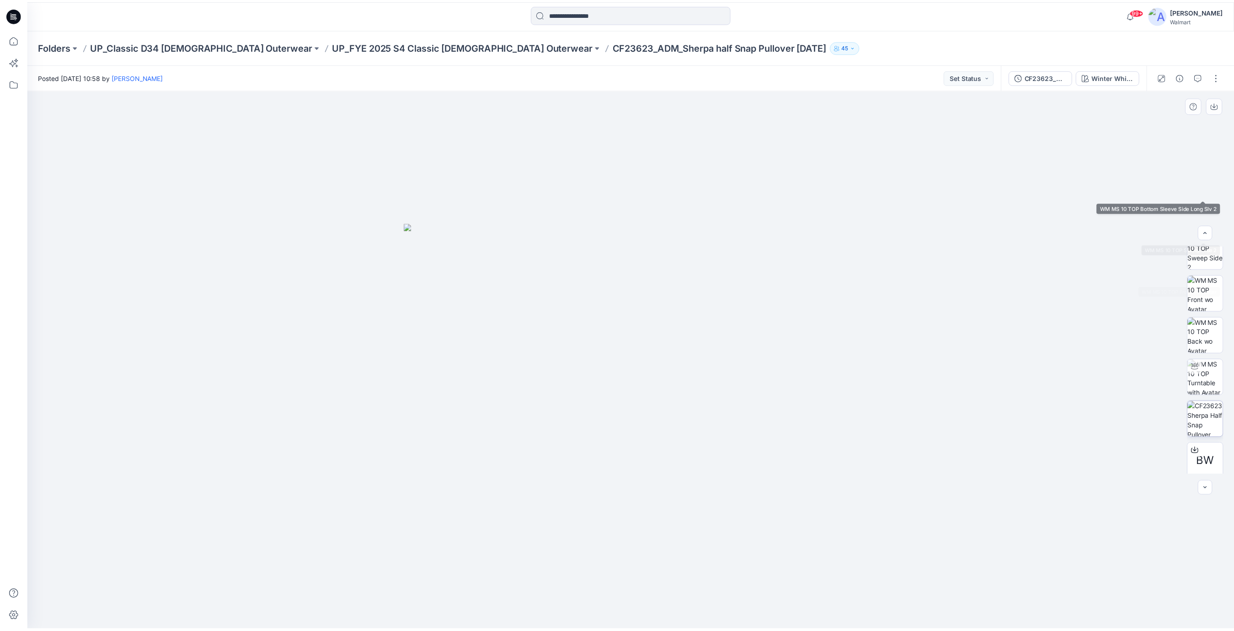
scroll to position [186, 0]
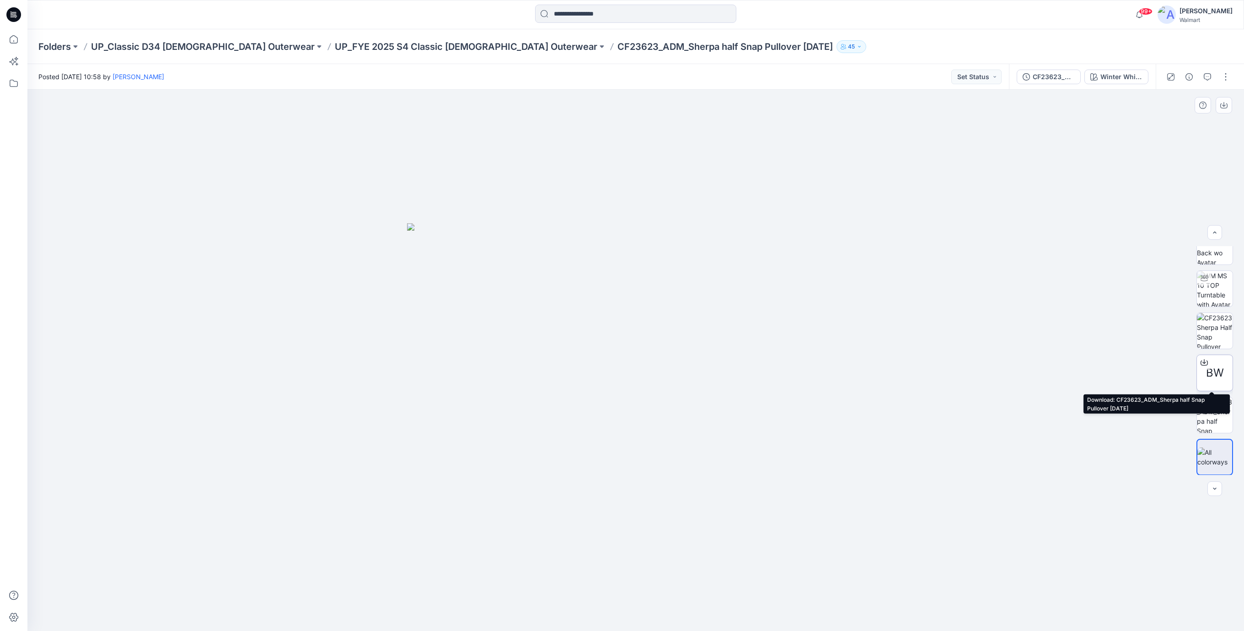
click at [1213, 373] on span "BW" at bounding box center [1215, 372] width 18 height 16
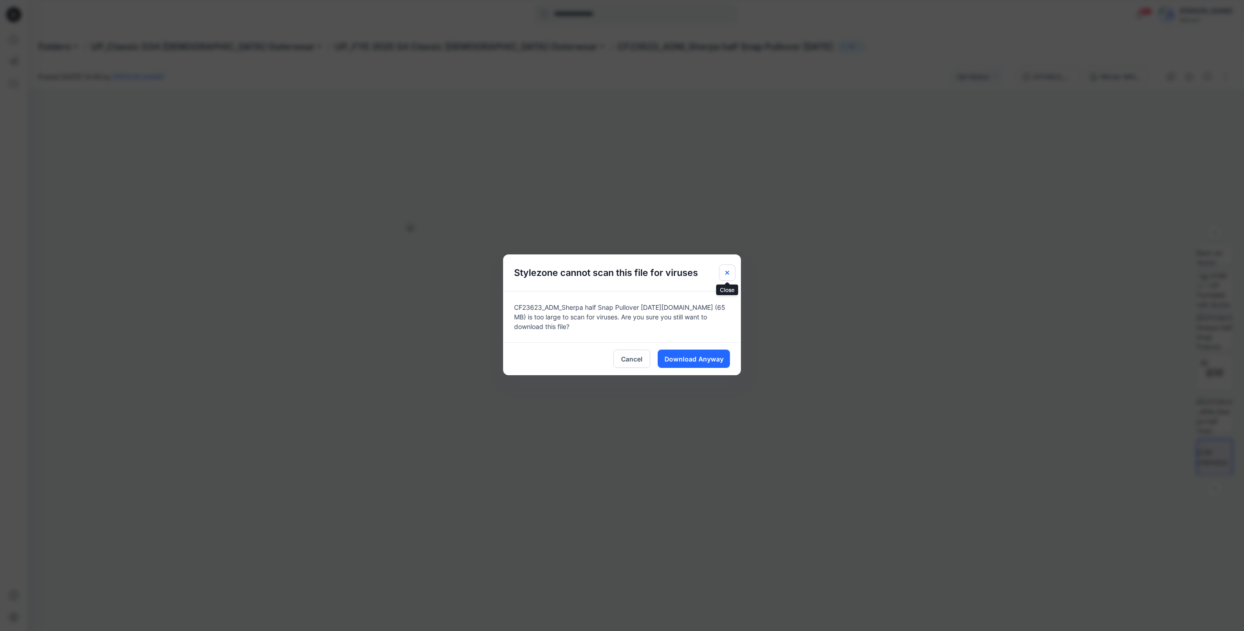
click at [724, 273] on icon "Close" at bounding box center [726, 272] width 7 height 7
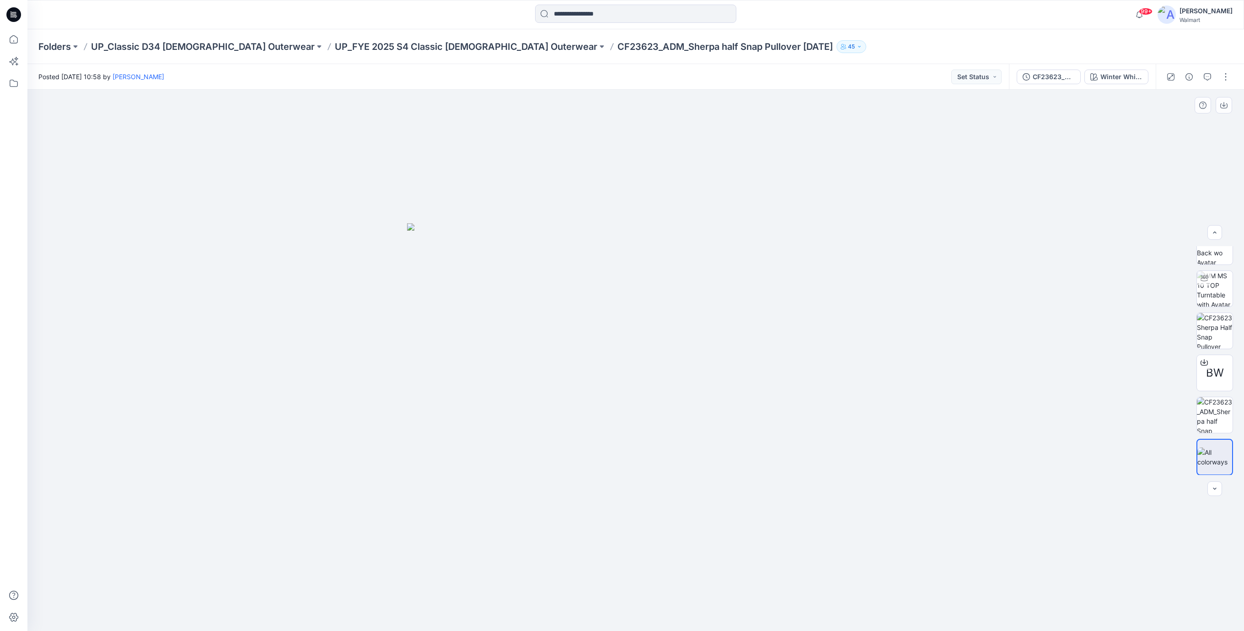
click at [977, 246] on div at bounding box center [635, 360] width 1216 height 541
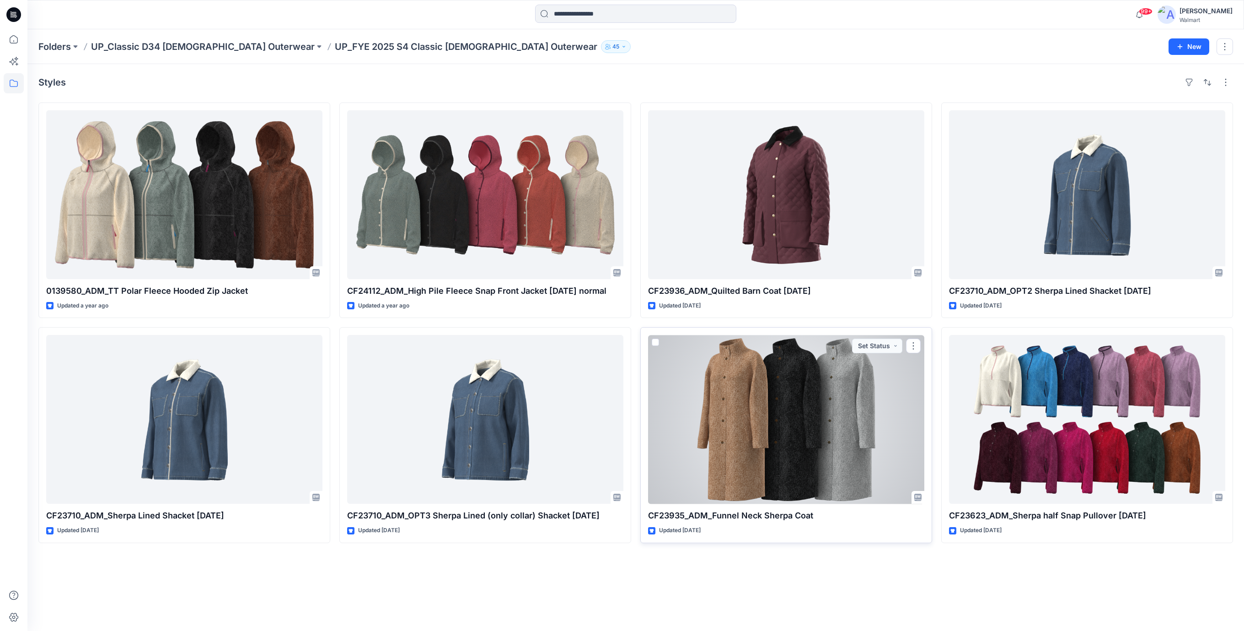
click at [765, 377] on div at bounding box center [786, 419] width 276 height 169
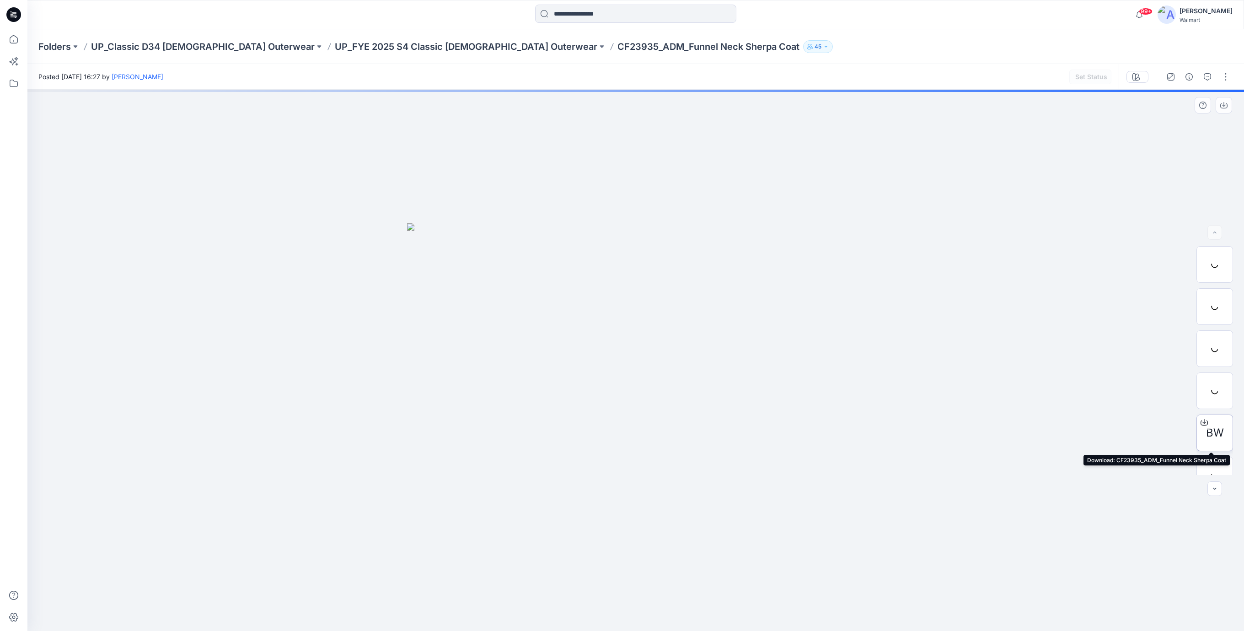
click at [1208, 427] on div at bounding box center [1204, 422] width 15 height 15
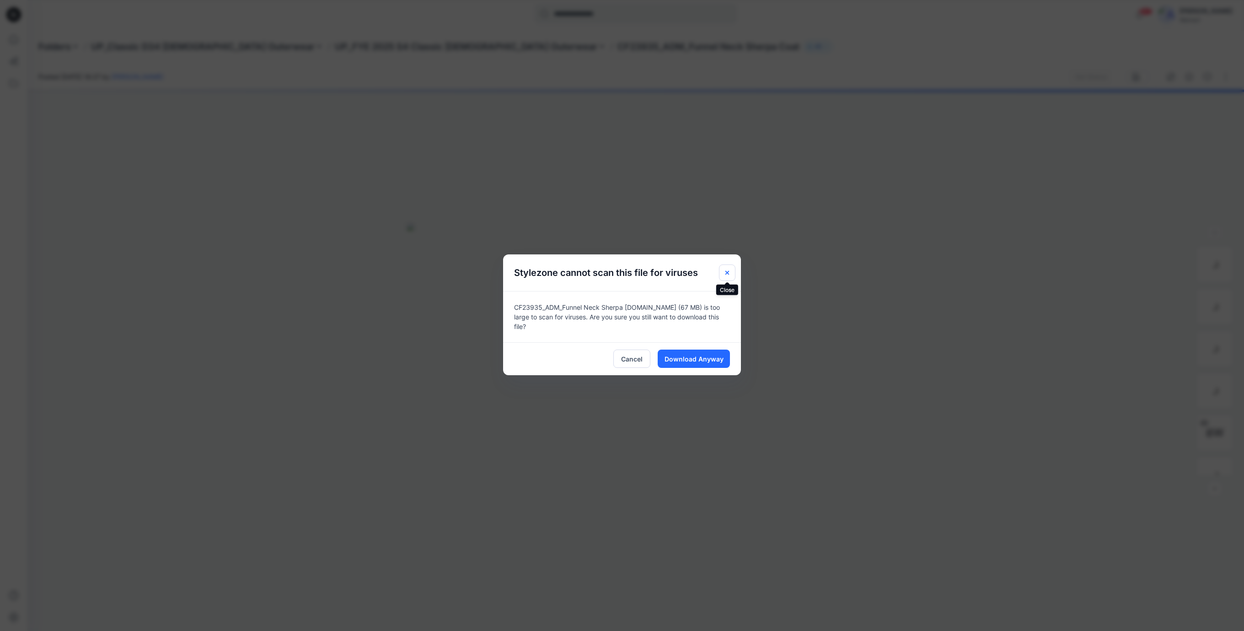
click at [730, 273] on icon "Close" at bounding box center [726, 272] width 7 height 7
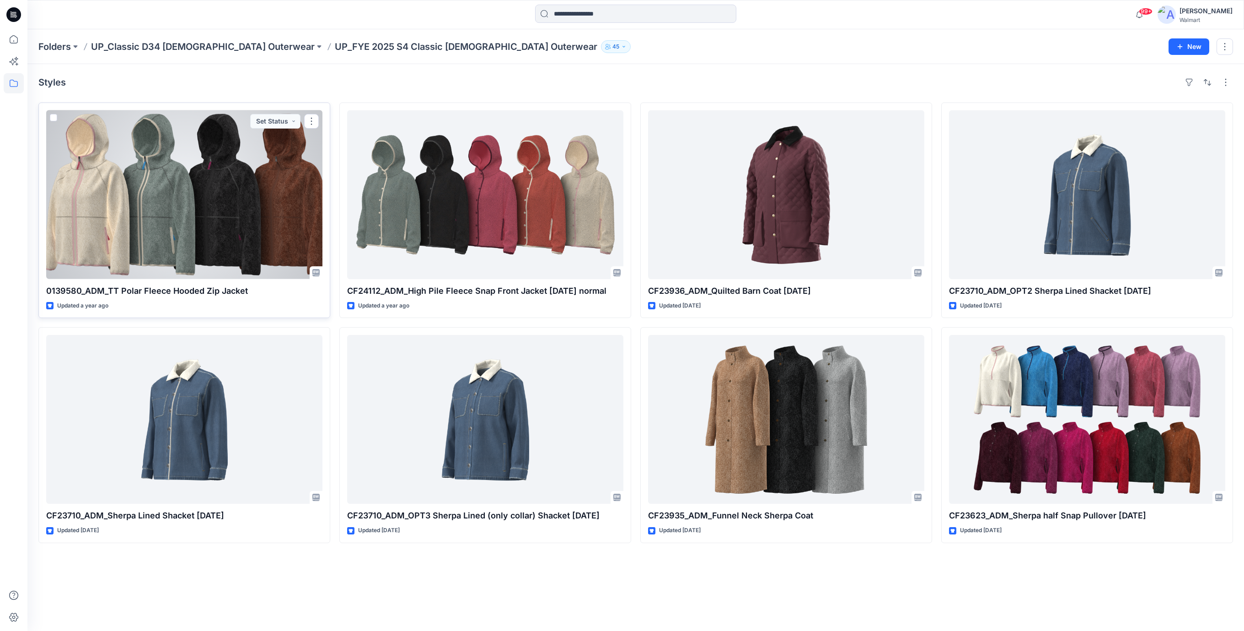
click at [230, 214] on div at bounding box center [184, 194] width 276 height 169
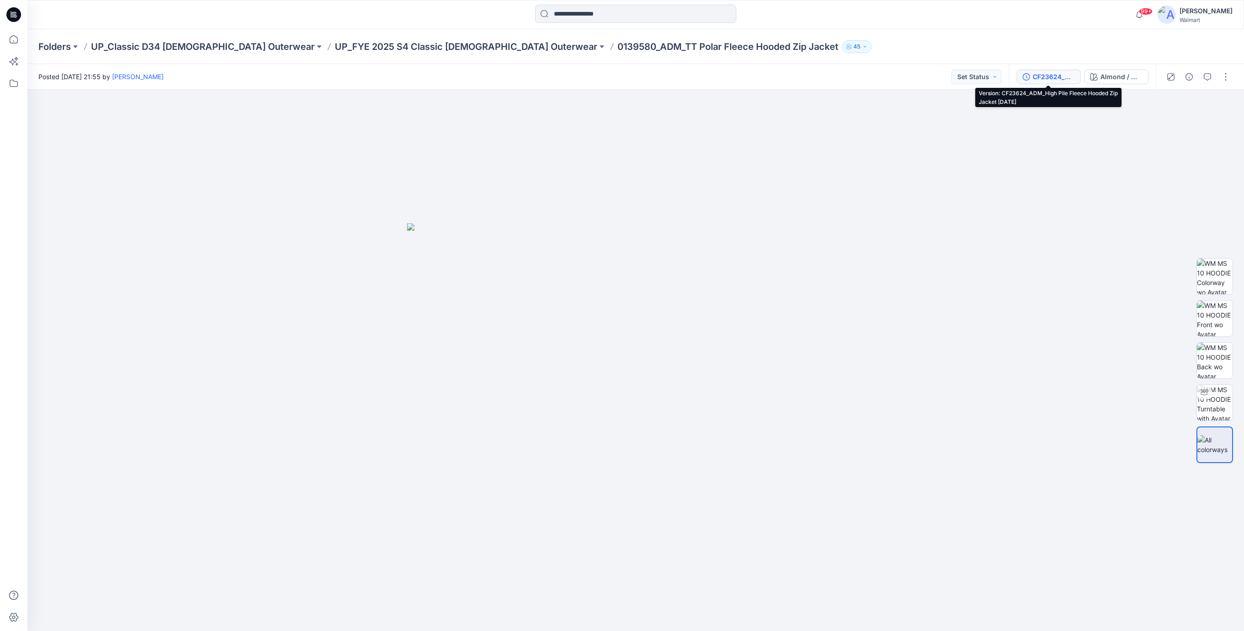
click at [1050, 78] on div "CF23624_ADM_High Pile Fleece Hooded Zip Jacket [DATE]" at bounding box center [1053, 77] width 42 height 10
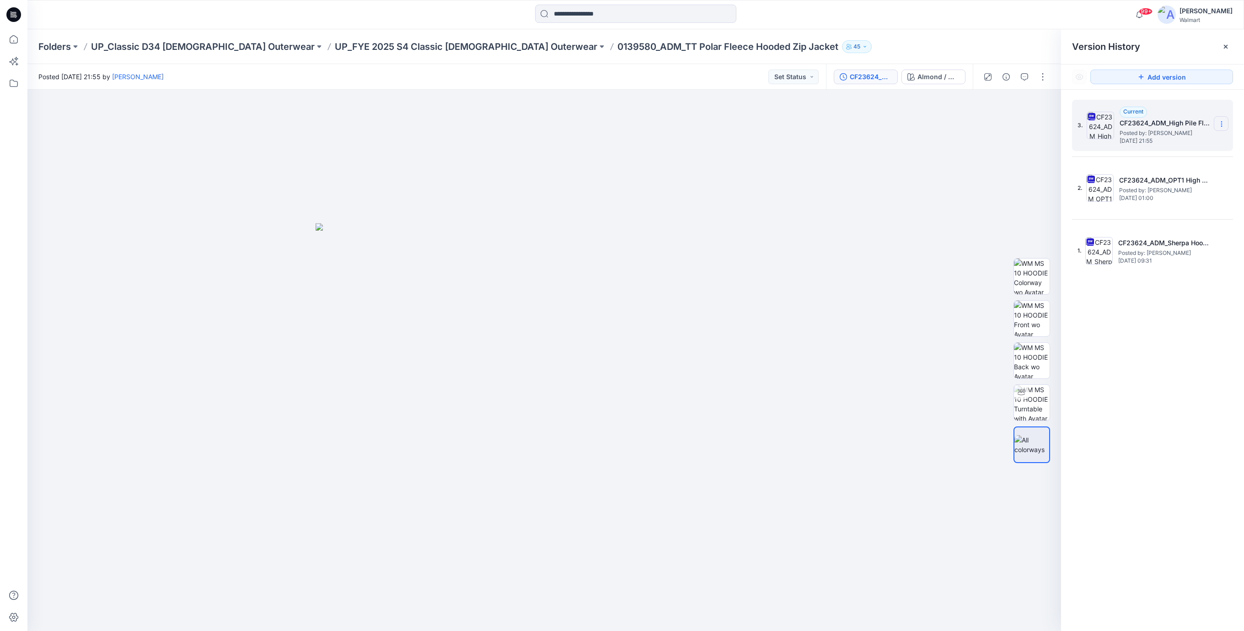
click at [1221, 126] on icon at bounding box center [1221, 126] width 0 height 0
click at [1176, 143] on span "Download Source BW File" at bounding box center [1175, 142] width 76 height 11
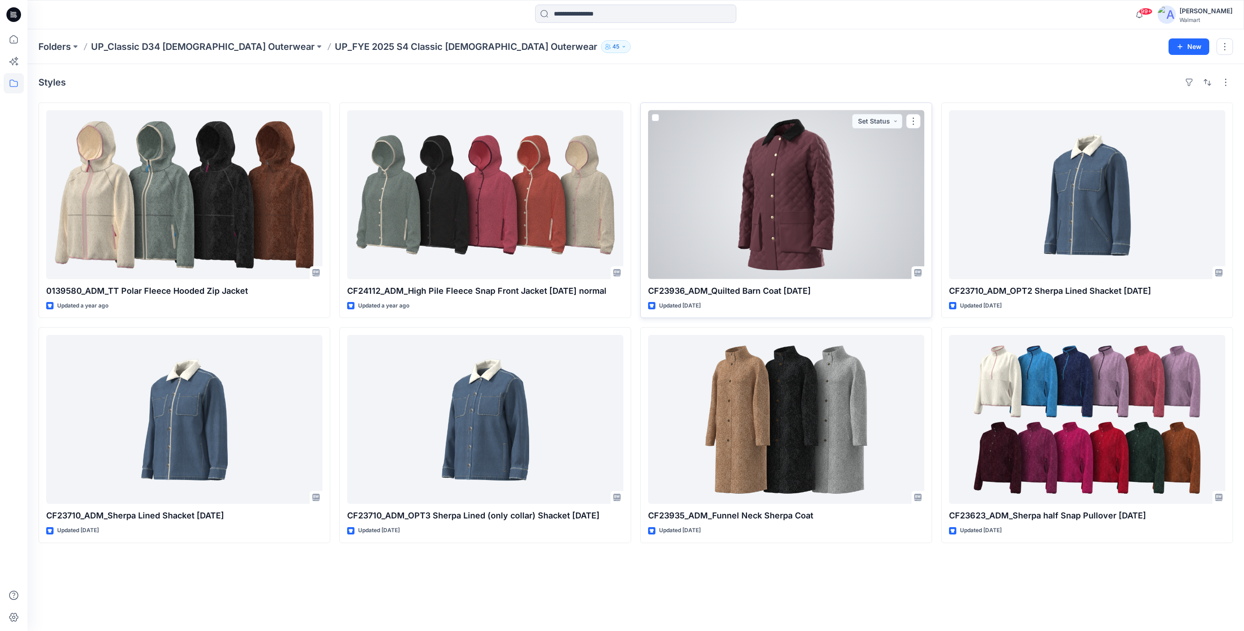
click at [821, 208] on div at bounding box center [786, 194] width 276 height 169
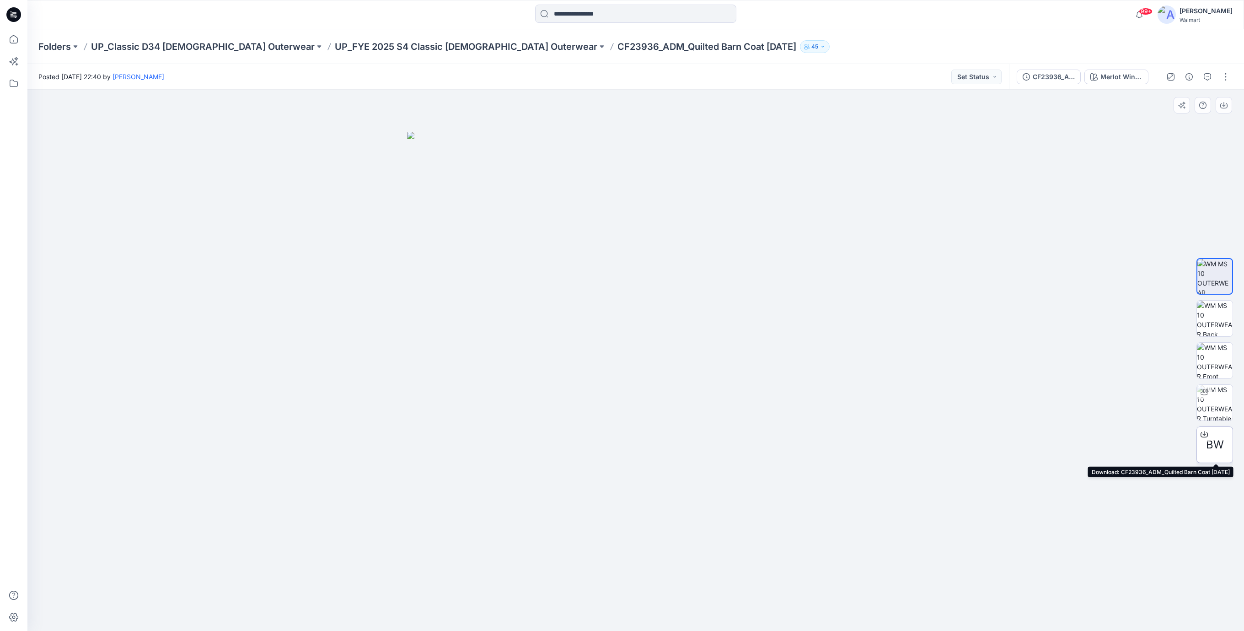
click at [1209, 443] on span "BW" at bounding box center [1215, 444] width 18 height 16
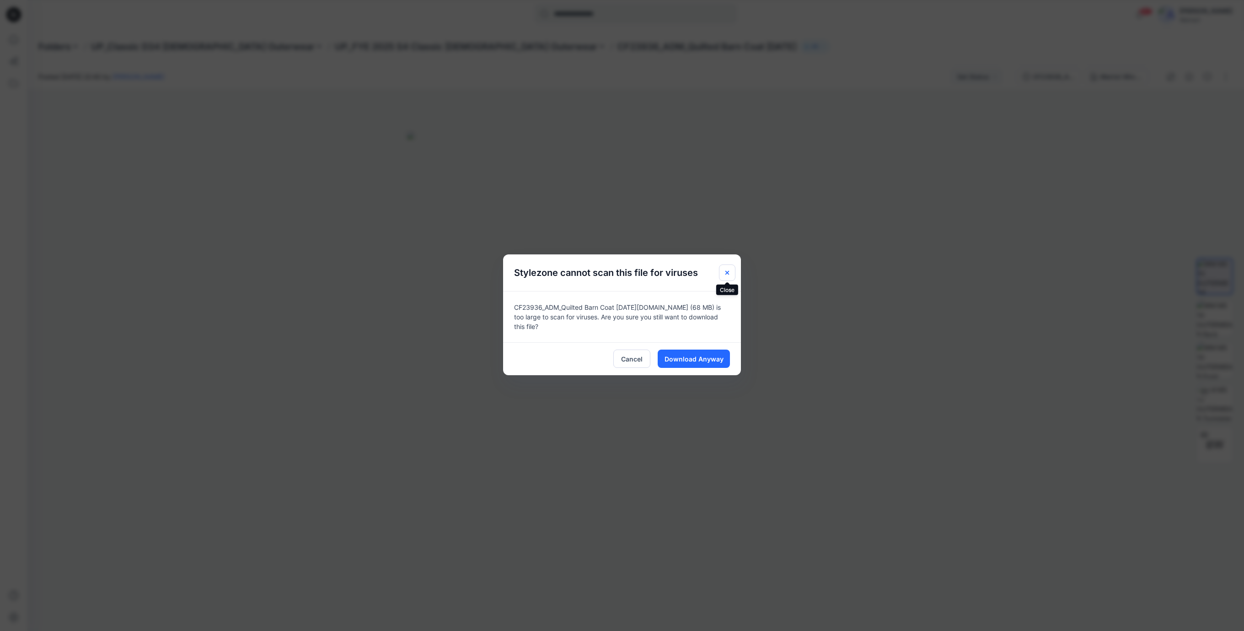
click at [724, 272] on icon "Close" at bounding box center [726, 272] width 7 height 7
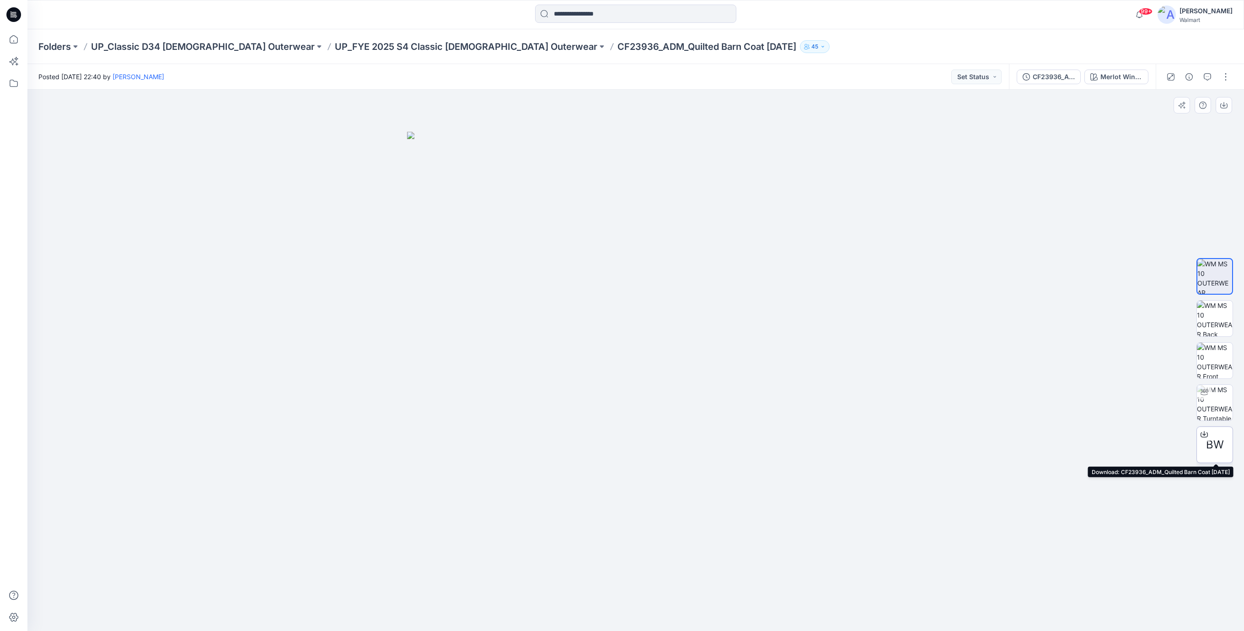
click at [1213, 440] on span "BW" at bounding box center [1215, 444] width 18 height 16
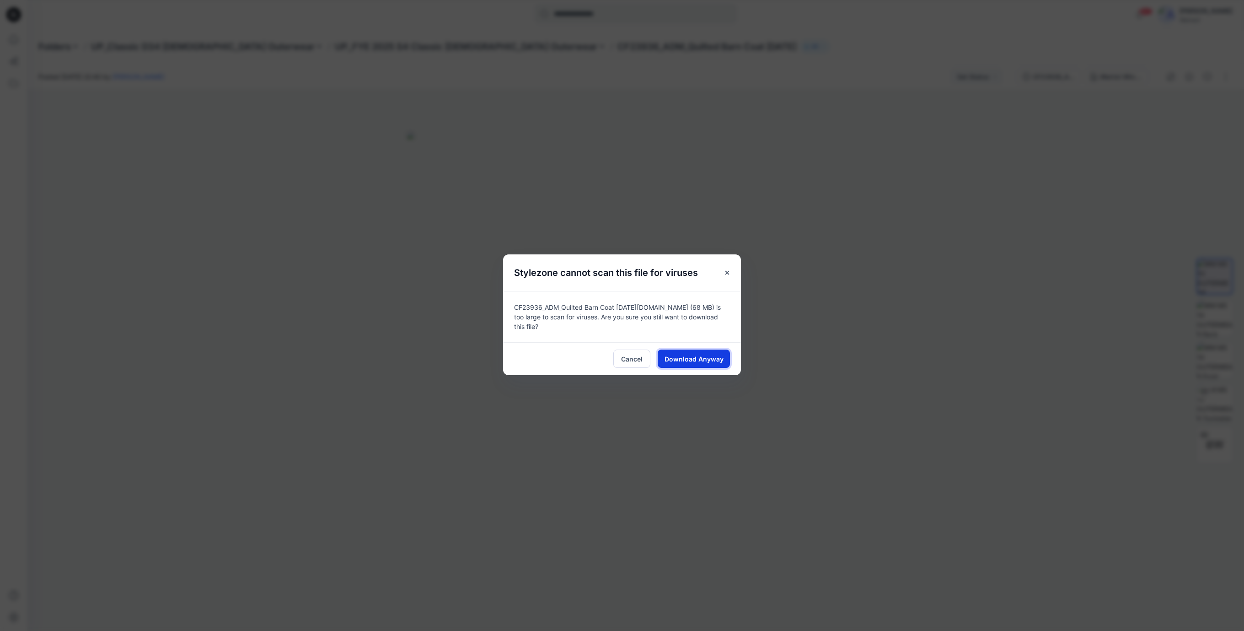
click at [709, 354] on span "Download Anyway" at bounding box center [693, 359] width 59 height 10
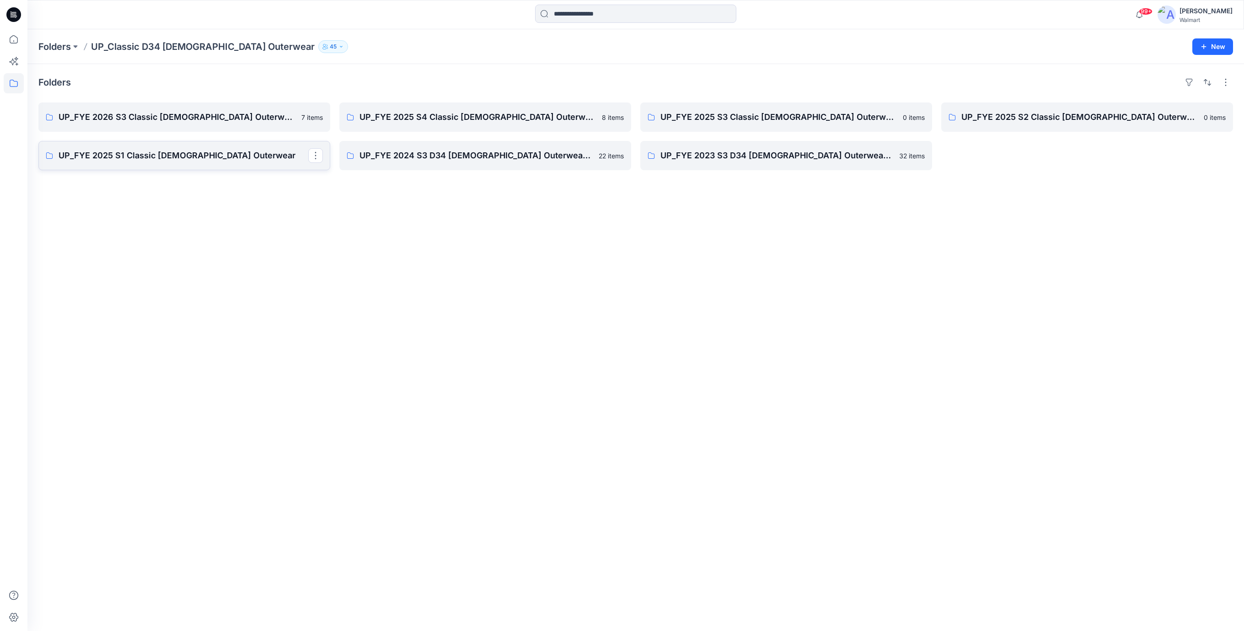
click at [191, 158] on p "UP_FYE 2025 S1 Classic [DEMOGRAPHIC_DATA] Outerwear" at bounding box center [184, 155] width 250 height 13
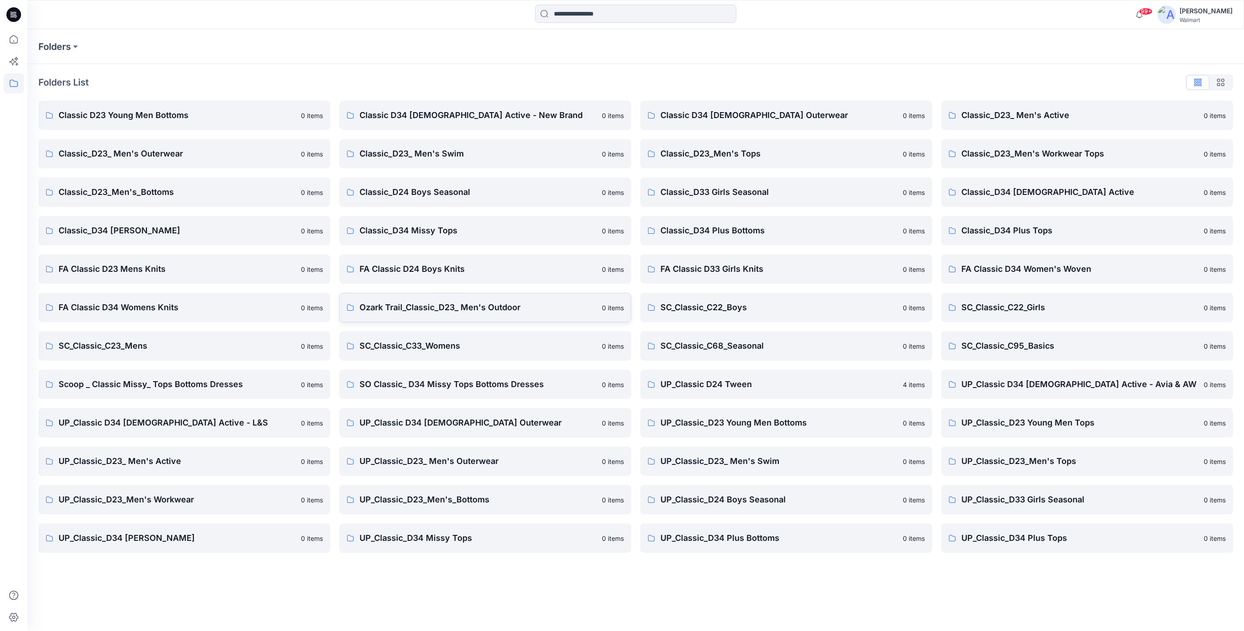
click at [485, 305] on p "Ozark Trail_Classic_D23_ Men's Outdoor" at bounding box center [477, 307] width 237 height 13
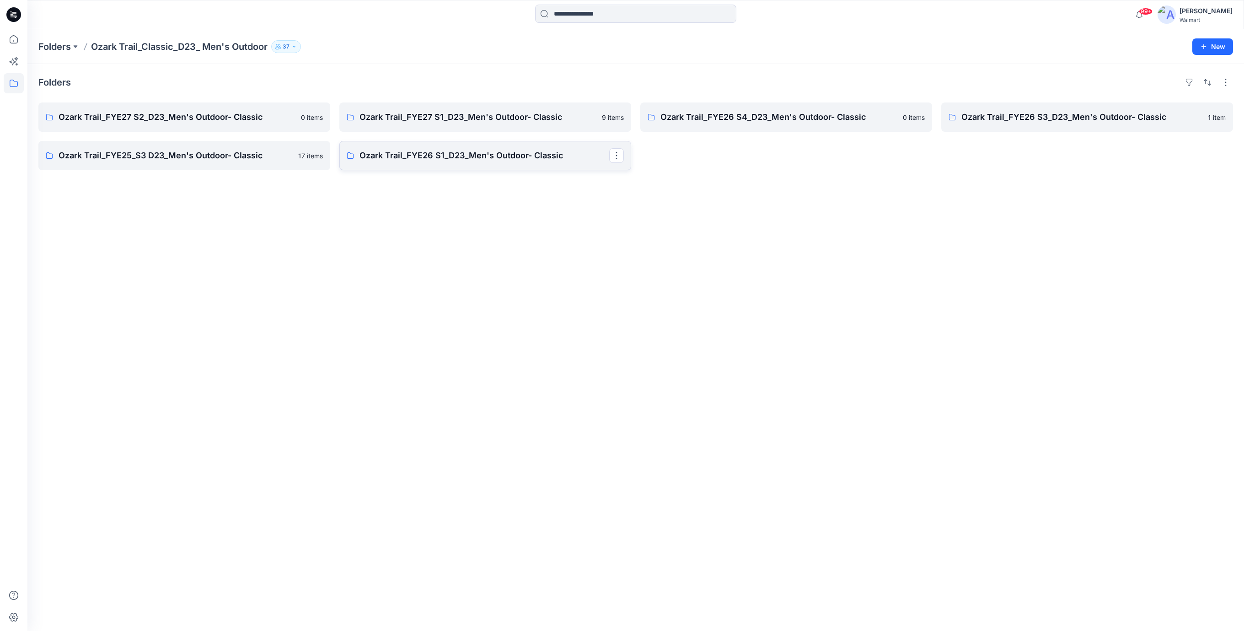
click at [450, 158] on p "Ozark Trail_FYE26 S1_D23_Men's Outdoor- Classic" at bounding box center [484, 155] width 250 height 13
click at [203, 156] on p "Ozark Trail_FYE25_S3 D23_Men's Outdoor- Classic" at bounding box center [184, 155] width 250 height 13
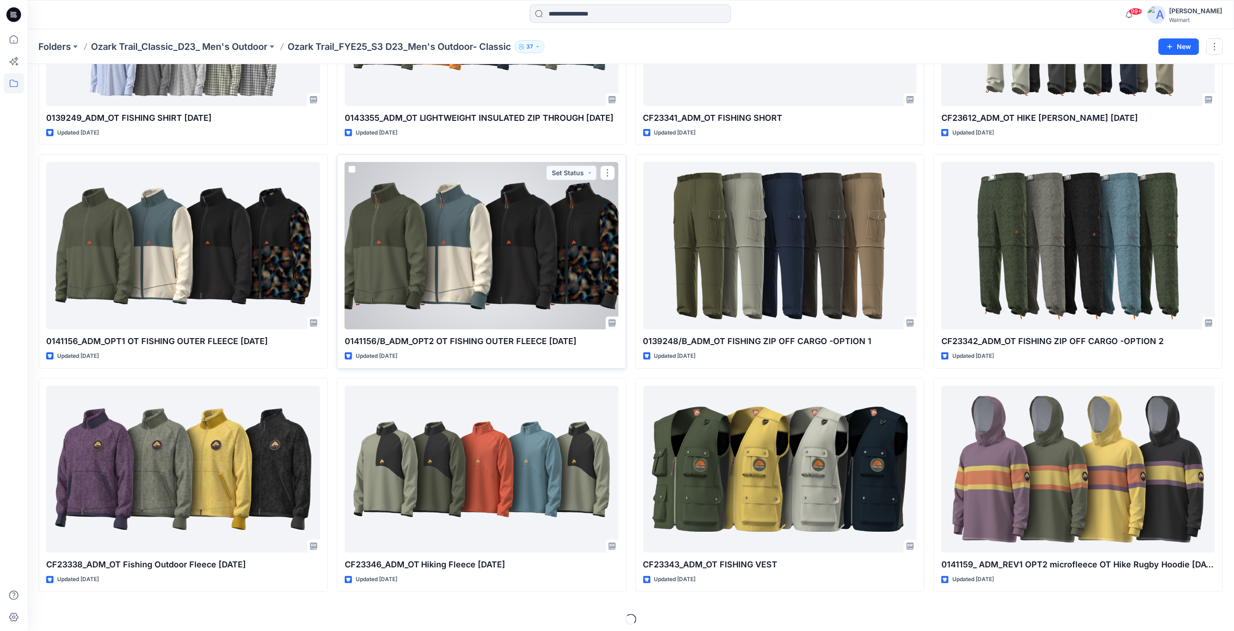
scroll to position [176, 0]
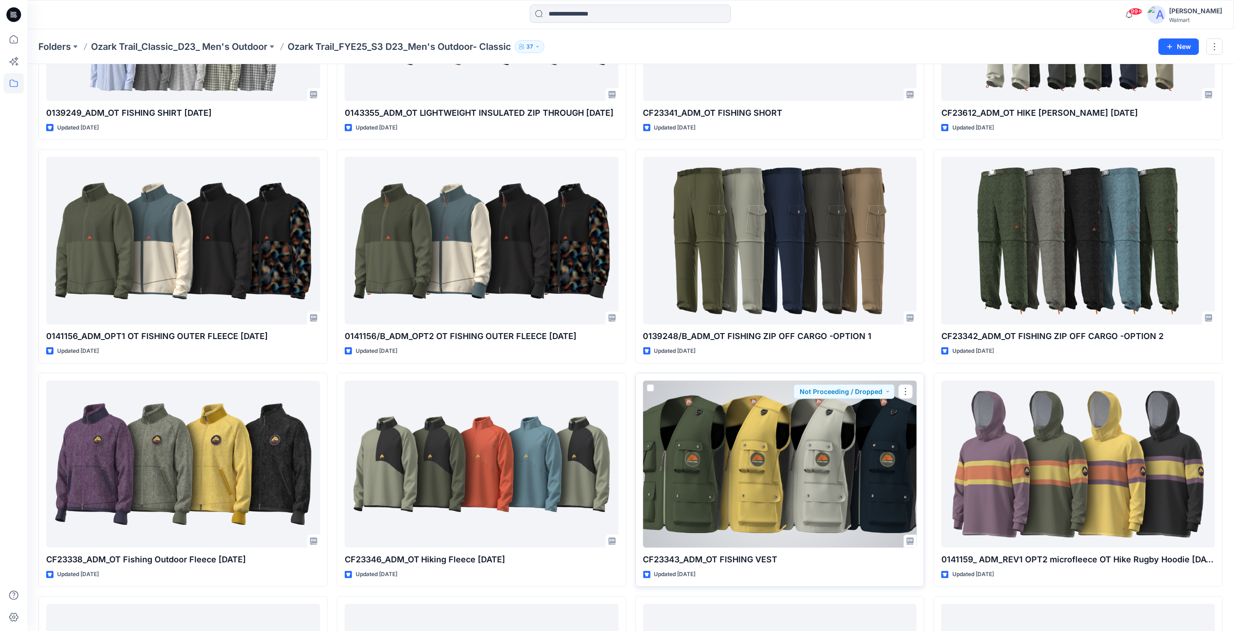
click at [760, 453] on div at bounding box center [780, 463] width 274 height 167
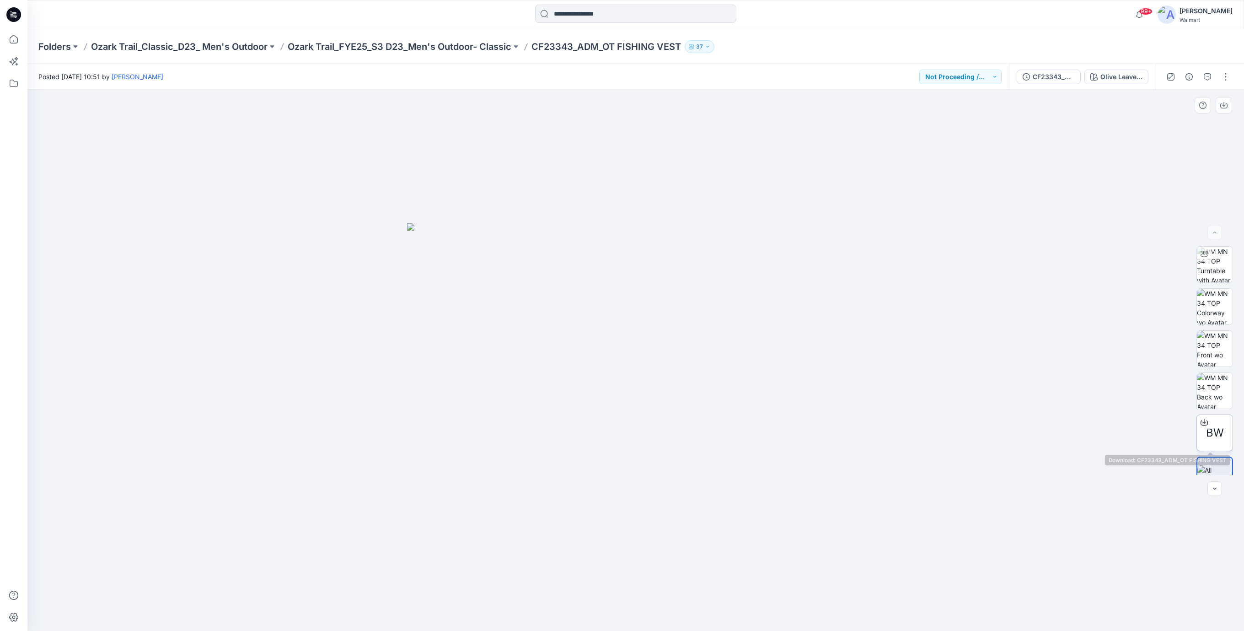
click at [1206, 433] on span "BW" at bounding box center [1215, 432] width 18 height 16
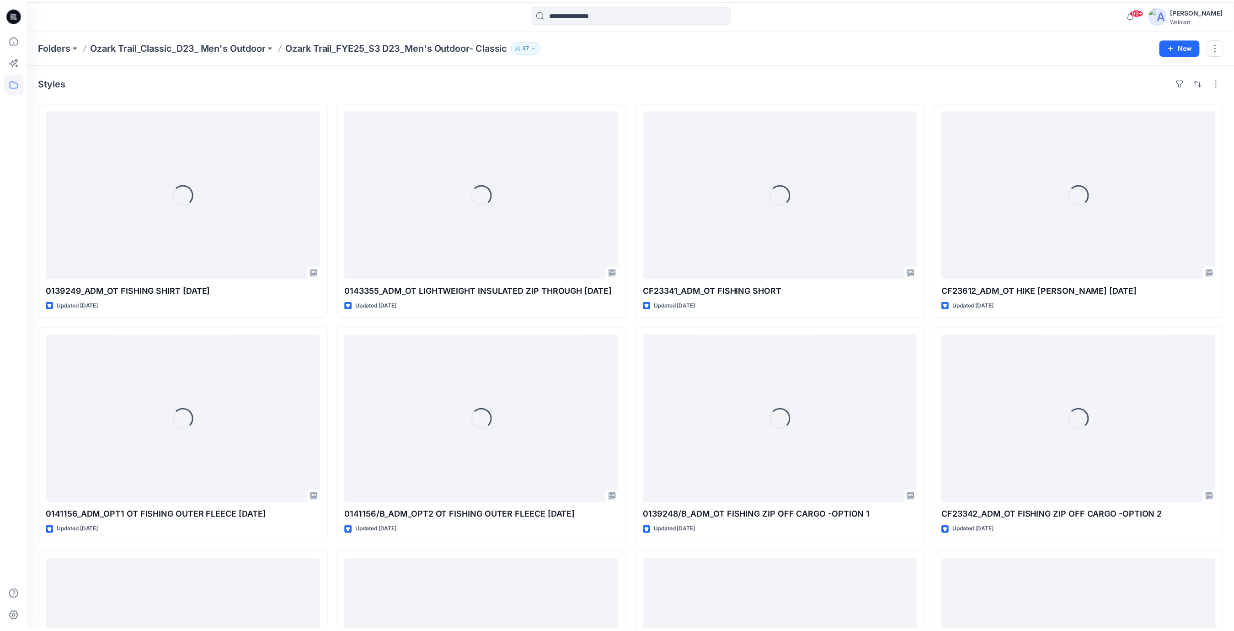
scroll to position [176, 0]
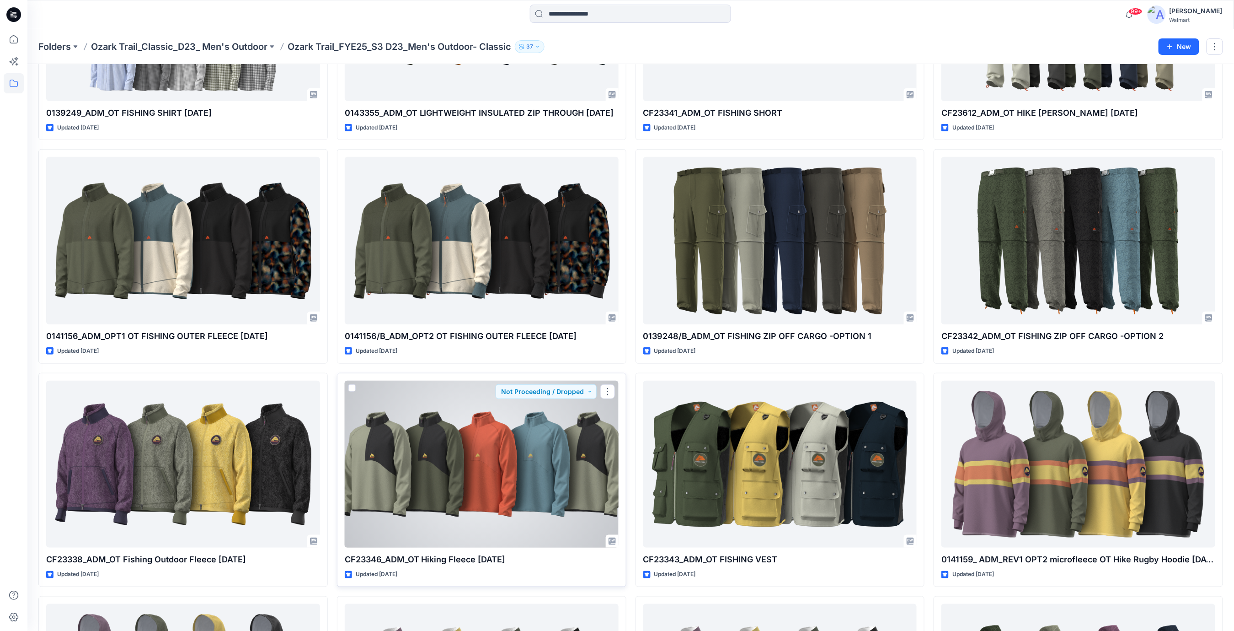
click at [510, 450] on div at bounding box center [482, 463] width 274 height 167
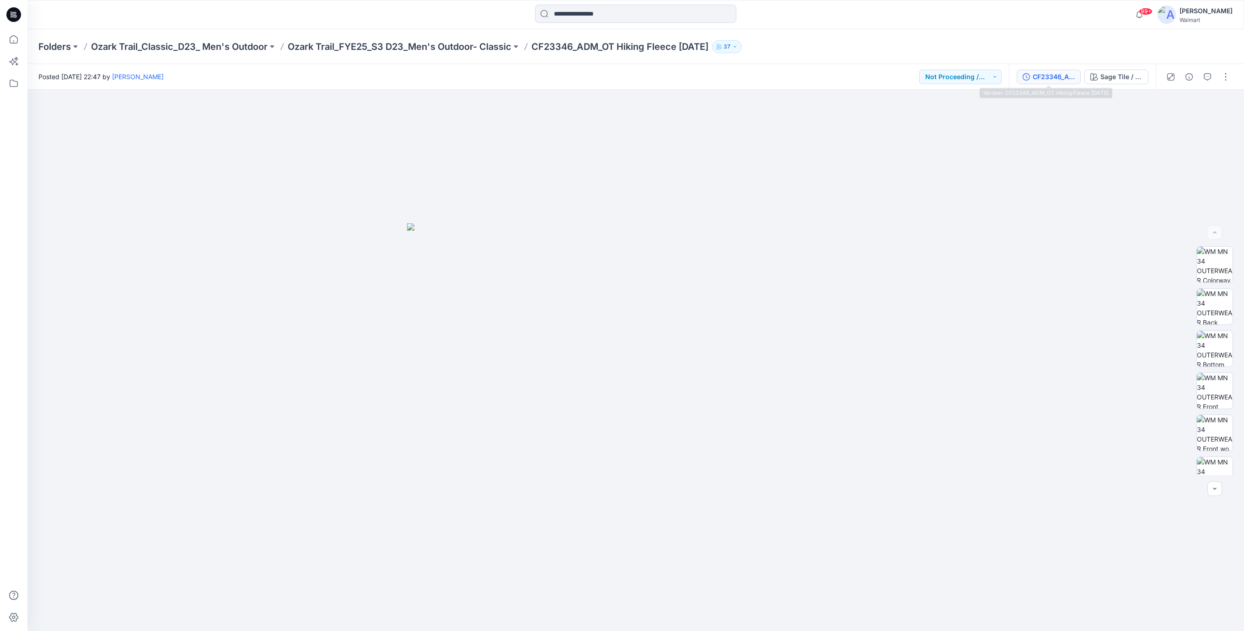
click at [1042, 83] on button "CF23346_ADM_OT Hiking Fleece [DATE]" at bounding box center [1048, 77] width 64 height 15
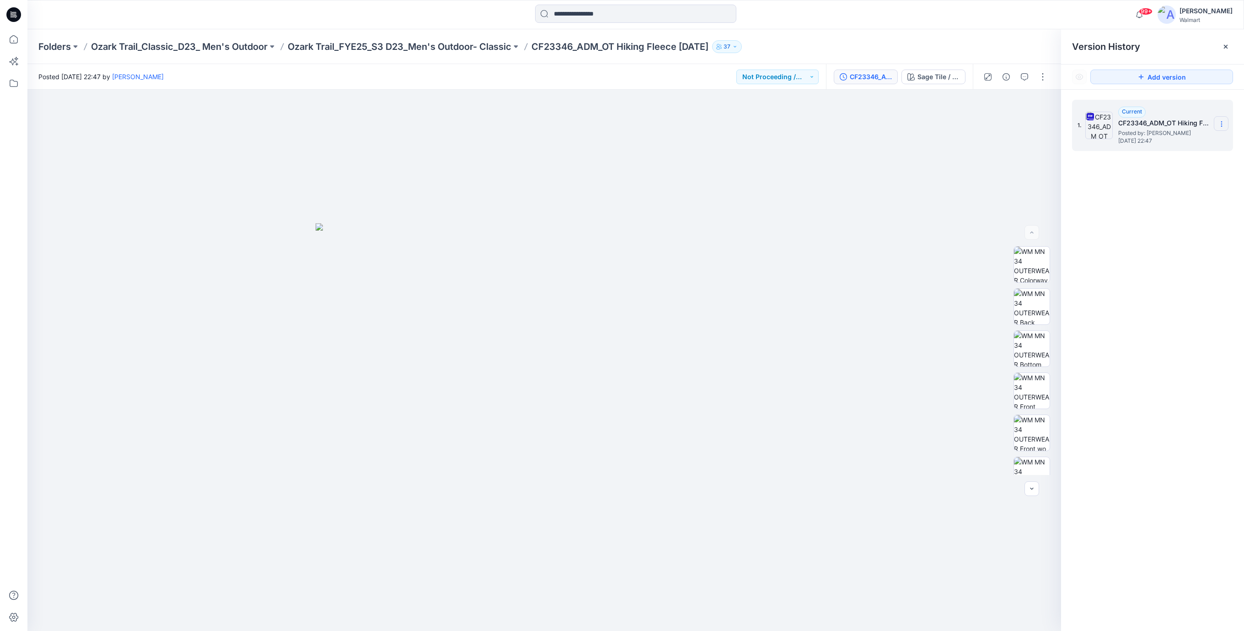
click at [1223, 127] on icon at bounding box center [1221, 123] width 7 height 7
click at [1178, 144] on span "Download Source BW File" at bounding box center [1175, 142] width 76 height 11
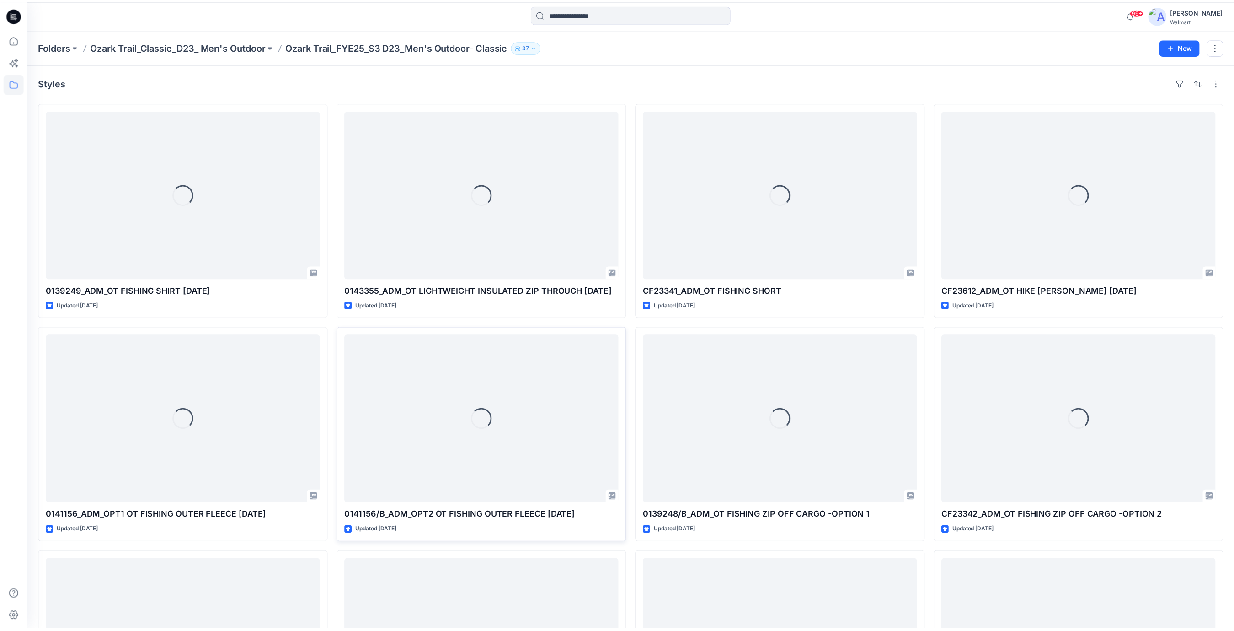
scroll to position [176, 0]
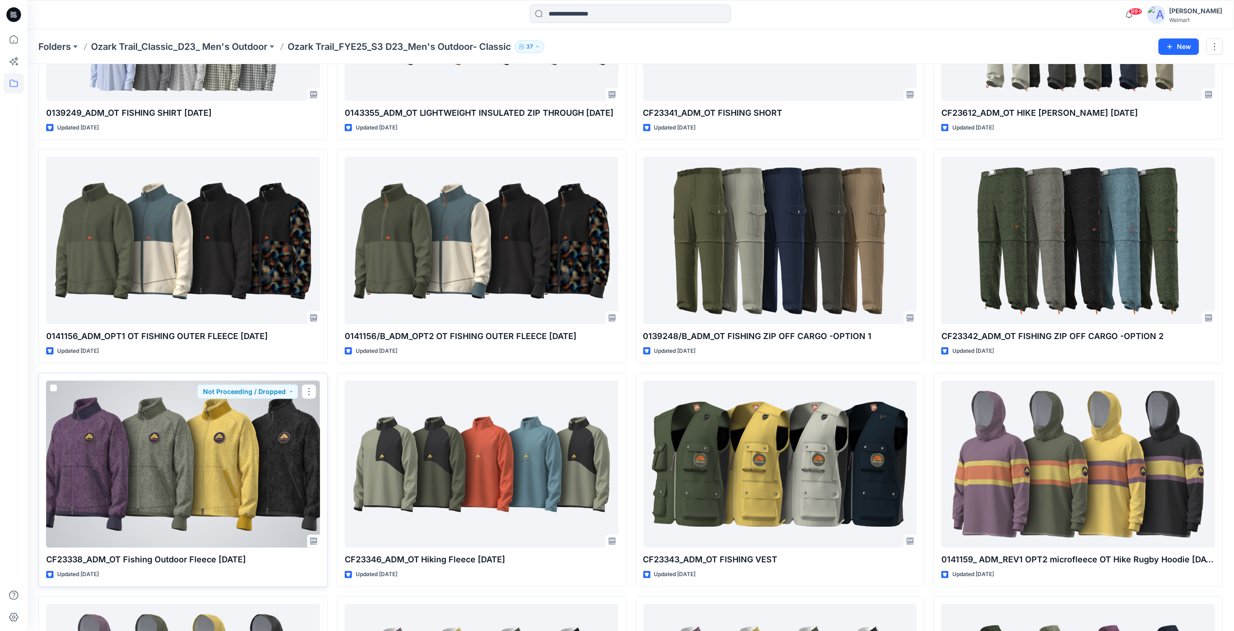
click at [167, 470] on div at bounding box center [183, 463] width 274 height 167
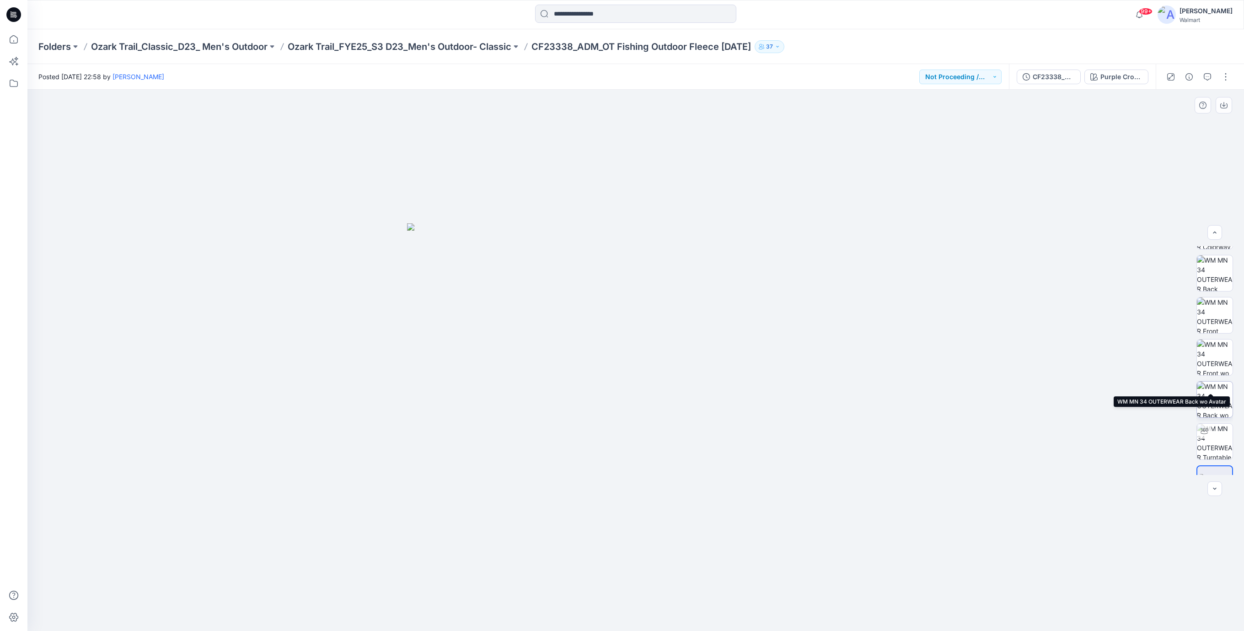
scroll to position [60, 0]
click at [1041, 87] on div "CF23338_ADM_OT Fishing Outdoor Fleece [DATE] Purple Crocus / Purple Galaxy" at bounding box center [1082, 77] width 147 height 26
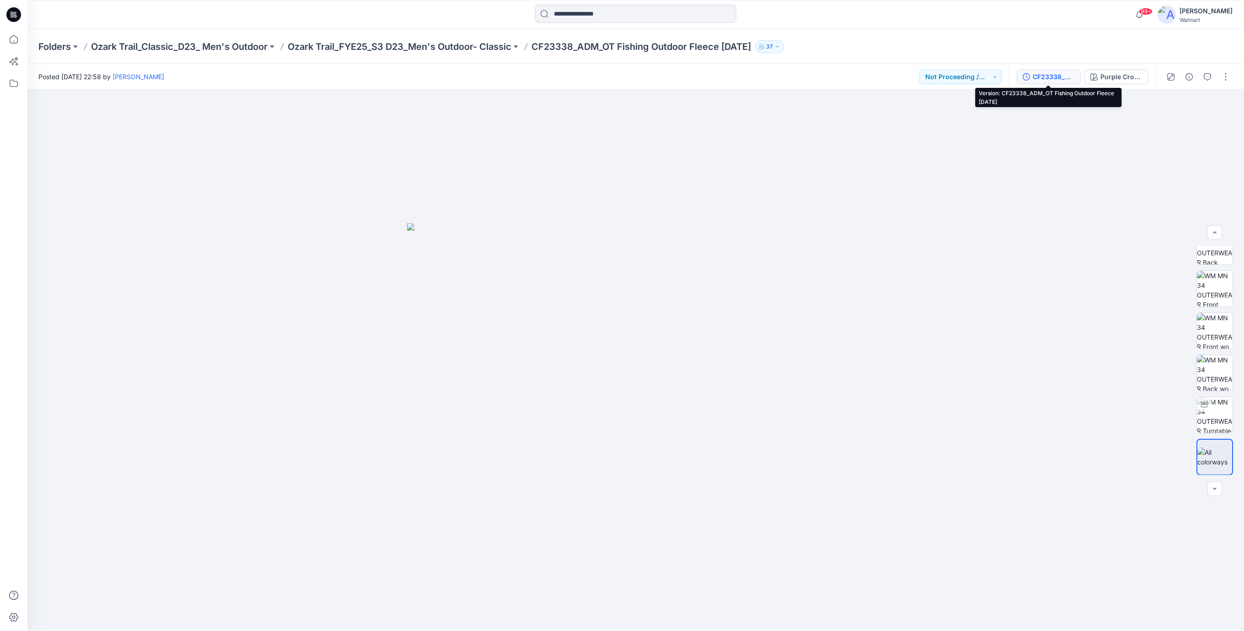
click at [1042, 78] on div "CF23338_ADM_OT Fishing Outdoor Fleece [DATE]" at bounding box center [1053, 77] width 42 height 10
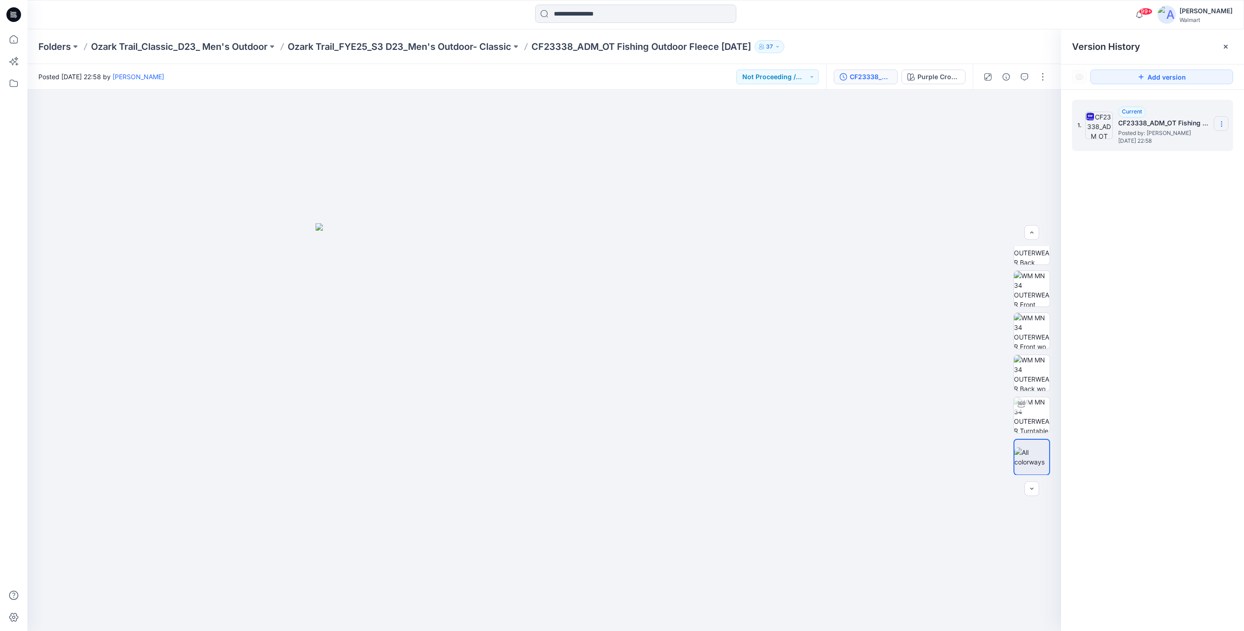
click at [1221, 124] on icon at bounding box center [1221, 124] width 0 height 0
click at [1167, 143] on span "Download Source BW File" at bounding box center [1175, 142] width 76 height 11
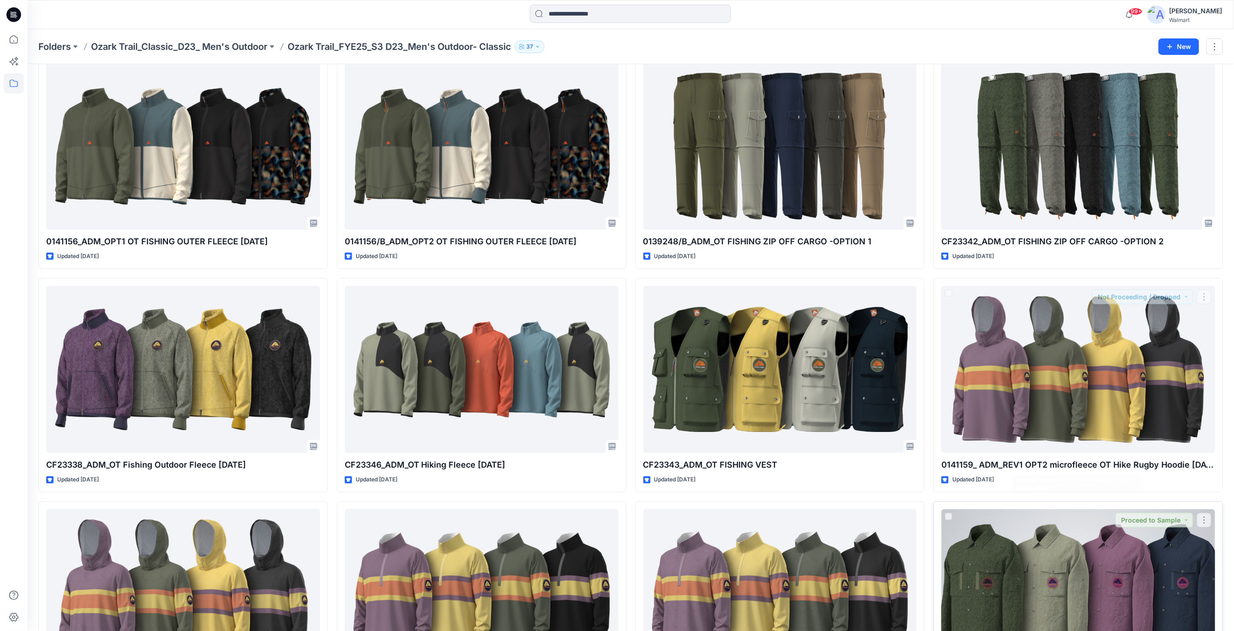
scroll to position [481, 0]
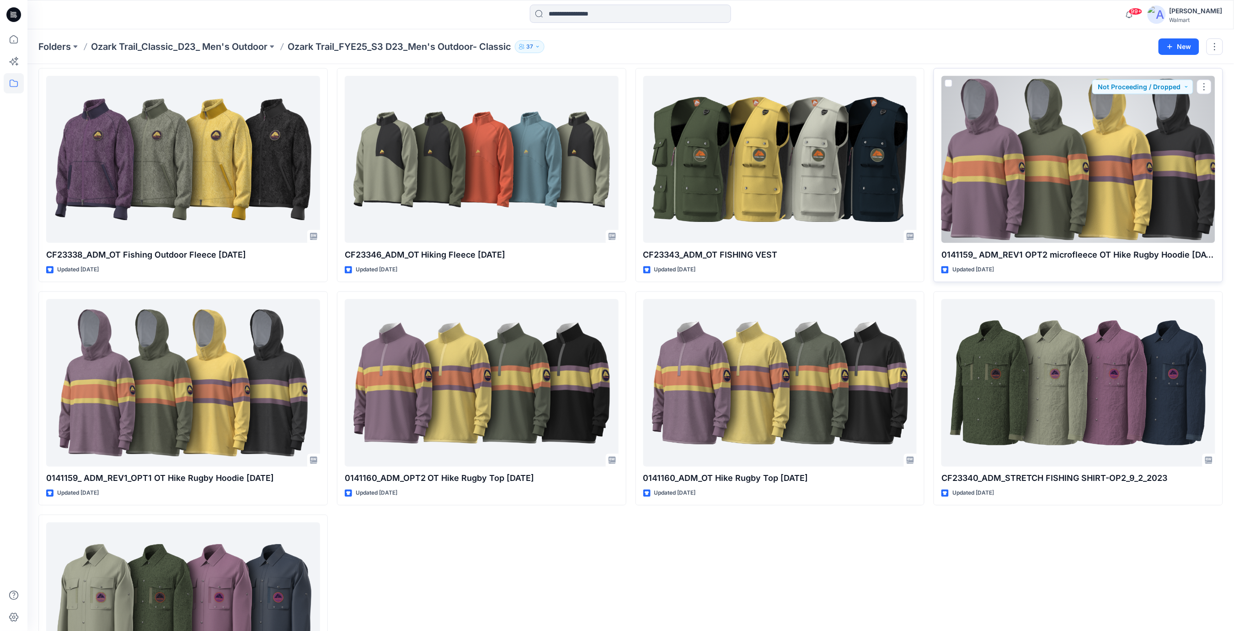
click at [1053, 190] on div at bounding box center [1078, 159] width 274 height 167
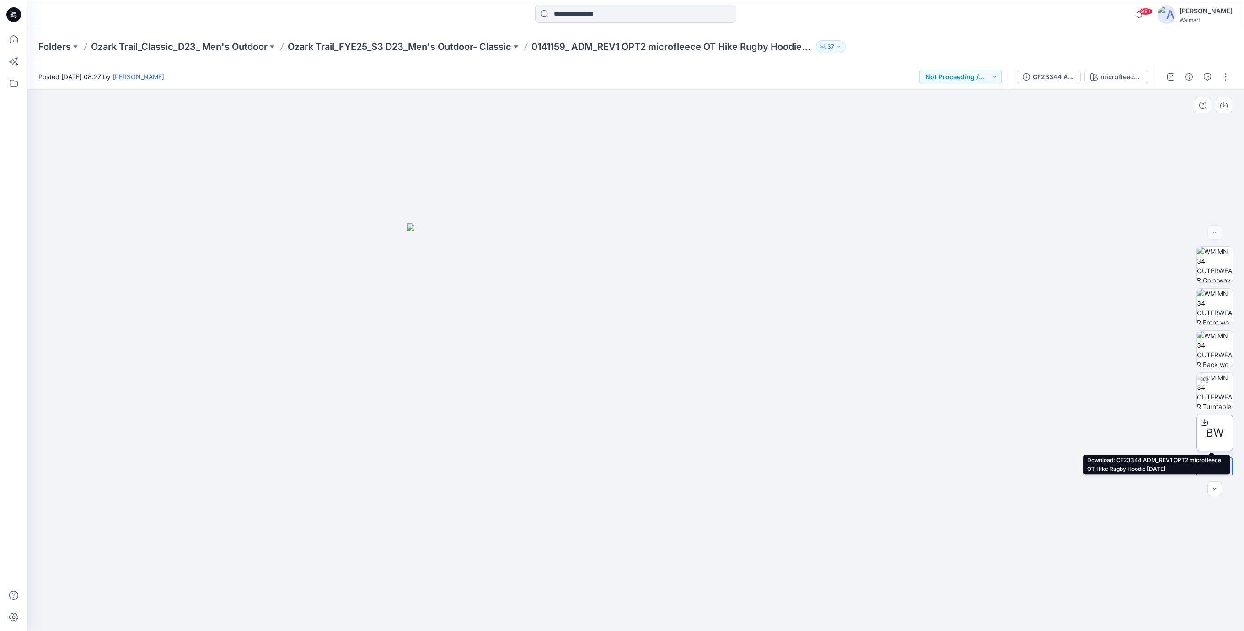
click at [1213, 428] on span "BW" at bounding box center [1215, 432] width 18 height 16
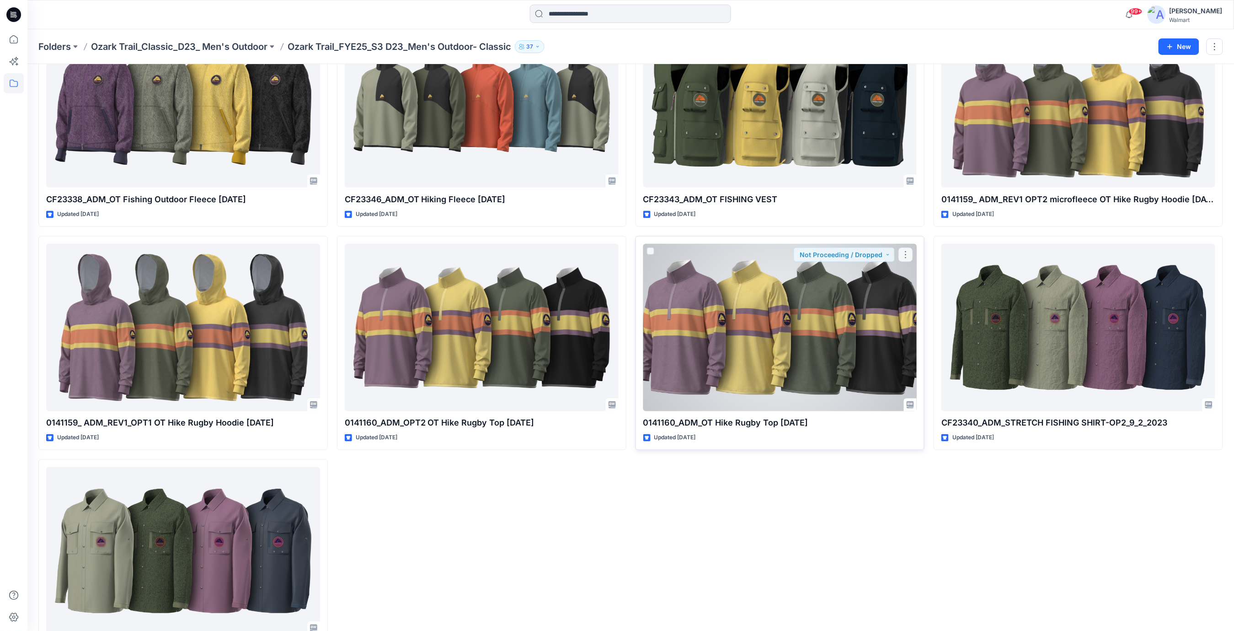
scroll to position [590, 0]
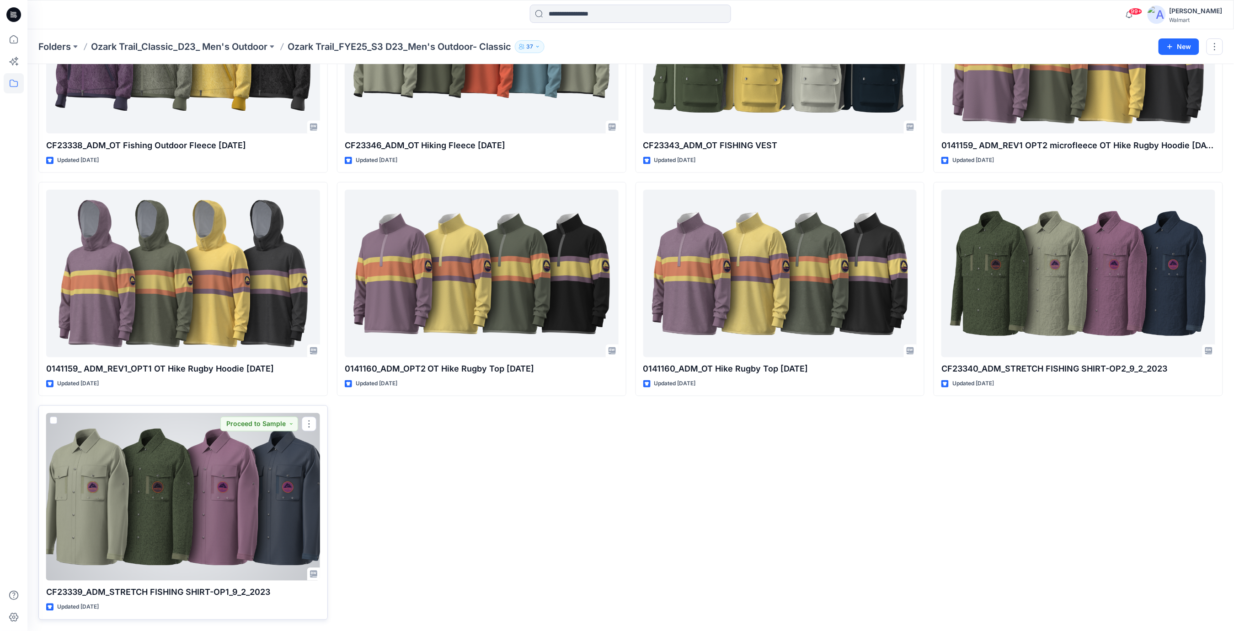
click at [140, 459] on div at bounding box center [183, 496] width 274 height 167
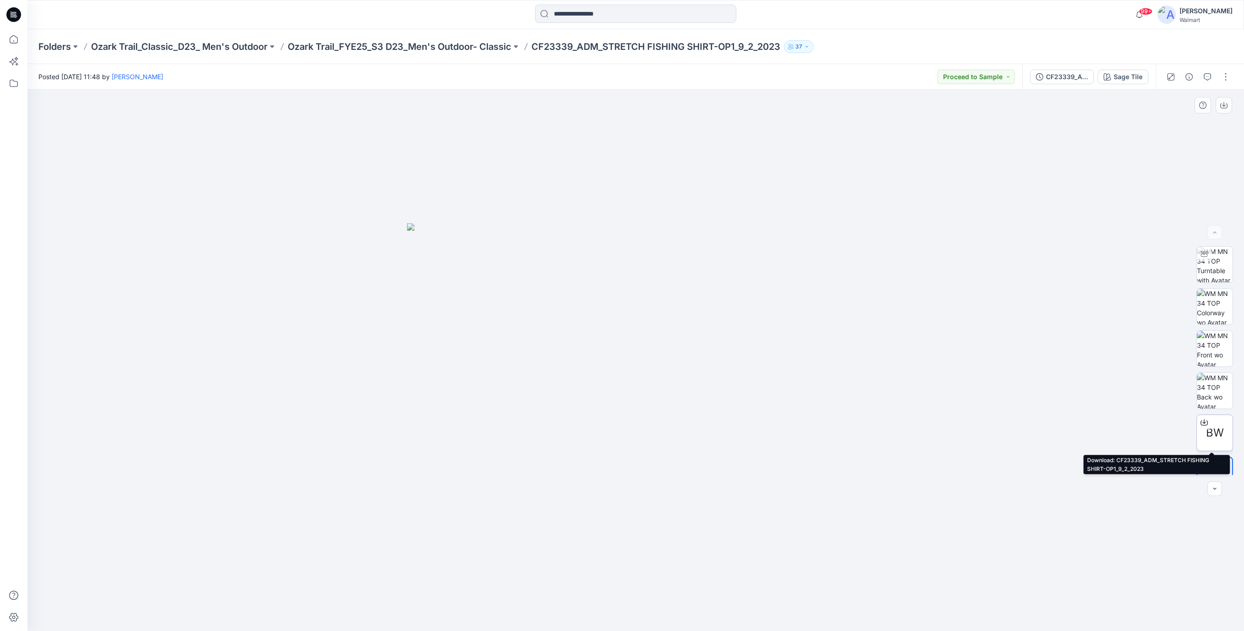
click at [1215, 423] on div "BW" at bounding box center [1214, 432] width 37 height 37
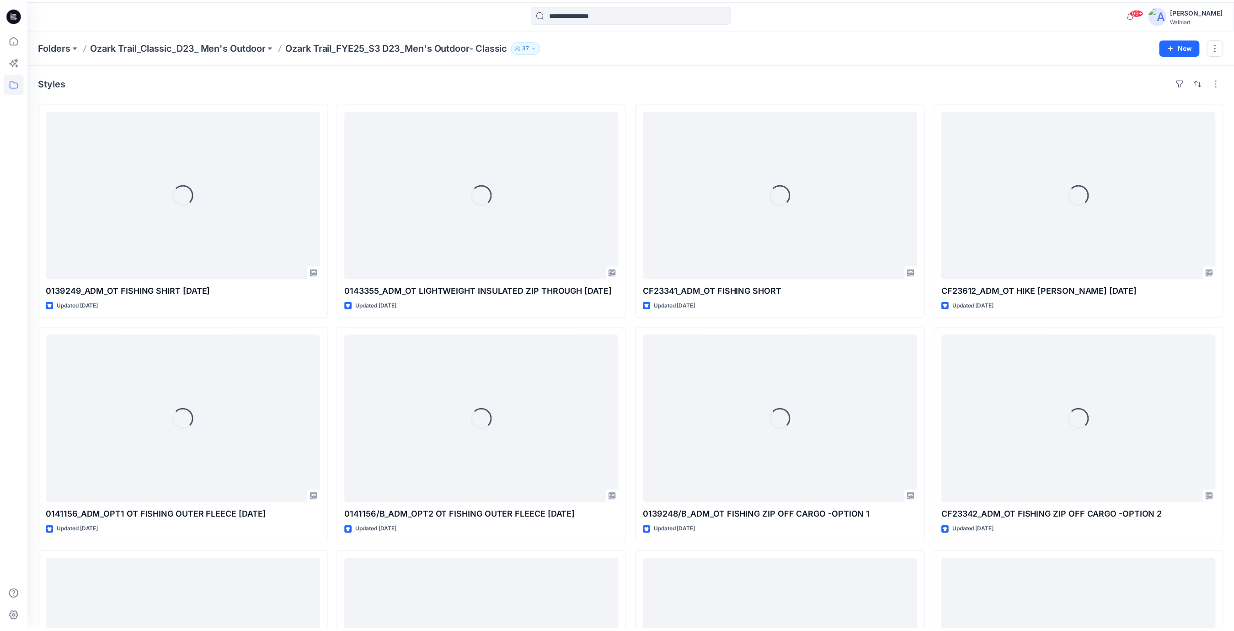
scroll to position [590, 0]
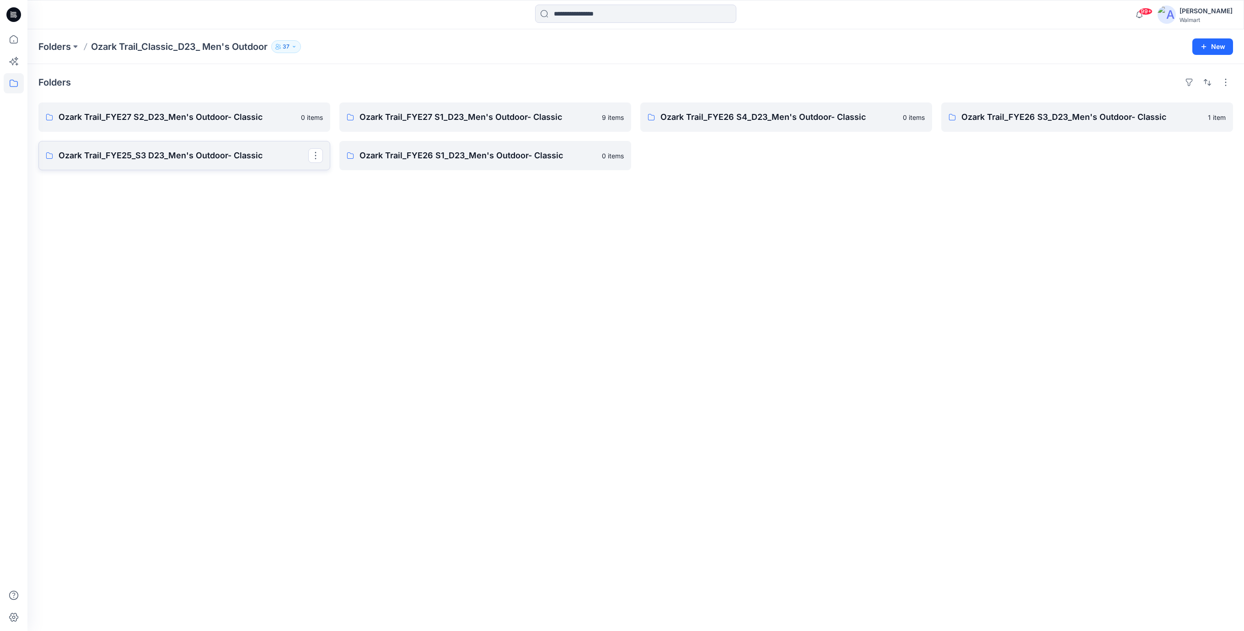
click at [224, 156] on p "Ozark Trail_FYE25_S3 D23_Men's Outdoor- Classic" at bounding box center [184, 155] width 250 height 13
click at [1022, 122] on p "Ozark Trail_FYE26 S3_D23_Men's Outdoor- Classic" at bounding box center [1086, 117] width 250 height 13
click at [711, 119] on p "Ozark Trail_FYE26 S4_D23_Men's Outdoor- Classic" at bounding box center [785, 117] width 250 height 13
click at [444, 115] on p "Ozark Trail_FYE27 S1_D23_Men's Outdoor- Classic" at bounding box center [484, 117] width 250 height 13
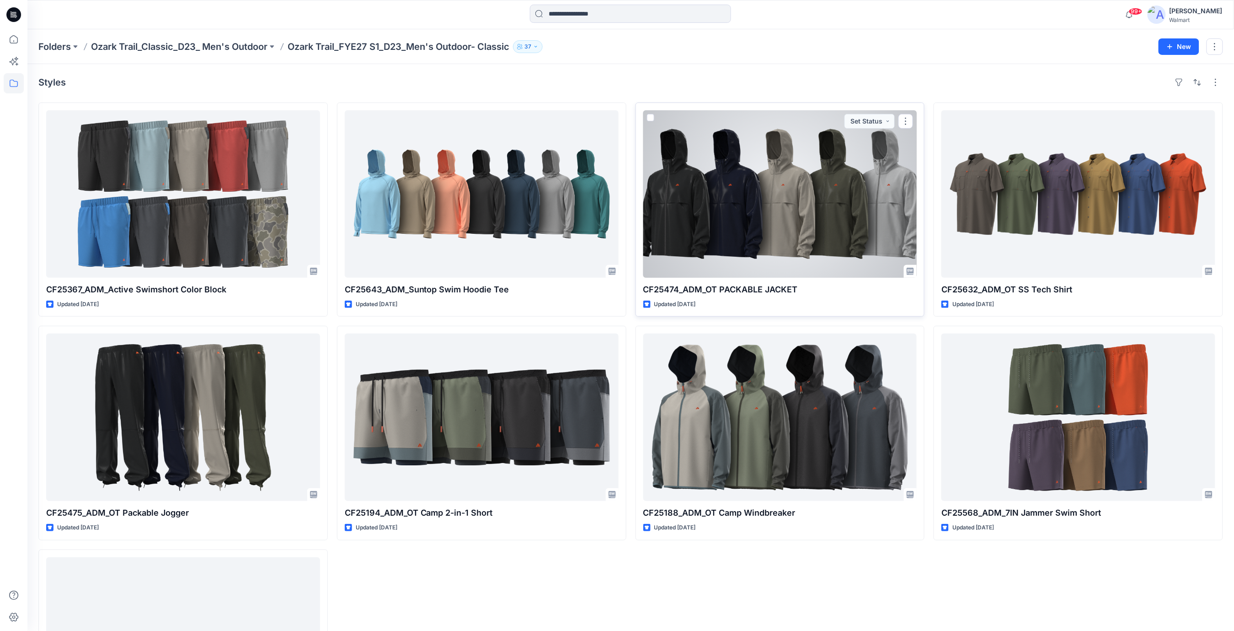
click at [779, 209] on div at bounding box center [780, 193] width 274 height 167
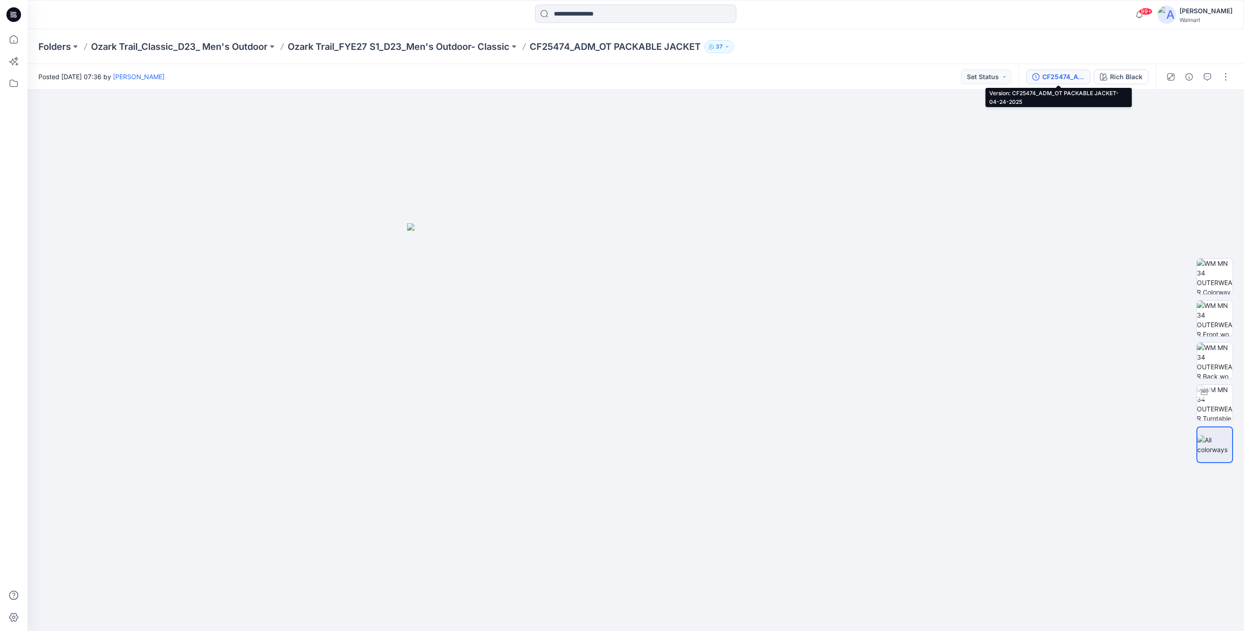
click at [1053, 82] on button "CF25474_ADM_OT PACKABLE JACKET-04-24-2025" at bounding box center [1058, 77] width 64 height 15
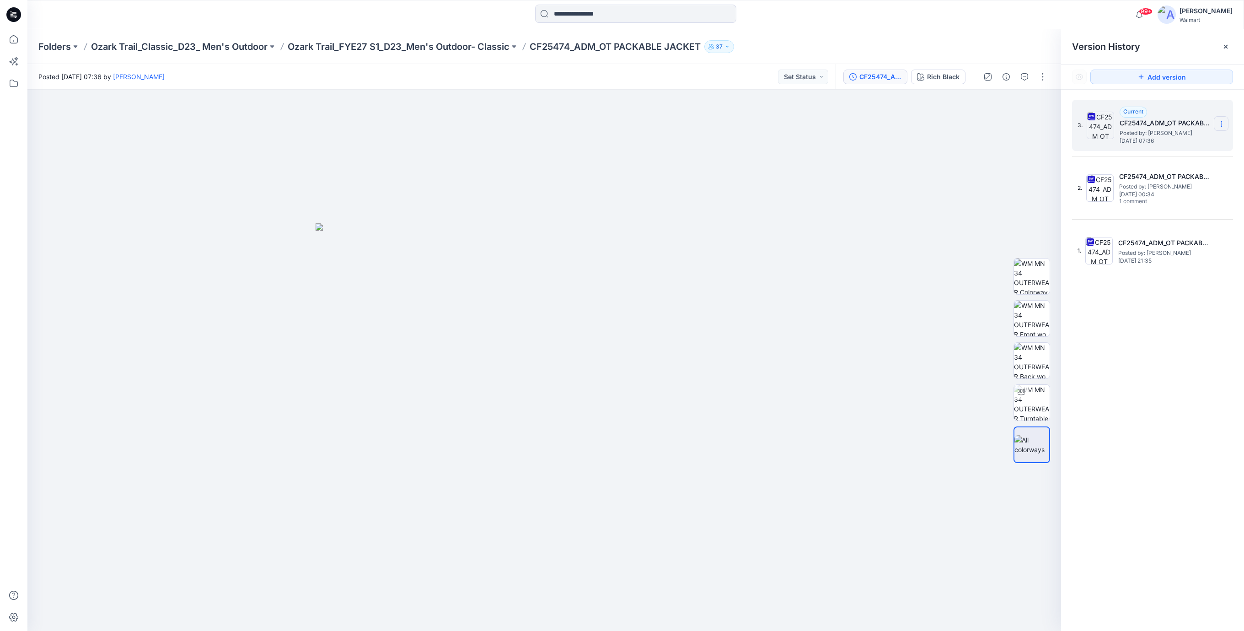
click at [1221, 124] on icon at bounding box center [1221, 124] width 0 height 0
click at [1176, 141] on span "Download Source BW File" at bounding box center [1175, 142] width 76 height 11
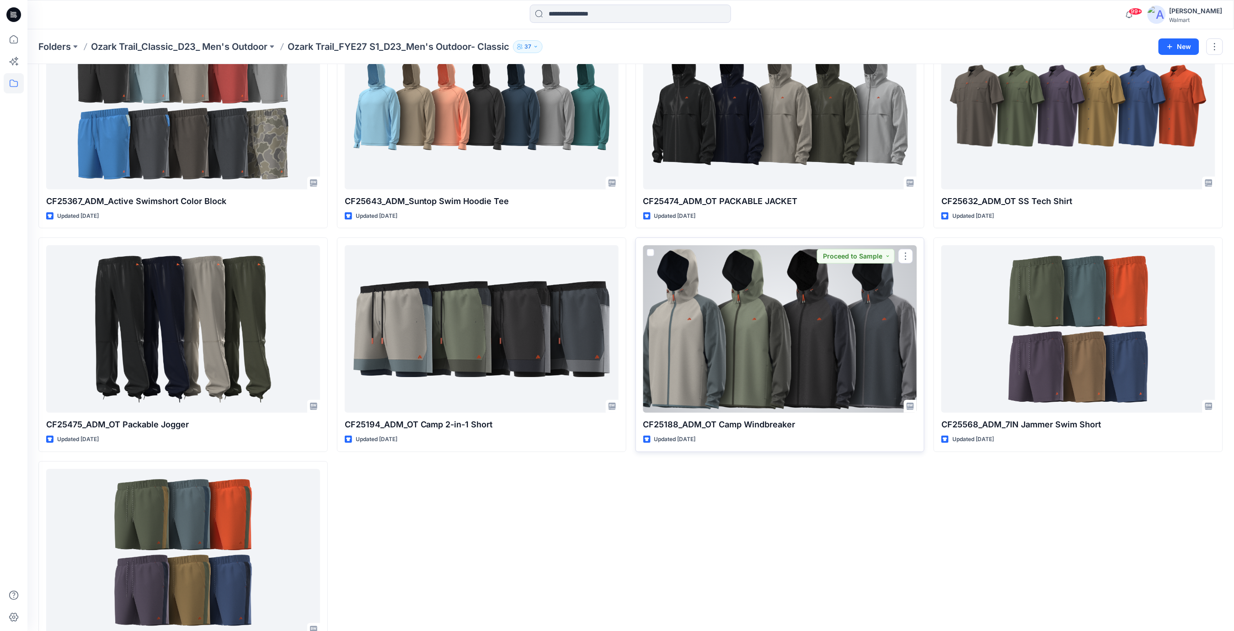
scroll to position [83, 0]
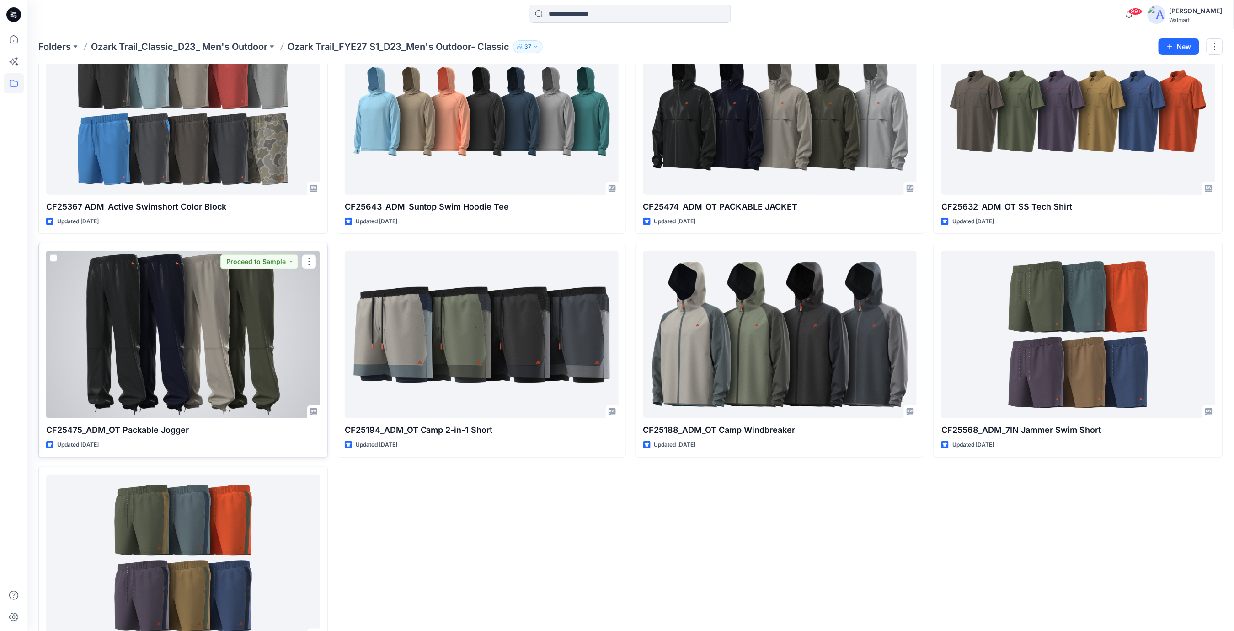
click at [212, 338] on div at bounding box center [183, 334] width 274 height 167
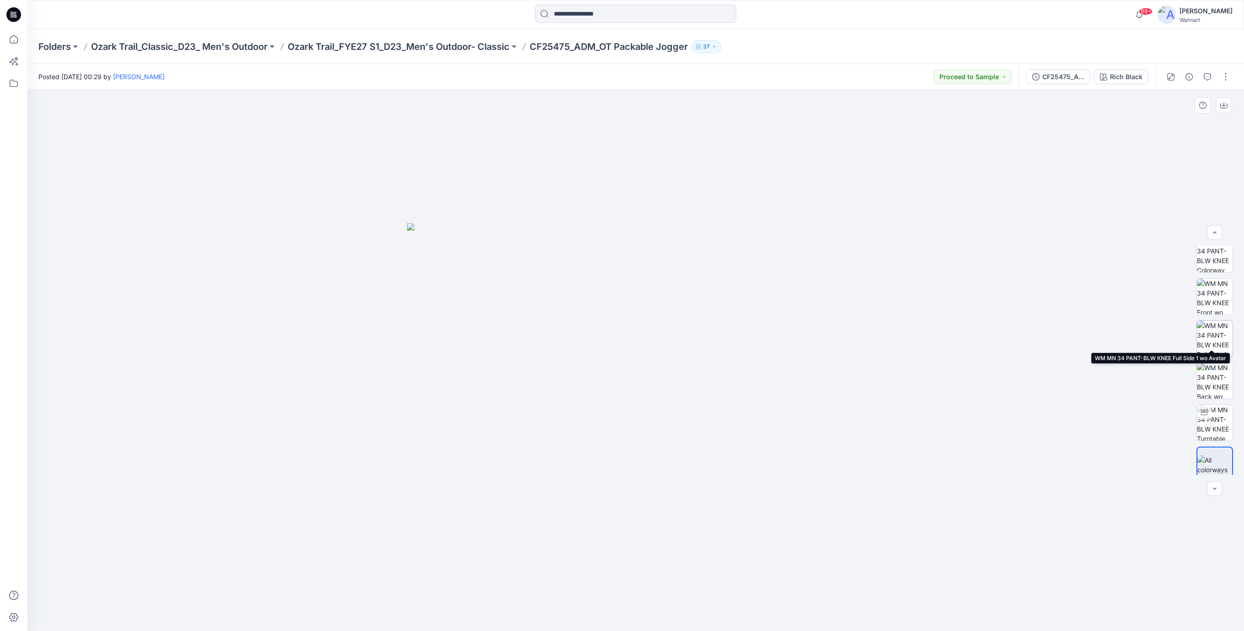
scroll to position [18, 0]
click at [1042, 70] on button "CF25475_ADM_OT Packable Jogger" at bounding box center [1058, 77] width 64 height 15
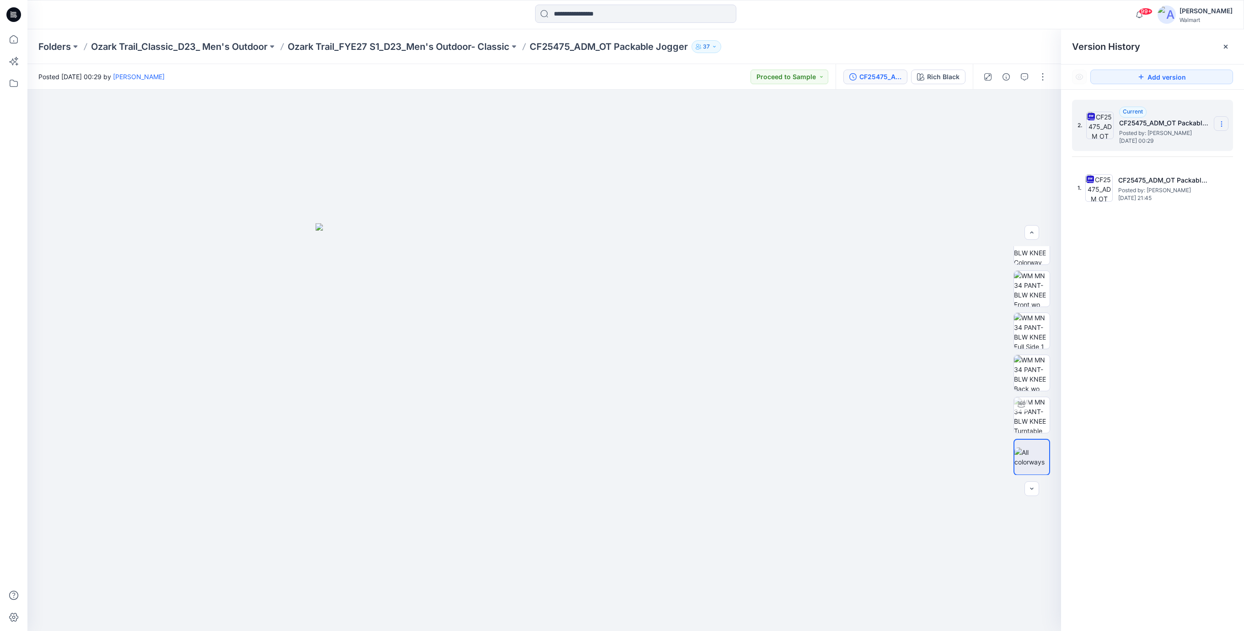
click at [1222, 125] on icon at bounding box center [1221, 123] width 7 height 7
click at [1153, 139] on span "Download Source BW File" at bounding box center [1175, 142] width 76 height 11
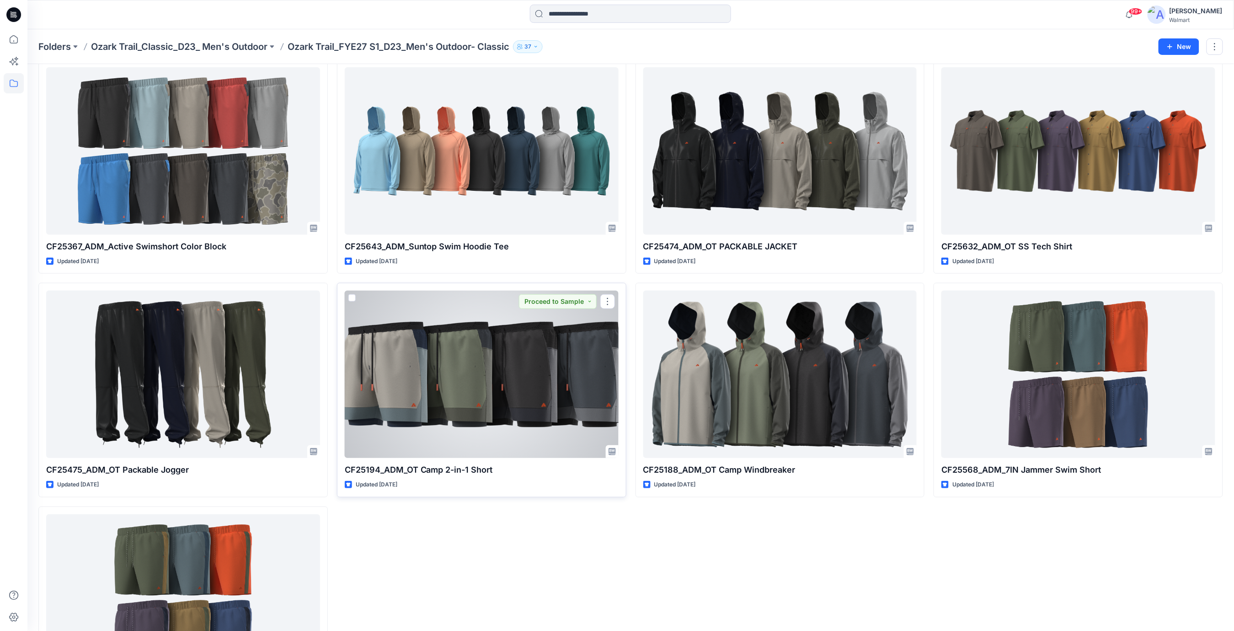
scroll to position [22, 0]
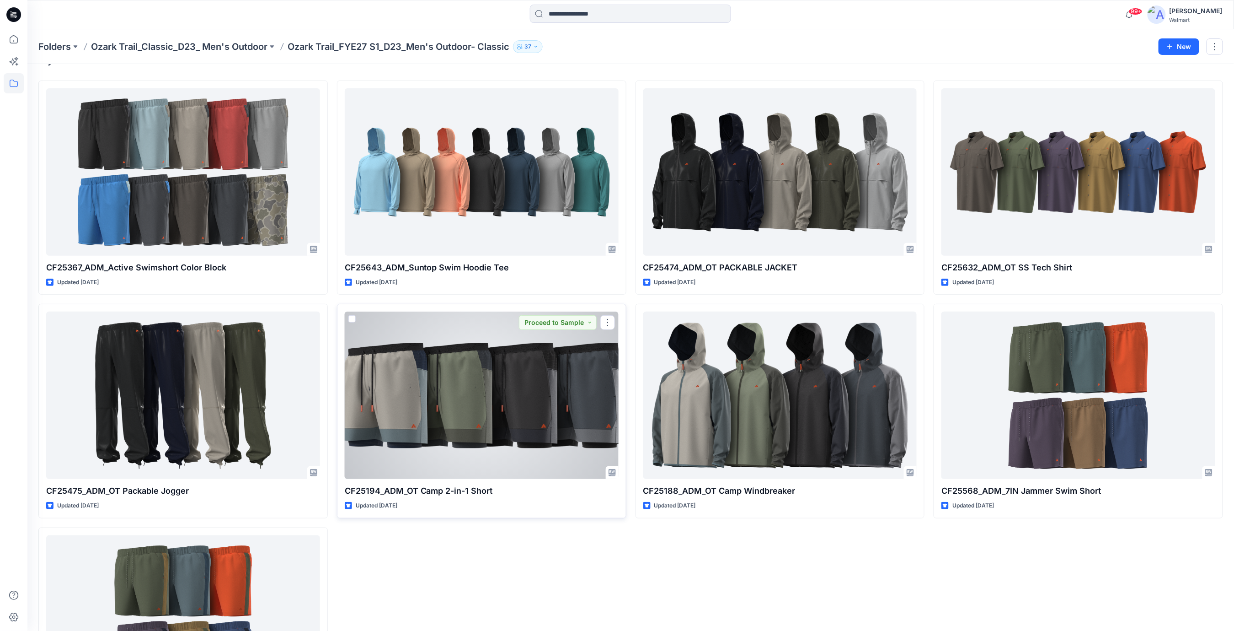
click at [480, 381] on div at bounding box center [482, 394] width 274 height 167
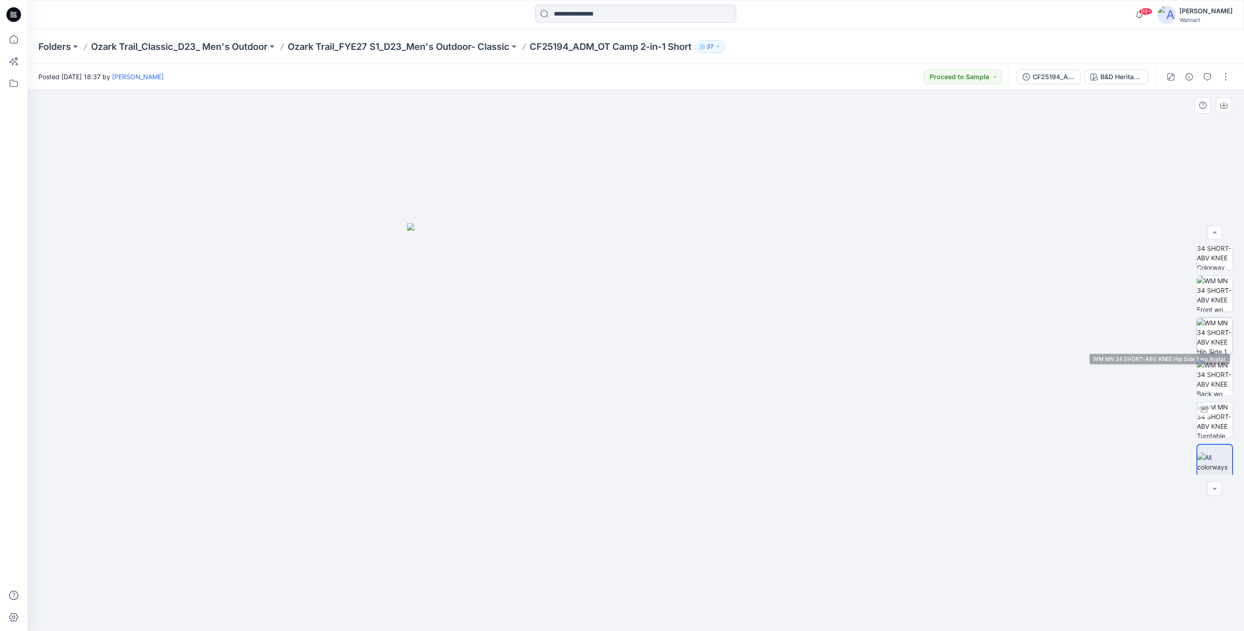
scroll to position [18, 0]
click at [1055, 76] on div "CF25194_ADM_OT Camp 2-in-1 Short" at bounding box center [1053, 77] width 42 height 10
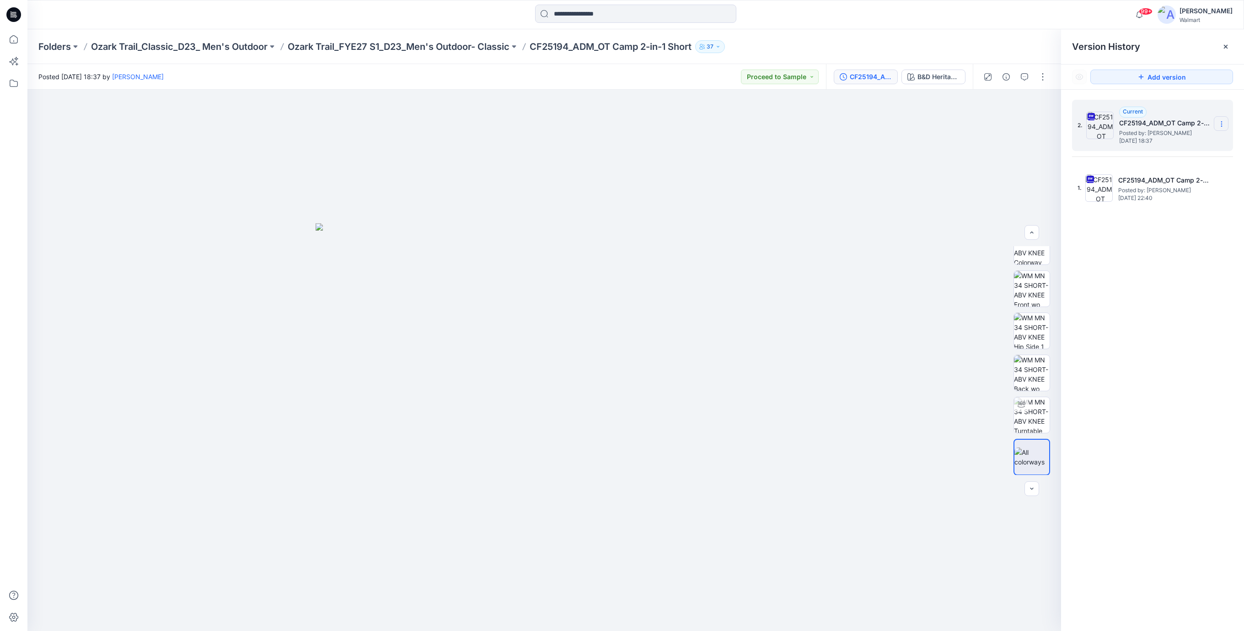
click at [1219, 125] on icon at bounding box center [1221, 123] width 7 height 7
click at [1175, 144] on span "Download Source BW File" at bounding box center [1175, 142] width 76 height 11
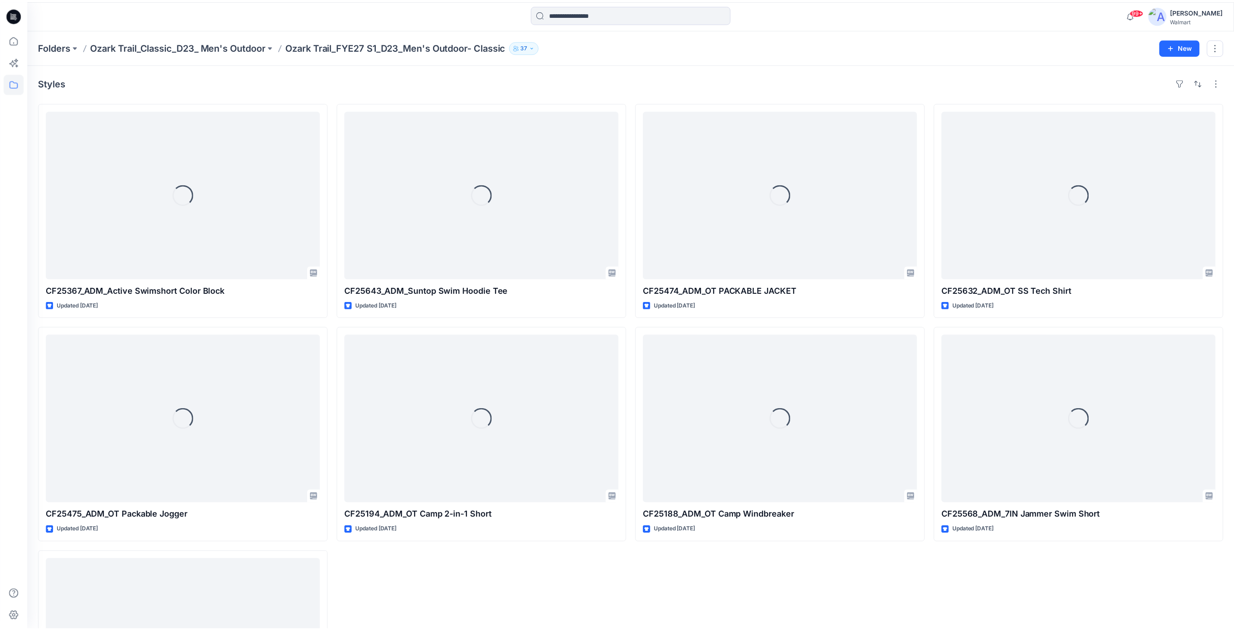
scroll to position [22, 0]
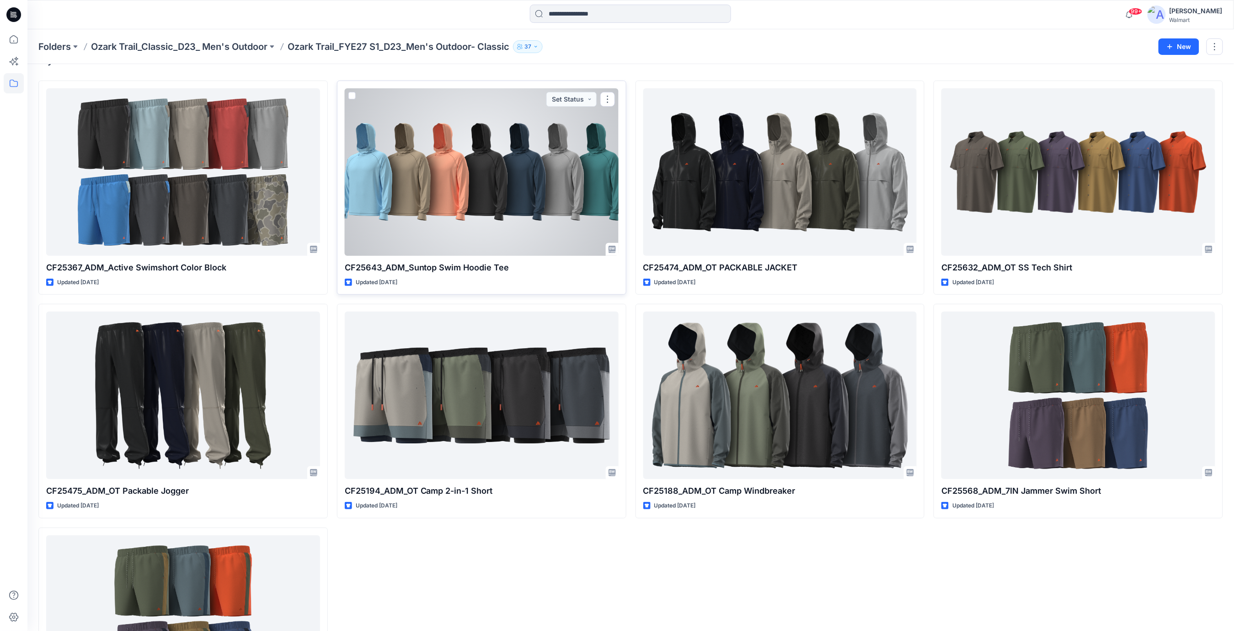
click at [480, 178] on div at bounding box center [482, 171] width 274 height 167
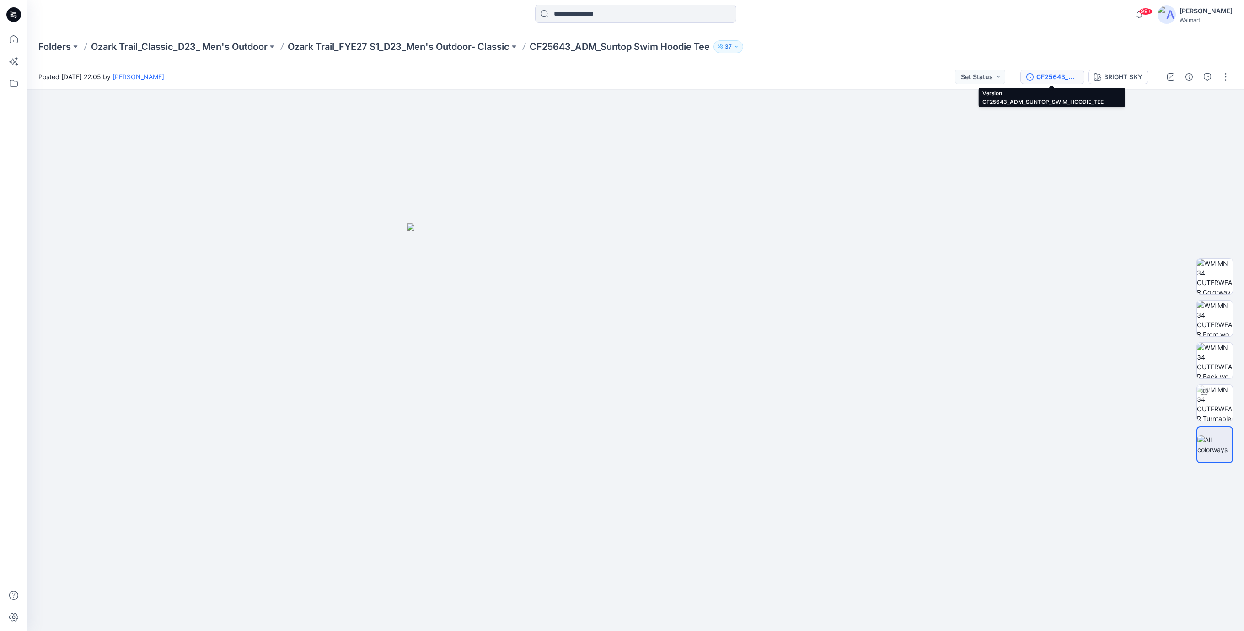
click at [1040, 79] on div "CF25643_ADM_SUNTOP_SWIM_HOODIE_TEE" at bounding box center [1057, 77] width 42 height 10
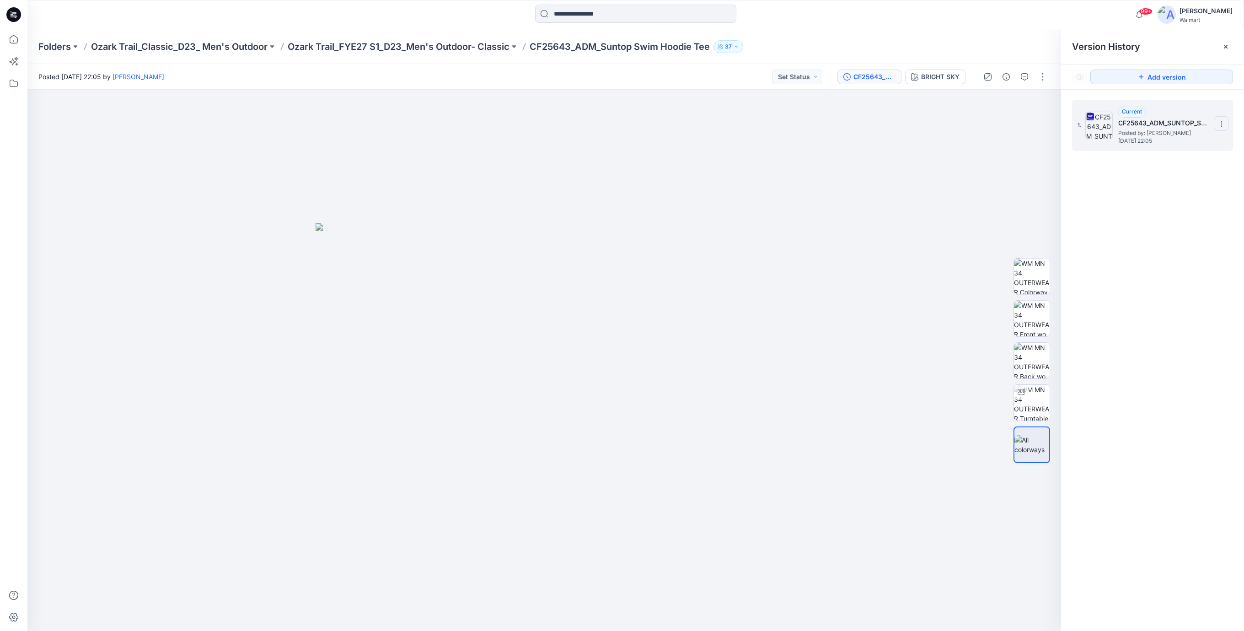
click at [1222, 125] on icon at bounding box center [1221, 123] width 7 height 7
click at [1194, 140] on span "Download Source BW File" at bounding box center [1175, 142] width 76 height 11
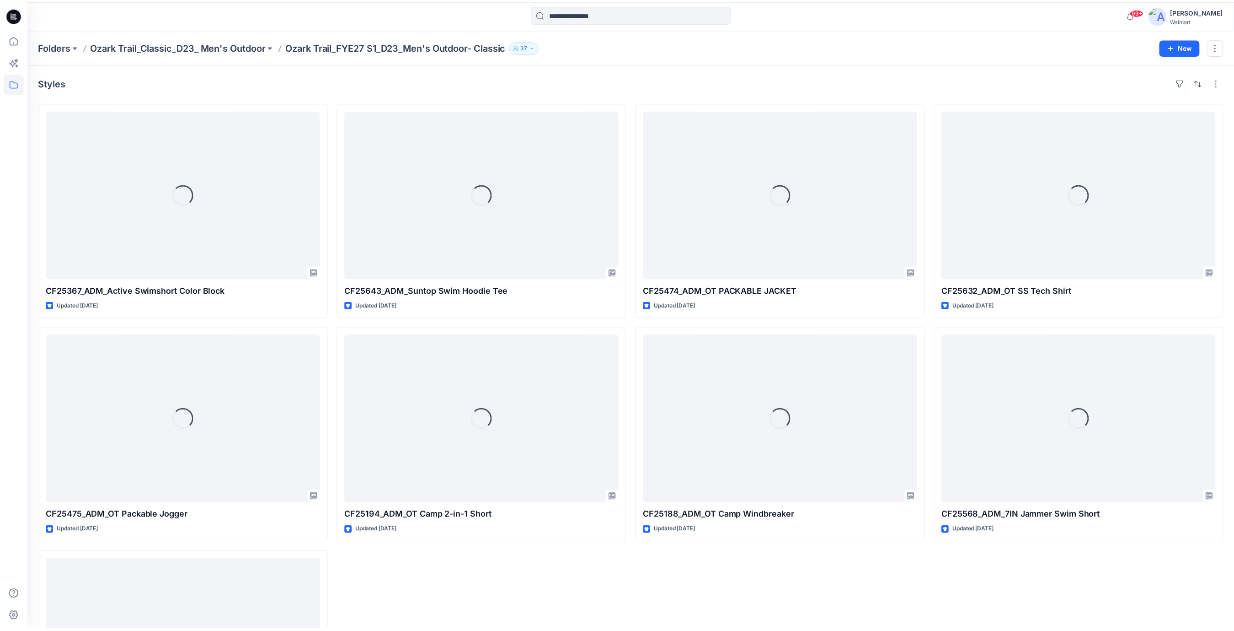
scroll to position [22, 0]
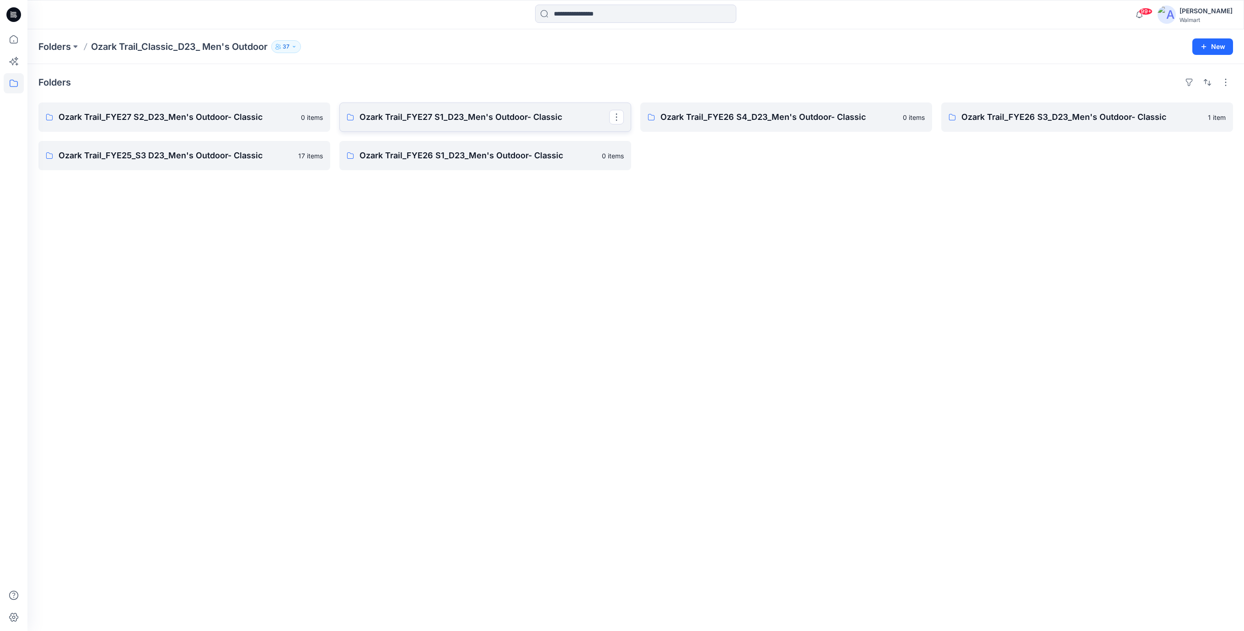
click at [392, 118] on p "Ozark Trail_FYE27 S1_D23_Men's Outdoor- Classic" at bounding box center [484, 117] width 250 height 13
click at [177, 115] on p "Ozark Trail_FYE27 S2_D23_Men's Outdoor- Classic" at bounding box center [184, 117] width 250 height 13
click at [818, 121] on p "Ozark Trail_FYE26 S4_D23_Men's Outdoor- Classic" at bounding box center [785, 117] width 250 height 13
click at [1006, 114] on p "Ozark Trail_FYE26 S3_D23_Men's Outdoor- Classic" at bounding box center [1086, 117] width 250 height 13
click at [141, 152] on p "Ozark Trail_FYE25_S3 D23_Men's Outdoor- Classic" at bounding box center [184, 155] width 250 height 13
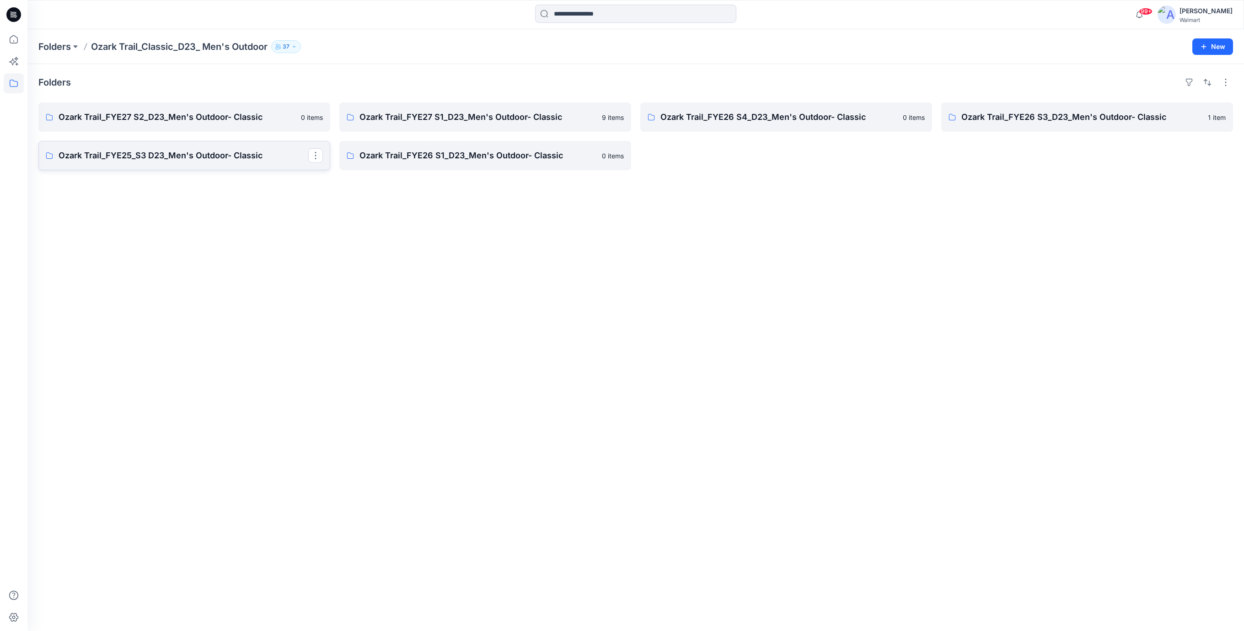
click at [140, 156] on p "Ozark Trail_FYE25_S3 D23_Men's Outdoor- Classic" at bounding box center [184, 155] width 250 height 13
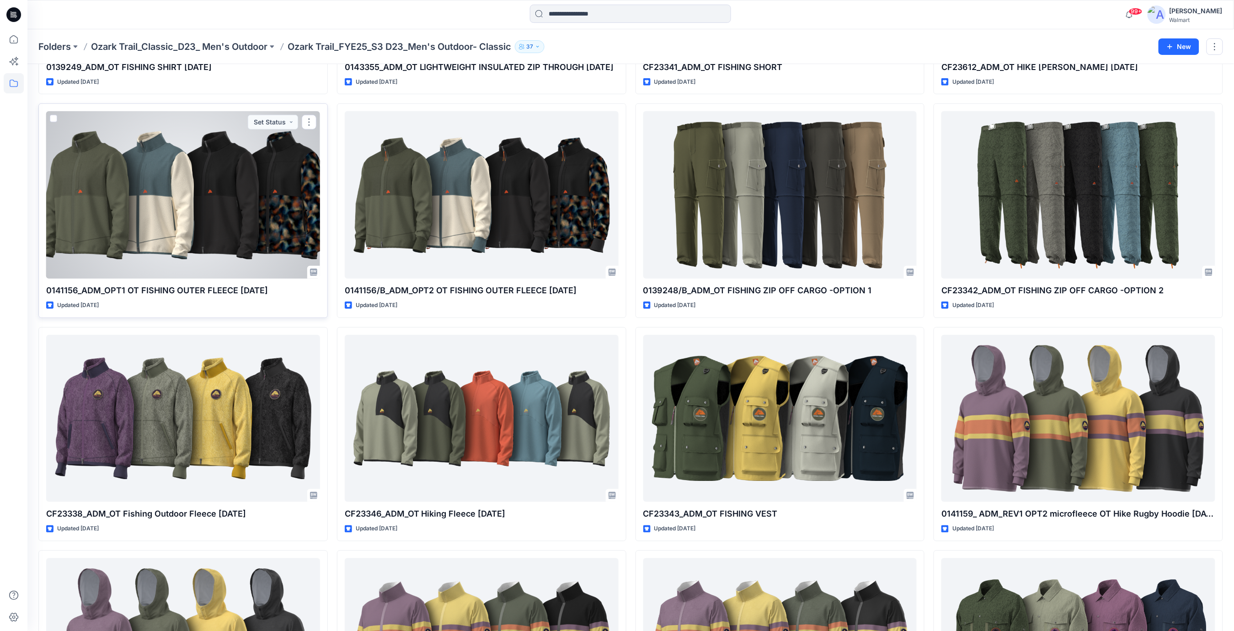
scroll to position [244, 0]
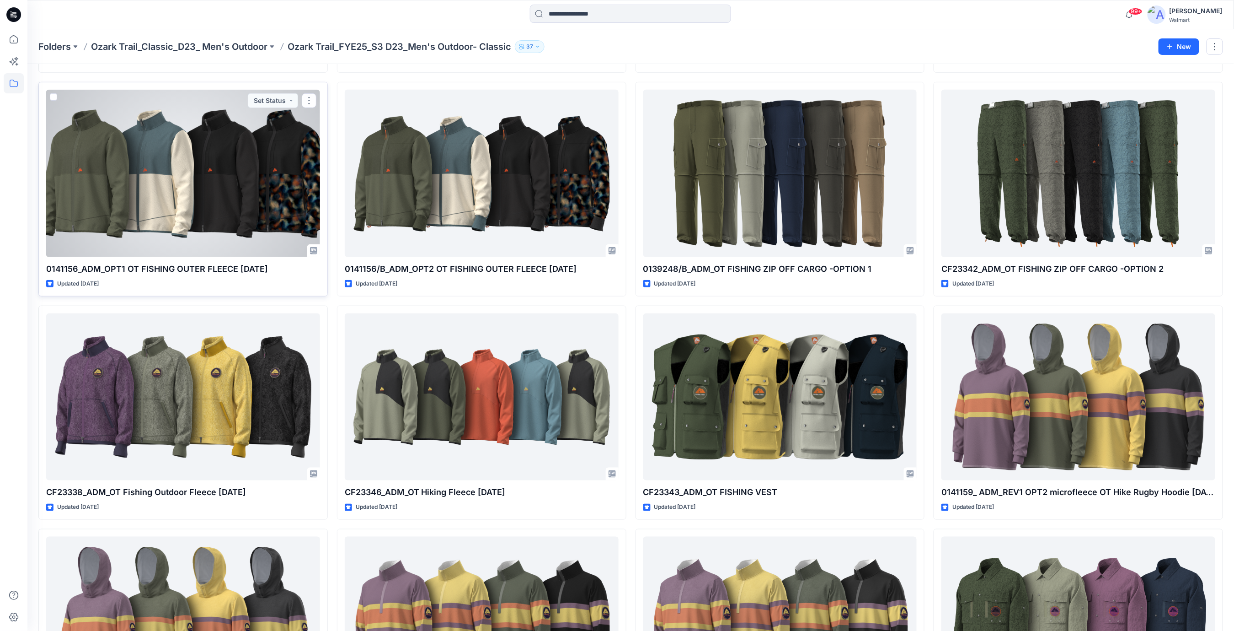
click at [157, 182] on div at bounding box center [183, 173] width 274 height 167
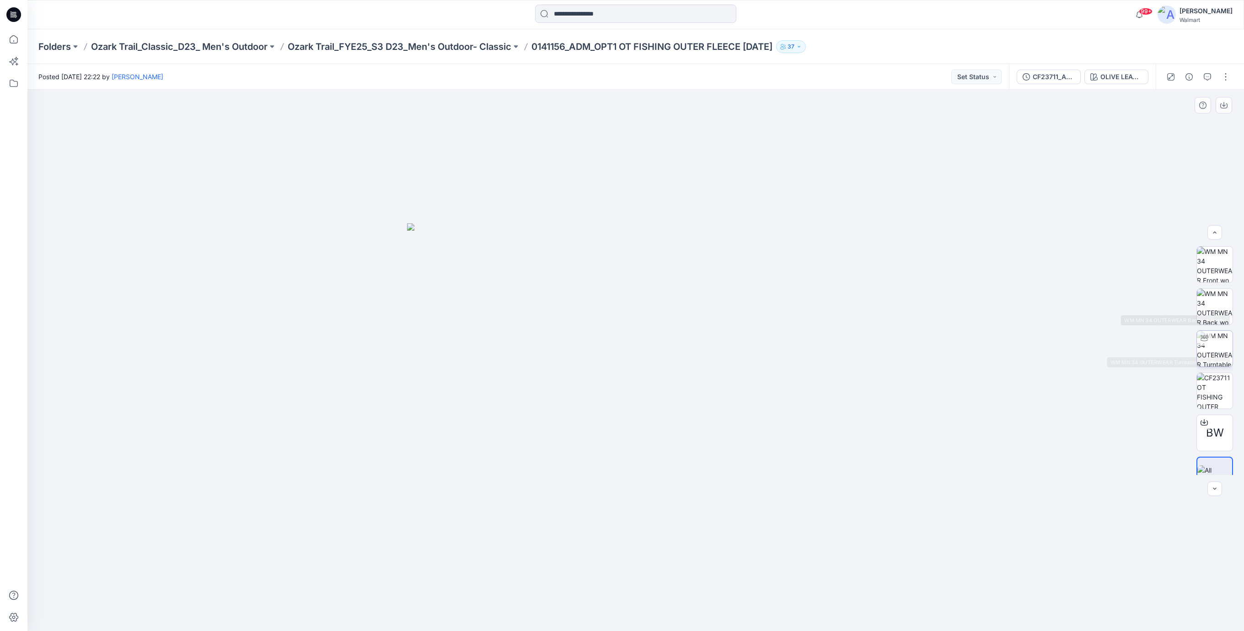
scroll to position [60, 0]
click at [1208, 411] on span "BW" at bounding box center [1215, 414] width 18 height 16
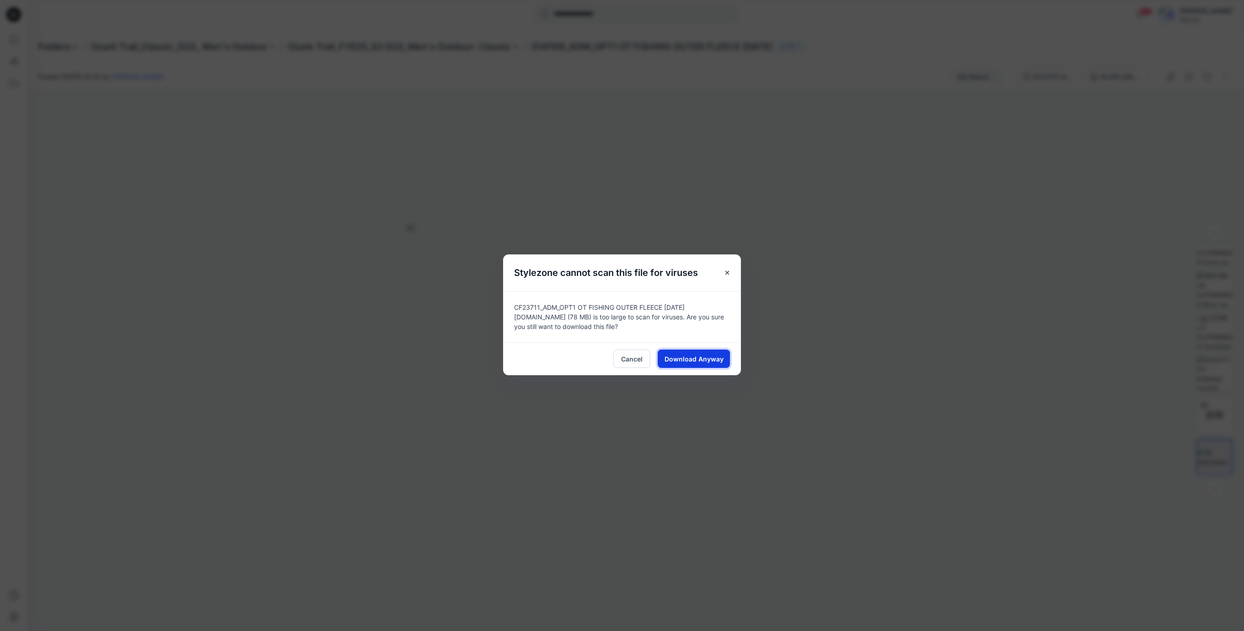
click at [704, 358] on span "Download Anyway" at bounding box center [693, 359] width 59 height 10
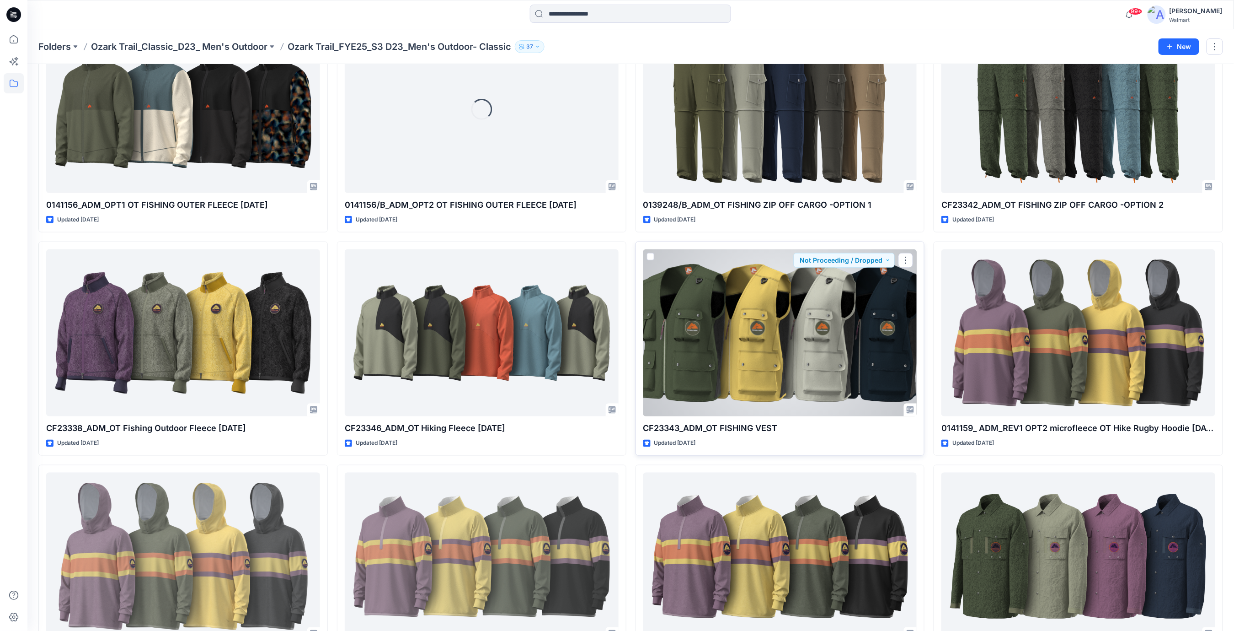
scroll to position [427, 0]
